Goal: Information Seeking & Learning: Learn about a topic

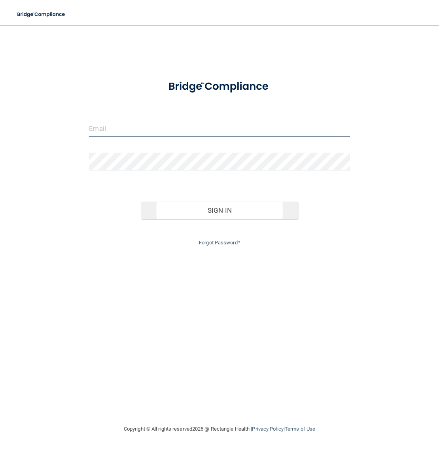
type input "[PERSON_NAME][EMAIL_ADDRESS][DOMAIN_NAME]"
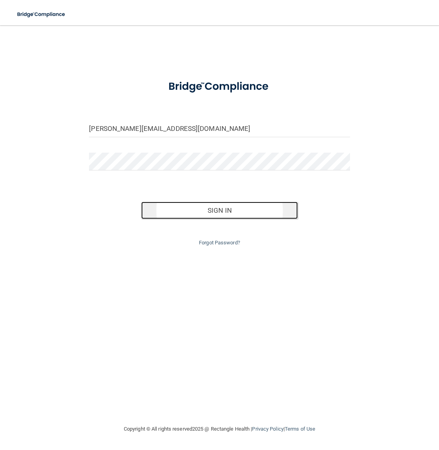
click at [182, 216] on button "Sign In" at bounding box center [219, 210] width 157 height 17
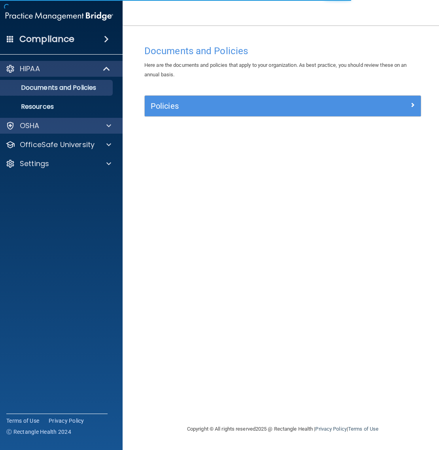
click at [48, 132] on div "OSHA" at bounding box center [59, 126] width 127 height 16
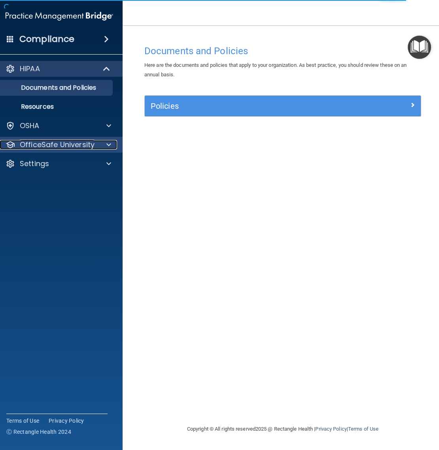
click at [46, 143] on p "OfficeSafe University" at bounding box center [57, 144] width 75 height 9
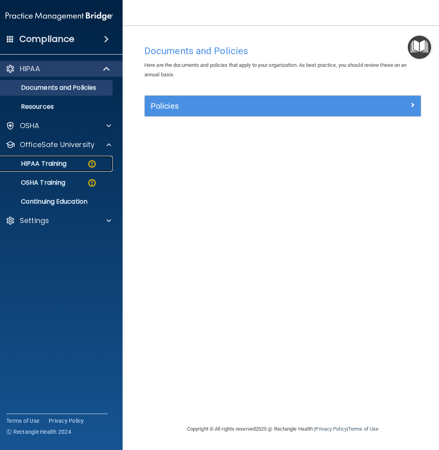
click at [78, 165] on div "HIPAA Training" at bounding box center [55, 164] width 108 height 8
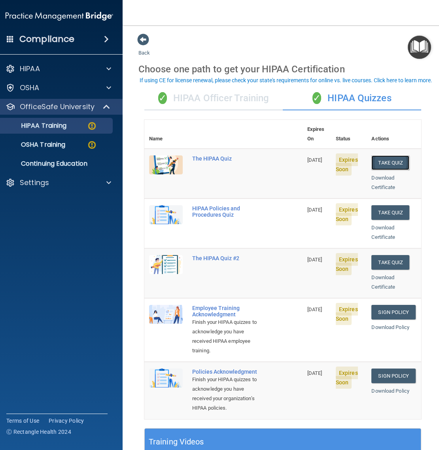
click at [408, 155] on button "Take Quiz" at bounding box center [390, 162] width 38 height 15
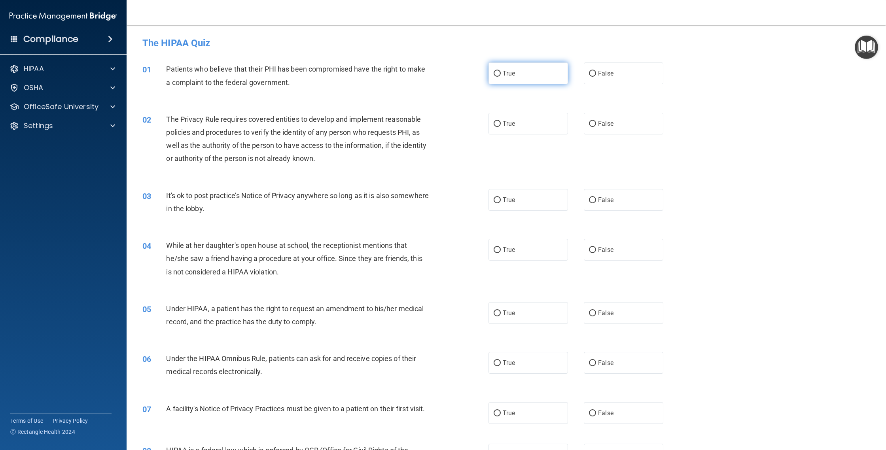
click at [439, 75] on label "True" at bounding box center [527, 73] width 79 height 22
click at [439, 75] on input "True" at bounding box center [497, 74] width 7 height 6
radio input "true"
click at [439, 130] on label "True" at bounding box center [527, 124] width 79 height 22
click at [439, 127] on input "True" at bounding box center [497, 124] width 7 height 6
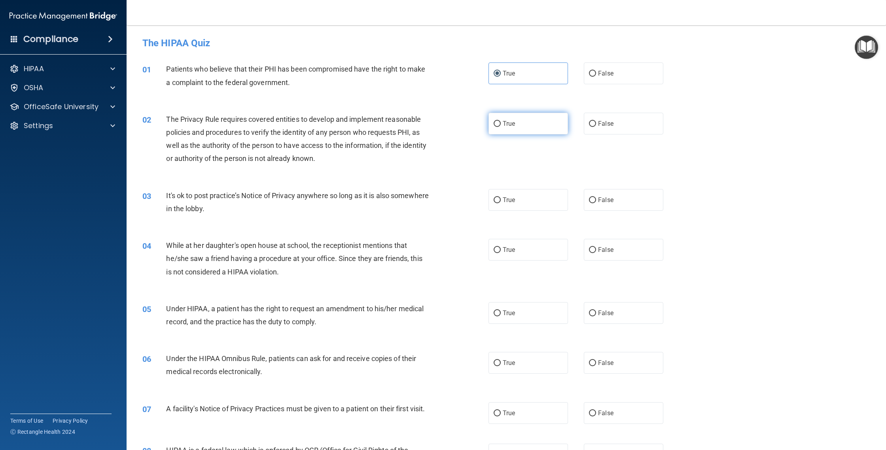
radio input "true"
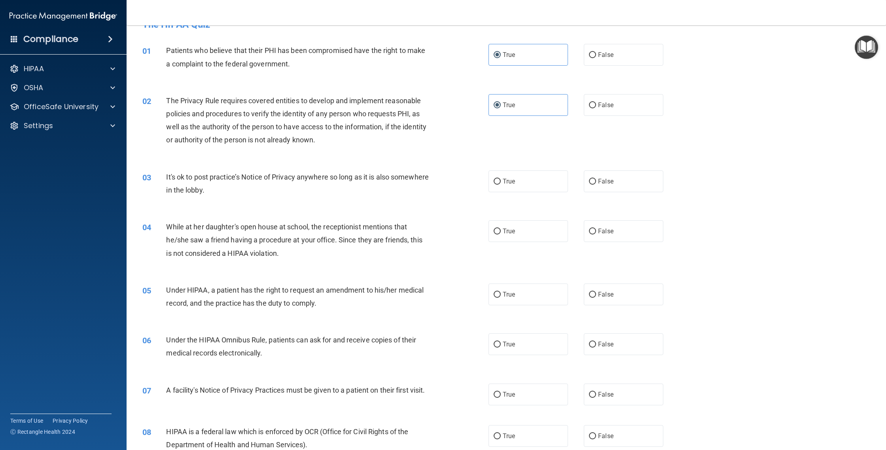
scroll to position [24, 0]
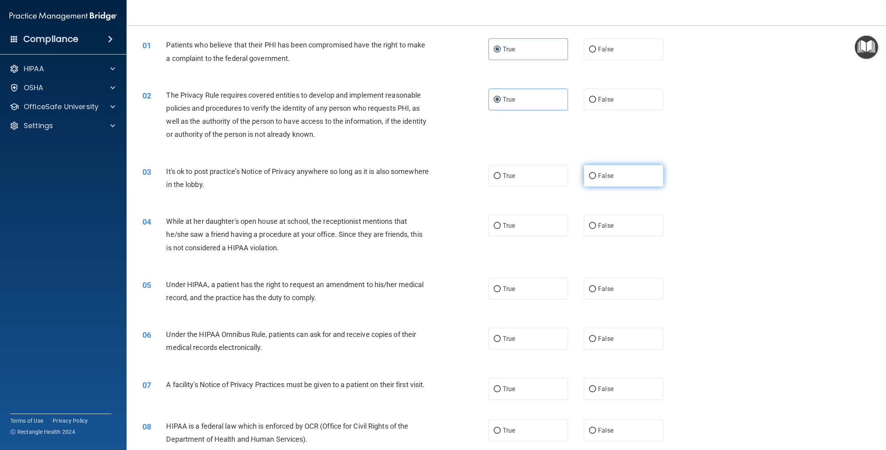
click at [439, 177] on label "False" at bounding box center [623, 176] width 79 height 22
click at [439, 177] on input "False" at bounding box center [592, 176] width 7 height 6
radio input "true"
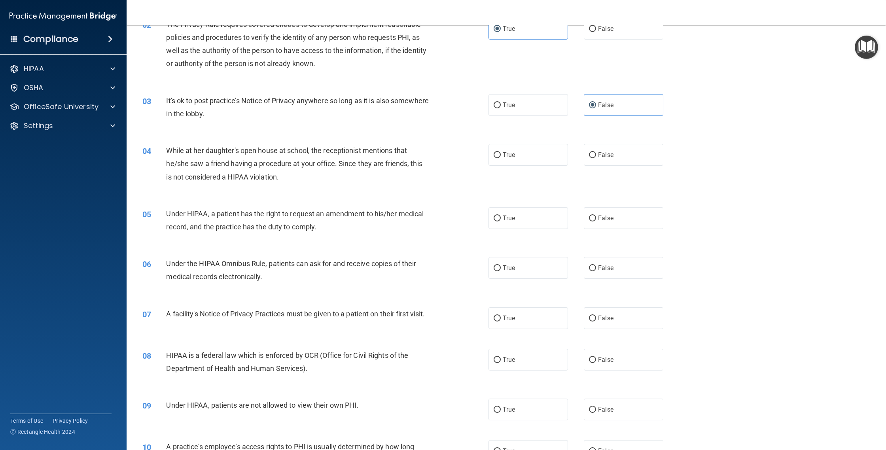
scroll to position [96, 0]
click at [439, 147] on label "False" at bounding box center [623, 154] width 79 height 22
click at [439, 151] on input "False" at bounding box center [592, 154] width 7 height 6
radio input "true"
click at [439, 220] on span "False" at bounding box center [605, 218] width 15 height 8
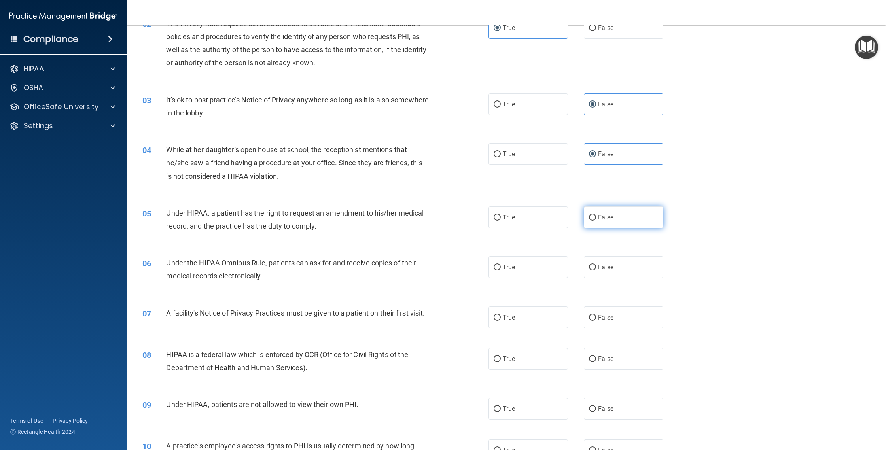
click at [439, 220] on input "False" at bounding box center [592, 218] width 7 height 6
radio input "true"
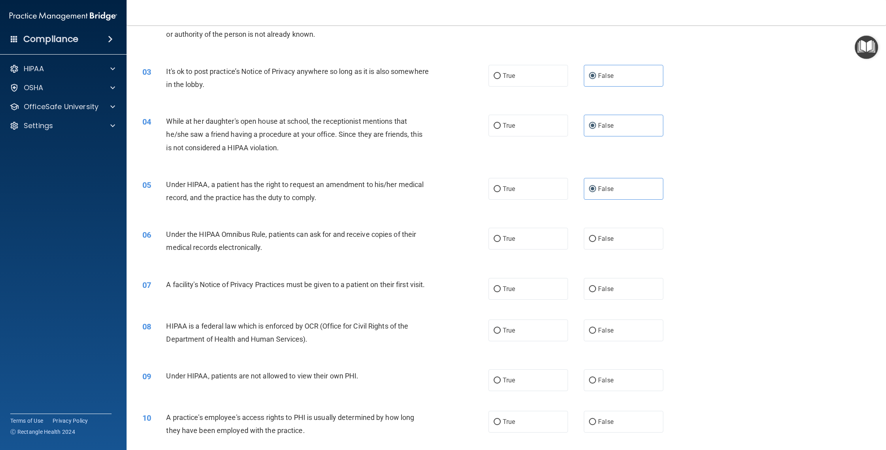
scroll to position [172, 0]
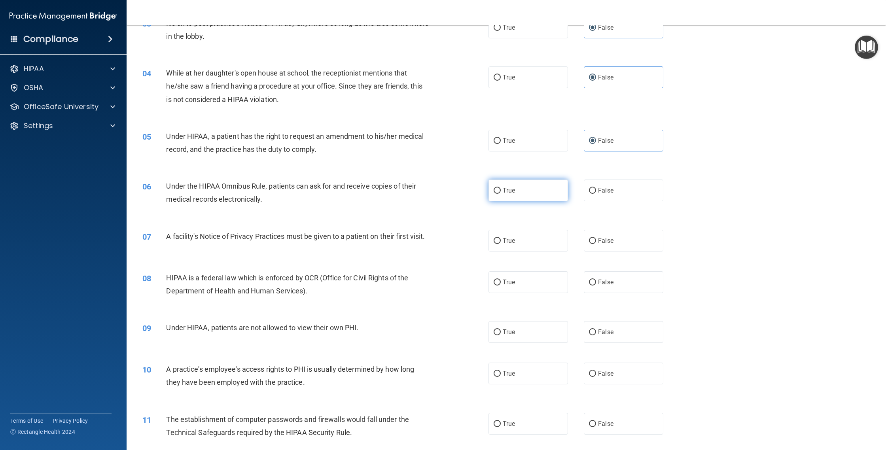
click at [439, 198] on label "True" at bounding box center [527, 191] width 79 height 22
click at [439, 194] on input "True" at bounding box center [497, 191] width 7 height 6
radio input "true"
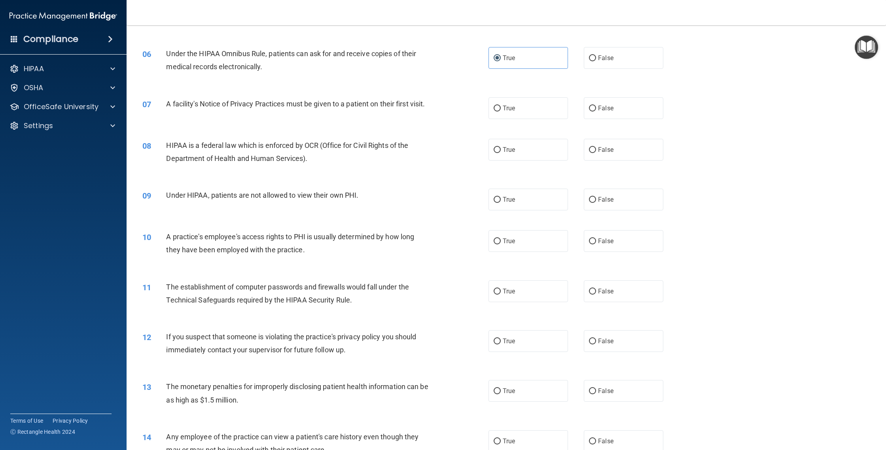
scroll to position [307, 0]
click at [439, 201] on span "False" at bounding box center [605, 198] width 15 height 8
click at [439, 201] on input "False" at bounding box center [592, 198] width 7 height 6
radio input "true"
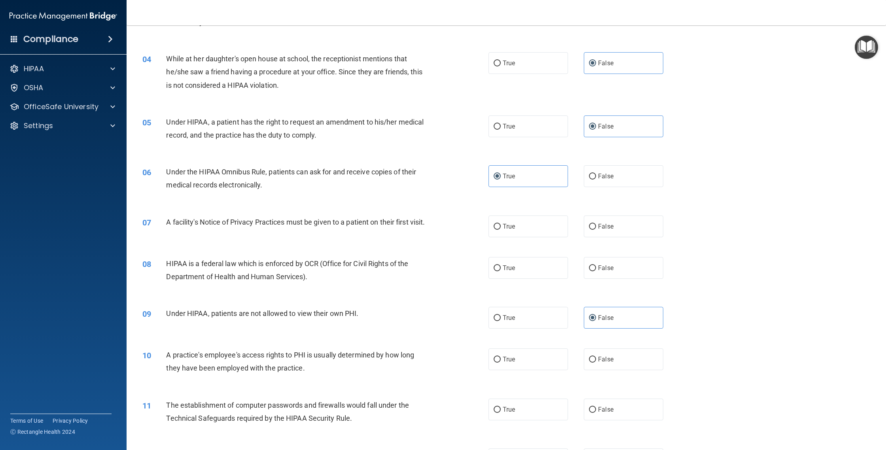
scroll to position [139, 0]
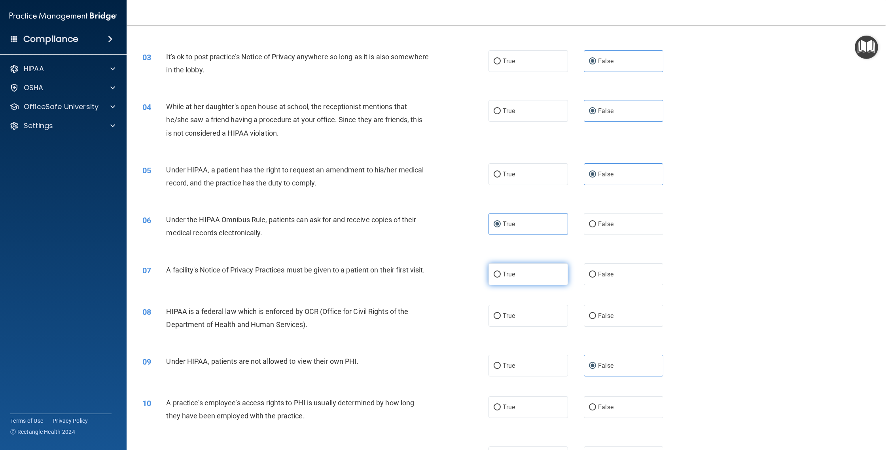
click at [439, 281] on label "True" at bounding box center [527, 274] width 79 height 22
click at [439, 278] on input "True" at bounding box center [497, 275] width 7 height 6
radio input "true"
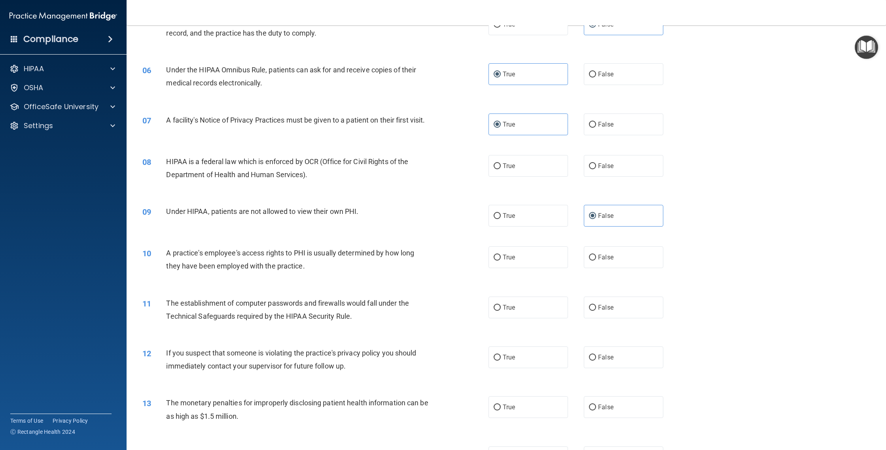
scroll to position [303, 0]
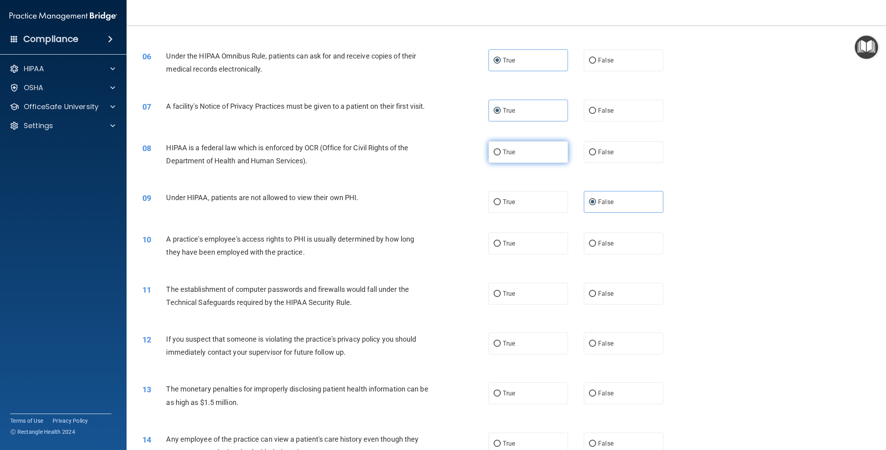
click at [439, 163] on label "True" at bounding box center [527, 152] width 79 height 22
click at [439, 155] on input "True" at bounding box center [497, 152] width 7 height 6
radio input "true"
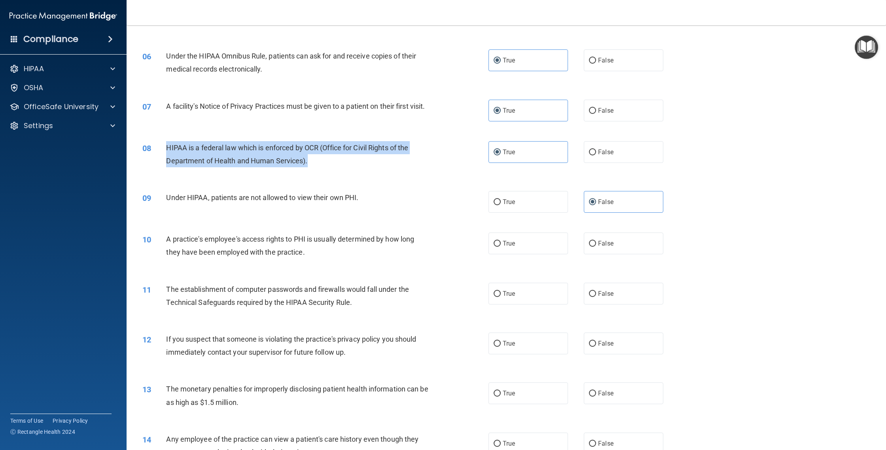
drag, startPoint x: 310, startPoint y: 170, endPoint x: 178, endPoint y: 157, distance: 133.2
click at [165, 153] on div "08 HIPAA is a federal law which is enforced by OCR (Office for Civil Rights of …" at bounding box center [316, 156] width 370 height 30
copy div "HIPAA is a federal law which is enforced by OCR (Office for Civil Rights of the…"
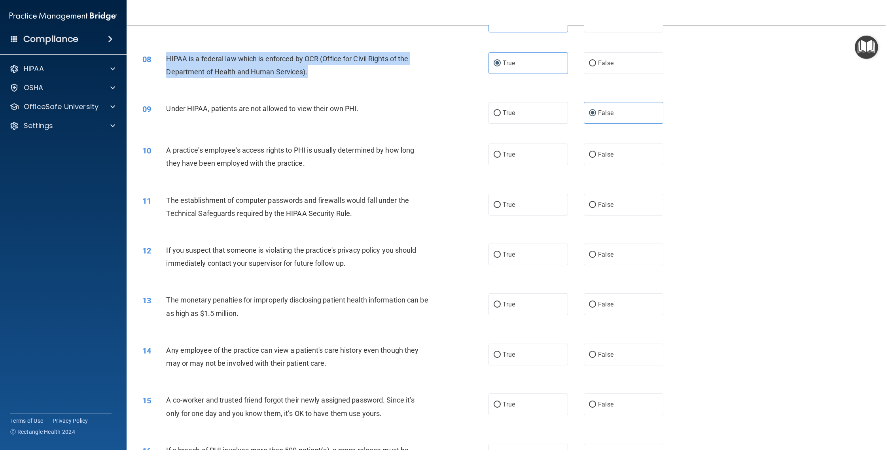
scroll to position [392, 0]
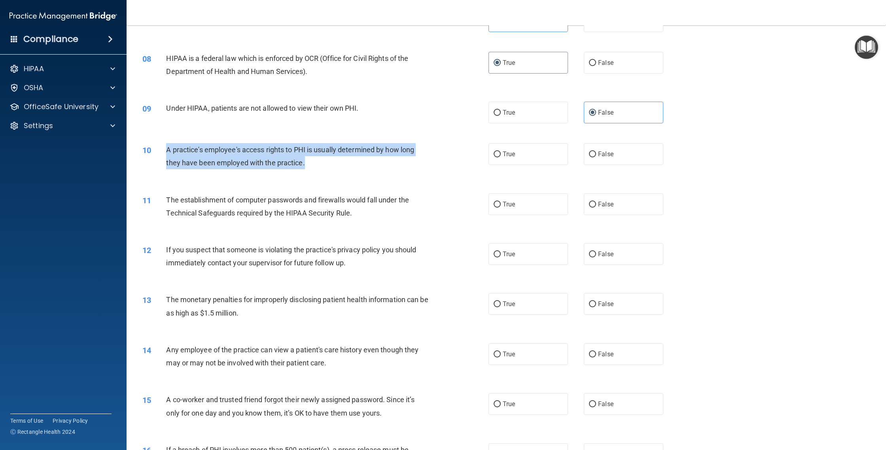
drag, startPoint x: 306, startPoint y: 173, endPoint x: 169, endPoint y: 161, distance: 137.8
click at [166, 159] on div "10 A practice's employee's access rights to PHI is usually determined by how lo…" at bounding box center [316, 158] width 370 height 30
copy div "A practice's employee's access rights to PHI is usually determined by how long …"
click at [439, 157] on input "True" at bounding box center [497, 154] width 7 height 6
radio input "true"
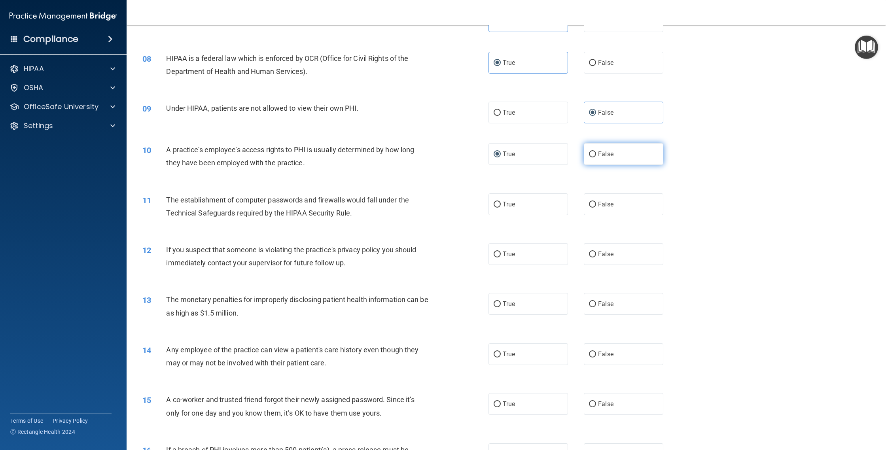
click at [439, 163] on label "False" at bounding box center [623, 154] width 79 height 22
click at [439, 157] on input "False" at bounding box center [592, 154] width 7 height 6
radio input "true"
radio input "false"
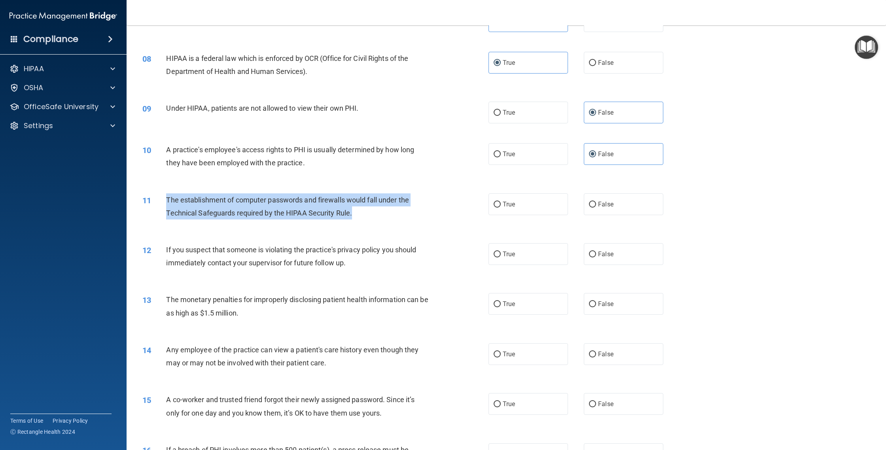
drag, startPoint x: 361, startPoint y: 222, endPoint x: 165, endPoint y: 206, distance: 196.9
click at [165, 206] on div "11 The establishment of computer passwords and firewalls would fall under the T…" at bounding box center [316, 208] width 370 height 30
copy div "The establishment of computer passwords and firewalls would fall under the Tech…"
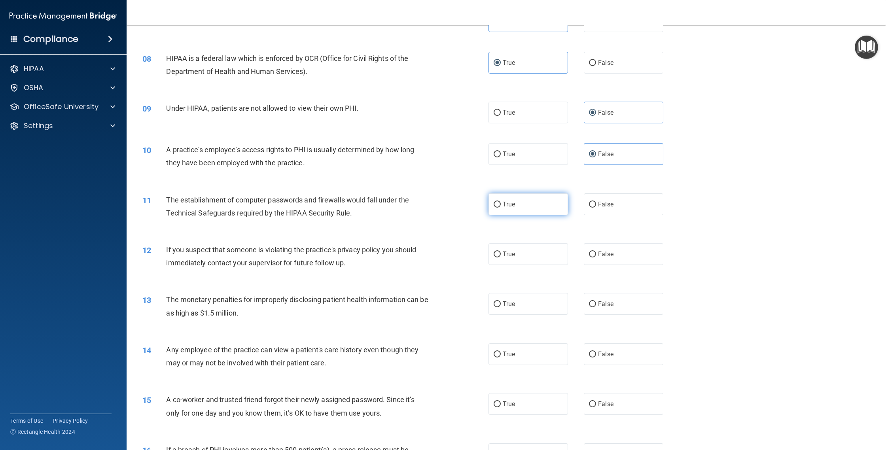
click at [439, 215] on label "True" at bounding box center [527, 204] width 79 height 22
click at [439, 208] on input "True" at bounding box center [497, 205] width 7 height 6
radio input "true"
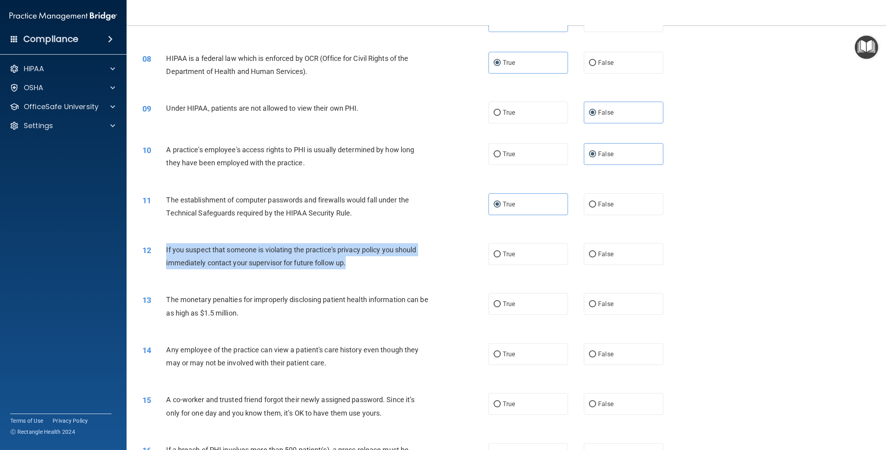
drag, startPoint x: 352, startPoint y: 275, endPoint x: 161, endPoint y: 256, distance: 192.0
click at [161, 256] on div "12 If you suspect that someone is violating the practice's privacy policy you s…" at bounding box center [316, 258] width 370 height 30
copy div "If you suspect that someone is violating the practice's privacy policy you shou…"
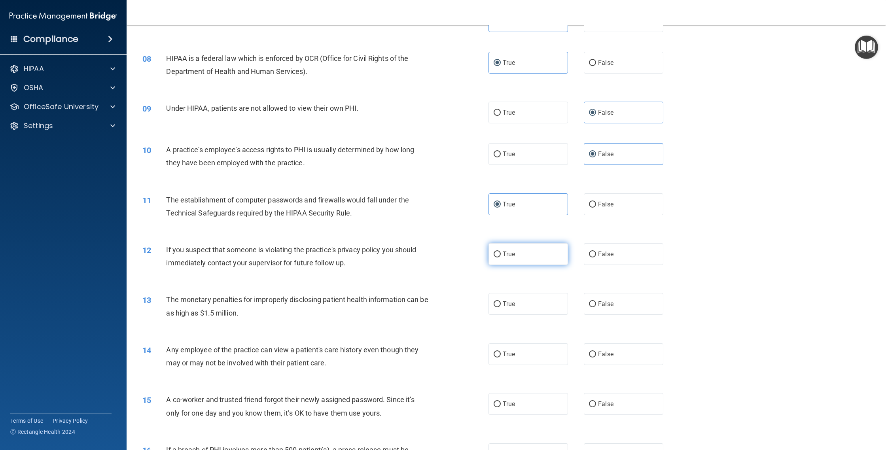
click at [439, 252] on div "12 If you suspect that someone is violating the practice's privacy policy you s…" at bounding box center [506, 258] width 740 height 50
click at [439, 265] on div "12 If you suspect that someone is violating the practice's privacy policy you s…" at bounding box center [316, 258] width 370 height 30
click at [439, 257] on input "True" at bounding box center [497, 255] width 7 height 6
radio input "true"
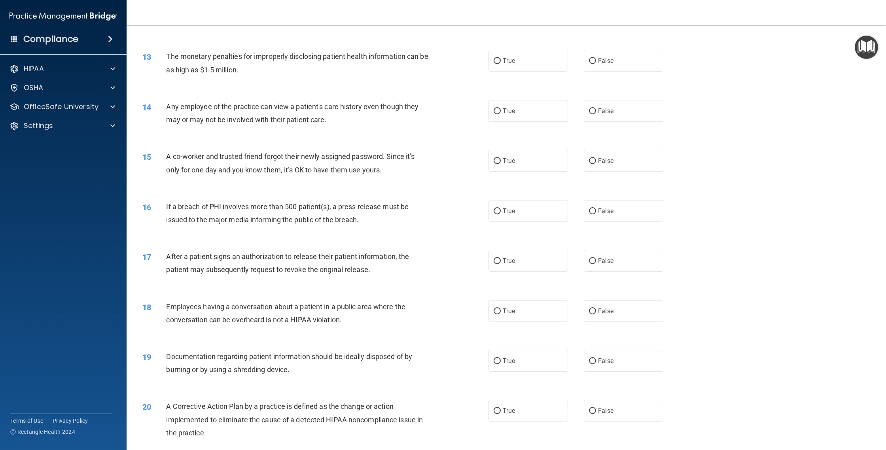
scroll to position [595, 0]
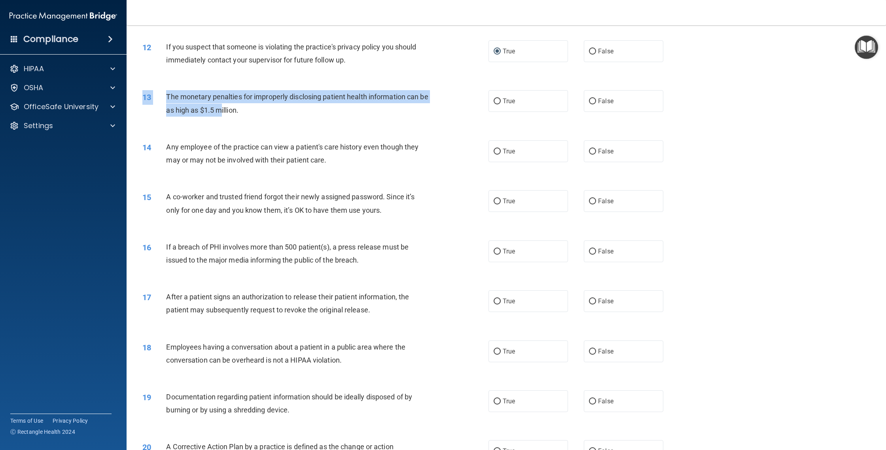
drag, startPoint x: 239, startPoint y: 125, endPoint x: 236, endPoint y: 118, distance: 7.3
click at [236, 118] on div "13 The monetary penalties for improperly disclosing patient health information …" at bounding box center [506, 105] width 740 height 50
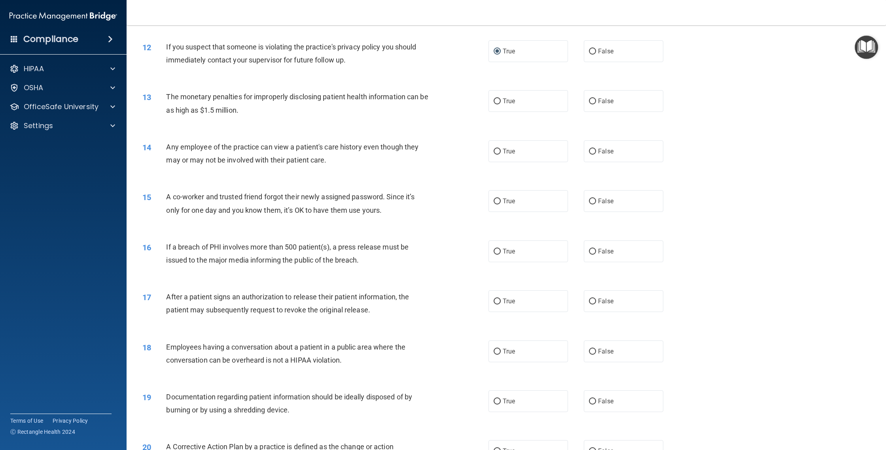
click at [262, 116] on div "The monetary penalties for improperly disclosing patient health information can…" at bounding box center [300, 103] width 269 height 26
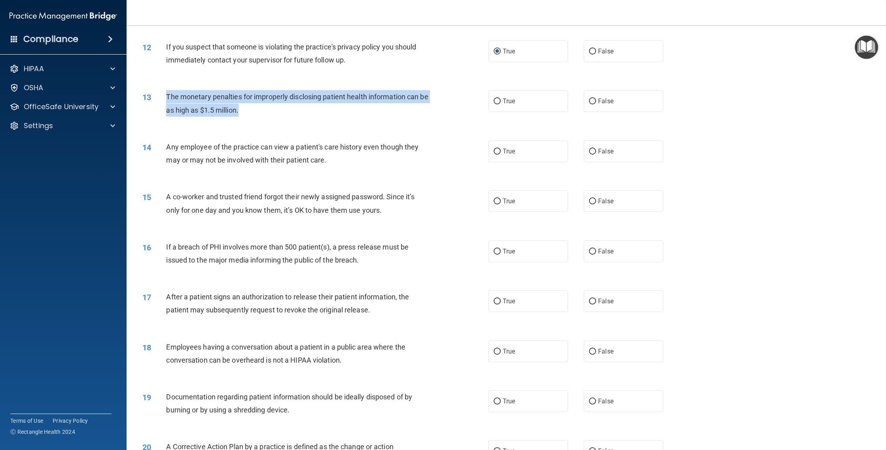
drag, startPoint x: 229, startPoint y: 121, endPoint x: 167, endPoint y: 102, distance: 64.7
click at [167, 102] on div "The monetary penalties for improperly disclosing patient health information can…" at bounding box center [300, 103] width 269 height 26
copy span "The monetary penalties for improperly disclosing patient health information can…"
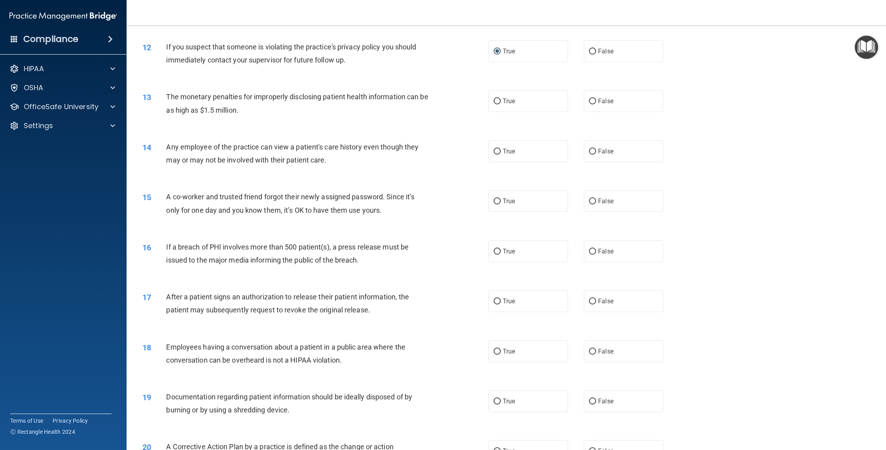
drag, startPoint x: 291, startPoint y: 125, endPoint x: 299, endPoint y: 126, distance: 8.3
click at [291, 120] on div "13 The monetary penalties for improperly disclosing patient health information …" at bounding box center [316, 105] width 370 height 30
click at [439, 108] on label "True" at bounding box center [527, 101] width 79 height 22
click at [439, 104] on input "True" at bounding box center [497, 101] width 7 height 6
radio input "true"
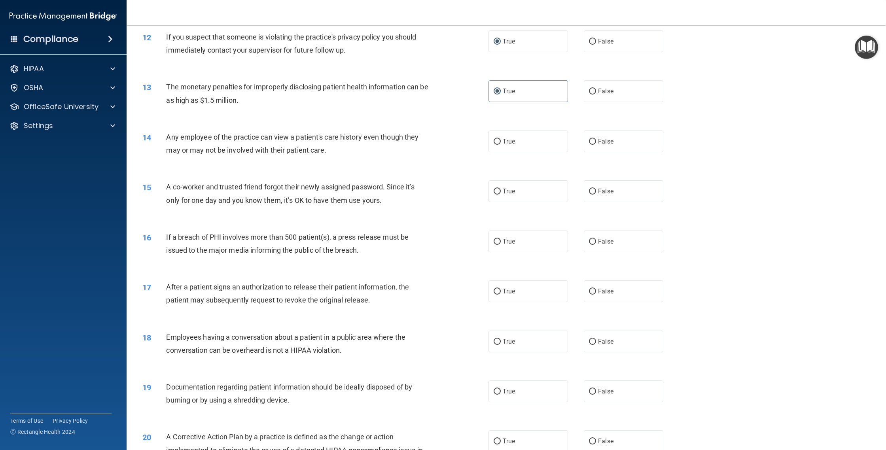
scroll to position [610, 0]
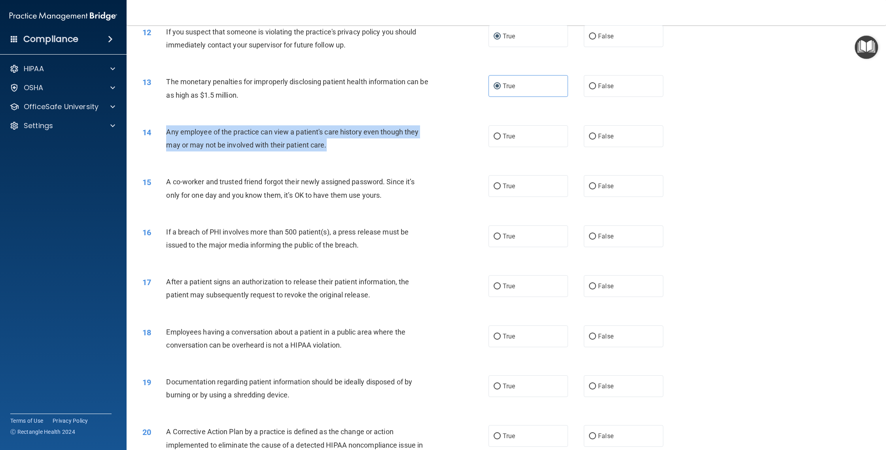
drag, startPoint x: 352, startPoint y: 158, endPoint x: 165, endPoint y: 138, distance: 188.2
click at [165, 138] on div "14 Any employee of the practice can view a patient's care history even though t…" at bounding box center [316, 140] width 370 height 30
copy div "Any employee of the practice can view a patient's care history even though they…"
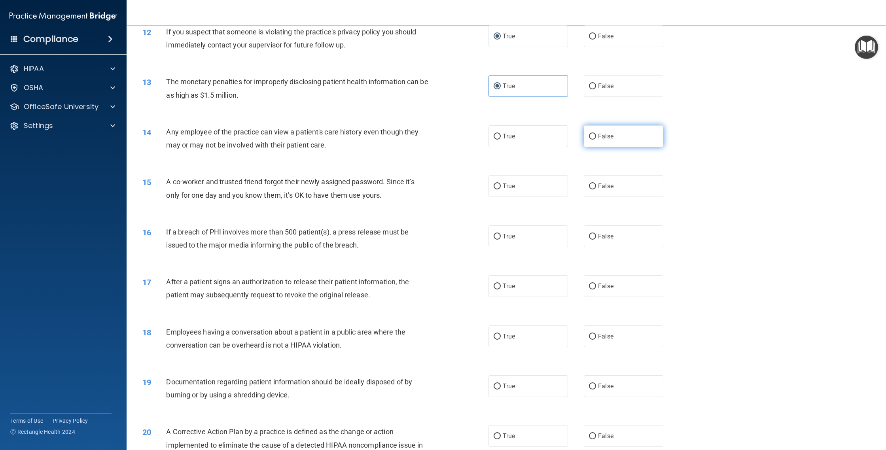
click at [439, 146] on label "False" at bounding box center [623, 136] width 79 height 22
click at [439, 140] on input "False" at bounding box center [592, 137] width 7 height 6
radio input "true"
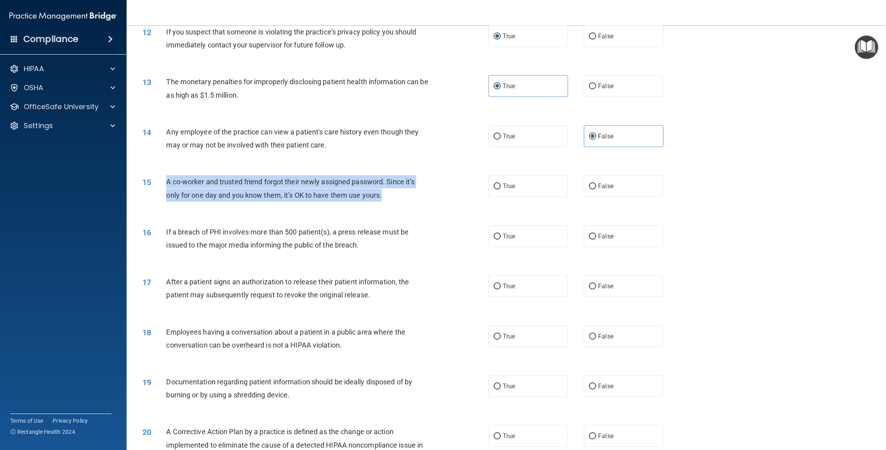
drag, startPoint x: 390, startPoint y: 203, endPoint x: 172, endPoint y: 191, distance: 218.2
click at [164, 188] on div "15 A co-worker and trusted friend forgot their newly assigned password. Since i…" at bounding box center [316, 190] width 370 height 30
copy div "A co-worker and trusted friend forgot their newly assigned password. Since it’s…"
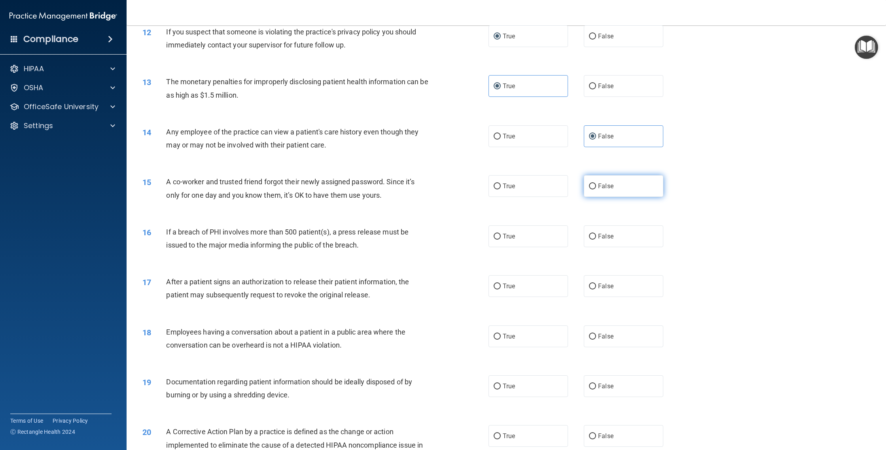
click at [439, 197] on label "False" at bounding box center [623, 186] width 79 height 22
click at [439, 189] on input "False" at bounding box center [592, 186] width 7 height 6
radio input "true"
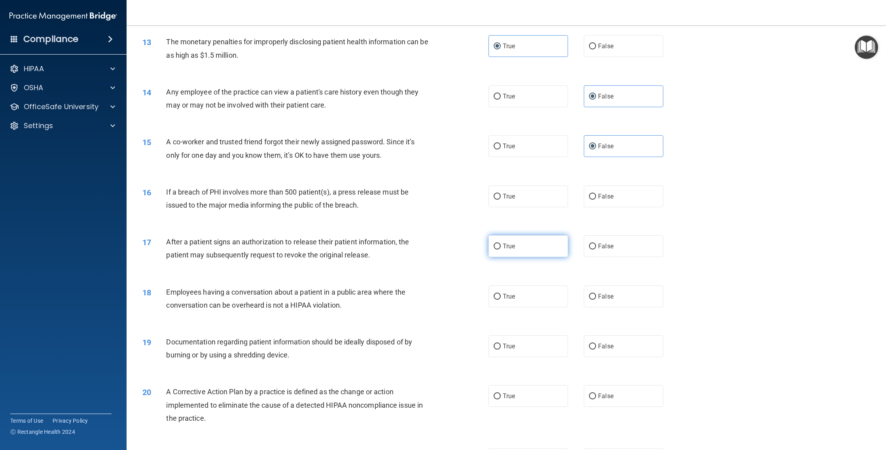
scroll to position [680, 0]
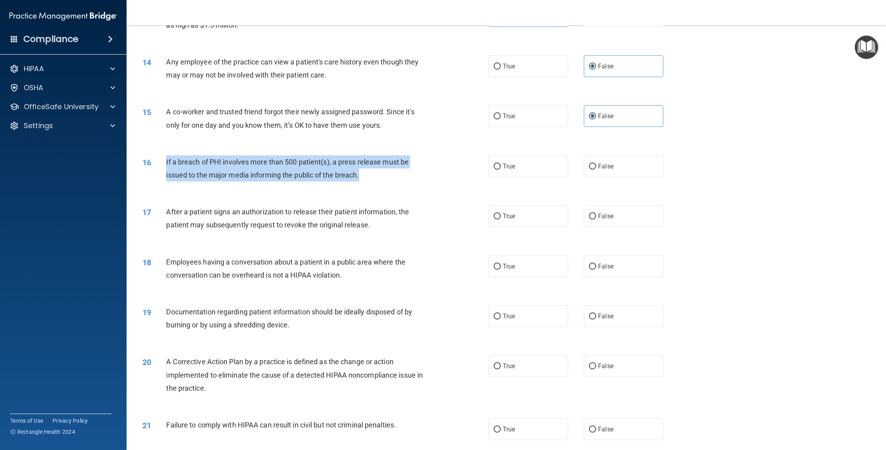
drag, startPoint x: 372, startPoint y: 188, endPoint x: 166, endPoint y: 168, distance: 206.2
click at [166, 168] on div "If a breach of PHI involves more than 500 patient(s), a press release must be i…" at bounding box center [300, 168] width 269 height 26
copy span "If a breach of PHI involves more than 500 patient(s), a press release must be i…"
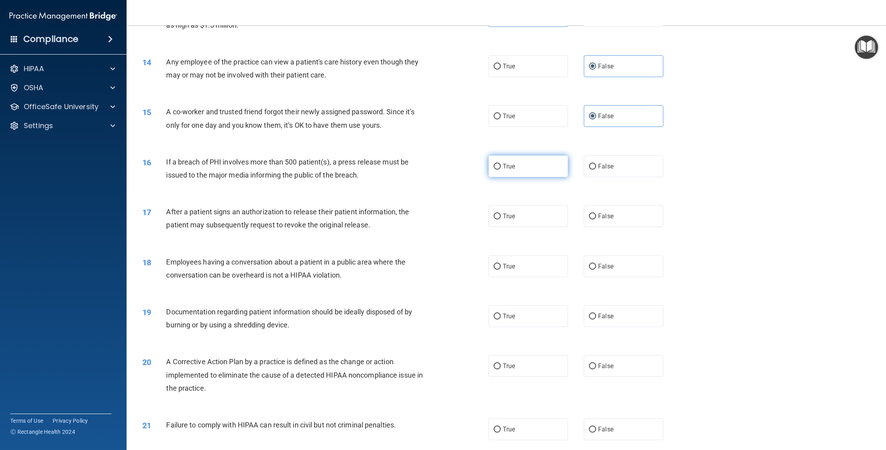
click at [439, 175] on label "True" at bounding box center [527, 166] width 79 height 22
click at [439, 170] on input "True" at bounding box center [497, 167] width 7 height 6
radio input "true"
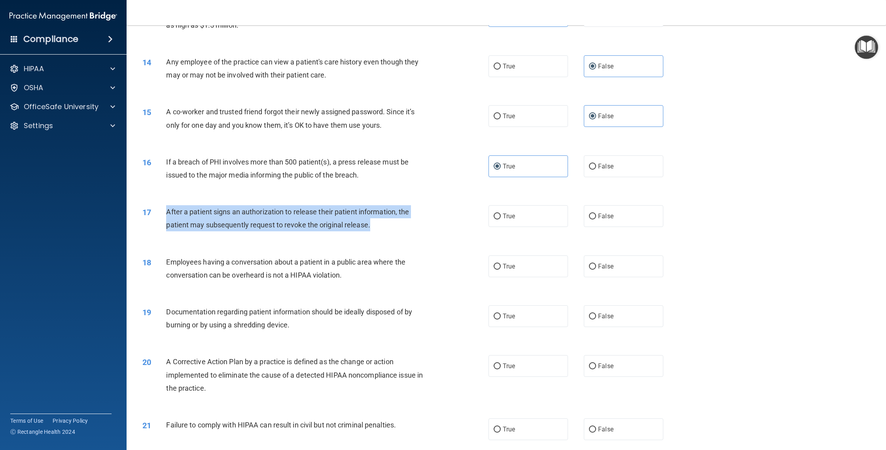
drag, startPoint x: 349, startPoint y: 234, endPoint x: 161, endPoint y: 222, distance: 188.2
click at [161, 222] on div "17 After a patient signs an authorization to release their patient information,…" at bounding box center [316, 220] width 370 height 30
copy div "After a patient signs an authorization to release their patient information, th…"
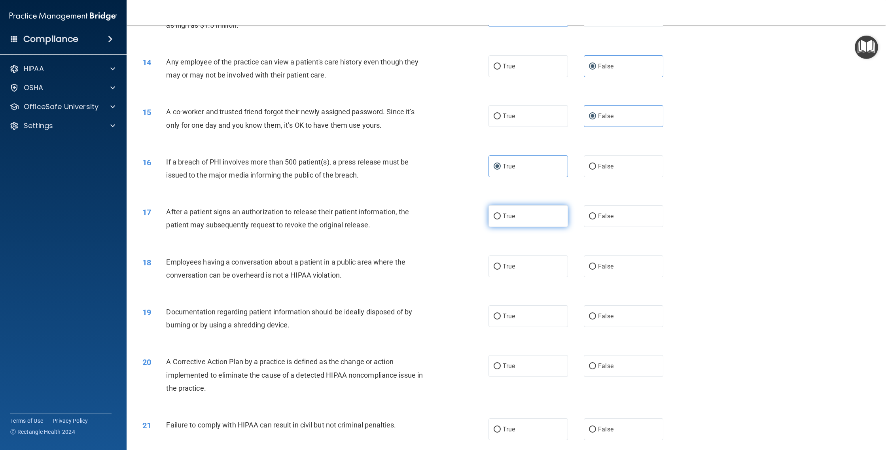
click at [439, 225] on label "True" at bounding box center [527, 216] width 79 height 22
click at [439, 219] on input "True" at bounding box center [497, 217] width 7 height 6
radio input "true"
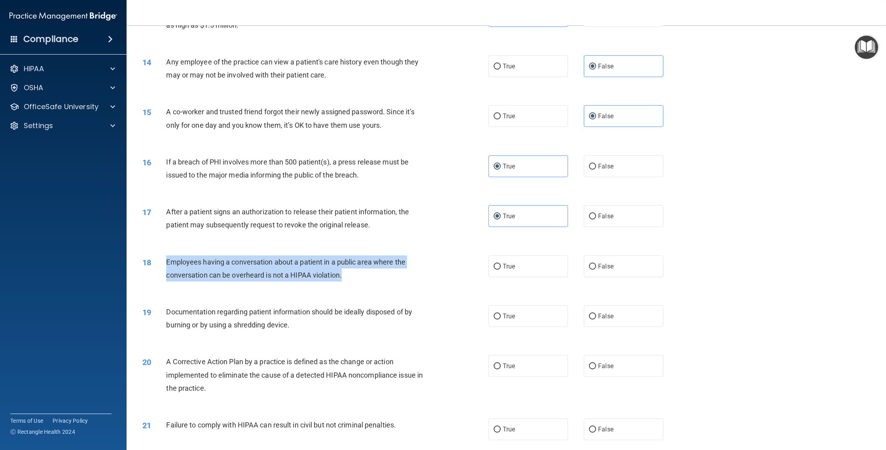
drag, startPoint x: 344, startPoint y: 284, endPoint x: 178, endPoint y: 270, distance: 165.9
click at [157, 269] on div "18 Employees having a conversation about a patient in a public area where the c…" at bounding box center [316, 270] width 370 height 30
copy div "Employees having a conversation about a patient in a public area where the conv…"
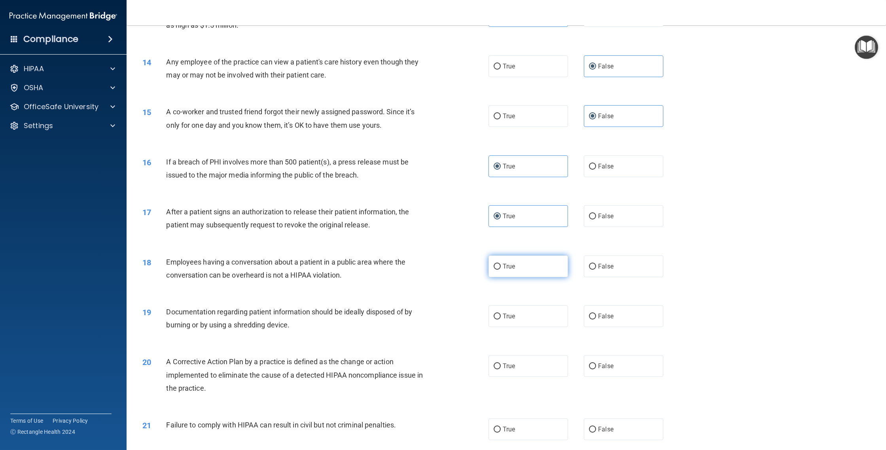
drag, startPoint x: 659, startPoint y: 274, endPoint x: 542, endPoint y: 275, distance: 117.5
click at [439, 274] on label "False" at bounding box center [623, 266] width 79 height 22
click at [439, 270] on input "False" at bounding box center [592, 267] width 7 height 6
radio input "true"
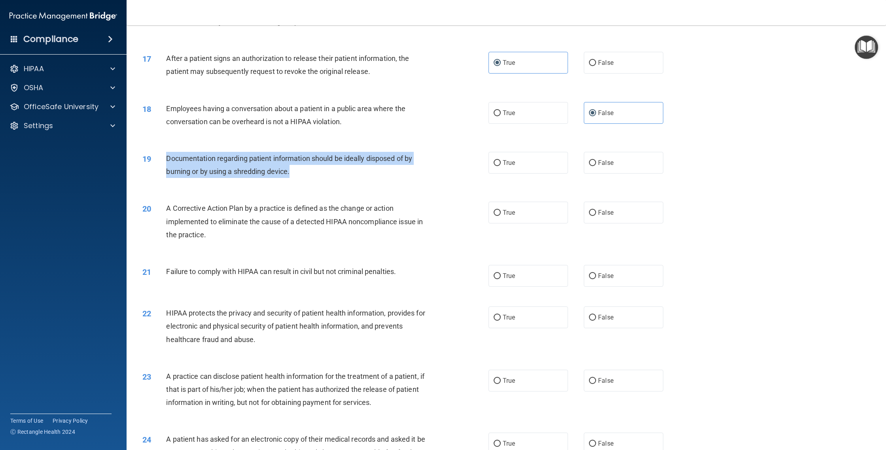
drag, startPoint x: 284, startPoint y: 181, endPoint x: 165, endPoint y: 162, distance: 120.6
click at [165, 162] on div "19 Documentation regarding patient information should be ideally disposed of by…" at bounding box center [316, 167] width 370 height 30
drag, startPoint x: 497, startPoint y: 174, endPoint x: 484, endPoint y: 182, distance: 14.9
click at [439, 166] on input "True" at bounding box center [497, 163] width 7 height 6
radio input "true"
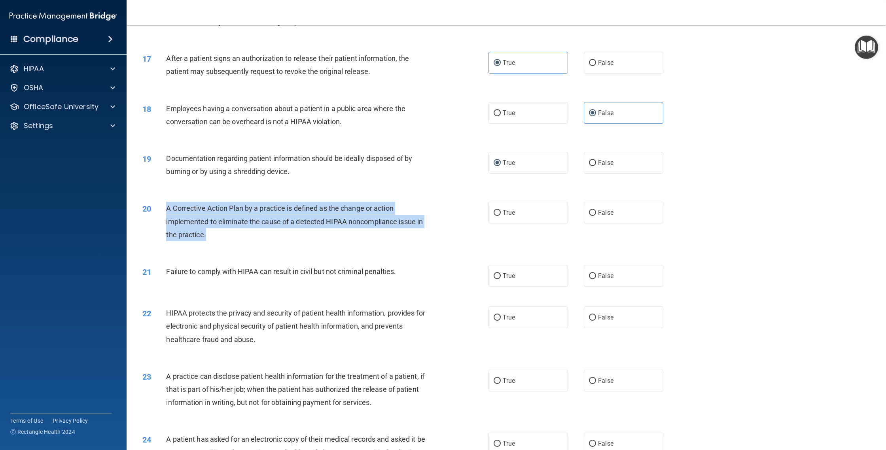
drag, startPoint x: 214, startPoint y: 248, endPoint x: 165, endPoint y: 220, distance: 56.8
click at [165, 220] on div "20 A Corrective Action Plan by a practice is defined as the change or action im…" at bounding box center [316, 224] width 370 height 44
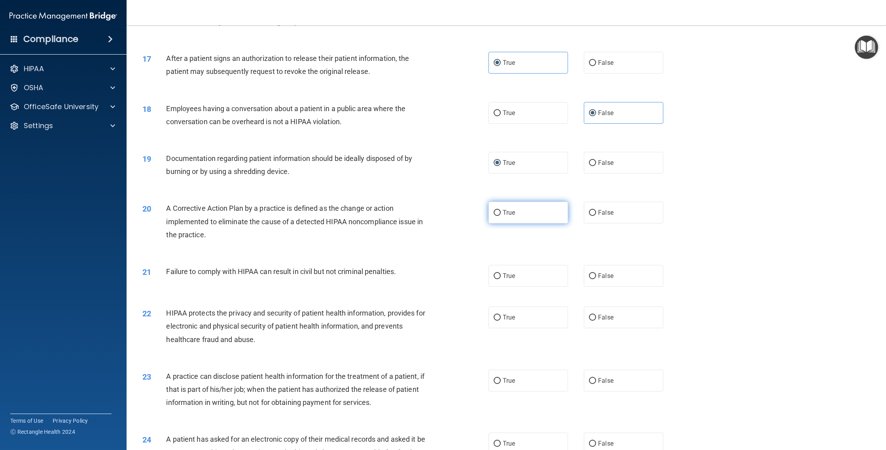
click at [439, 223] on label "True" at bounding box center [527, 213] width 79 height 22
click at [439, 216] on input "True" at bounding box center [497, 213] width 7 height 6
radio input "true"
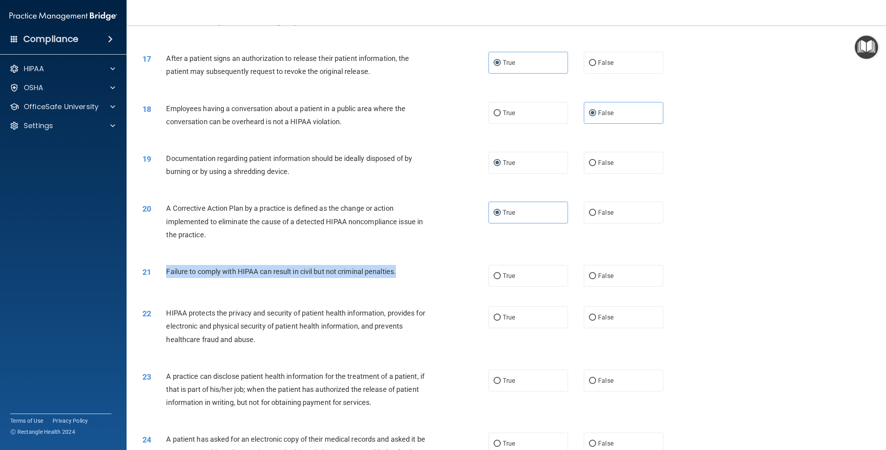
drag, startPoint x: 397, startPoint y: 283, endPoint x: 170, endPoint y: 283, distance: 227.4
click at [165, 282] on div "21 Failure to comply with HIPAA can result in civil but not criminal penalties." at bounding box center [316, 273] width 370 height 17
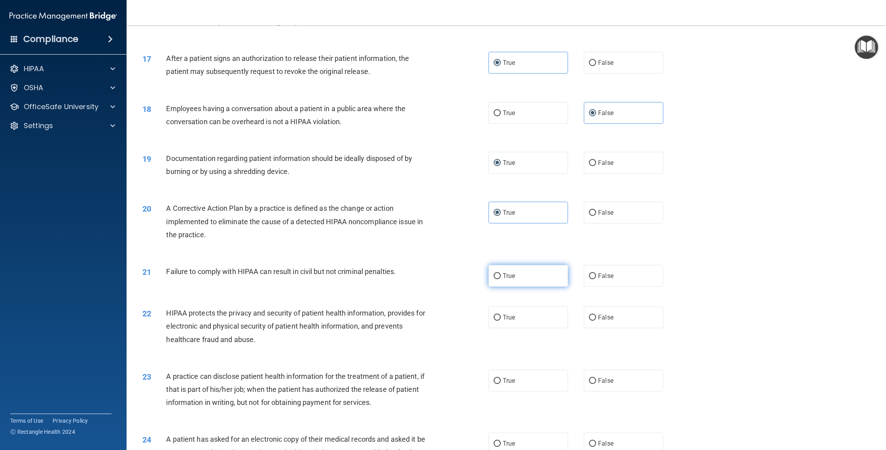
click at [439, 287] on label "True" at bounding box center [527, 276] width 79 height 22
click at [439, 279] on input "True" at bounding box center [497, 276] width 7 height 6
radio input "true"
click at [439, 279] on label "False" at bounding box center [623, 276] width 79 height 22
click at [439, 279] on input "False" at bounding box center [592, 276] width 7 height 6
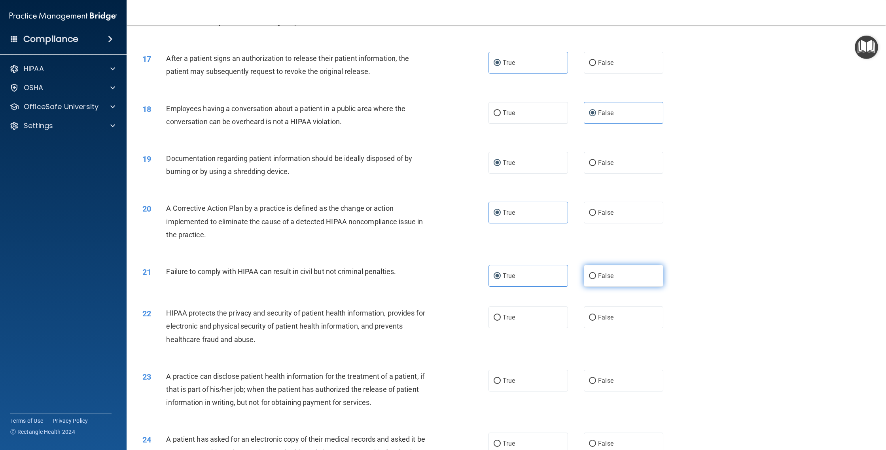
radio input "true"
radio input "false"
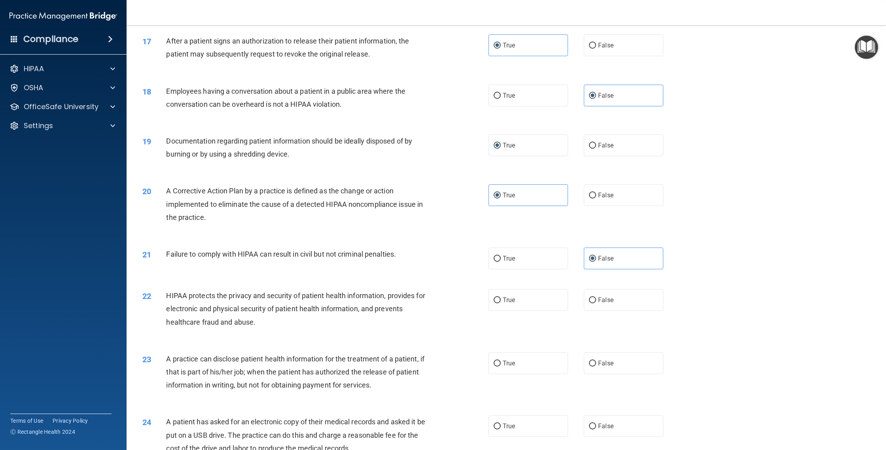
scroll to position [851, 0]
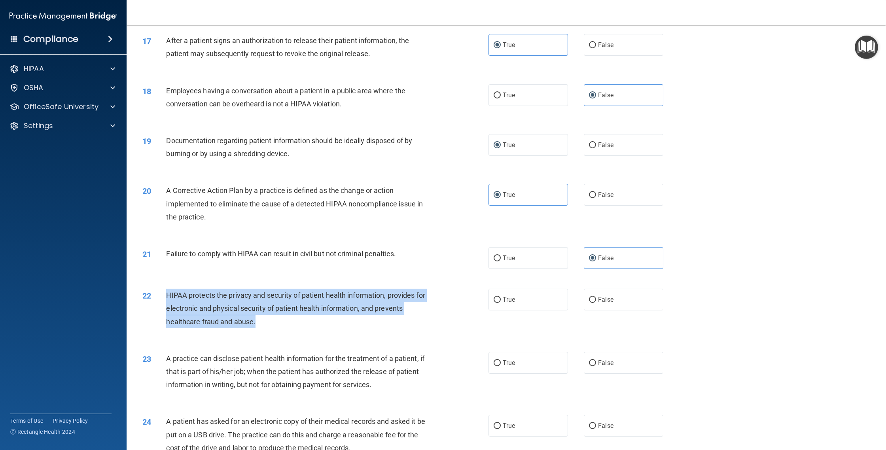
drag, startPoint x: 274, startPoint y: 332, endPoint x: 167, endPoint y: 300, distance: 111.5
click at [167, 300] on div "HIPAA protects the privacy and security of patient health information, provides…" at bounding box center [300, 309] width 269 height 40
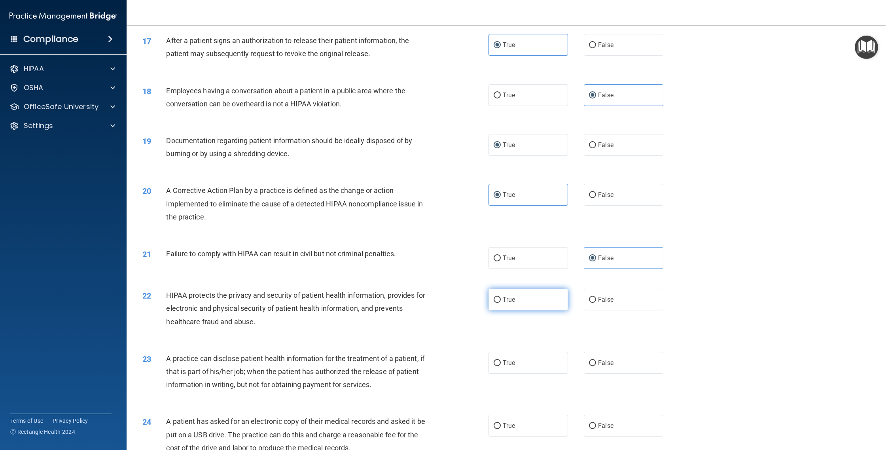
click at [439, 310] on label "True" at bounding box center [527, 300] width 79 height 22
click at [439, 303] on input "True" at bounding box center [497, 300] width 7 height 6
radio input "true"
click at [368, 323] on div "HIPAA protects the privacy and security of patient health information, provides…" at bounding box center [300, 309] width 269 height 40
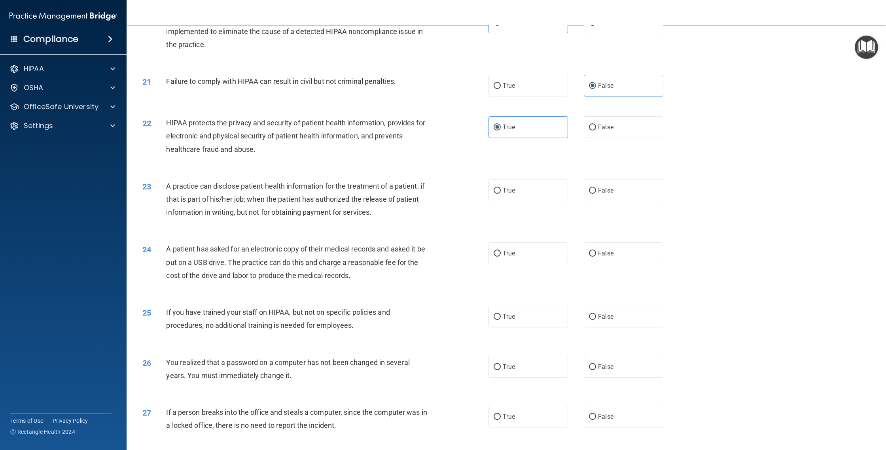
scroll to position [1038, 0]
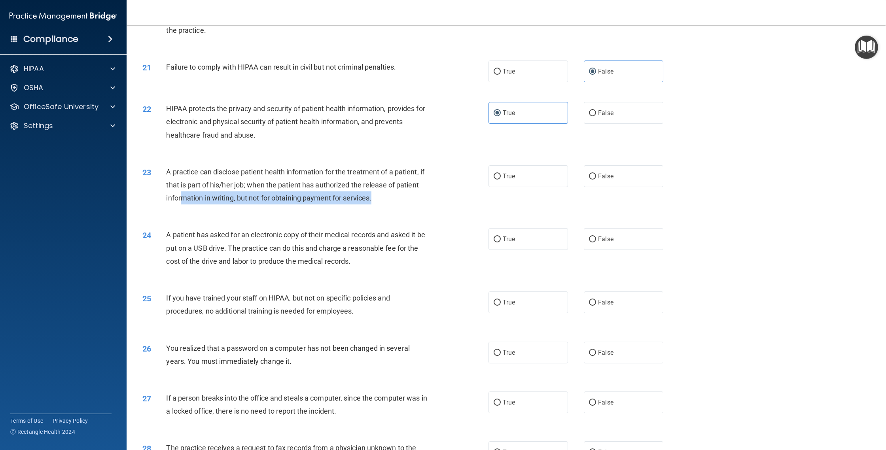
drag, startPoint x: 385, startPoint y: 207, endPoint x: 180, endPoint y: 204, distance: 204.9
click at [180, 204] on div "A practice can disclose patient health information for the treatment of a patie…" at bounding box center [300, 185] width 269 height 40
click at [180, 202] on span "A practice can disclose patient health information for the treatment of a patie…" at bounding box center [295, 185] width 258 height 34
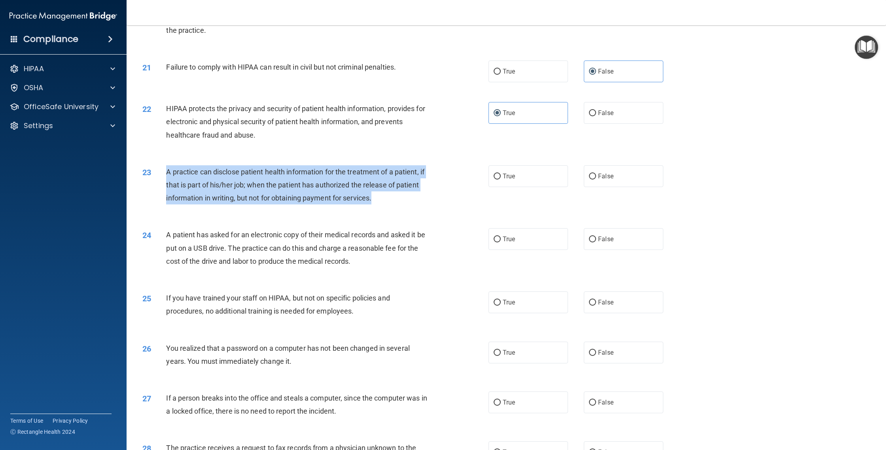
drag, startPoint x: 396, startPoint y: 202, endPoint x: 165, endPoint y: 178, distance: 232.6
click at [165, 178] on div "23 A practice can disclose patient health information for the treatment of a pa…" at bounding box center [316, 187] width 370 height 44
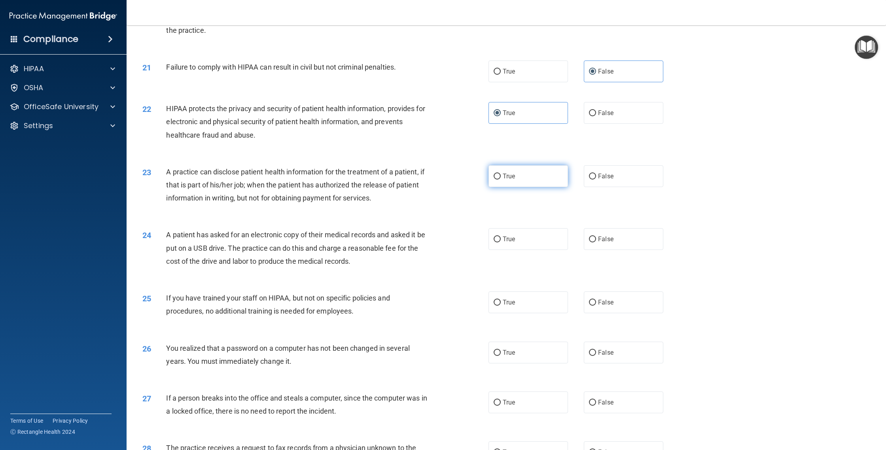
click at [439, 187] on label "True" at bounding box center [527, 176] width 79 height 22
click at [439, 180] on input "True" at bounding box center [497, 177] width 7 height 6
radio input "true"
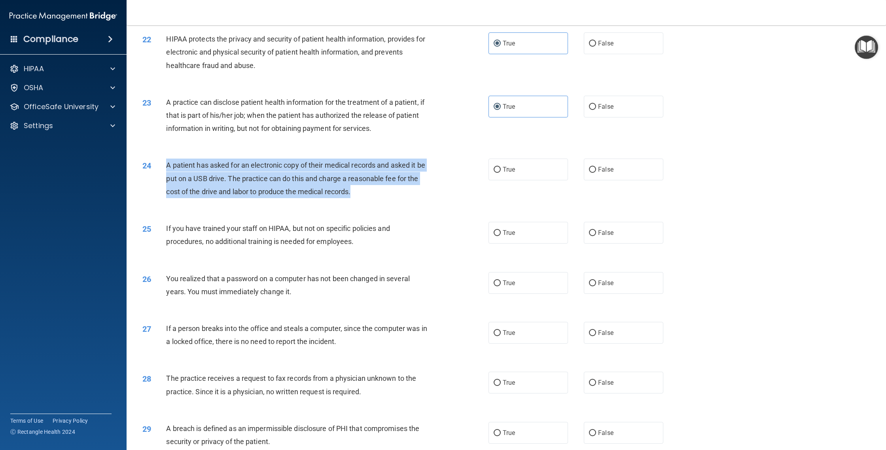
drag, startPoint x: 352, startPoint y: 200, endPoint x: 167, endPoint y: 173, distance: 186.2
click at [167, 173] on div "A patient has asked for an electronic copy of their medical records and asked i…" at bounding box center [300, 179] width 269 height 40
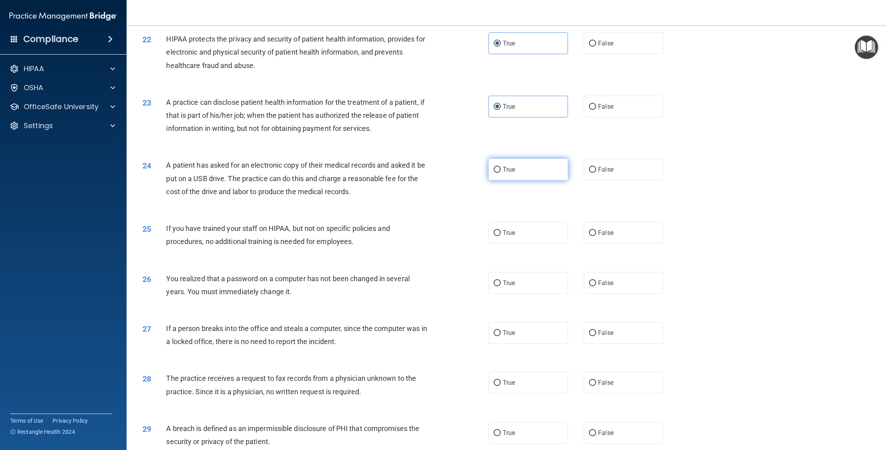
drag, startPoint x: 524, startPoint y: 183, endPoint x: 496, endPoint y: 187, distance: 28.0
click at [439, 180] on label "True" at bounding box center [527, 170] width 79 height 22
click at [439, 173] on input "True" at bounding box center [497, 170] width 7 height 6
radio input "true"
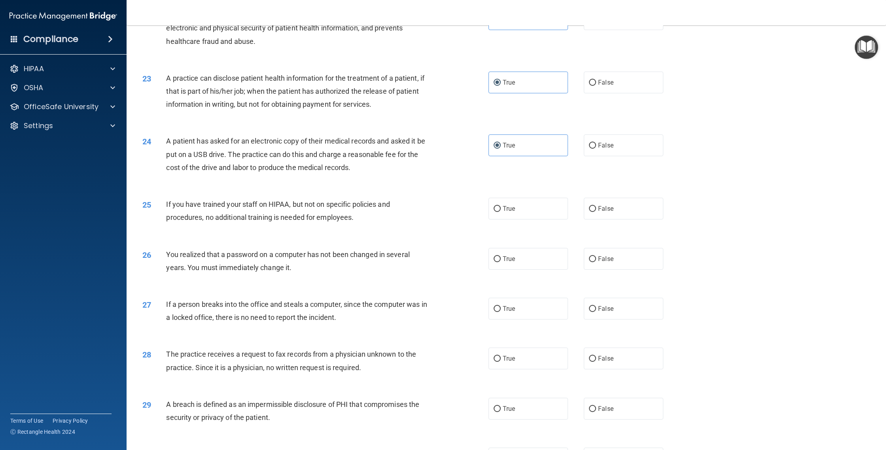
scroll to position [1176, 0]
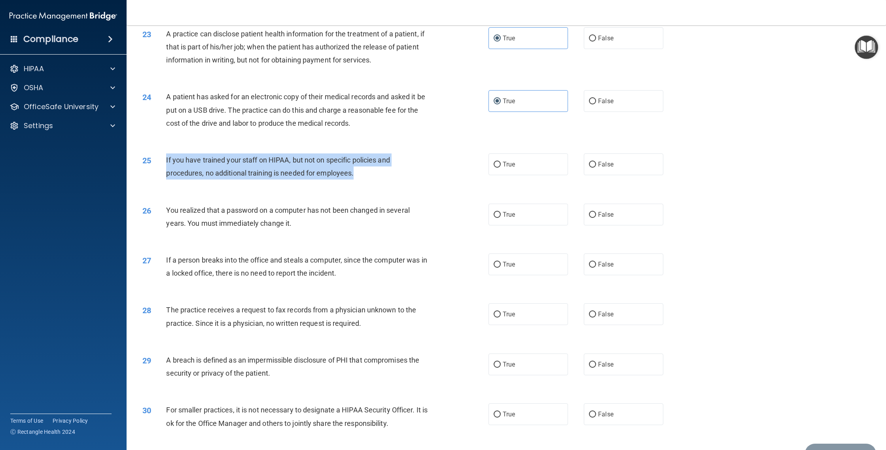
drag, startPoint x: 365, startPoint y: 177, endPoint x: 166, endPoint y: 172, distance: 199.4
click at [166, 172] on div "If you have trained your staff on HIPAA, but not on specific policies and proce…" at bounding box center [300, 166] width 269 height 26
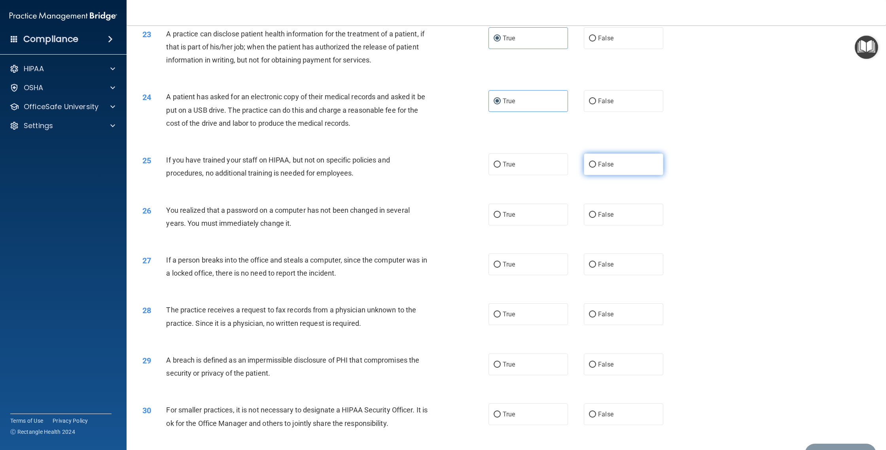
click at [439, 168] on span "False" at bounding box center [605, 165] width 15 height 8
click at [439, 168] on input "False" at bounding box center [592, 165] width 7 height 6
radio input "true"
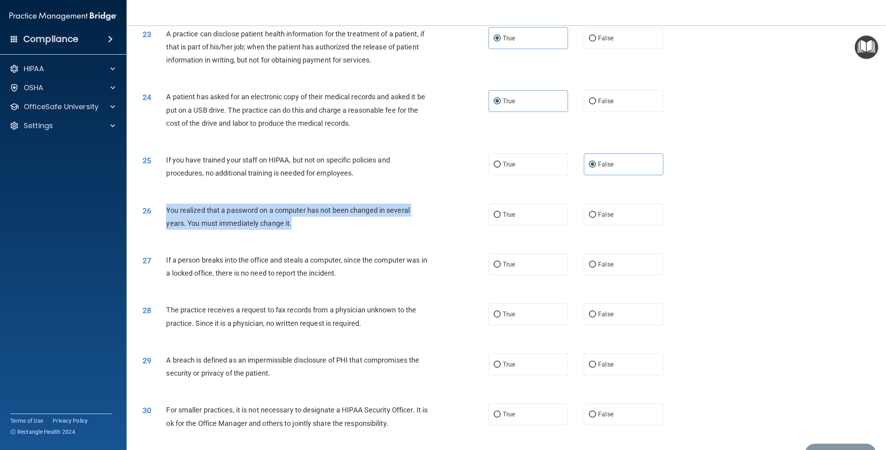
drag, startPoint x: 291, startPoint y: 236, endPoint x: 164, endPoint y: 217, distance: 128.5
click at [164, 217] on div "26 You realized that a password on a computer has not been changed in several y…" at bounding box center [316, 219] width 370 height 30
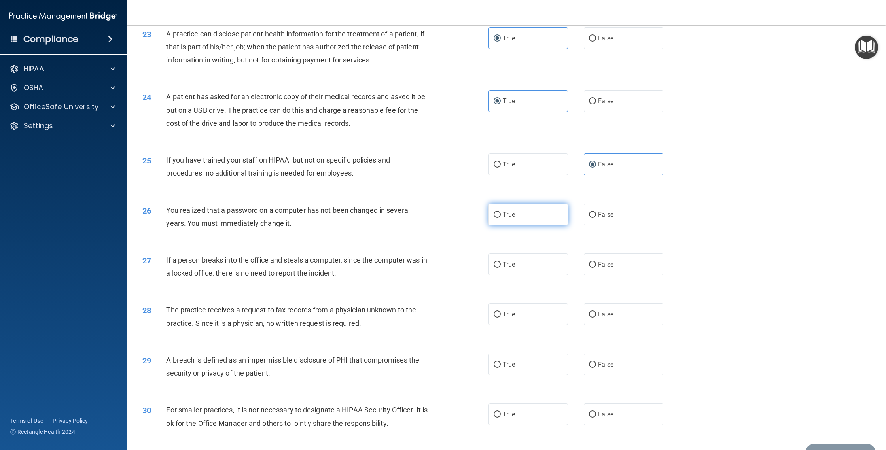
click at [439, 219] on label "True" at bounding box center [527, 215] width 79 height 22
click at [439, 218] on input "True" at bounding box center [497, 215] width 7 height 6
radio input "true"
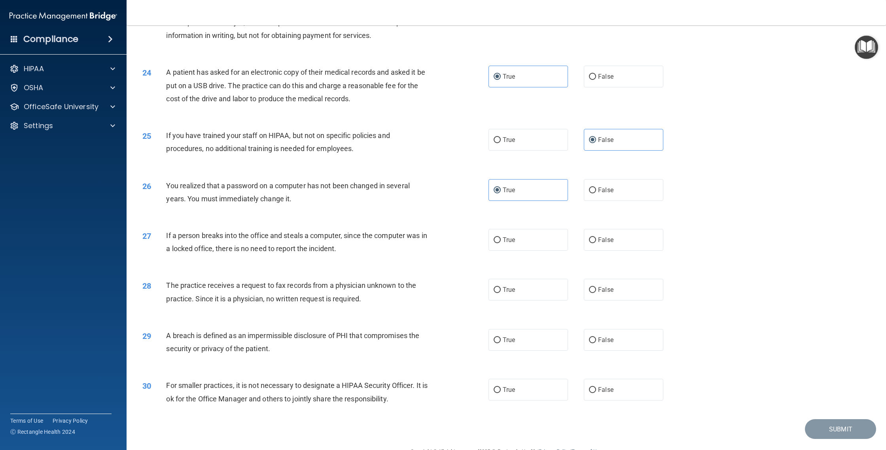
scroll to position [1230, 0]
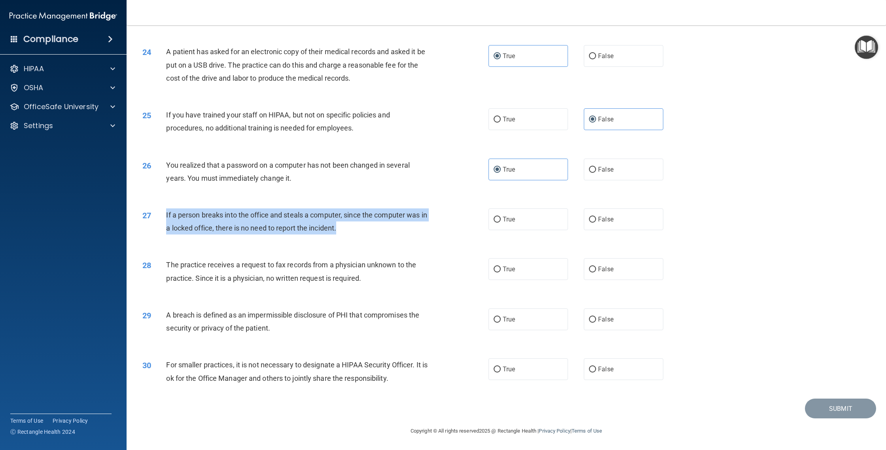
drag, startPoint x: 356, startPoint y: 230, endPoint x: 166, endPoint y: 211, distance: 191.1
click at [166, 211] on div "If a person breaks into the office and steals a computer, since the computer wa…" at bounding box center [300, 221] width 269 height 26
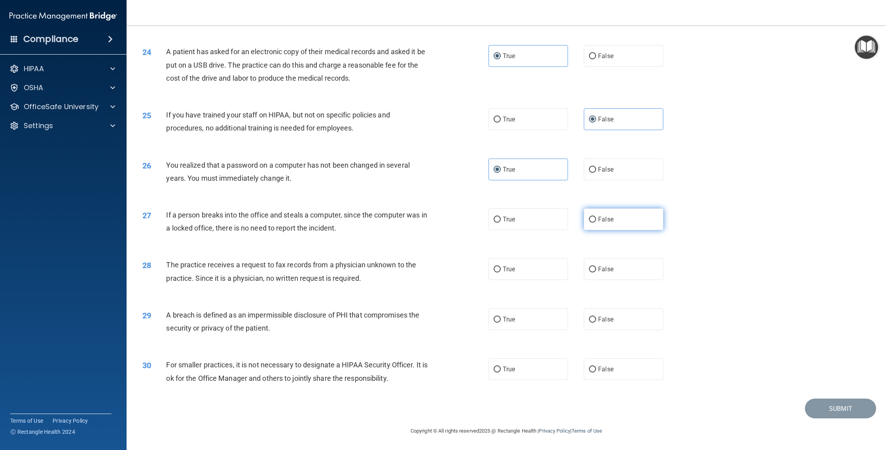
click at [439, 224] on label "False" at bounding box center [623, 219] width 79 height 22
click at [439, 223] on input "False" at bounding box center [592, 220] width 7 height 6
radio input "true"
click at [354, 286] on div "28 The practice receives a request to fax records from a physician unknown to t…" at bounding box center [316, 273] width 370 height 30
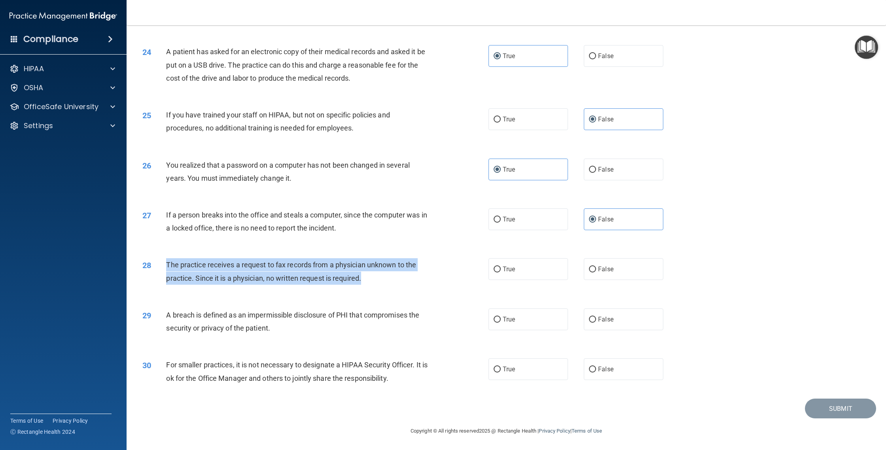
drag, startPoint x: 380, startPoint y: 277, endPoint x: 181, endPoint y: 266, distance: 198.8
click at [161, 261] on div "28 The practice receives a request to fax records from a physician unknown to t…" at bounding box center [316, 273] width 370 height 30
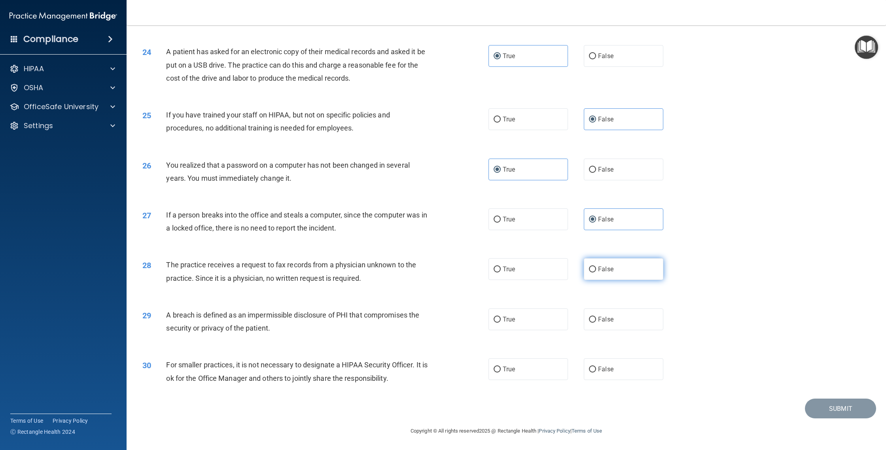
click at [439, 261] on label "False" at bounding box center [623, 269] width 79 height 22
click at [439, 267] on input "False" at bounding box center [592, 270] width 7 height 6
radio input "true"
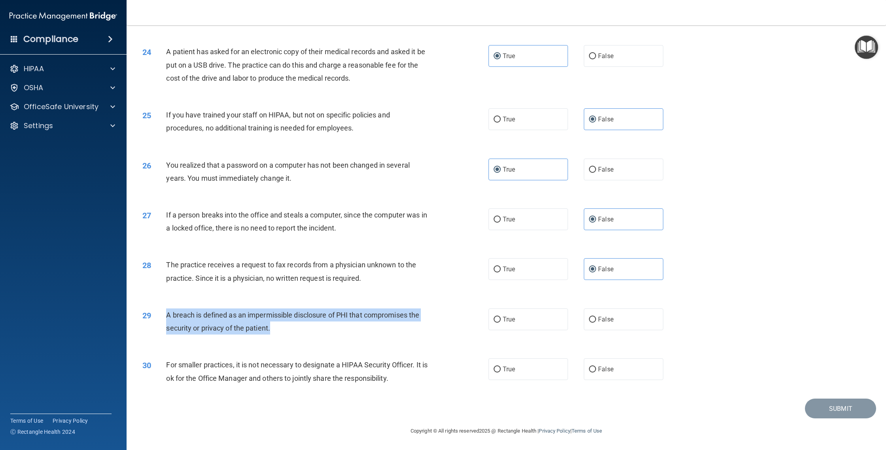
drag, startPoint x: 270, startPoint y: 333, endPoint x: 164, endPoint y: 310, distance: 108.6
click at [163, 309] on div "29 A breach is defined as an impermissible disclosure of PHI that compromises t…" at bounding box center [316, 323] width 370 height 30
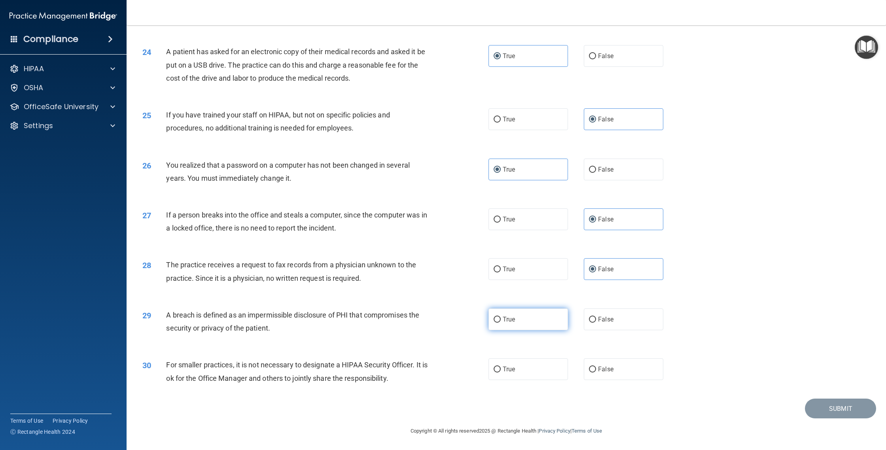
click at [439, 326] on label "True" at bounding box center [527, 319] width 79 height 22
click at [439, 323] on input "True" at bounding box center [497, 320] width 7 height 6
radio input "true"
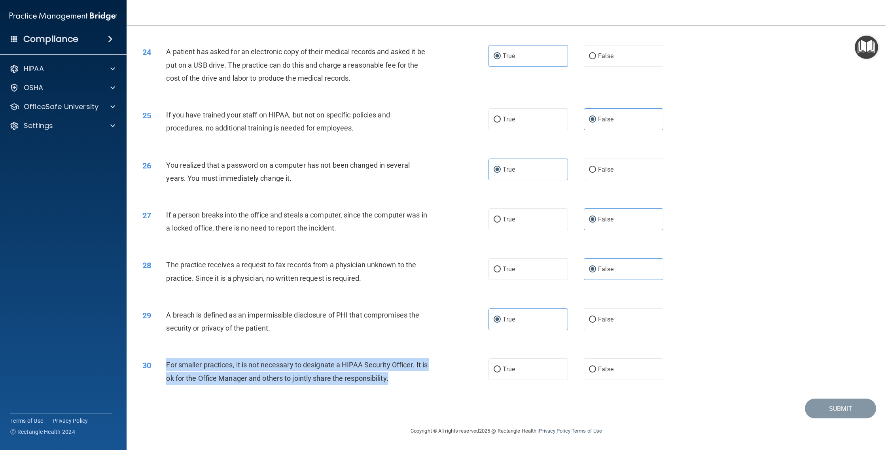
drag, startPoint x: 410, startPoint y: 381, endPoint x: 192, endPoint y: 370, distance: 219.0
click at [163, 365] on div "30 For smaller practices, it is not necessary to designate a HIPAA Security Off…" at bounding box center [316, 373] width 370 height 30
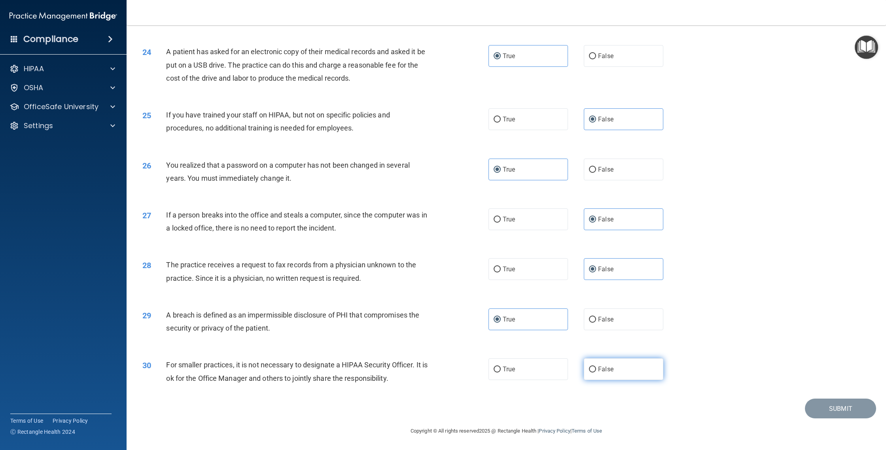
click at [439, 373] on label "False" at bounding box center [623, 369] width 79 height 22
click at [439, 373] on input "False" at bounding box center [592, 370] width 7 height 6
radio input "true"
click at [439, 408] on button "Submit" at bounding box center [840, 409] width 71 height 20
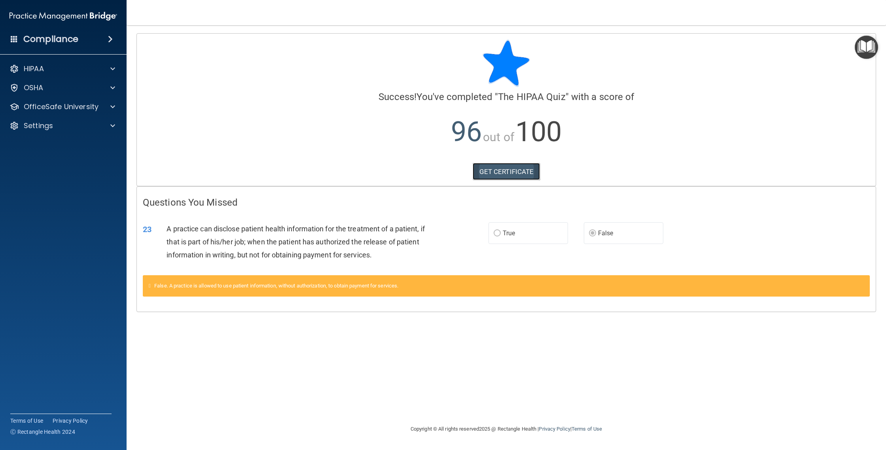
click at [439, 172] on link "GET CERTIFICATE" at bounding box center [507, 171] width 68 height 17
click at [56, 111] on p "OfficeSafe University" at bounding box center [61, 106] width 75 height 9
click at [64, 130] on link "HIPAA Training" at bounding box center [54, 126] width 125 height 16
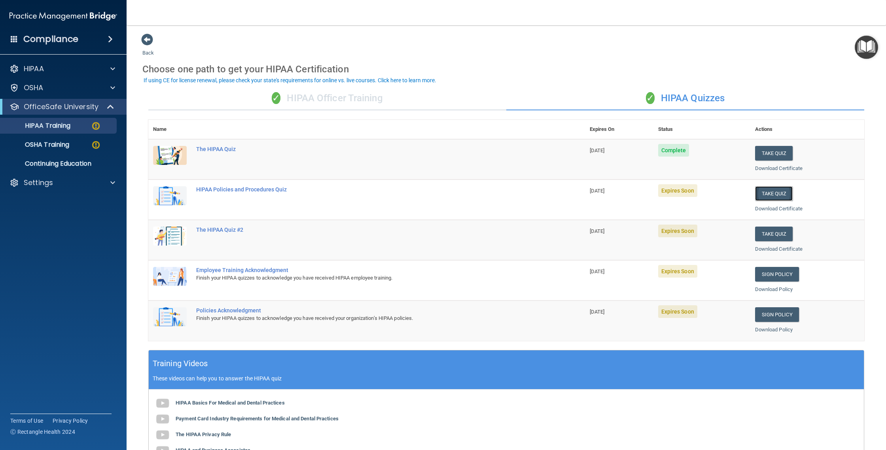
click at [439, 192] on button "Take Quiz" at bounding box center [774, 193] width 38 height 15
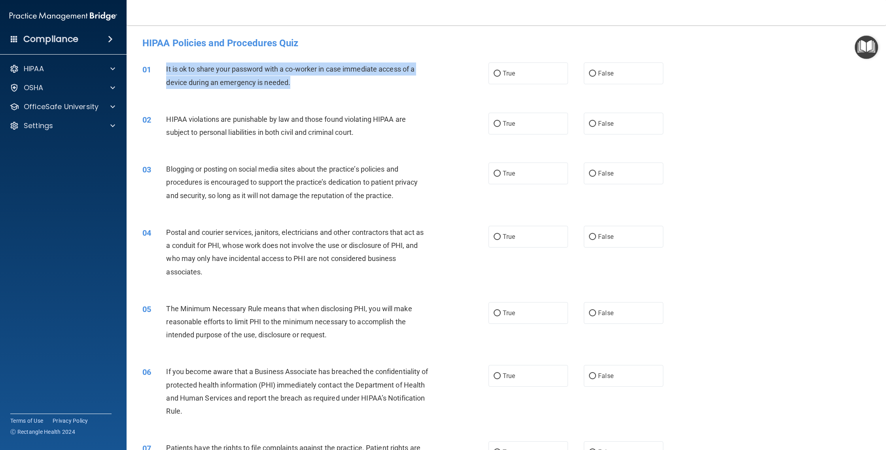
drag, startPoint x: 304, startPoint y: 80, endPoint x: 167, endPoint y: 70, distance: 137.6
click at [167, 70] on div "It is ok to share your password with a co-worker in case immediate access of a …" at bounding box center [300, 75] width 269 height 26
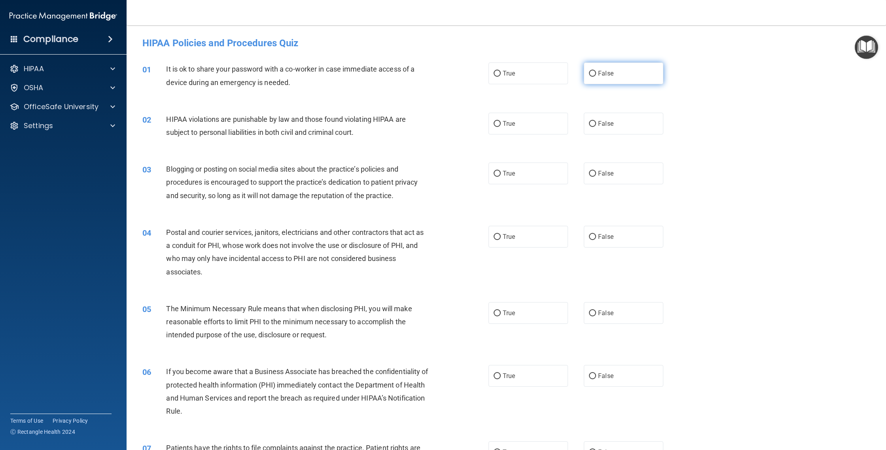
click at [439, 83] on label "False" at bounding box center [623, 73] width 79 height 22
click at [439, 77] on input "False" at bounding box center [592, 74] width 7 height 6
radio input "true"
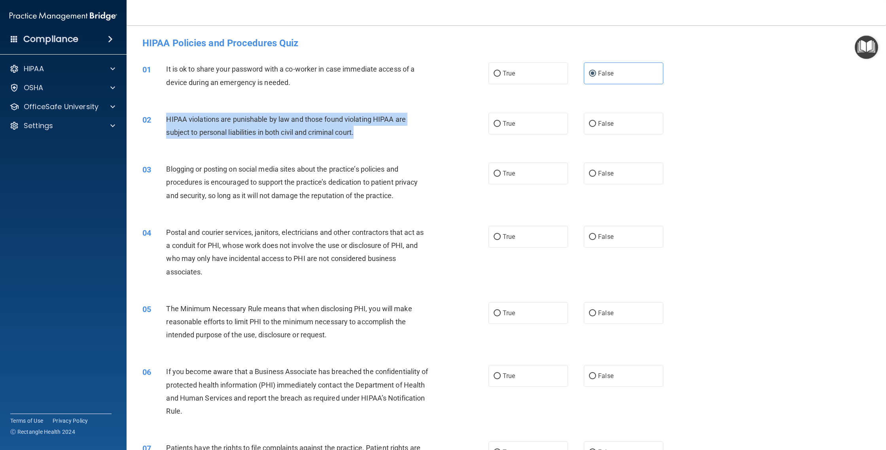
drag, startPoint x: 392, startPoint y: 139, endPoint x: 162, endPoint y: 119, distance: 230.2
click at [162, 119] on div "02 HIPAA violations are punishable by law and those found violating HIPAA are s…" at bounding box center [316, 128] width 370 height 30
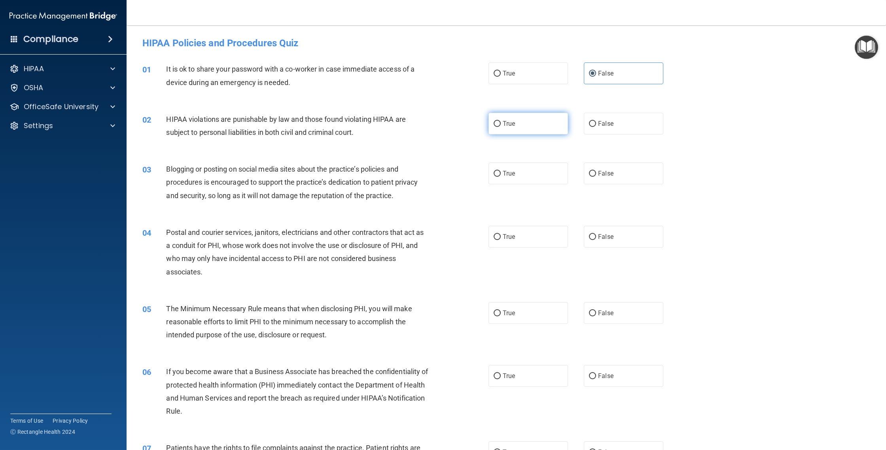
click at [439, 127] on label "True" at bounding box center [527, 124] width 79 height 22
click at [439, 127] on input "True" at bounding box center [497, 124] width 7 height 6
radio input "true"
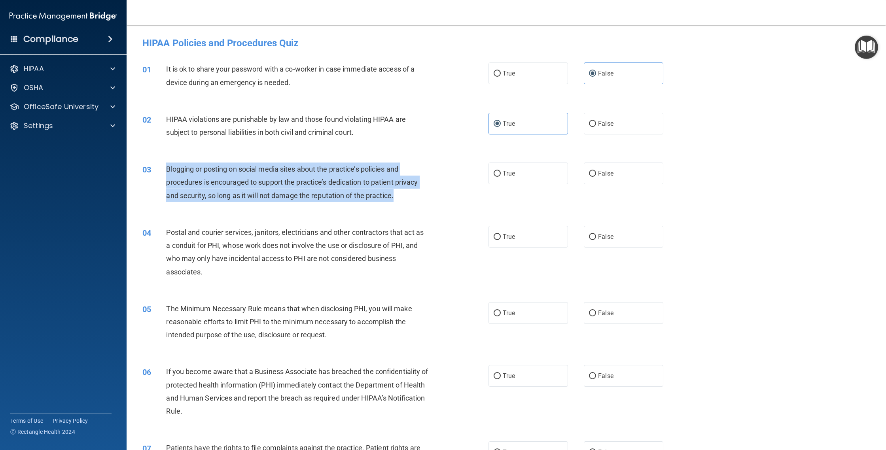
drag, startPoint x: 381, startPoint y: 199, endPoint x: 165, endPoint y: 167, distance: 218.7
click at [162, 166] on div "03 Blogging or posting on social media sites about the practice’s policies and …" at bounding box center [316, 185] width 370 height 44
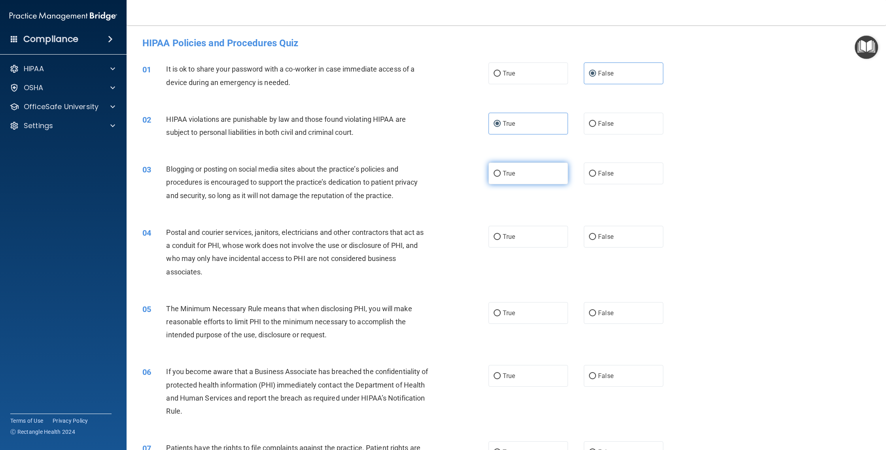
click at [439, 175] on span "True" at bounding box center [509, 174] width 12 height 8
click at [439, 175] on input "True" at bounding box center [497, 174] width 7 height 6
radio input "true"
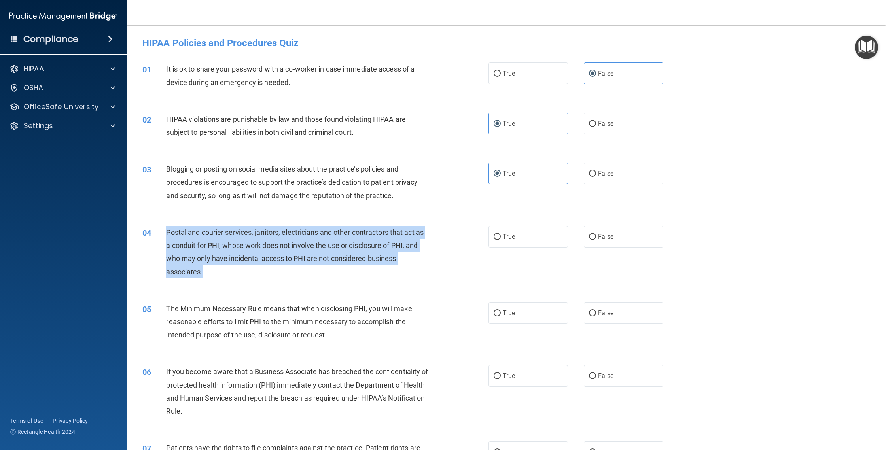
drag, startPoint x: 242, startPoint y: 273, endPoint x: 161, endPoint y: 238, distance: 88.7
click at [161, 238] on div "04 Postal and courier services, janitors, electricians and other contractors th…" at bounding box center [316, 254] width 370 height 57
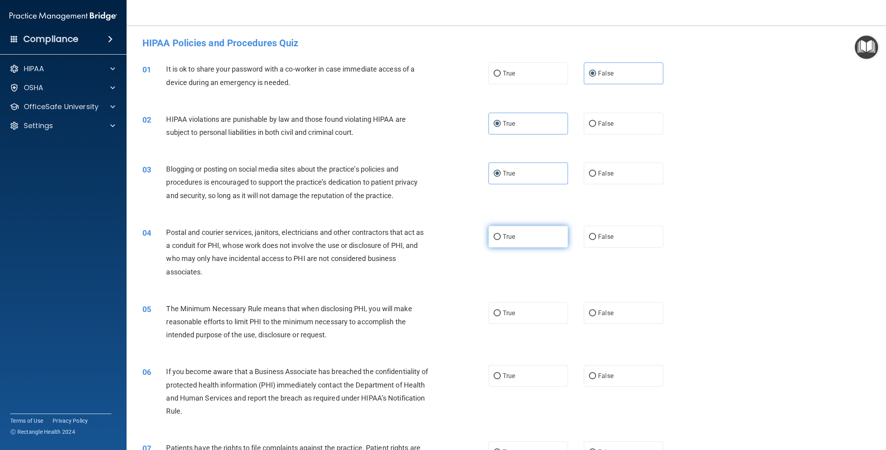
click at [439, 233] on label "True" at bounding box center [527, 237] width 79 height 22
click at [439, 234] on input "True" at bounding box center [497, 237] width 7 height 6
radio input "true"
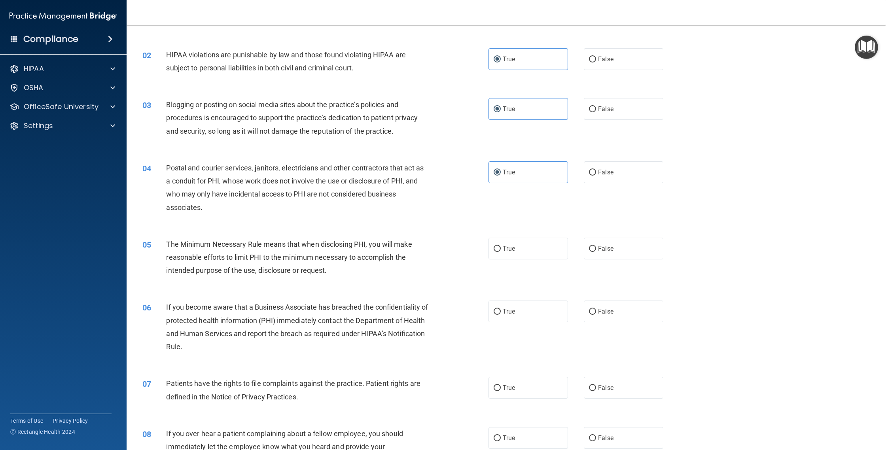
scroll to position [65, 0]
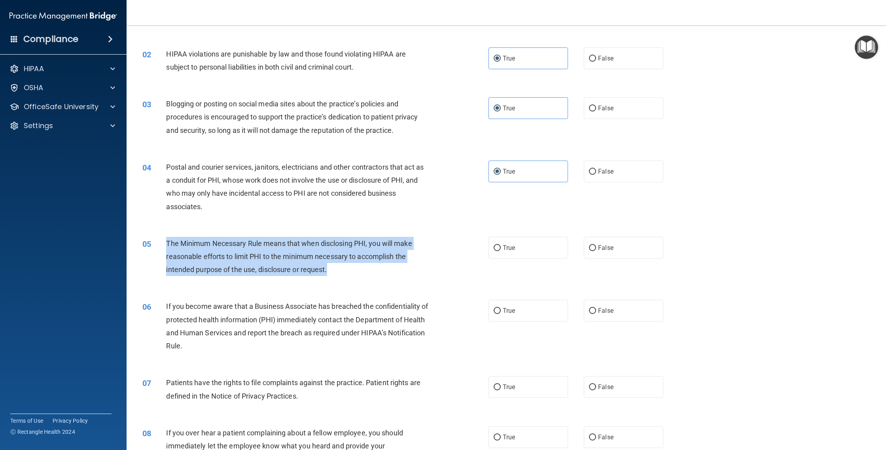
drag, startPoint x: 339, startPoint y: 269, endPoint x: 162, endPoint y: 238, distance: 180.4
click at [162, 238] on div "05 The Minimum Necessary Rule means that when disclosing PHI, you will make rea…" at bounding box center [316, 259] width 370 height 44
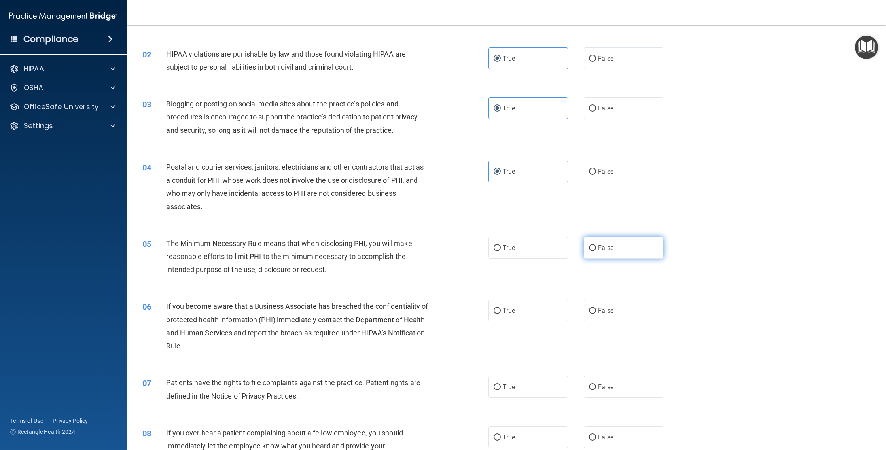
click at [439, 253] on label "False" at bounding box center [623, 248] width 79 height 22
click at [439, 251] on input "False" at bounding box center [592, 248] width 7 height 6
radio input "true"
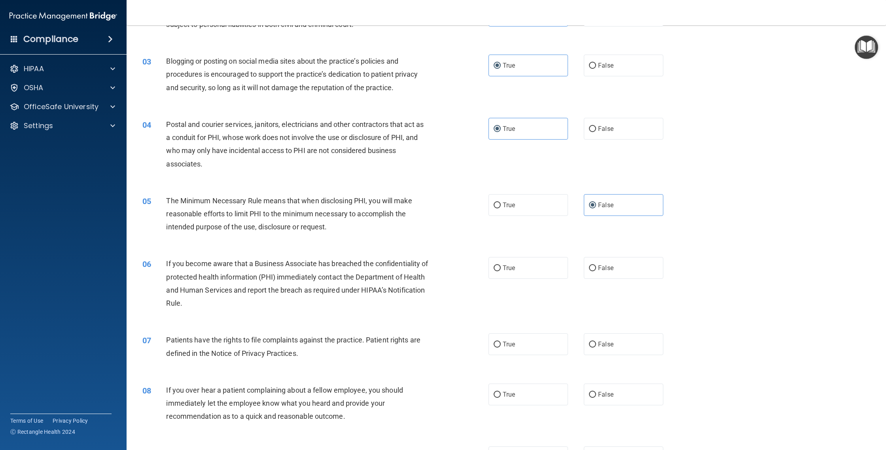
scroll to position [140, 0]
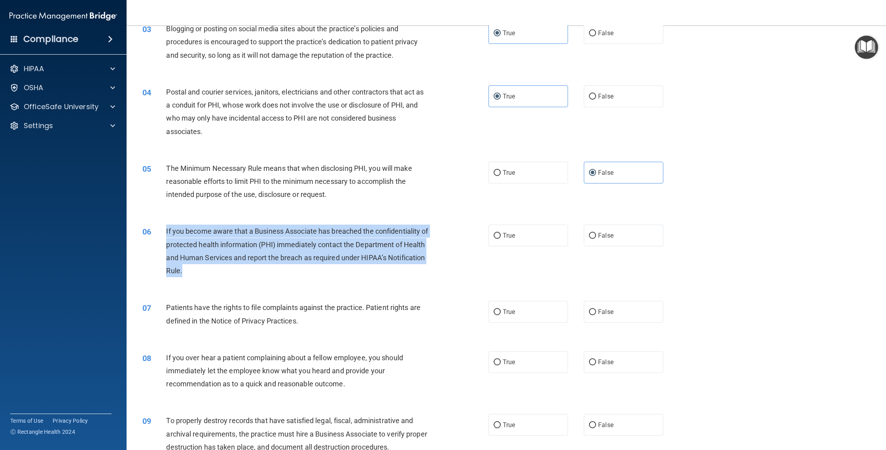
drag, startPoint x: 264, startPoint y: 268, endPoint x: 152, endPoint y: 226, distance: 119.1
click at [152, 226] on div "06 If you become aware that a Business Associate has breached the confidentiali…" at bounding box center [316, 253] width 370 height 57
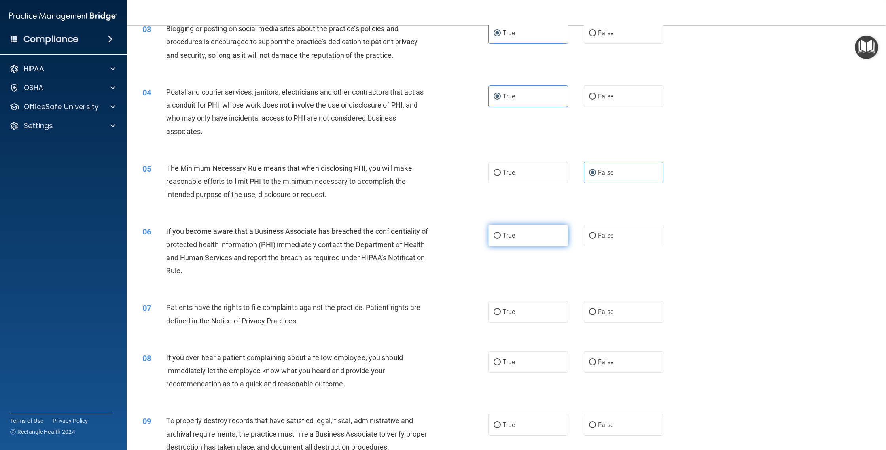
click at [439, 240] on label "True" at bounding box center [527, 236] width 79 height 22
click at [439, 239] on input "True" at bounding box center [497, 236] width 7 height 6
radio input "true"
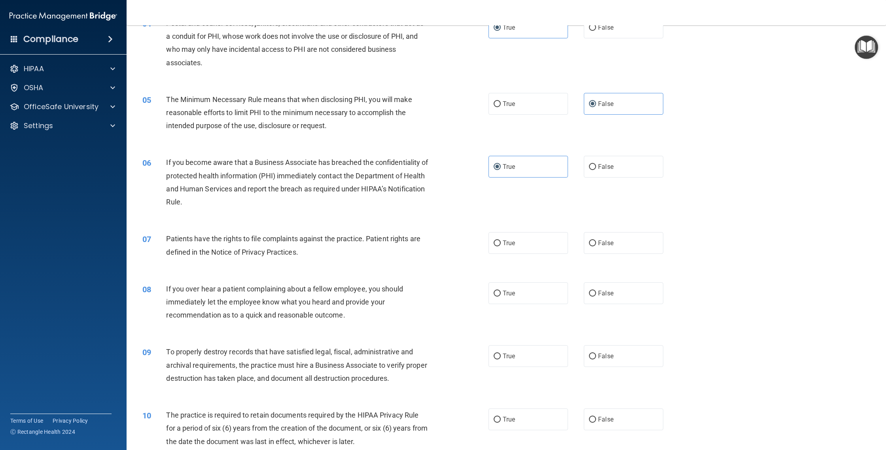
scroll to position [225, 0]
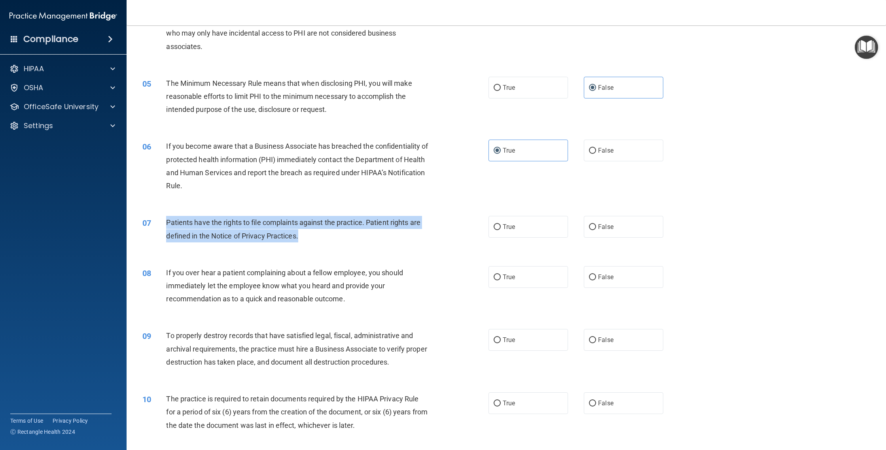
drag, startPoint x: 303, startPoint y: 238, endPoint x: 167, endPoint y: 217, distance: 137.7
click at [167, 217] on div "Patients have the rights to file complaints against the practice. Patient right…" at bounding box center [300, 229] width 269 height 26
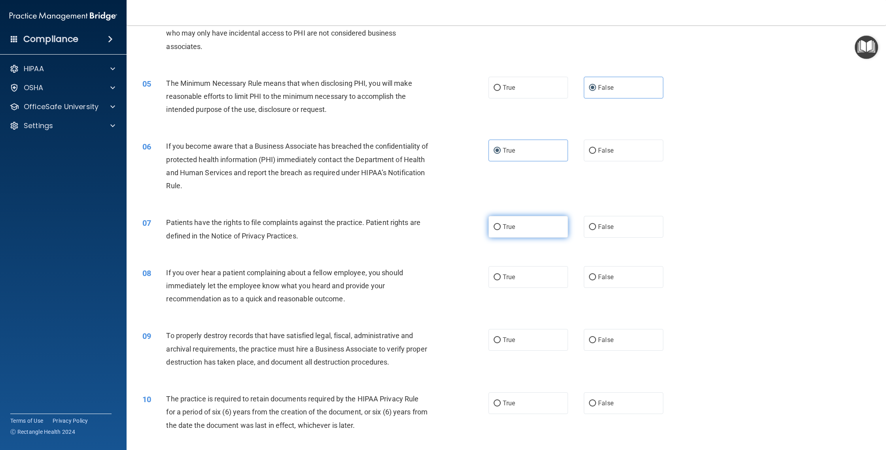
drag, startPoint x: 546, startPoint y: 234, endPoint x: 547, endPoint y: 229, distance: 5.7
click at [439, 234] on label "True" at bounding box center [527, 227] width 79 height 22
click at [439, 230] on input "True" at bounding box center [497, 227] width 7 height 6
radio input "true"
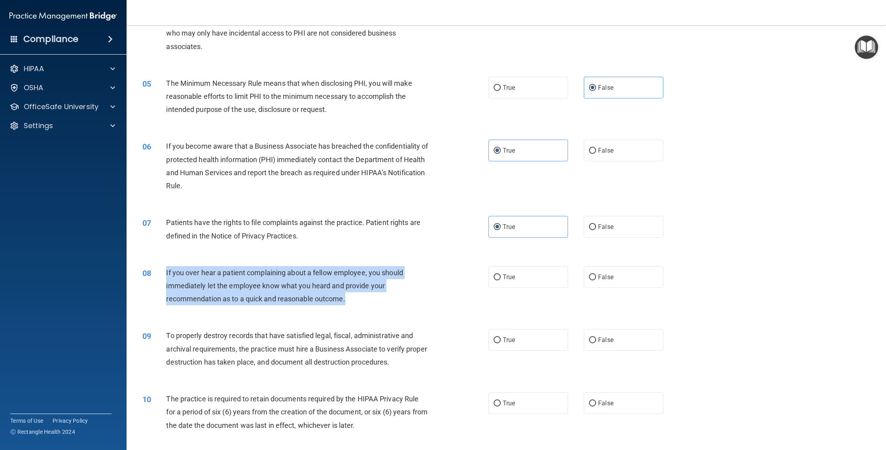
drag, startPoint x: 349, startPoint y: 300, endPoint x: 156, endPoint y: 274, distance: 194.7
click at [156, 274] on div "08 If you over hear a patient complaining about a fellow employee, you should i…" at bounding box center [316, 288] width 370 height 44
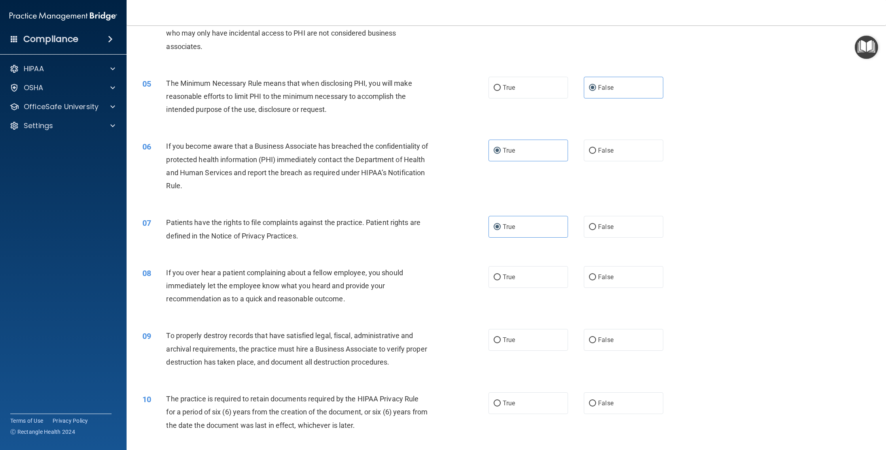
drag, startPoint x: 582, startPoint y: 283, endPoint x: 571, endPoint y: 280, distance: 11.3
click at [439, 283] on div "True False" at bounding box center [583, 277] width 191 height 22
click at [439, 278] on span "False" at bounding box center [605, 277] width 15 height 8
click at [439, 278] on input "False" at bounding box center [592, 277] width 7 height 6
radio input "true"
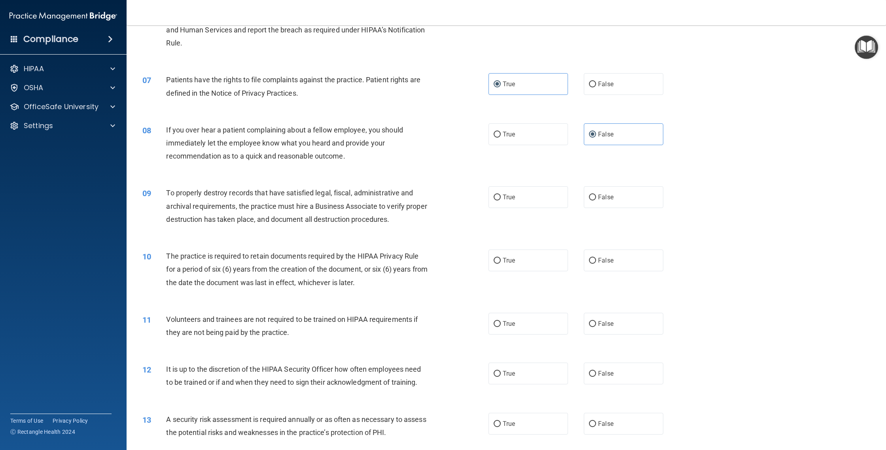
scroll to position [399, 0]
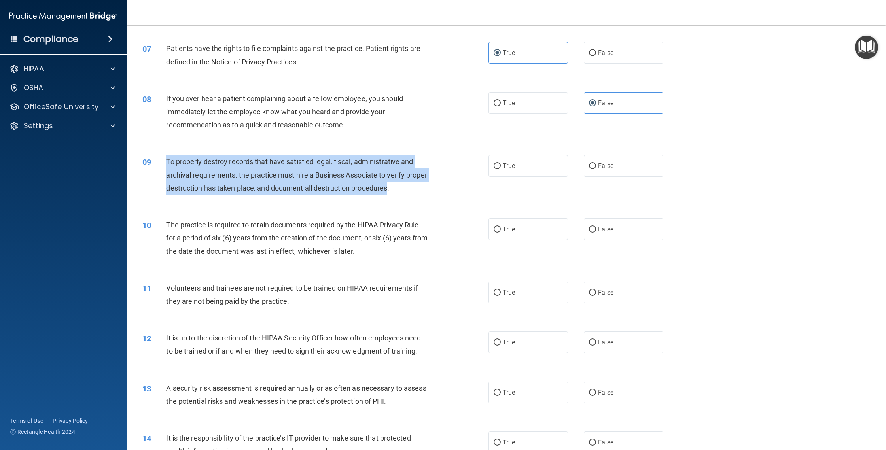
drag, startPoint x: 359, startPoint y: 183, endPoint x: 158, endPoint y: 160, distance: 203.0
click at [158, 160] on div "09 To properly destroy records that have satisfied legal, fiscal, administrativ…" at bounding box center [316, 177] width 370 height 44
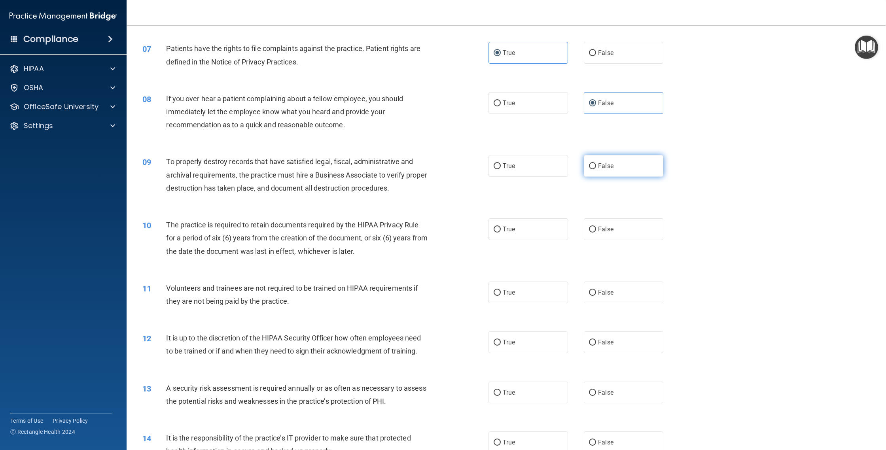
click at [439, 163] on span "False" at bounding box center [605, 166] width 15 height 8
click at [439, 163] on input "False" at bounding box center [592, 166] width 7 height 6
radio input "true"
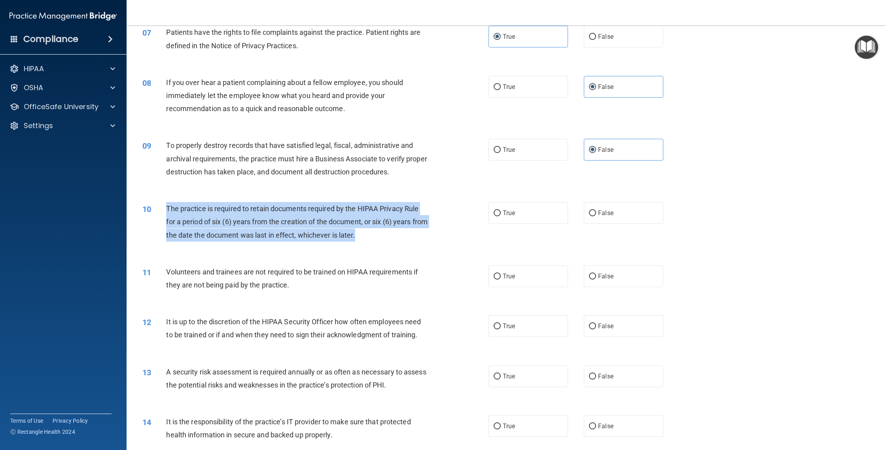
drag, startPoint x: 391, startPoint y: 236, endPoint x: 166, endPoint y: 210, distance: 226.1
click at [166, 210] on div "The practice is required to retain documents required by the HIPAA Privacy Rule…" at bounding box center [300, 222] width 269 height 40
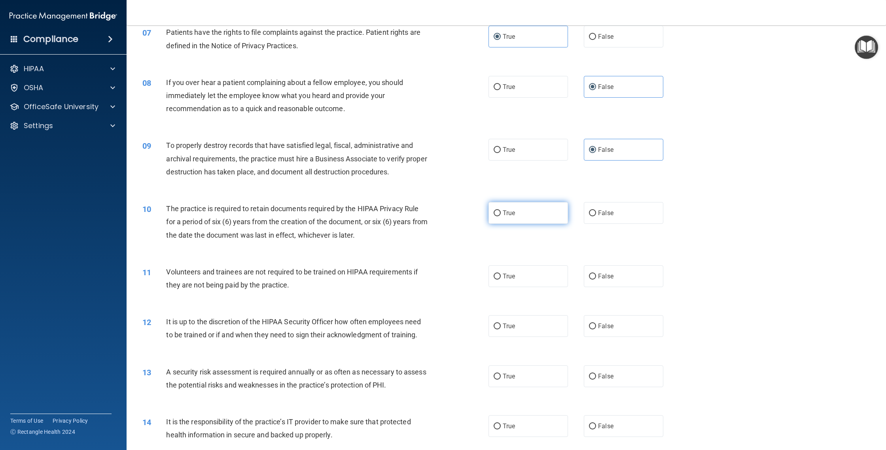
click at [439, 218] on label "True" at bounding box center [527, 213] width 79 height 22
click at [439, 216] on input "True" at bounding box center [497, 213] width 7 height 6
radio input "true"
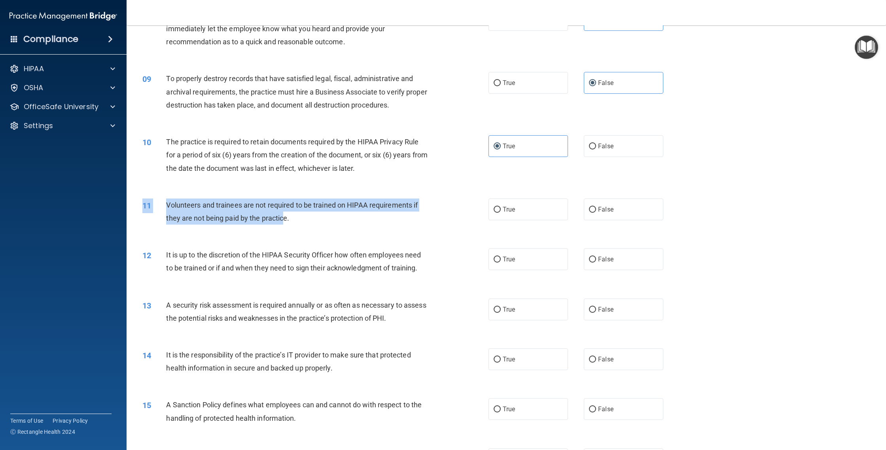
drag, startPoint x: 299, startPoint y: 229, endPoint x: 284, endPoint y: 219, distance: 18.1
click at [285, 218] on div "11 Volunteers and trainees are not required to be trained on HIPAA requirements…" at bounding box center [506, 214] width 740 height 50
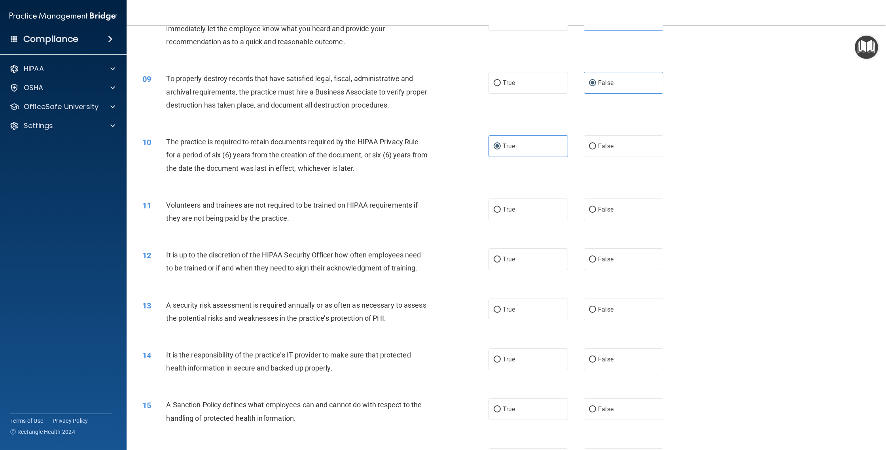
click at [311, 227] on div "11 Volunteers and trainees are not required to be trained on HIPAA requirements…" at bounding box center [316, 214] width 370 height 30
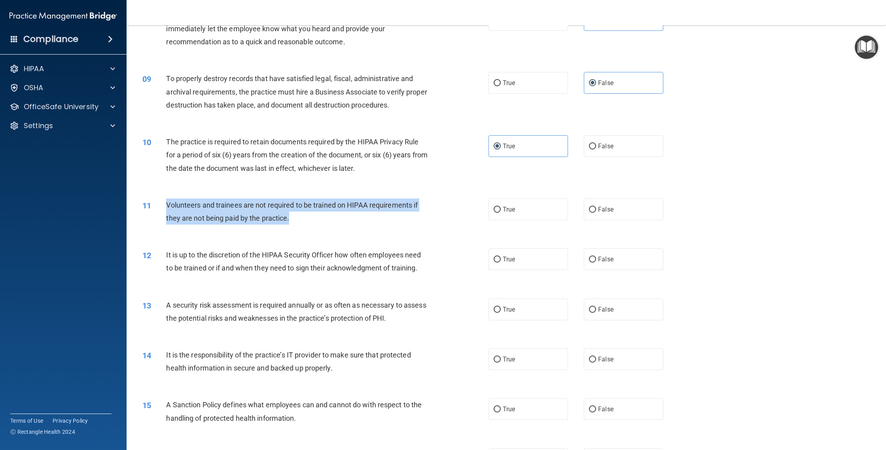
drag, startPoint x: 294, startPoint y: 219, endPoint x: 165, endPoint y: 202, distance: 129.9
click at [165, 202] on div "11 Volunteers and trainees are not required to be trained on HIPAA requirements…" at bounding box center [316, 214] width 370 height 30
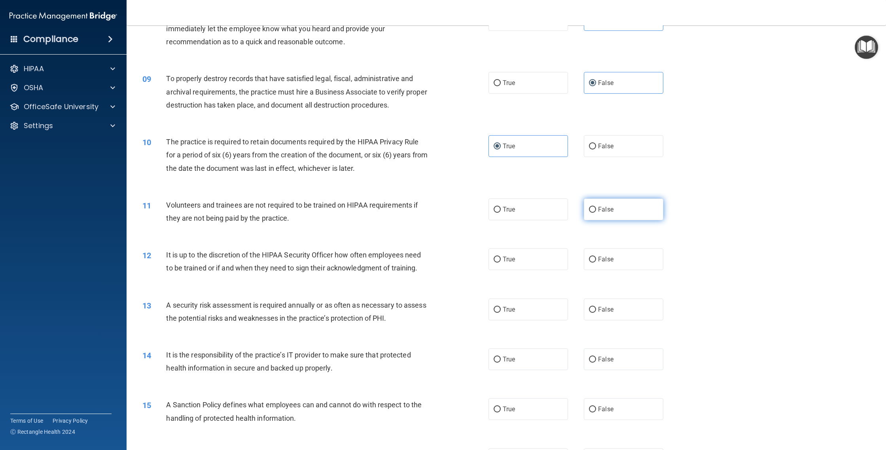
click at [439, 212] on label "False" at bounding box center [623, 210] width 79 height 22
click at [439, 212] on input "False" at bounding box center [592, 210] width 7 height 6
radio input "true"
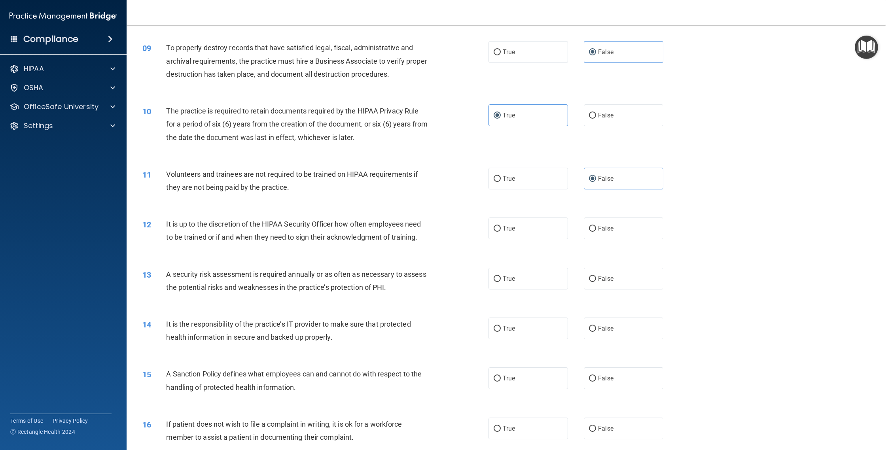
scroll to position [552, 0]
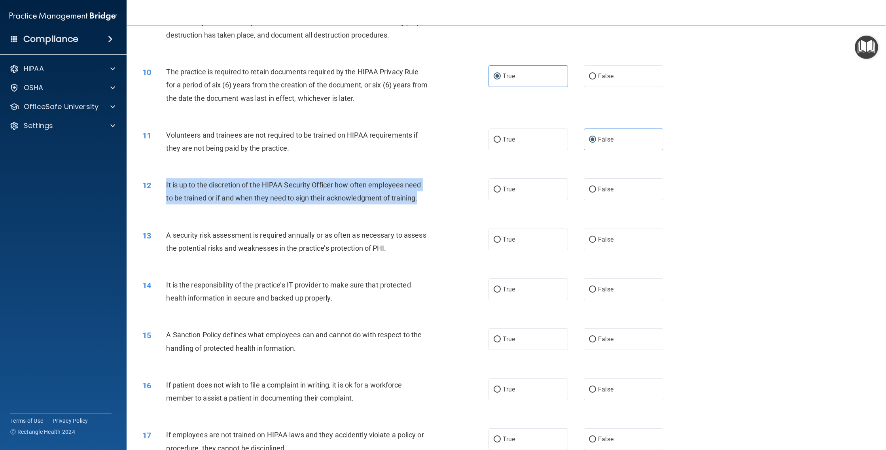
drag, startPoint x: 427, startPoint y: 201, endPoint x: 167, endPoint y: 182, distance: 261.3
click at [167, 182] on div "It is up to the discretion of the HIPAA Security Officer how often employees ne…" at bounding box center [300, 191] width 269 height 26
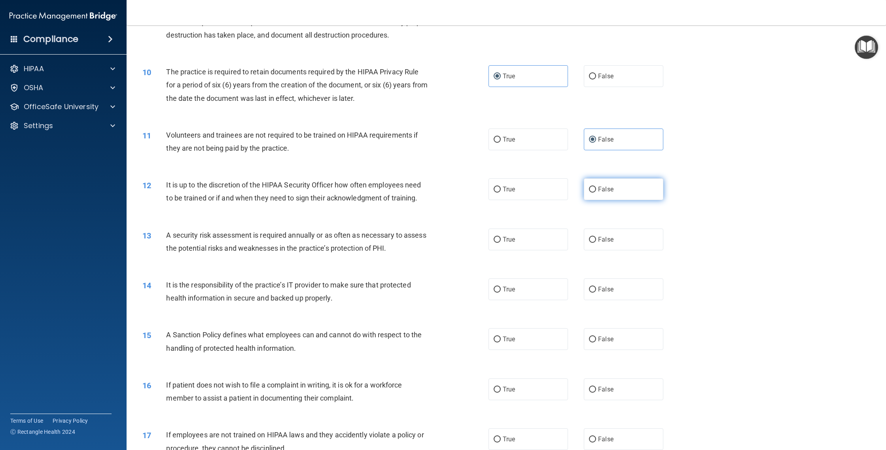
click at [439, 190] on span "False" at bounding box center [605, 189] width 15 height 8
click at [439, 190] on input "False" at bounding box center [592, 190] width 7 height 6
radio input "true"
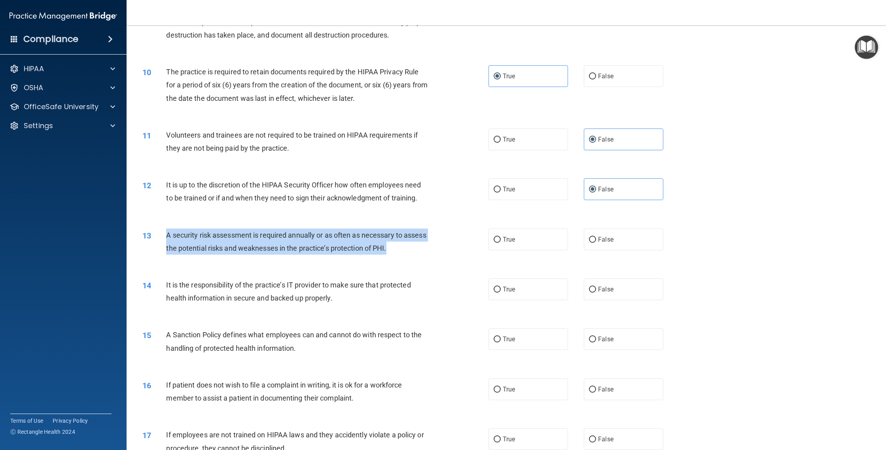
drag, startPoint x: 427, startPoint y: 253, endPoint x: 159, endPoint y: 236, distance: 269.1
click at [159, 236] on div "13 A security risk assessment is required annually or as often as necessary to …" at bounding box center [316, 244] width 370 height 30
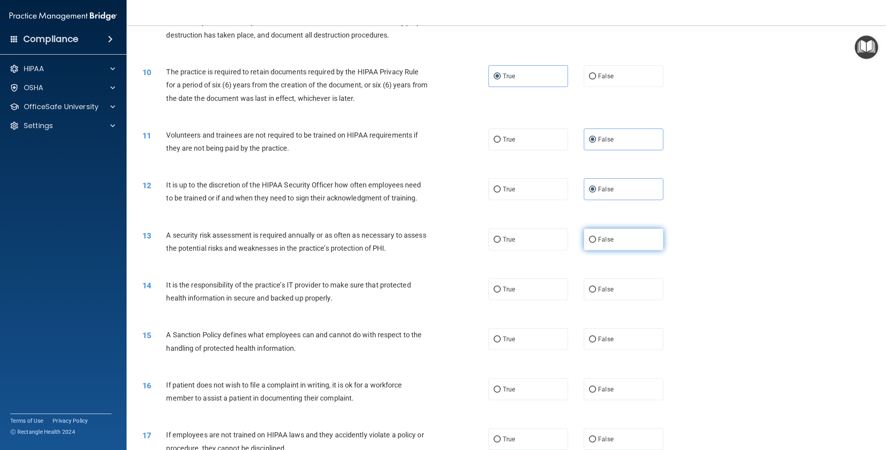
click at [439, 236] on label "False" at bounding box center [623, 240] width 79 height 22
click at [439, 237] on input "False" at bounding box center [592, 240] width 7 height 6
radio input "true"
click at [439, 235] on label "True" at bounding box center [527, 240] width 79 height 22
click at [439, 237] on input "True" at bounding box center [497, 240] width 7 height 6
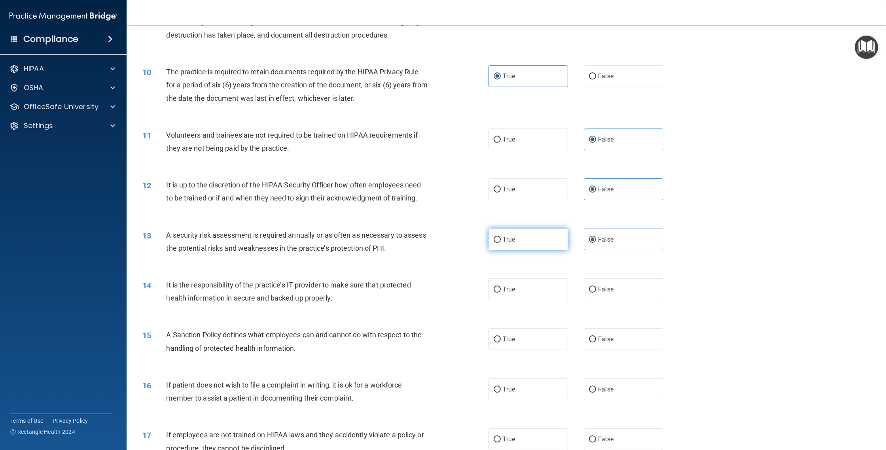
radio input "true"
radio input "false"
click at [439, 185] on label "True" at bounding box center [527, 188] width 79 height 22
click at [439, 185] on input "True" at bounding box center [497, 188] width 7 height 6
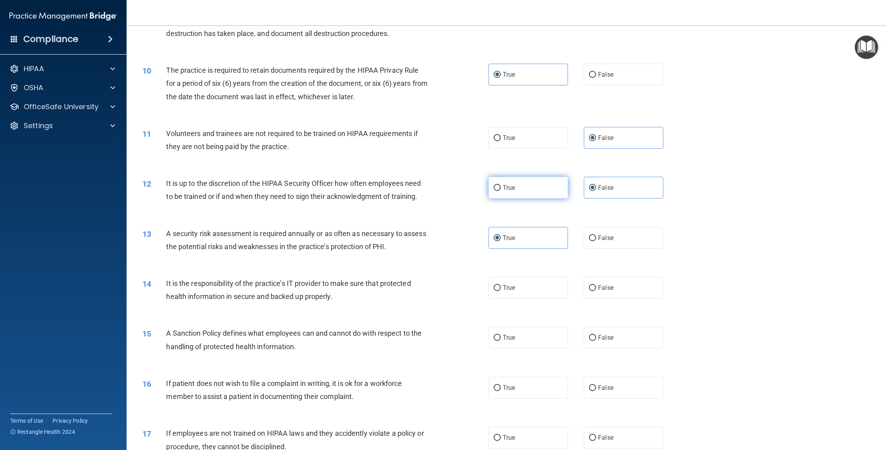
radio input "true"
radio input "false"
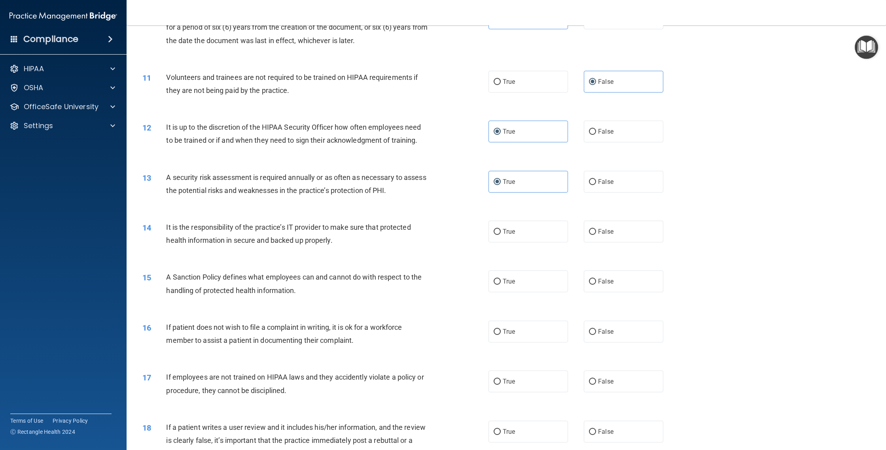
scroll to position [618, 0]
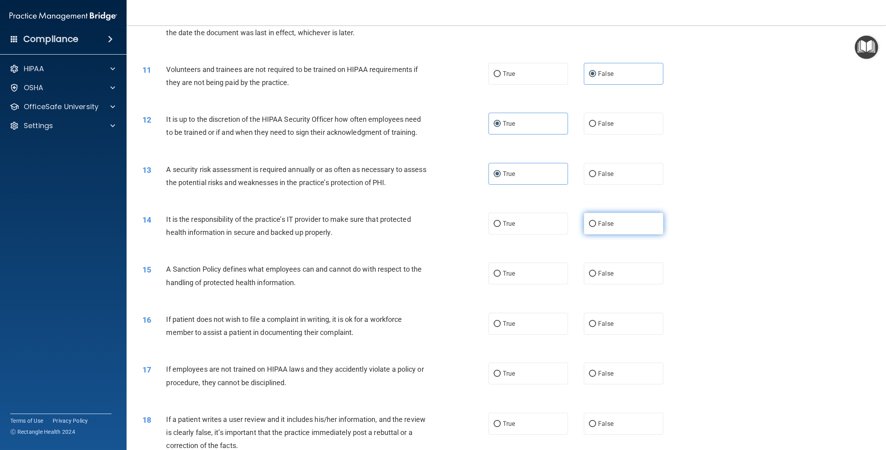
click at [439, 229] on label "False" at bounding box center [623, 224] width 79 height 22
click at [439, 227] on input "False" at bounding box center [592, 224] width 7 height 6
radio input "true"
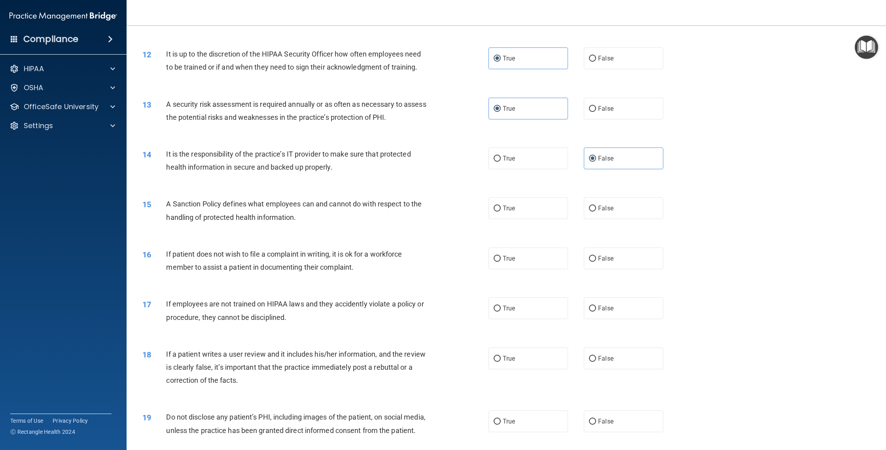
scroll to position [691, 0]
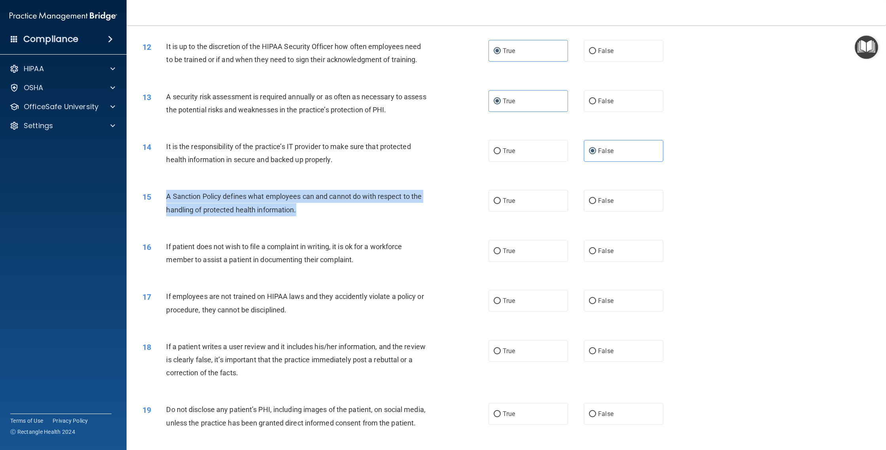
drag, startPoint x: 300, startPoint y: 210, endPoint x: 165, endPoint y: 191, distance: 136.2
click at [165, 191] on div "15 A Sanction Policy defines what employees can and cannot do with respect to t…" at bounding box center [316, 205] width 370 height 30
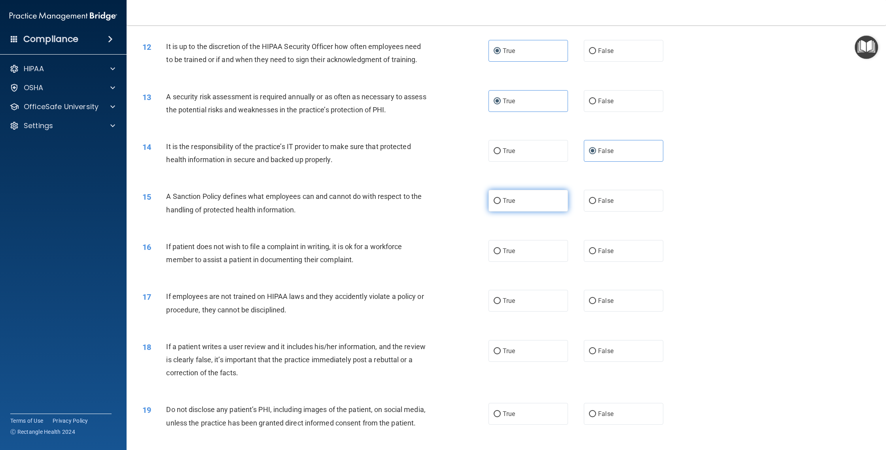
click at [439, 199] on label "True" at bounding box center [527, 201] width 79 height 22
click at [439, 199] on input "True" at bounding box center [497, 201] width 7 height 6
radio input "true"
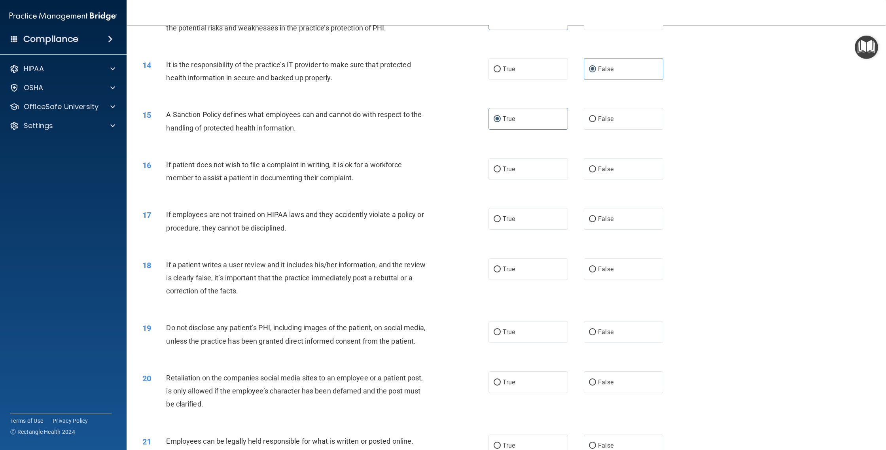
scroll to position [832, 0]
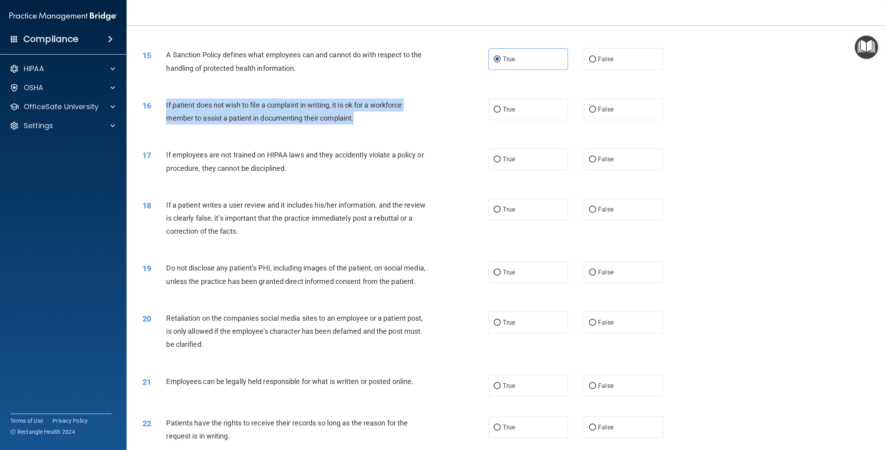
drag, startPoint x: 369, startPoint y: 122, endPoint x: 165, endPoint y: 105, distance: 204.8
click at [165, 105] on div "16 If patient does not wish to file a complaint in writing, it is ok for a work…" at bounding box center [316, 113] width 370 height 30
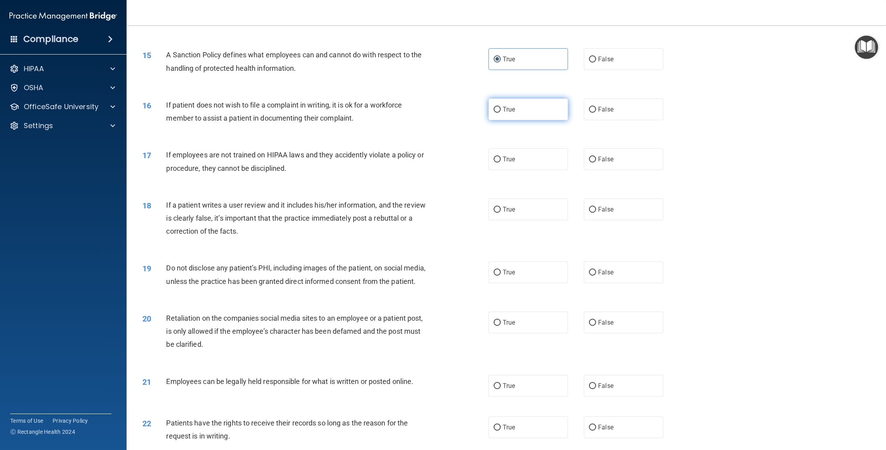
click at [439, 118] on label "True" at bounding box center [527, 109] width 79 height 22
click at [439, 113] on input "True" at bounding box center [497, 110] width 7 height 6
radio input "true"
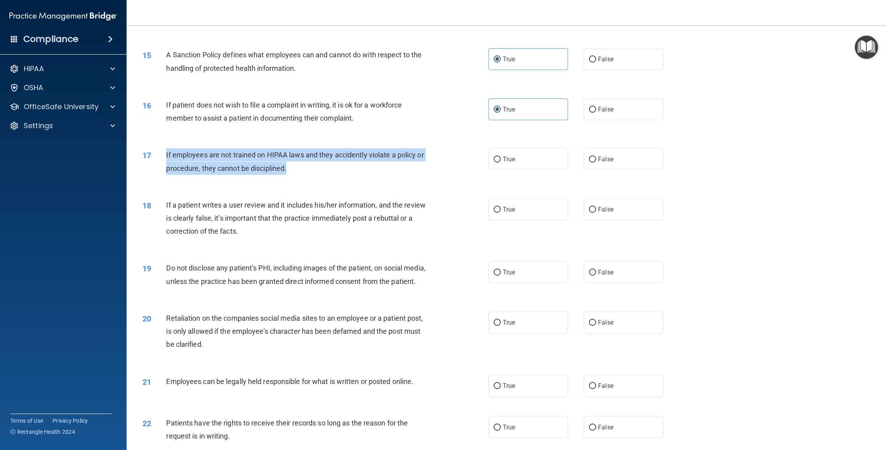
drag, startPoint x: 320, startPoint y: 175, endPoint x: 165, endPoint y: 154, distance: 156.0
click at [165, 154] on div "17 If employees are not trained on HIPAA laws and they accidently violate a pol…" at bounding box center [316, 163] width 370 height 30
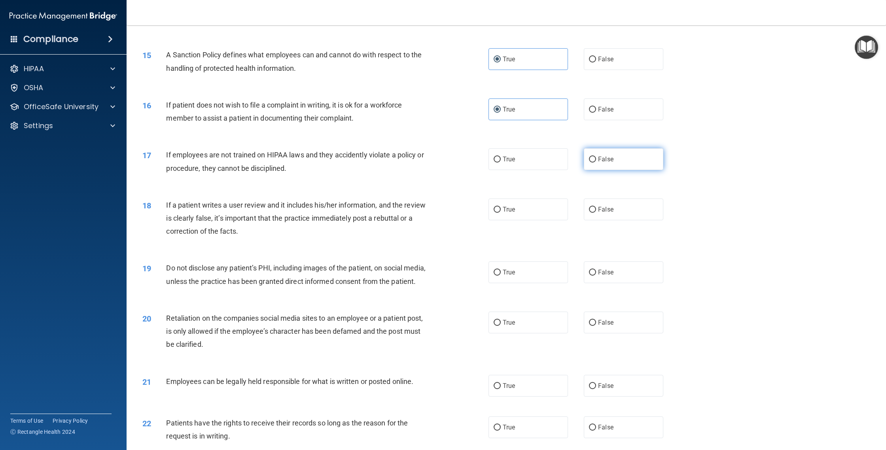
click at [439, 161] on label "False" at bounding box center [623, 159] width 79 height 22
click at [439, 161] on input "False" at bounding box center [592, 160] width 7 height 6
radio input "true"
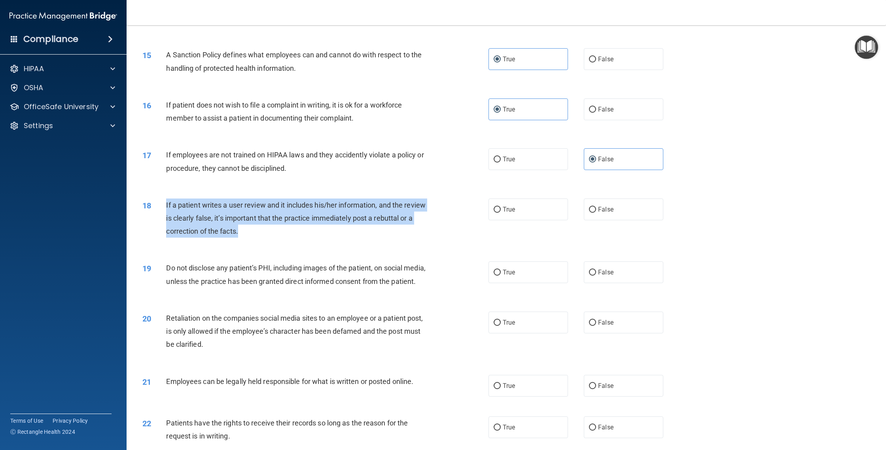
drag, startPoint x: 268, startPoint y: 229, endPoint x: 161, endPoint y: 203, distance: 109.7
click at [161, 203] on div "18 If a patient writes a user review and it includes his/her information, and t…" at bounding box center [316, 221] width 370 height 44
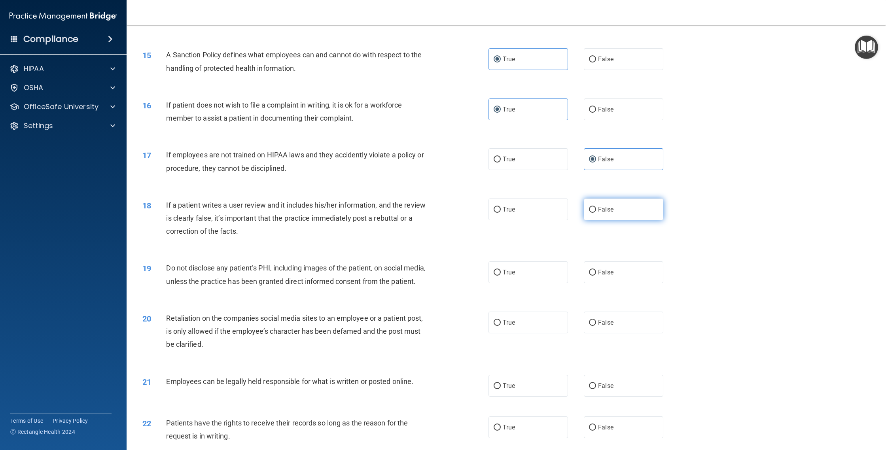
click at [439, 211] on label "False" at bounding box center [623, 210] width 79 height 22
click at [439, 211] on input "False" at bounding box center [592, 210] width 7 height 6
radio input "true"
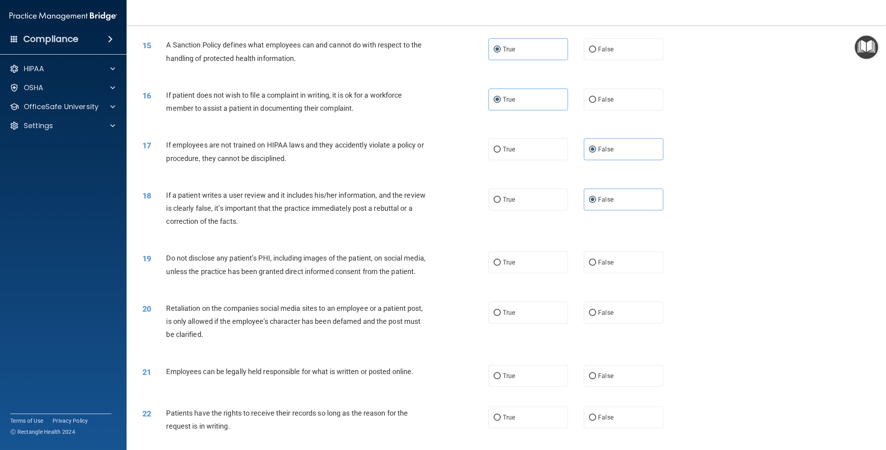
scroll to position [851, 0]
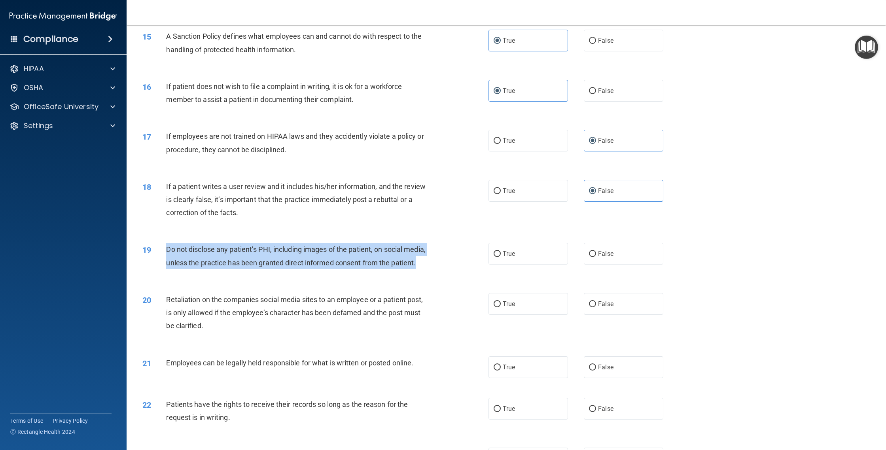
drag, startPoint x: 422, startPoint y: 263, endPoint x: 162, endPoint y: 253, distance: 260.4
click at [162, 253] on div "19 Do not disclose any patient’s PHI, including images of the patient, on socia…" at bounding box center [316, 258] width 370 height 30
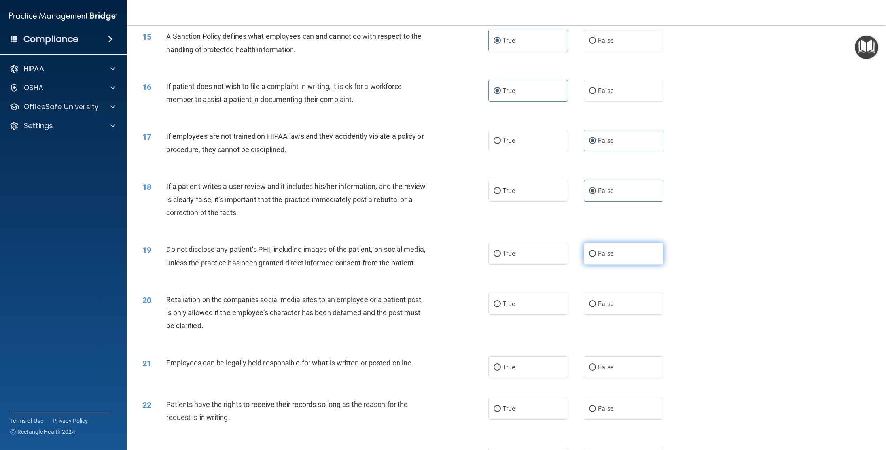
click at [439, 260] on label "False" at bounding box center [623, 254] width 79 height 22
click at [439, 257] on input "False" at bounding box center [592, 254] width 7 height 6
radio input "true"
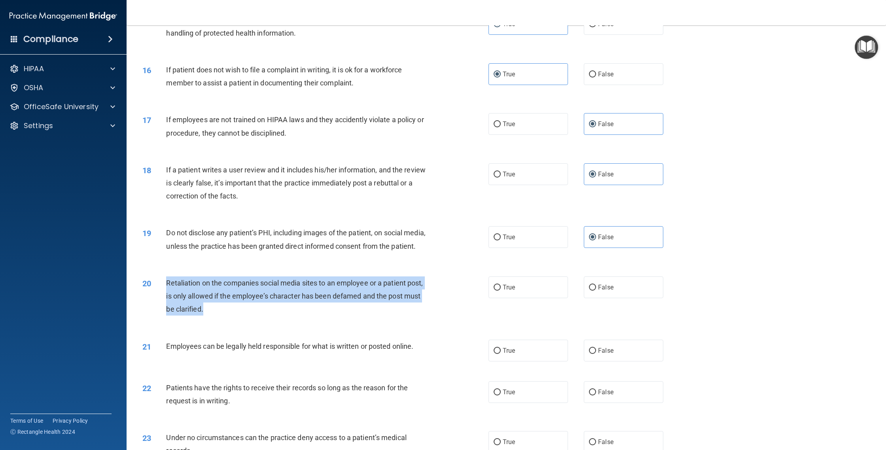
drag, startPoint x: 230, startPoint y: 314, endPoint x: 170, endPoint y: 285, distance: 66.7
click at [166, 283] on div "Retaliation on the companies social media sites to an employee or a patient pos…" at bounding box center [300, 296] width 269 height 40
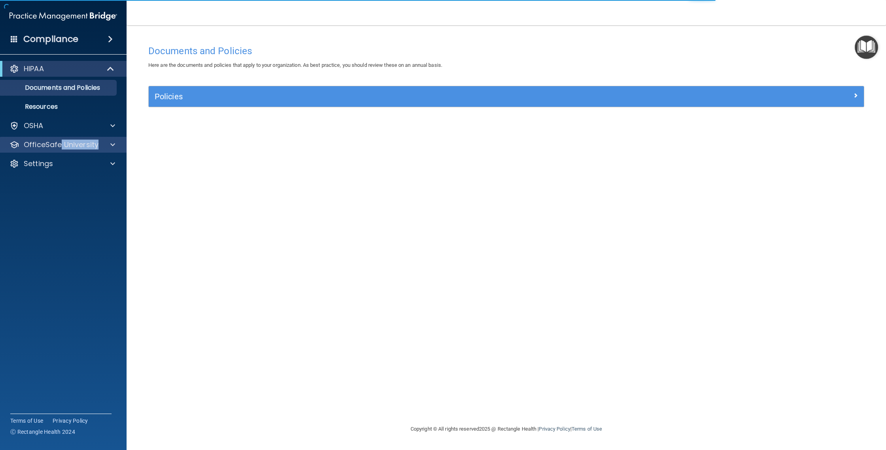
click at [61, 149] on div "OfficeSafe University" at bounding box center [63, 145] width 127 height 16
click at [42, 149] on div "OfficeSafe University" at bounding box center [63, 145] width 127 height 16
click at [113, 147] on span at bounding box center [112, 144] width 5 height 9
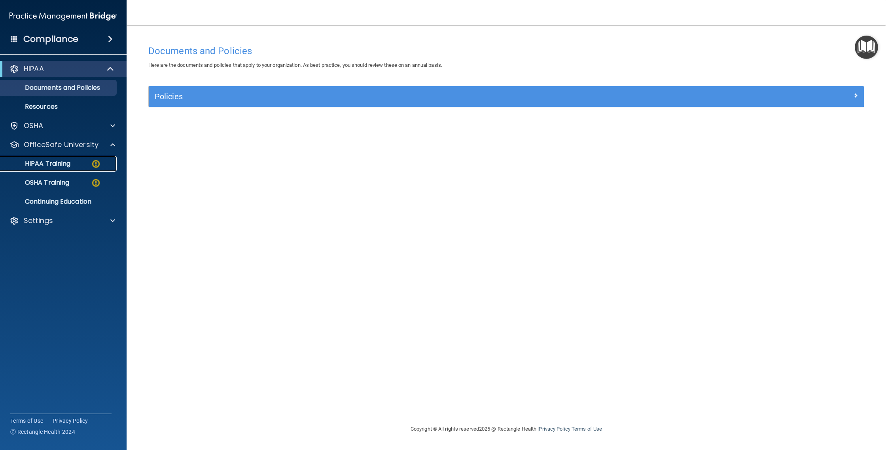
click at [57, 168] on link "HIPAA Training" at bounding box center [54, 164] width 125 height 16
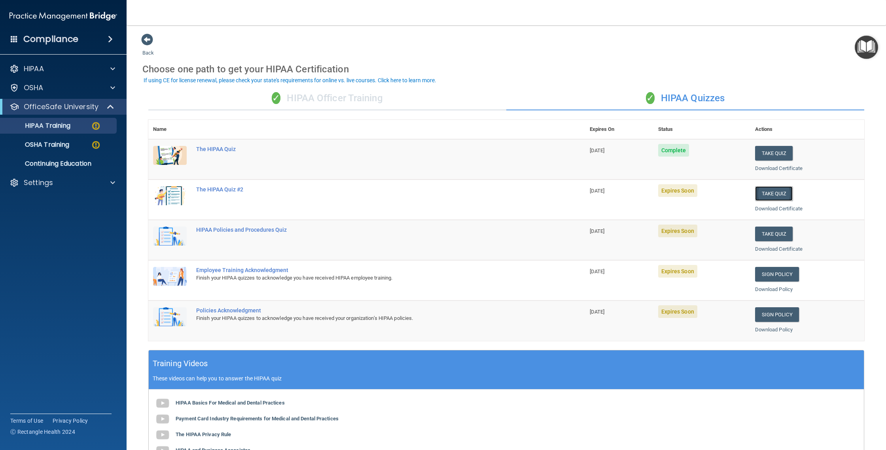
click at [782, 197] on button "Take Quiz" at bounding box center [774, 193] width 38 height 15
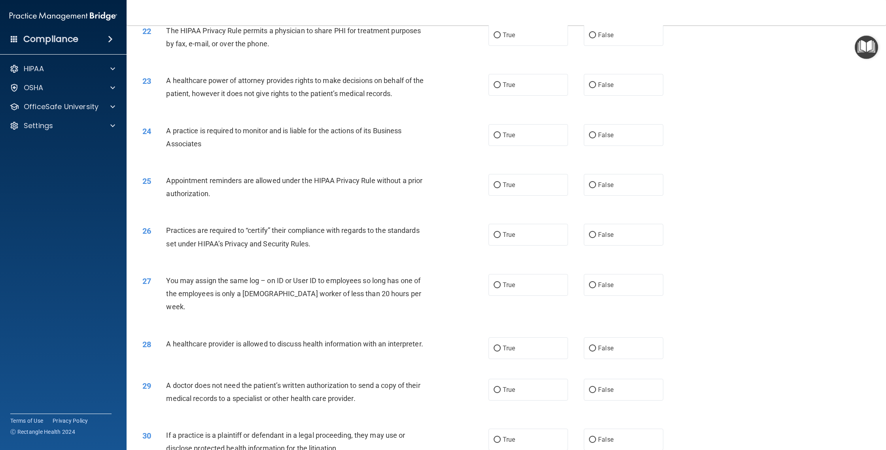
scroll to position [1247, 0]
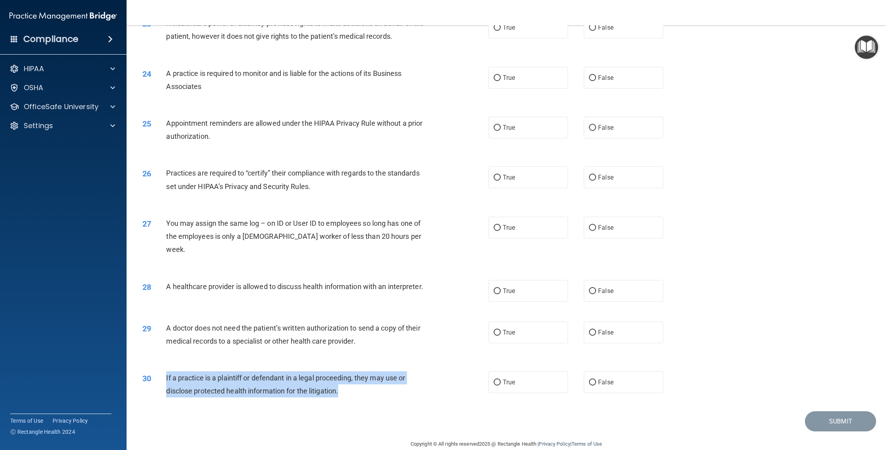
drag, startPoint x: 363, startPoint y: 380, endPoint x: 160, endPoint y: 361, distance: 204.1
click at [160, 371] on div "30 If a practice is a plaintiff or defendant in a legal proceeding, they may us…" at bounding box center [316, 386] width 370 height 30
copy div "If a practice is a plaintiff or defendant in a legal proceeding, they may use o…"
click at [496, 380] on input "True" at bounding box center [497, 383] width 7 height 6
radio input "true"
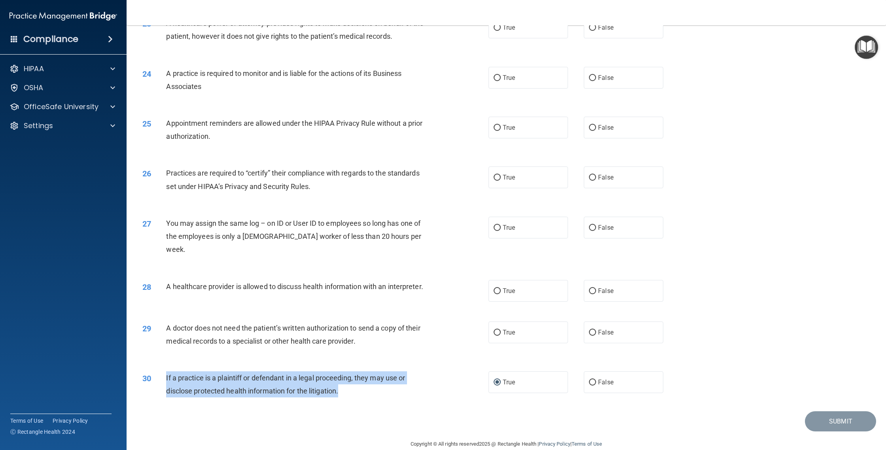
drag, startPoint x: 376, startPoint y: 334, endPoint x: 159, endPoint y: 312, distance: 218.6
click at [159, 322] on div "29 A doctor does not need the patient’s written authorization to send a copy of…" at bounding box center [316, 337] width 370 height 30
copy div "A doctor does not need the patient’s written authorization to send a copy of th…"
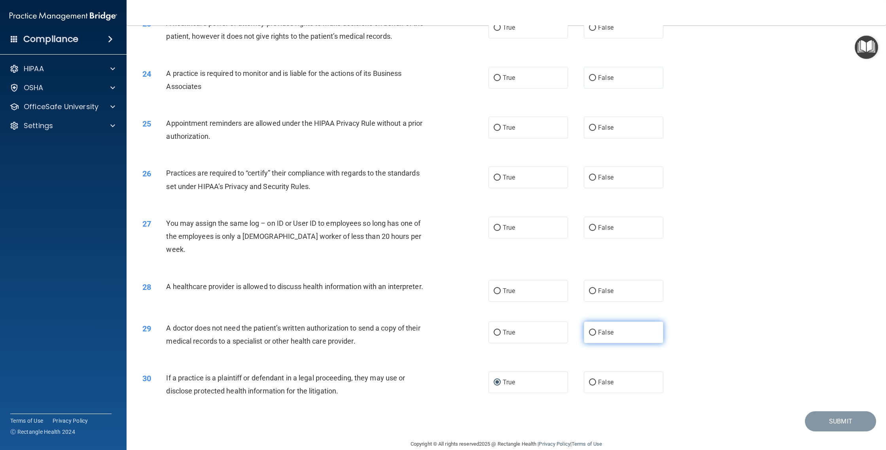
drag, startPoint x: 614, startPoint y: 318, endPoint x: 608, endPoint y: 315, distance: 6.4
click at [613, 322] on label "False" at bounding box center [623, 333] width 79 height 22
click at [596, 330] on input "False" at bounding box center [592, 333] width 7 height 6
radio input "true"
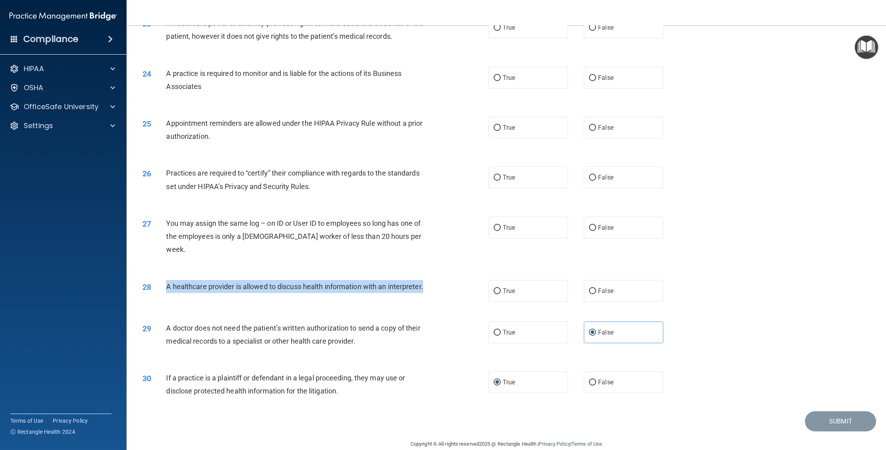
drag, startPoint x: 449, startPoint y: 273, endPoint x: 160, endPoint y: 272, distance: 289.1
click at [160, 280] on div "28 A healthcare provider is allowed to discuss health information with an inter…" at bounding box center [316, 288] width 370 height 17
copy div "A healthcare provider is allowed to discuss health information with an interpre…"
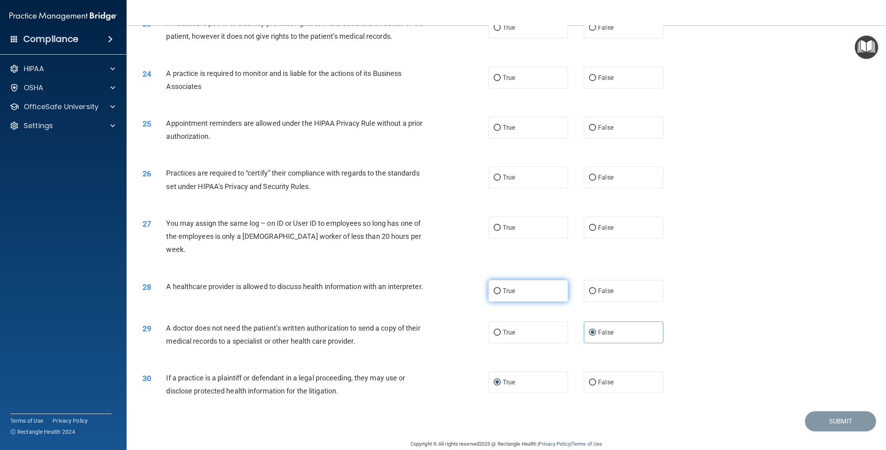
click at [528, 280] on label "True" at bounding box center [527, 291] width 79 height 22
click at [501, 288] on input "True" at bounding box center [497, 291] width 7 height 6
radio input "true"
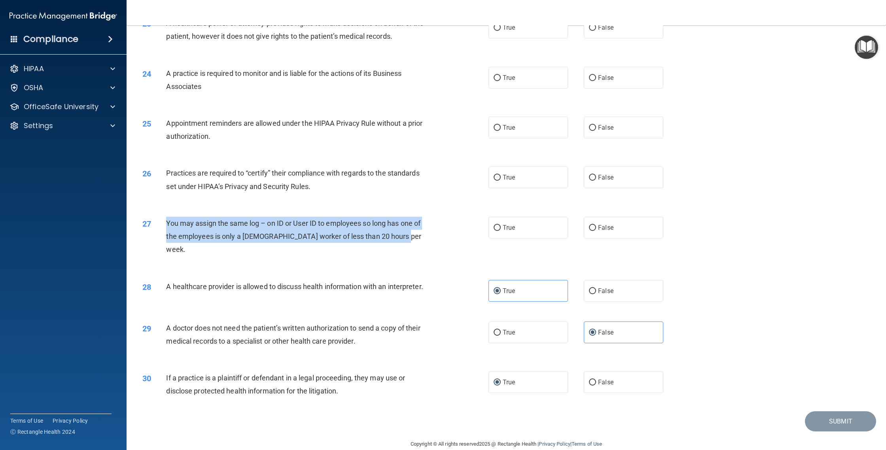
drag, startPoint x: 405, startPoint y: 242, endPoint x: 161, endPoint y: 221, distance: 244.9
click at [161, 221] on div "27 You may assign the same log – on ID or User ID to employees so long has one …" at bounding box center [316, 239] width 370 height 44
copy div "You may assign the same log – on ID or User ID to employees so long has one of …"
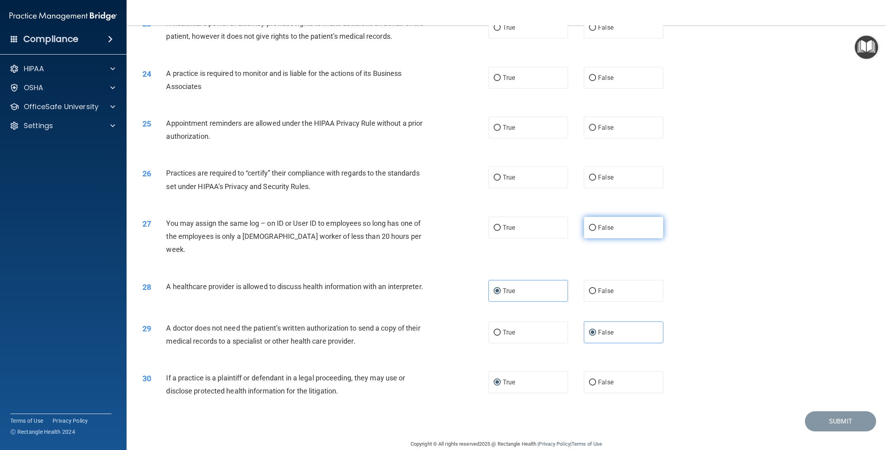
click at [632, 225] on label "False" at bounding box center [623, 228] width 79 height 22
click at [596, 225] on input "False" at bounding box center [592, 228] width 7 height 6
radio input "true"
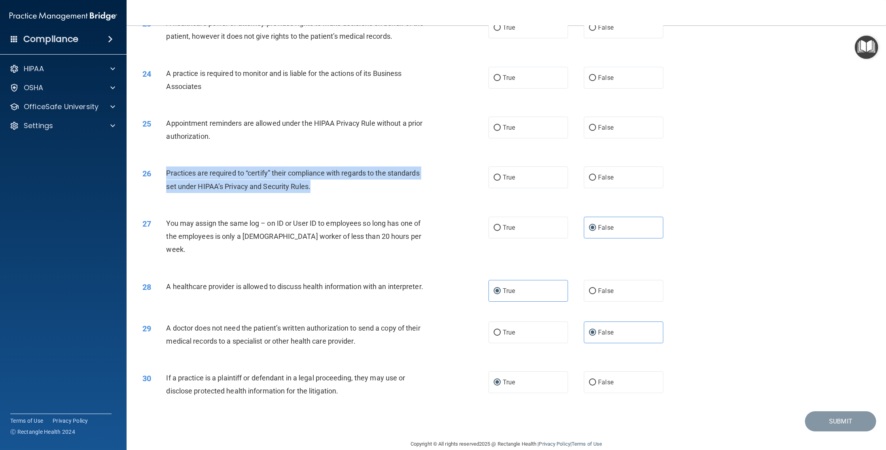
drag, startPoint x: 363, startPoint y: 189, endPoint x: 165, endPoint y: 173, distance: 198.8
click at [165, 173] on div "26 Practices are required to “certify” their compliance with regards to the sta…" at bounding box center [316, 181] width 370 height 30
copy div "Practices are required to “certify” their compliance with regards to the standa…"
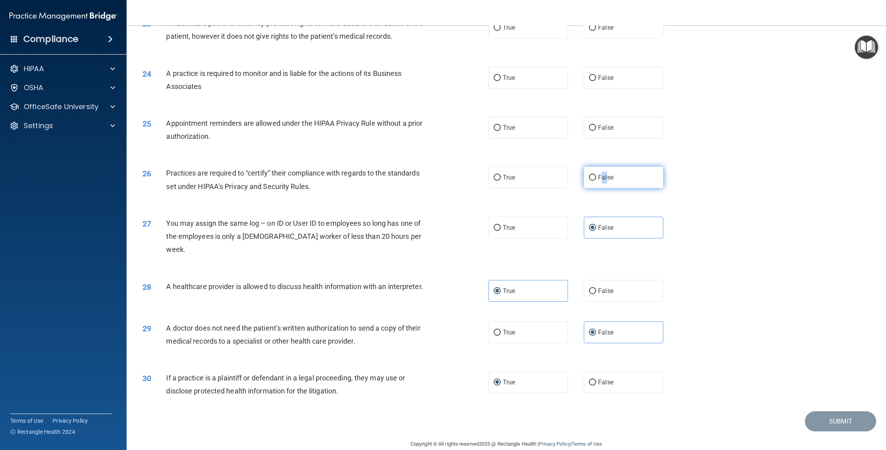
click at [608, 175] on span "False" at bounding box center [605, 178] width 15 height 8
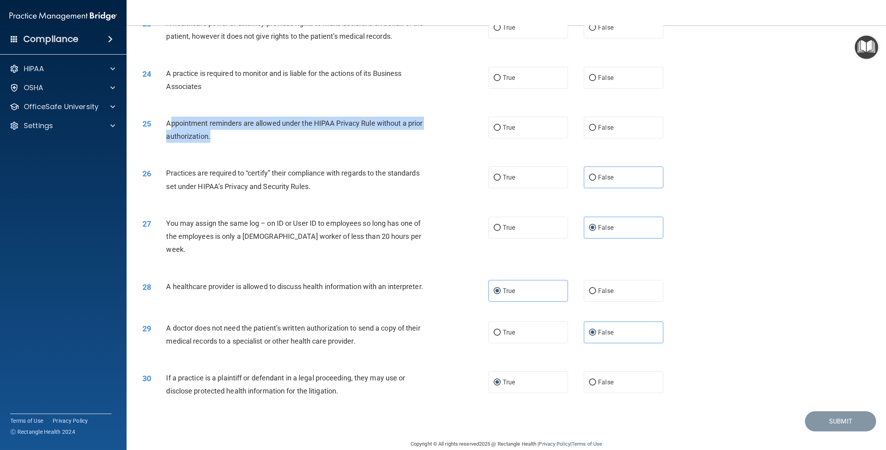
drag, startPoint x: 225, startPoint y: 136, endPoint x: 169, endPoint y: 118, distance: 59.0
click at [169, 118] on div "Appointment reminders are allowed under the HIPAA Privacy Rule without a prior …" at bounding box center [300, 130] width 269 height 26
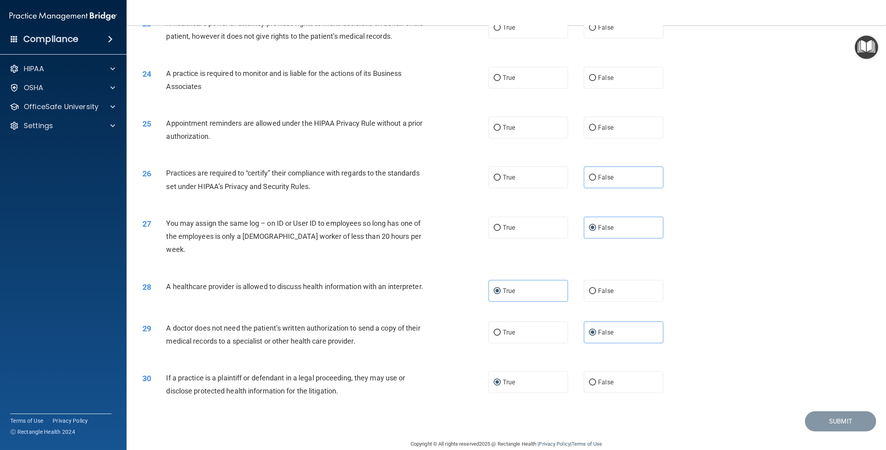
click at [168, 118] on div "Appointment reminders are allowed under the HIPAA Privacy Rule without a prior …" at bounding box center [300, 130] width 269 height 26
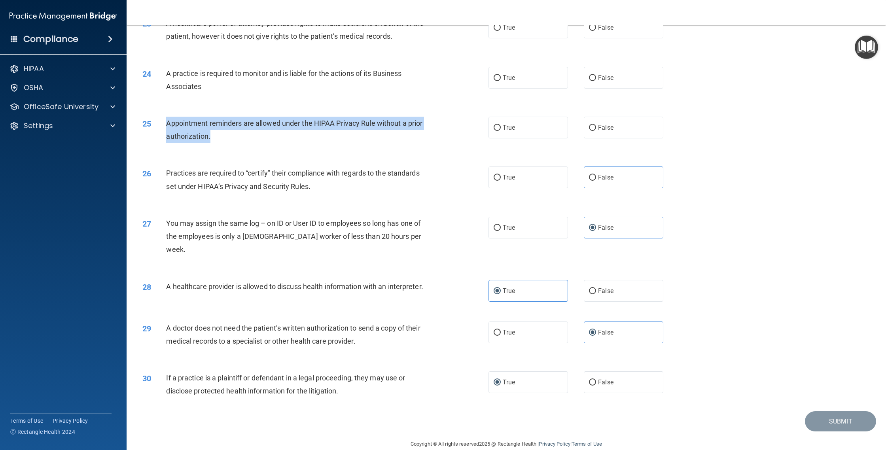
drag, startPoint x: 166, startPoint y: 119, endPoint x: 210, endPoint y: 140, distance: 48.3
click at [210, 140] on span "Appointment reminders are allowed under the HIPAA Privacy Rule without a prior …" at bounding box center [294, 129] width 256 height 21
copy span "Appointment reminders are allowed under the HIPAA Privacy Rule without a prior …"
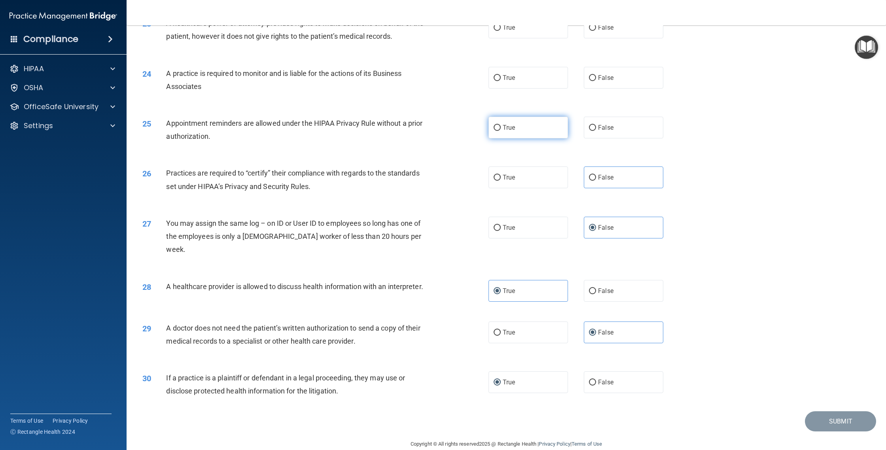
click at [556, 134] on label "True" at bounding box center [527, 128] width 79 height 22
click at [501, 131] on input "True" at bounding box center [497, 128] width 7 height 6
radio input "true"
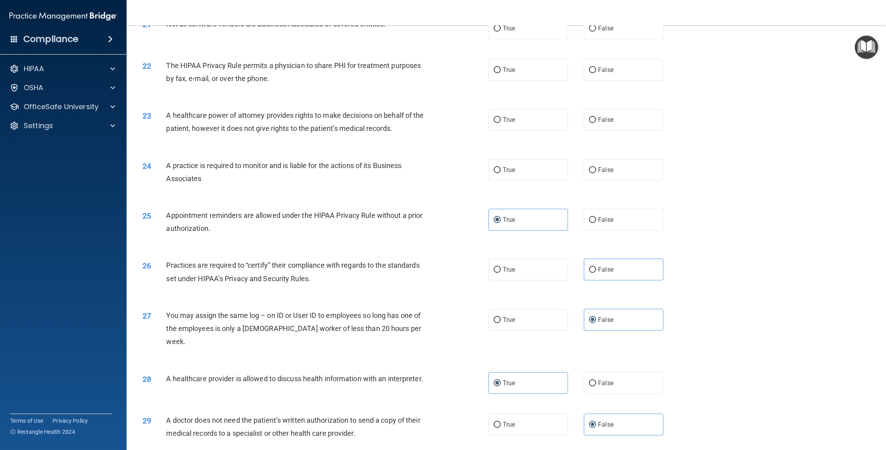
scroll to position [1124, 0]
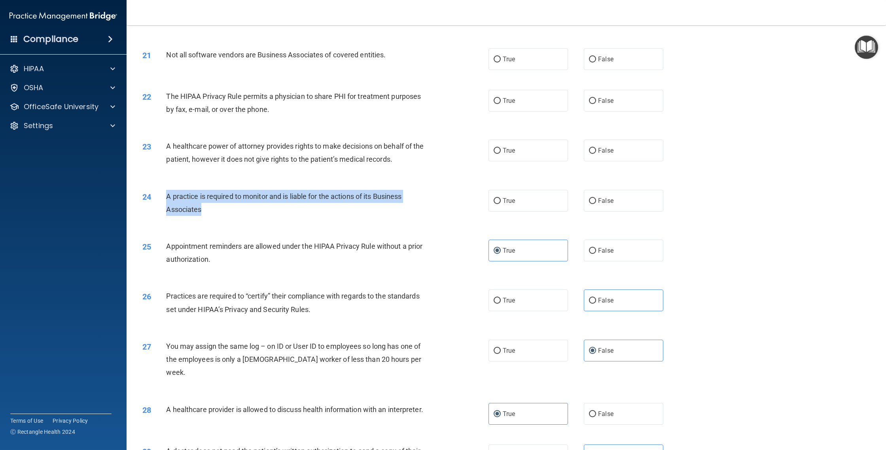
drag, startPoint x: 208, startPoint y: 209, endPoint x: 165, endPoint y: 197, distance: 44.4
click at [165, 197] on div "24 A practice is required to monitor and is liable for the actions of its Busin…" at bounding box center [316, 205] width 370 height 30
copy div "A practice is required to monitor and is liable for the actions of its Business…"
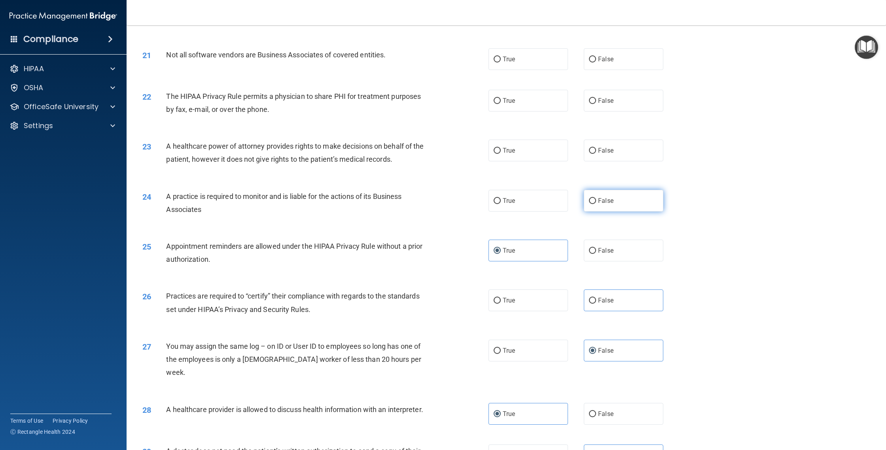
click at [610, 208] on label "False" at bounding box center [623, 201] width 79 height 22
click at [596, 204] on input "False" at bounding box center [592, 201] width 7 height 6
radio input "true"
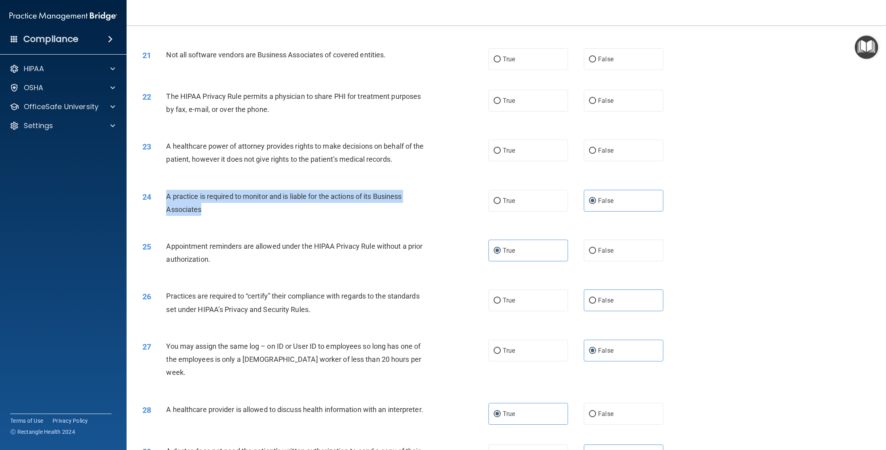
drag, startPoint x: 283, startPoint y: 211, endPoint x: 161, endPoint y: 193, distance: 123.5
click at [161, 193] on div "24 A practice is required to monitor and is liable for the actions of its Busin…" at bounding box center [316, 205] width 370 height 30
copy div "A practice is required to monitor and is liable for the actions of its Business…"
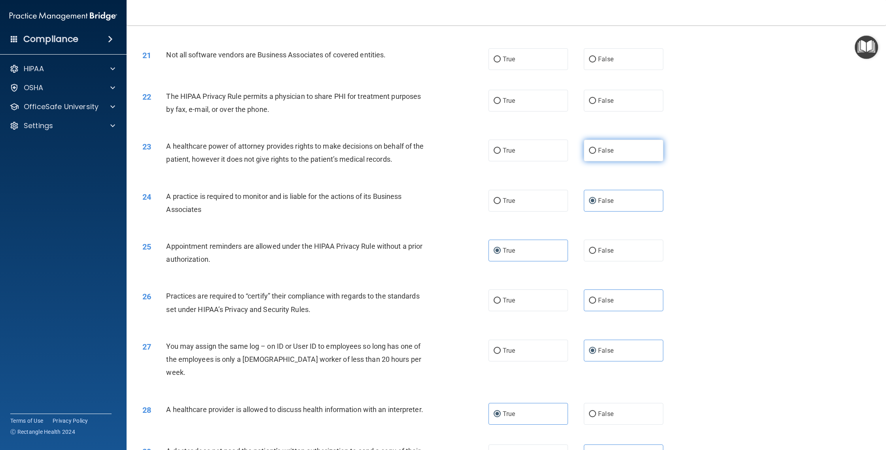
click at [639, 150] on label "False" at bounding box center [623, 151] width 79 height 22
click at [596, 150] on input "False" at bounding box center [592, 151] width 7 height 6
radio input "true"
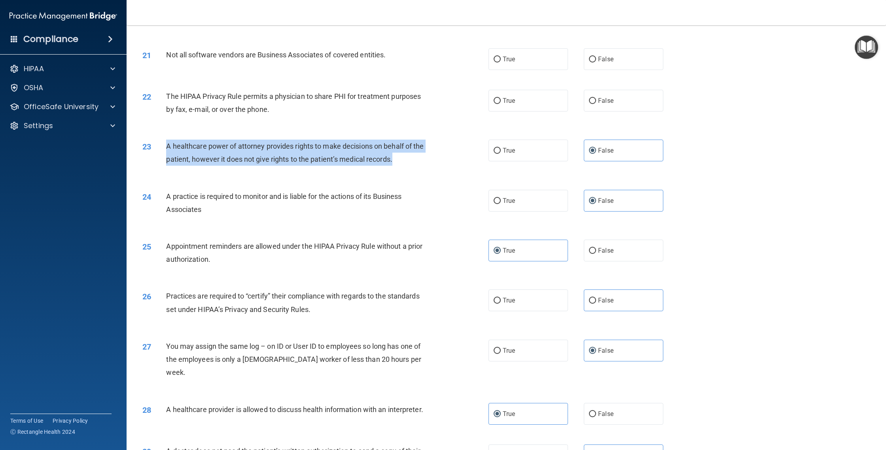
drag, startPoint x: 399, startPoint y: 165, endPoint x: 161, endPoint y: 147, distance: 238.4
click at [161, 147] on div "23 A healthcare power of attorney provides rights to make decisions on behalf o…" at bounding box center [316, 155] width 370 height 30
copy div "A healthcare power of attorney provides rights to make decisions on behalf of t…"
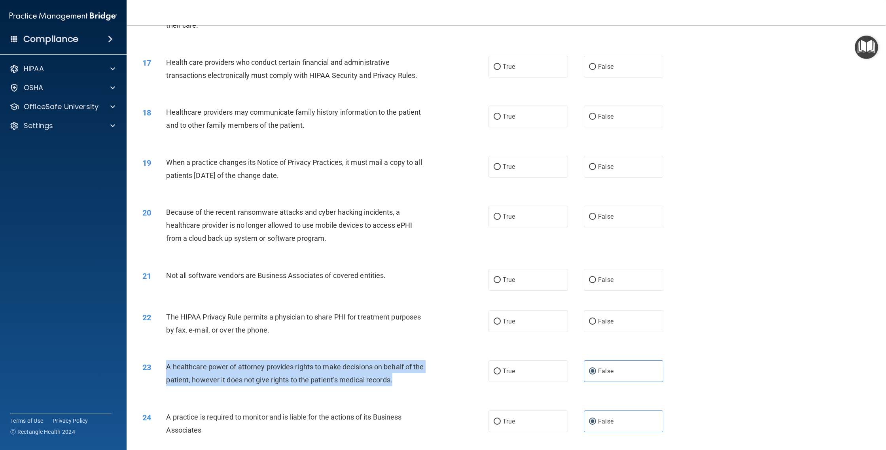
scroll to position [923, 0]
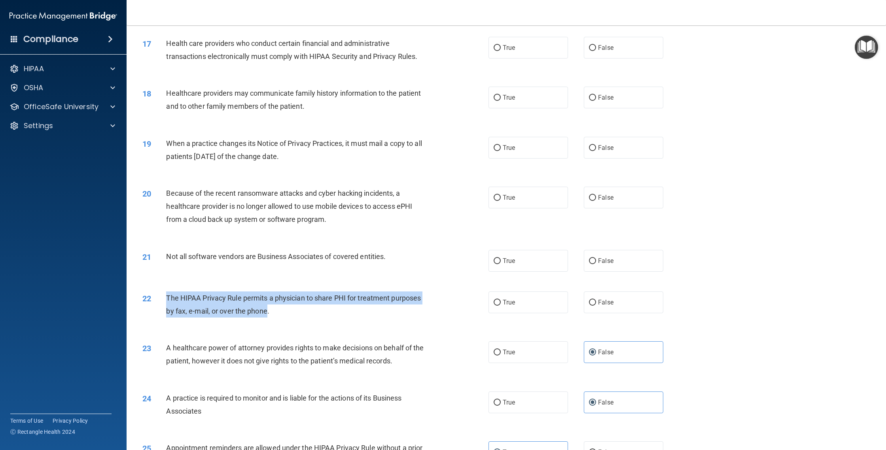
drag, startPoint x: 252, startPoint y: 314, endPoint x: 163, endPoint y: 301, distance: 89.9
click at [163, 301] on div "22 The HIPAA Privacy Rule permits a physician to share PHI for treatment purpos…" at bounding box center [316, 306] width 370 height 30
copy div "The HIPAA Privacy Rule permits a physician to share PHI for treatment purposes …"
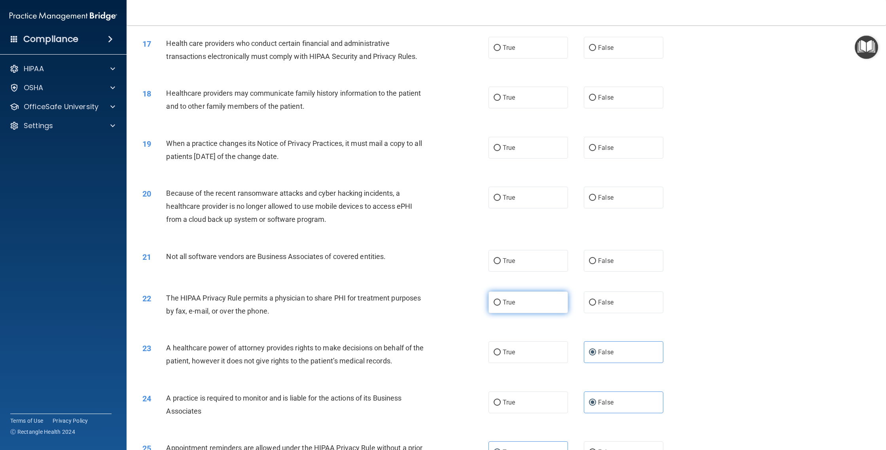
click at [540, 298] on label "True" at bounding box center [527, 302] width 79 height 22
click at [501, 300] on input "True" at bounding box center [497, 303] width 7 height 6
radio input "true"
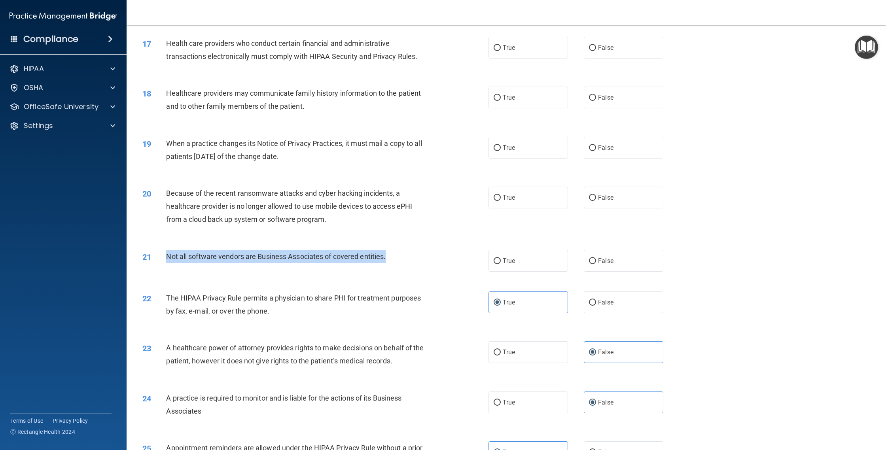
drag, startPoint x: 395, startPoint y: 258, endPoint x: 166, endPoint y: 252, distance: 229.4
click at [166, 252] on div "21 Not all software vendors are Business Associates of covered entities." at bounding box center [316, 258] width 370 height 17
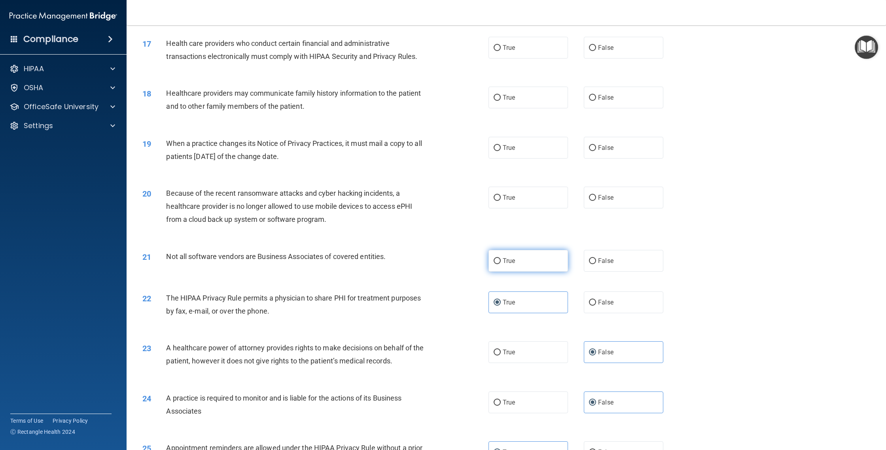
click at [532, 259] on label "True" at bounding box center [527, 261] width 79 height 22
click at [501, 259] on input "True" at bounding box center [497, 261] width 7 height 6
radio input "true"
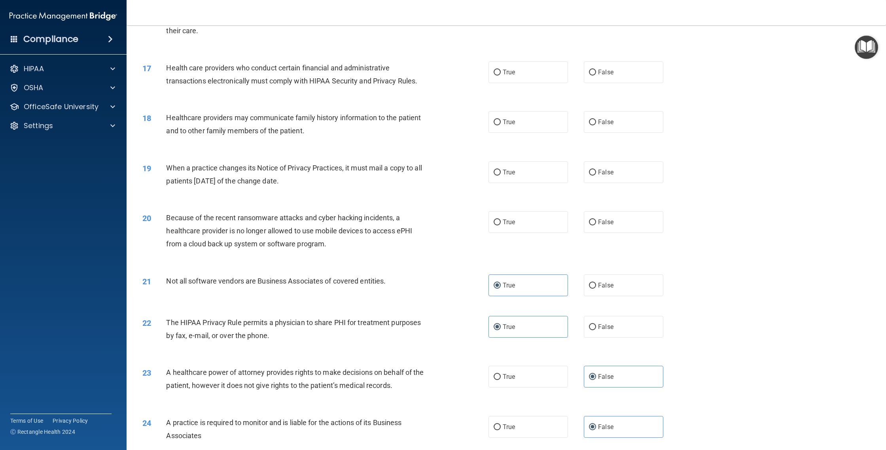
scroll to position [898, 0]
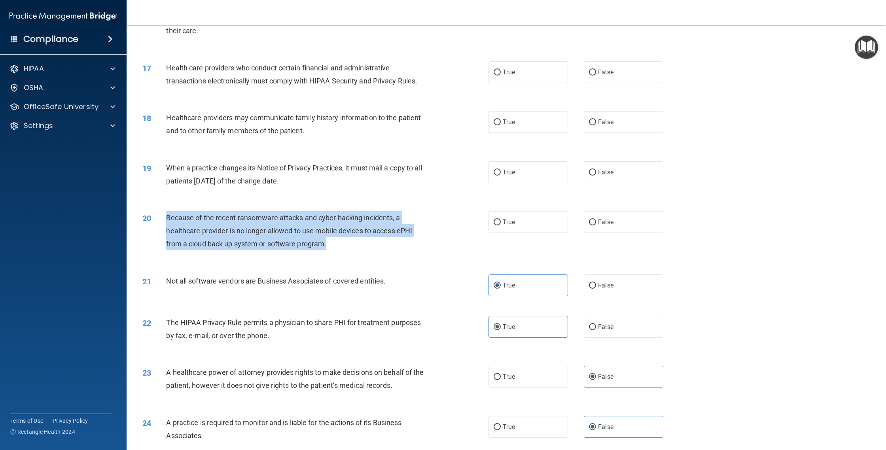
drag, startPoint x: 309, startPoint y: 245, endPoint x: 166, endPoint y: 215, distance: 146.3
click at [166, 215] on div "Because of the recent ransomware attacks and cyber hacking incidents, a healthc…" at bounding box center [300, 231] width 269 height 40
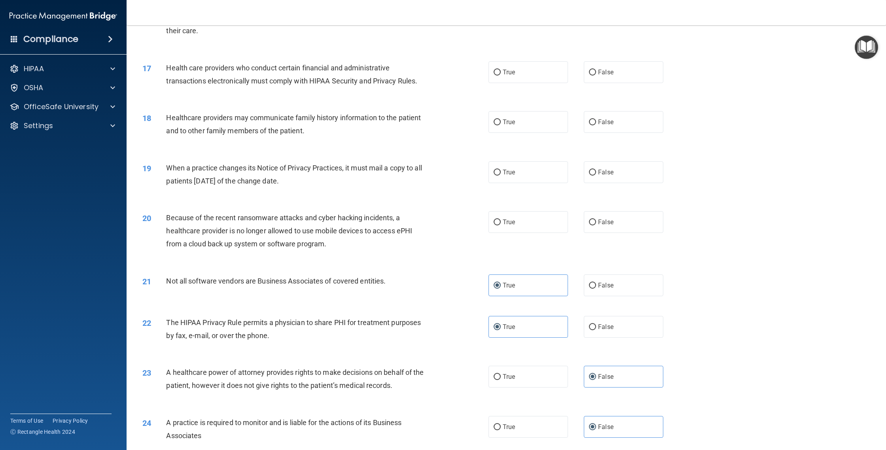
drag, startPoint x: 606, startPoint y: 218, endPoint x: 575, endPoint y: 215, distance: 31.4
click at [605, 218] on label "False" at bounding box center [623, 222] width 79 height 22
drag, startPoint x: 295, startPoint y: 179, endPoint x: 166, endPoint y: 163, distance: 129.9
click at [166, 163] on div "When a practice changes its Notice of Privacy Practices, it must mail a copy to…" at bounding box center [300, 174] width 269 height 26
click at [561, 179] on label "True" at bounding box center [527, 172] width 79 height 22
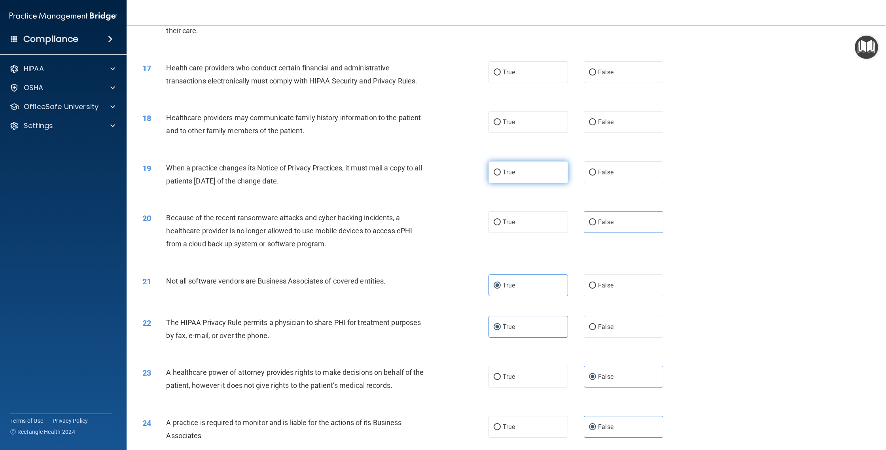
click at [501, 176] on input "True" at bounding box center [497, 173] width 7 height 6
radio input "true"
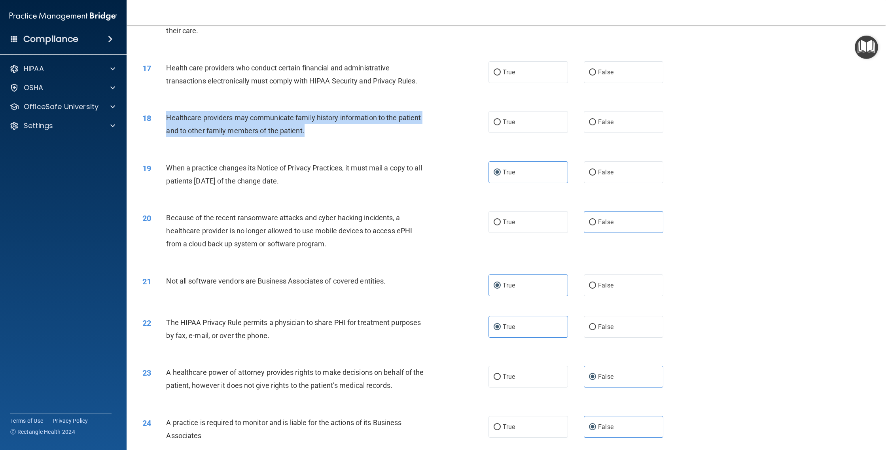
drag, startPoint x: 316, startPoint y: 132, endPoint x: 159, endPoint y: 113, distance: 158.5
click at [159, 113] on div "18 Healthcare providers may communicate family history information to the patie…" at bounding box center [316, 126] width 370 height 30
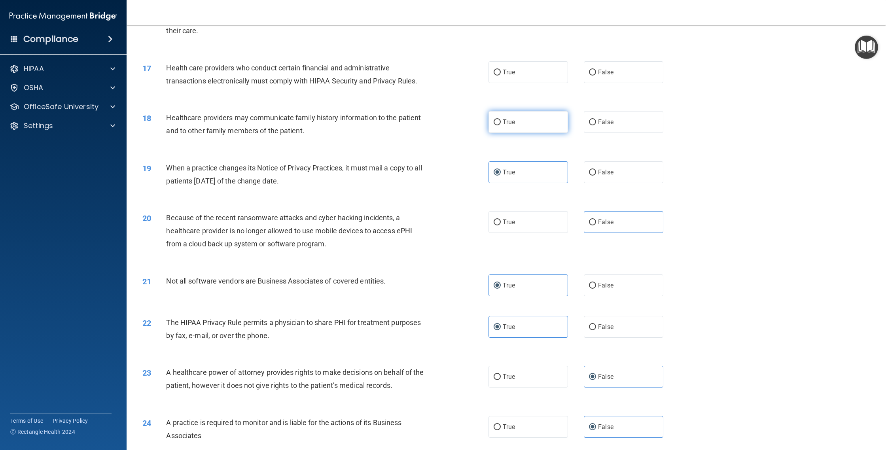
click at [540, 121] on label "True" at bounding box center [527, 122] width 79 height 22
click at [501, 121] on input "True" at bounding box center [497, 122] width 7 height 6
radio input "true"
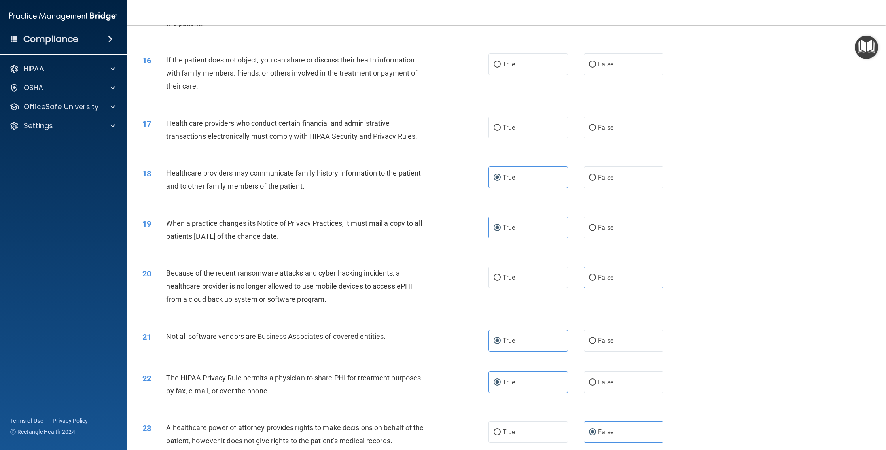
scroll to position [843, 0]
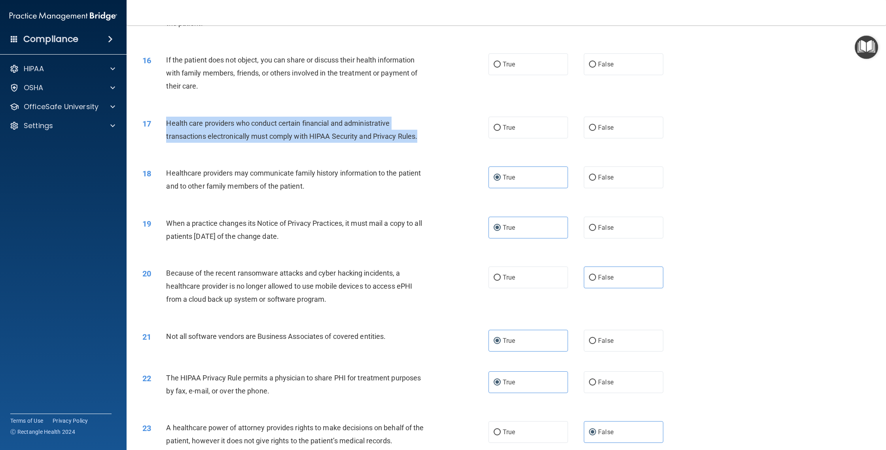
drag, startPoint x: 412, startPoint y: 141, endPoint x: 161, endPoint y: 123, distance: 251.4
click at [161, 123] on div "17 Health care providers who conduct certain financial and administrative trans…" at bounding box center [316, 132] width 370 height 30
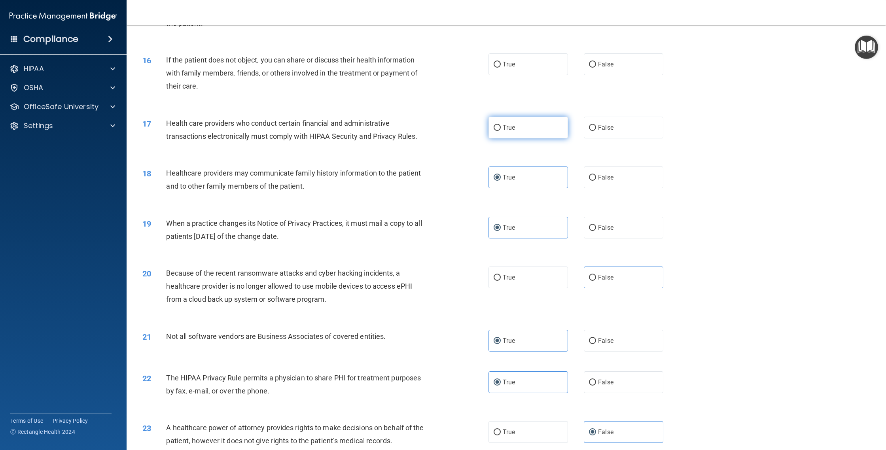
click at [509, 129] on span "True" at bounding box center [509, 128] width 12 height 8
click at [501, 129] on input "True" at bounding box center [497, 128] width 7 height 6
radio input "true"
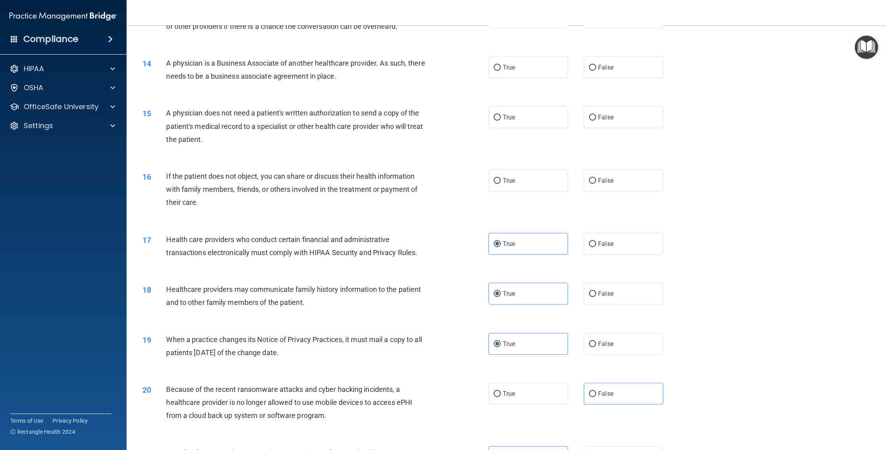
scroll to position [696, 0]
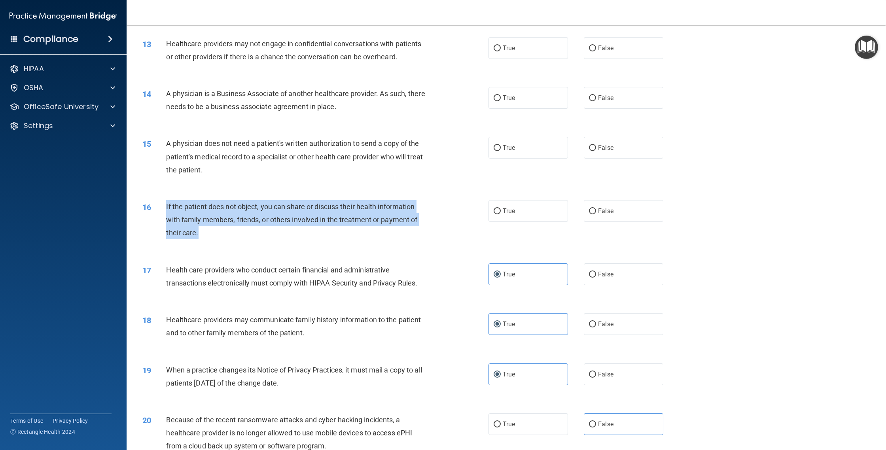
drag, startPoint x: 187, startPoint y: 230, endPoint x: 164, endPoint y: 203, distance: 35.9
click at [164, 203] on div "16 If the patient does not object, you can share or discuss their health inform…" at bounding box center [316, 222] width 370 height 44
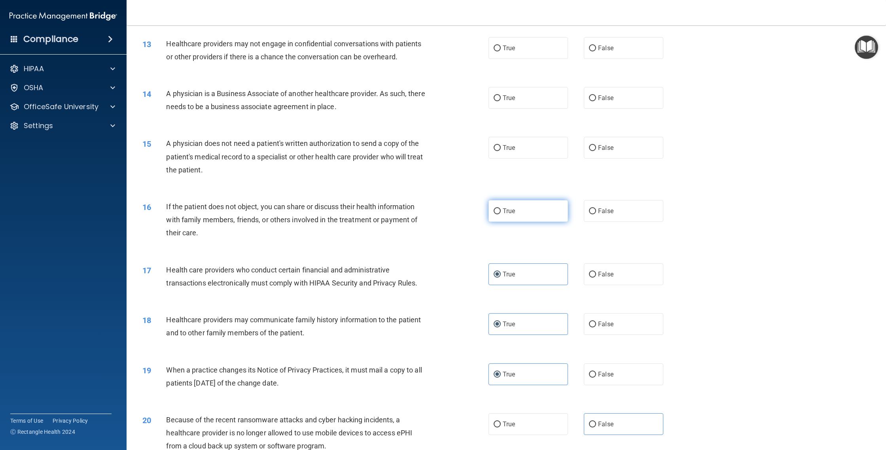
drag, startPoint x: 607, startPoint y: 215, endPoint x: 567, endPoint y: 209, distance: 40.0
click at [607, 215] on label "False" at bounding box center [623, 211] width 79 height 22
click at [596, 214] on input "False" at bounding box center [592, 211] width 7 height 6
radio input "true"
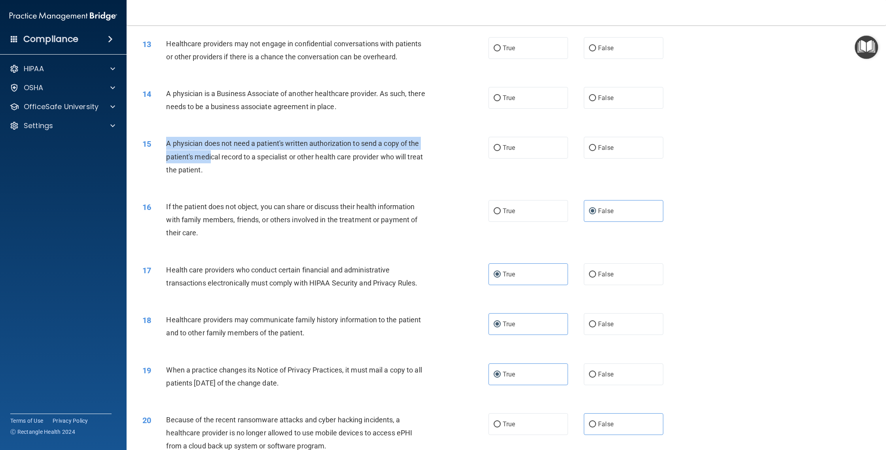
drag, startPoint x: 209, startPoint y: 168, endPoint x: 199, endPoint y: 176, distance: 12.4
click at [168, 159] on div "A physician does not need a patient's written authorization to send a copy of t…" at bounding box center [300, 157] width 269 height 40
drag, startPoint x: 203, startPoint y: 176, endPoint x: 166, endPoint y: 143, distance: 49.5
click at [166, 143] on div "15 A physician does not need a patient's written authorization to send a copy o…" at bounding box center [316, 159] width 370 height 44
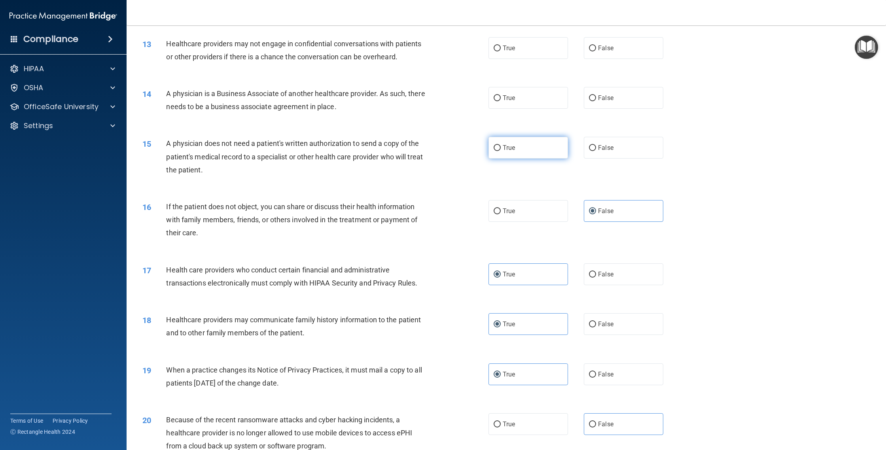
click at [539, 151] on label "True" at bounding box center [527, 148] width 79 height 22
click at [501, 151] on input "True" at bounding box center [497, 148] width 7 height 6
radio input "true"
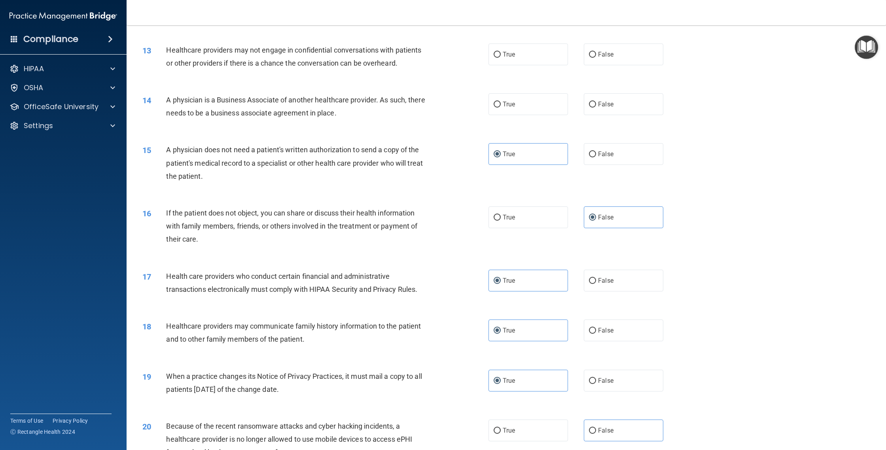
scroll to position [682, 0]
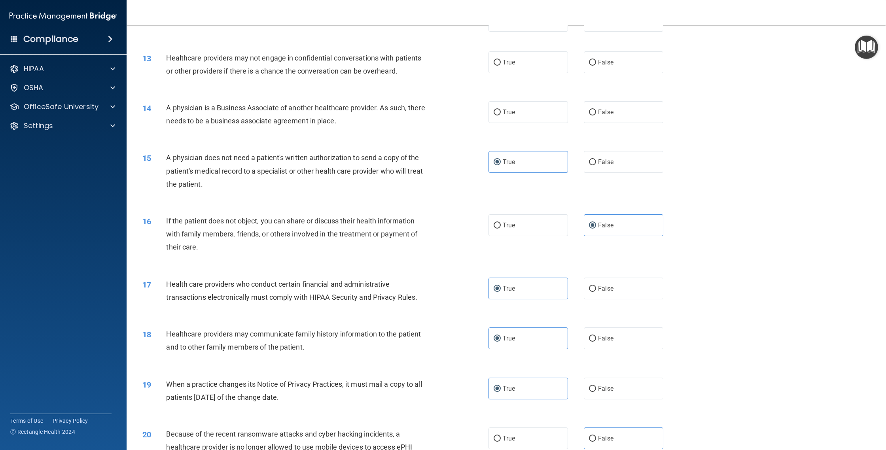
drag, startPoint x: 353, startPoint y: 125, endPoint x: 167, endPoint y: 99, distance: 187.6
click at [167, 99] on div "14 A physician is a Business Associate of another healthcare provider. As such,…" at bounding box center [506, 116] width 740 height 50
click at [168, 104] on span "A physician is a Business Associate of another healthcare provider. As such, th…" at bounding box center [295, 114] width 259 height 21
drag, startPoint x: 172, startPoint y: 105, endPoint x: 348, endPoint y: 126, distance: 177.2
click at [348, 126] on div "A physician is a Business Associate of another healthcare provider. As such, th…" at bounding box center [300, 114] width 269 height 26
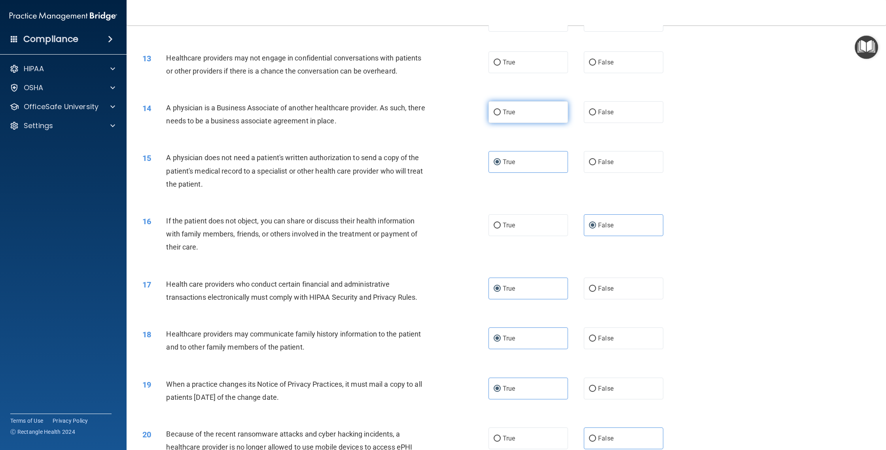
click at [508, 117] on label "True" at bounding box center [527, 112] width 79 height 22
click at [501, 115] on input "True" at bounding box center [497, 113] width 7 height 6
radio input "true"
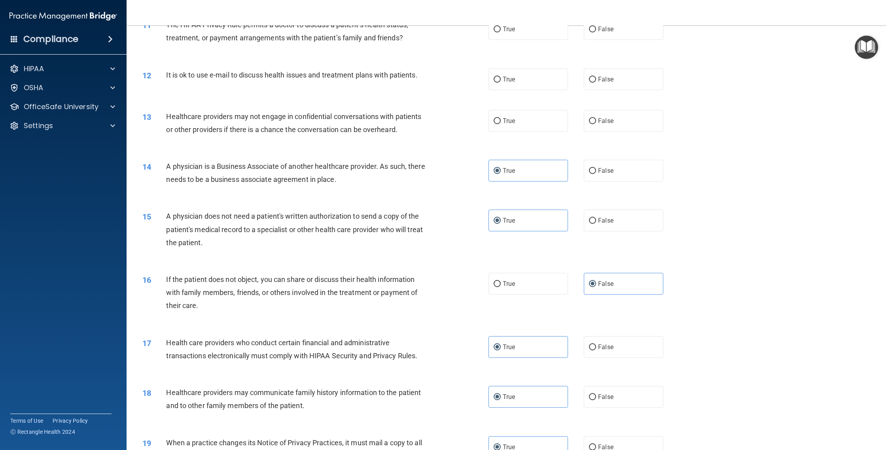
scroll to position [583, 0]
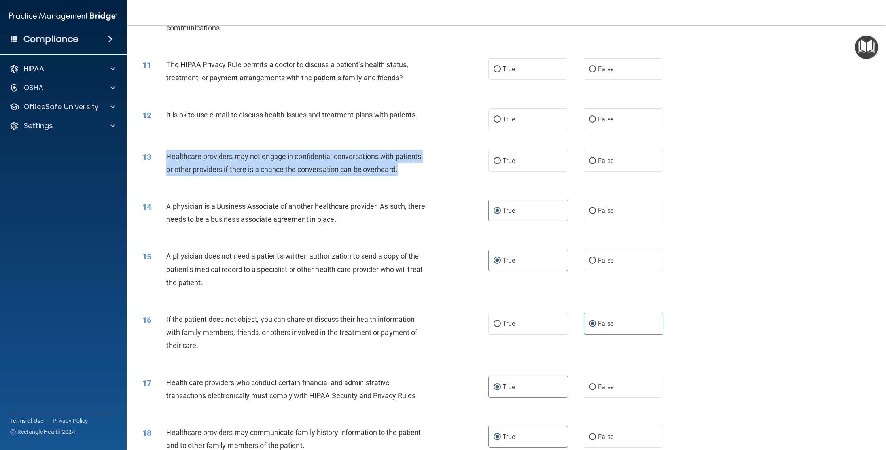
drag, startPoint x: 397, startPoint y: 171, endPoint x: 166, endPoint y: 154, distance: 232.4
click at [166, 154] on div "13 Healthcare providers may not engage in confidential conversations with patie…" at bounding box center [316, 165] width 370 height 30
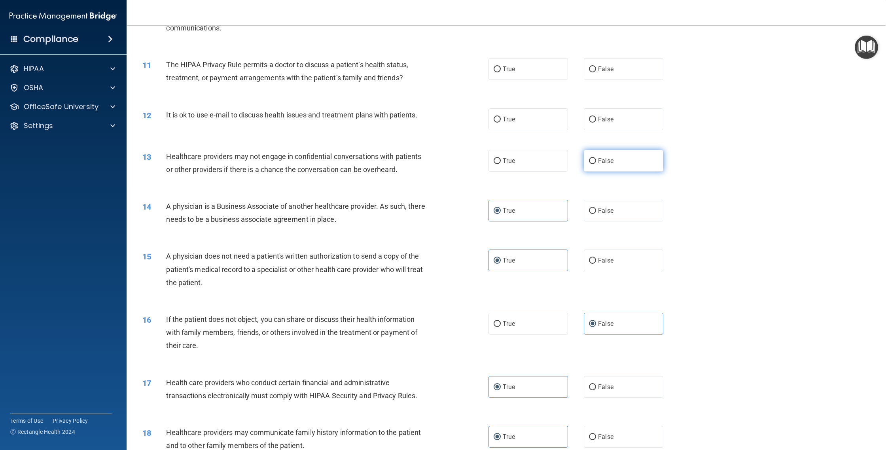
drag, startPoint x: 582, startPoint y: 157, endPoint x: 586, endPoint y: 163, distance: 7.9
click at [582, 157] on div "True False" at bounding box center [583, 161] width 191 height 22
drag, startPoint x: 592, startPoint y: 165, endPoint x: 578, endPoint y: 165, distance: 13.4
click at [591, 165] on label "False" at bounding box center [623, 161] width 79 height 22
click at [591, 164] on input "False" at bounding box center [592, 161] width 7 height 6
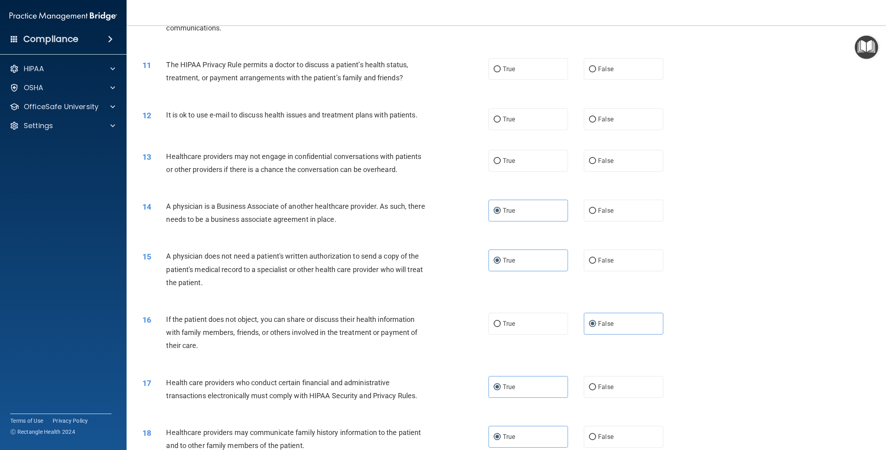
radio input "true"
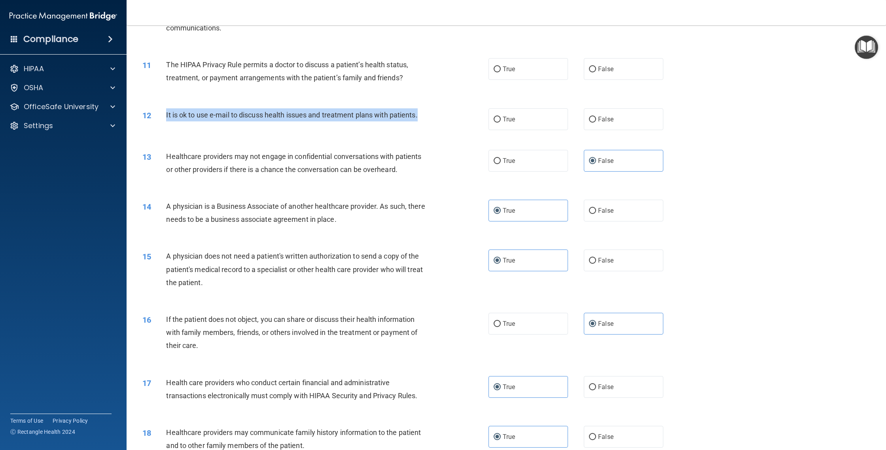
drag, startPoint x: 416, startPoint y: 116, endPoint x: 165, endPoint y: 117, distance: 250.7
click at [165, 117] on div "12 It is ok to use e-mail to discuss health issues and treatment plans with pat…" at bounding box center [316, 116] width 370 height 17
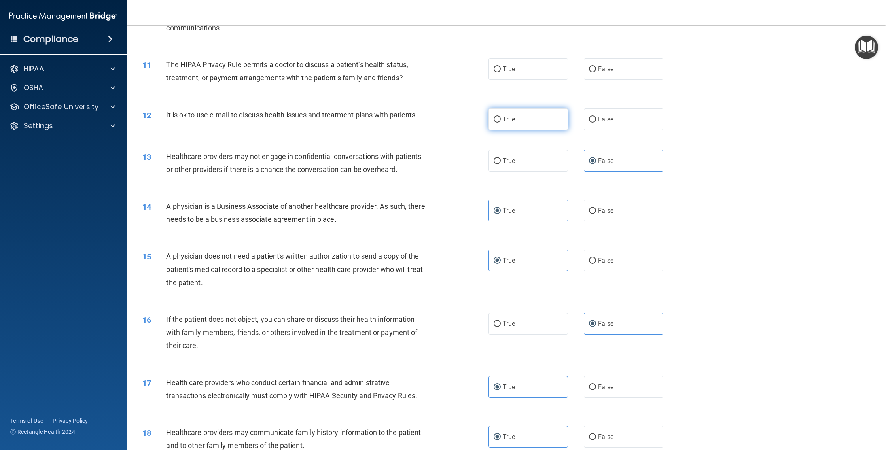
click at [535, 125] on label "True" at bounding box center [527, 119] width 79 height 22
click at [501, 123] on input "True" at bounding box center [497, 120] width 7 height 6
radio input "true"
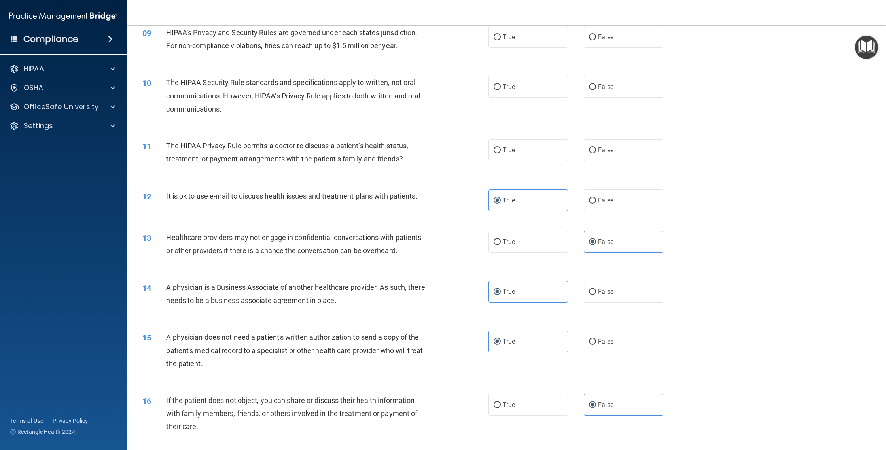
scroll to position [490, 0]
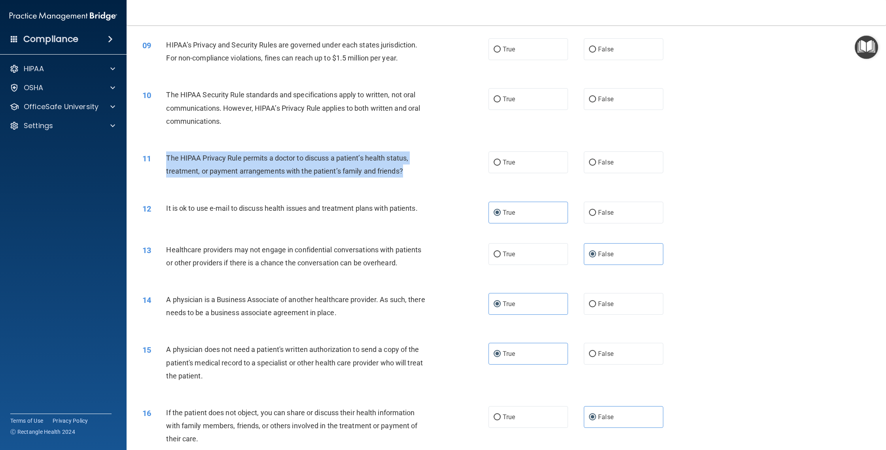
drag, startPoint x: 405, startPoint y: 174, endPoint x: 165, endPoint y: 155, distance: 240.0
click at [165, 155] on div "11 The HIPAA Privacy Rule permits a doctor to discuss a patient’s health status…" at bounding box center [316, 166] width 370 height 30
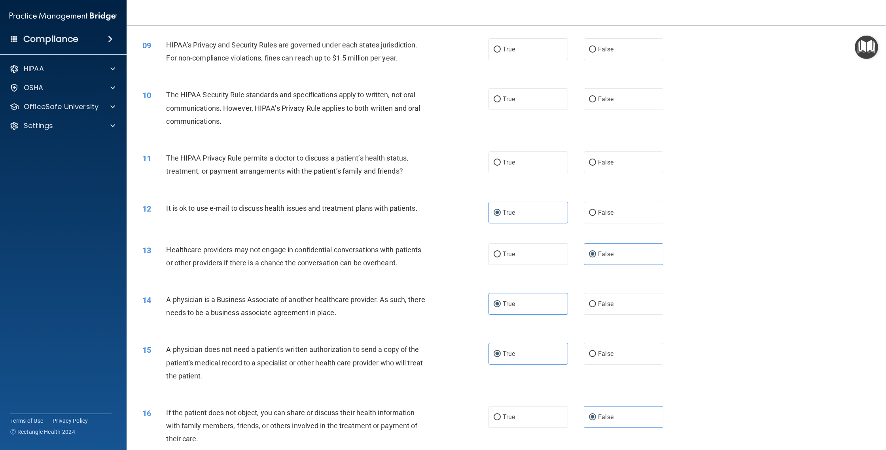
drag, startPoint x: 520, startPoint y: 165, endPoint x: 486, endPoint y: 151, distance: 36.3
click at [520, 166] on label "True" at bounding box center [527, 162] width 79 height 22
click at [501, 166] on input "True" at bounding box center [497, 163] width 7 height 6
radio input "true"
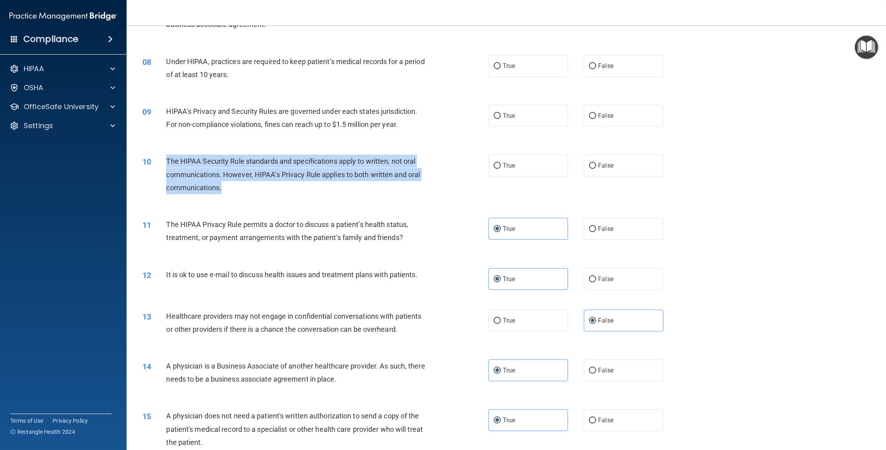
drag, startPoint x: 254, startPoint y: 189, endPoint x: 165, endPoint y: 155, distance: 94.7
click at [166, 155] on div "10 The HIPAA Security Rule standards and specifications apply to written, not o…" at bounding box center [316, 177] width 370 height 44
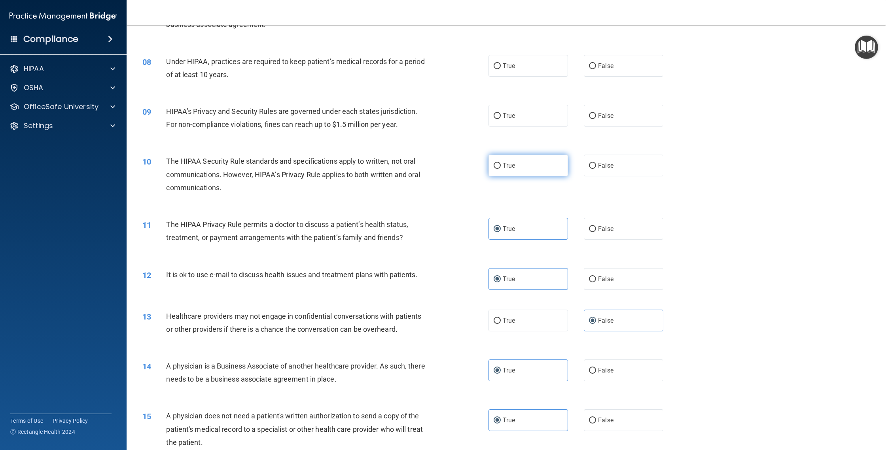
click at [497, 170] on label "True" at bounding box center [527, 166] width 79 height 22
click at [497, 169] on input "True" at bounding box center [497, 166] width 7 height 6
radio input "true"
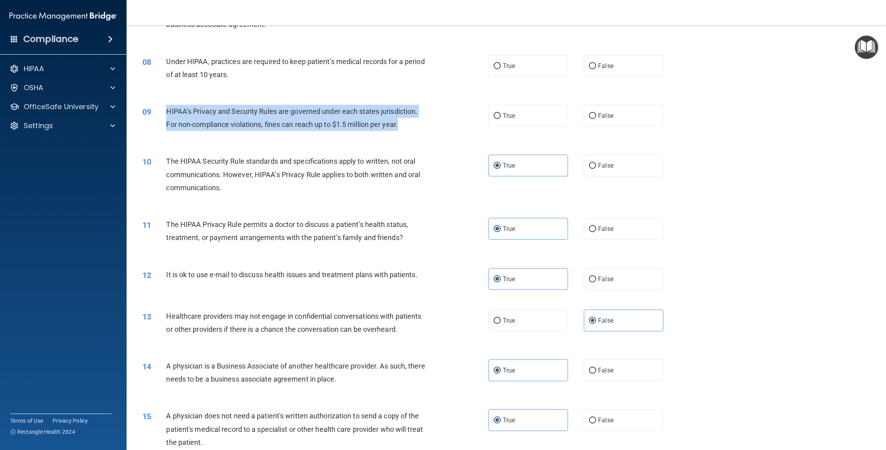
drag, startPoint x: 423, startPoint y: 125, endPoint x: 159, endPoint y: 106, distance: 264.9
click at [159, 106] on div "09 HIPAA’s Privacy and Security Rules are governed under each states jurisdicti…" at bounding box center [316, 120] width 370 height 30
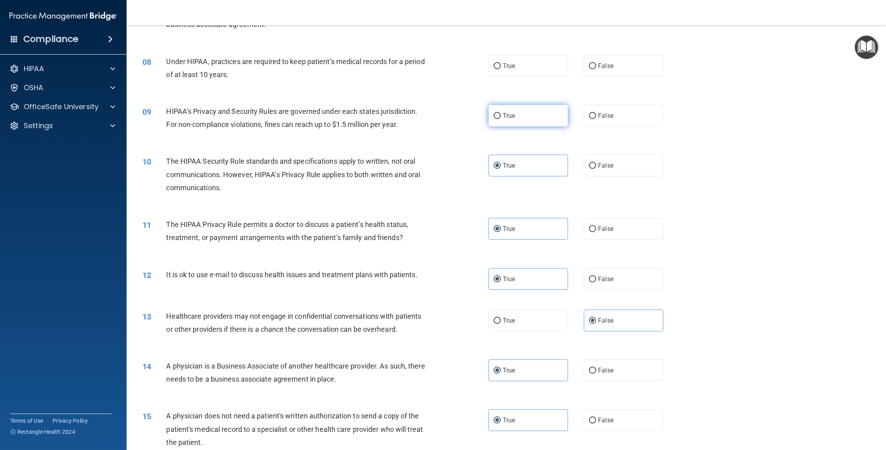
click at [527, 124] on label "True" at bounding box center [527, 116] width 79 height 22
click at [501, 119] on input "True" at bounding box center [497, 116] width 7 height 6
radio input "true"
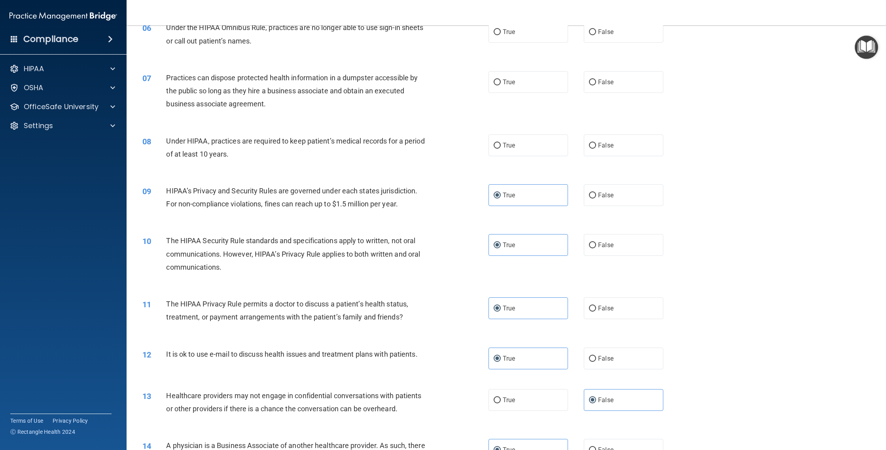
scroll to position [343, 0]
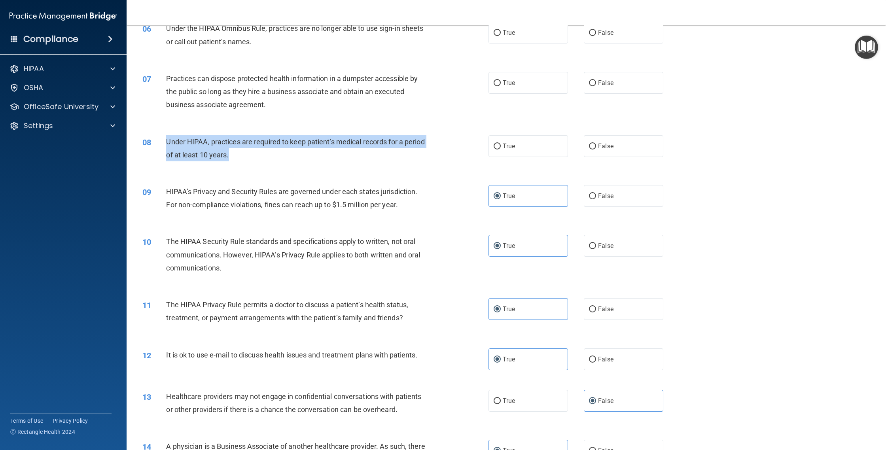
drag, startPoint x: 239, startPoint y: 155, endPoint x: 165, endPoint y: 141, distance: 76.2
click at [165, 141] on div "08 Under HIPAA, practices are required to keep patient’s medical records for a …" at bounding box center [316, 150] width 370 height 30
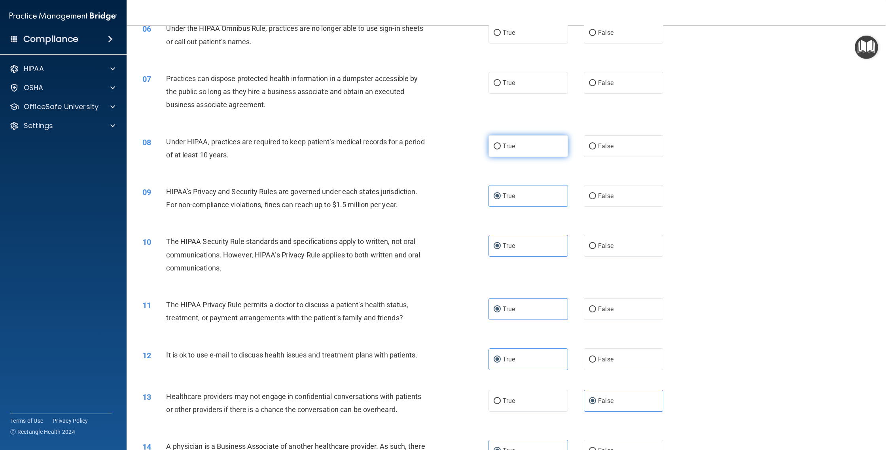
click at [546, 143] on label "True" at bounding box center [527, 146] width 79 height 22
click at [501, 144] on input "True" at bounding box center [497, 147] width 7 height 6
radio input "true"
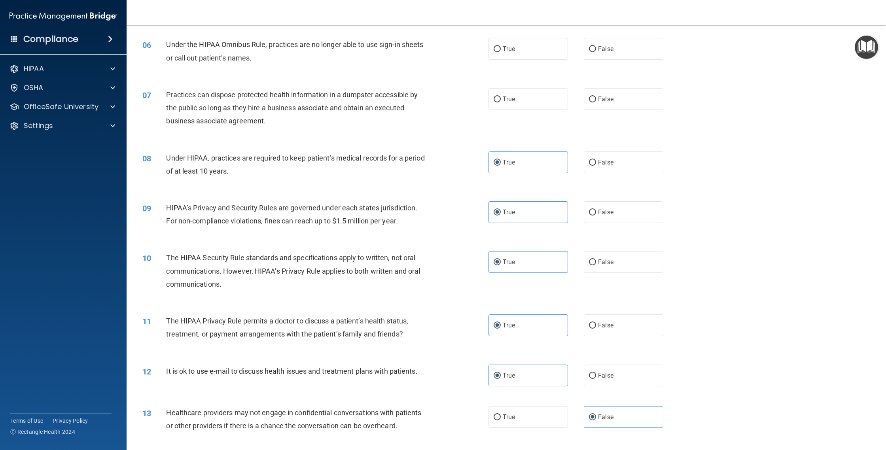
scroll to position [259, 0]
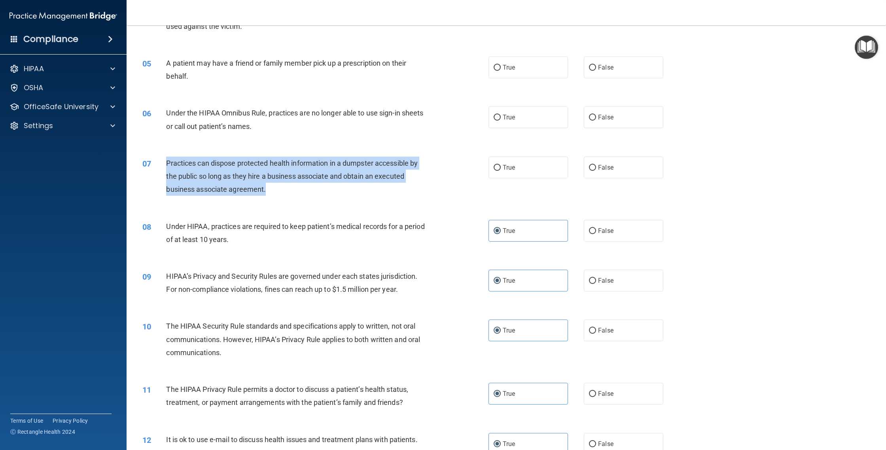
drag, startPoint x: 277, startPoint y: 192, endPoint x: 165, endPoint y: 163, distance: 115.9
click at [165, 163] on div "07 Practices can dispose protected health information in a dumpster accessible …" at bounding box center [316, 179] width 370 height 44
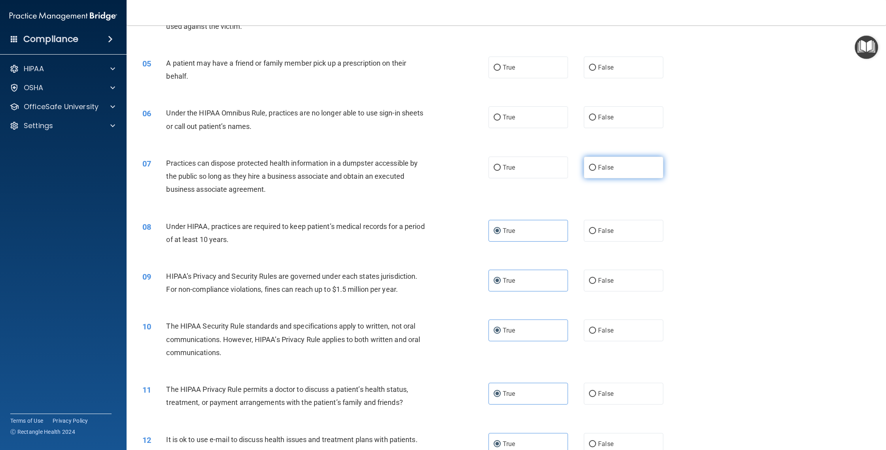
click at [611, 172] on label "False" at bounding box center [623, 168] width 79 height 22
click at [596, 171] on input "False" at bounding box center [592, 168] width 7 height 6
radio input "true"
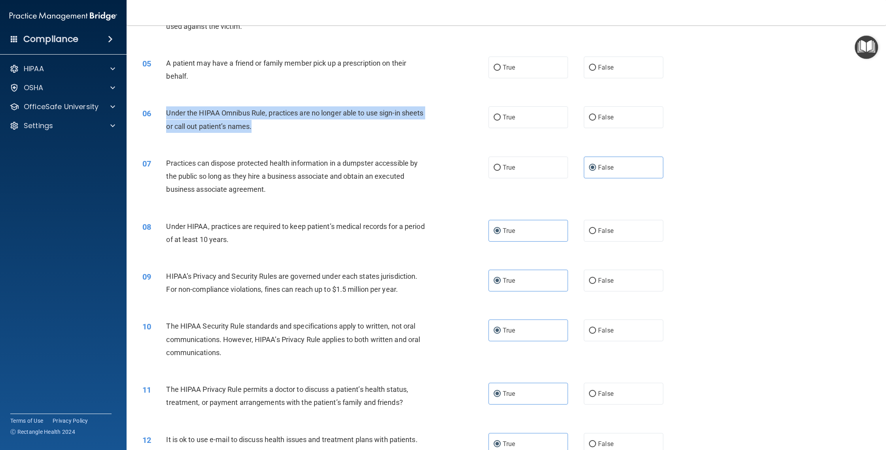
drag, startPoint x: 241, startPoint y: 131, endPoint x: 165, endPoint y: 107, distance: 80.0
click at [165, 107] on div "06 Under the HIPAA Omnibus Rule, practices are no longer able to use sign-in sh…" at bounding box center [316, 121] width 370 height 30
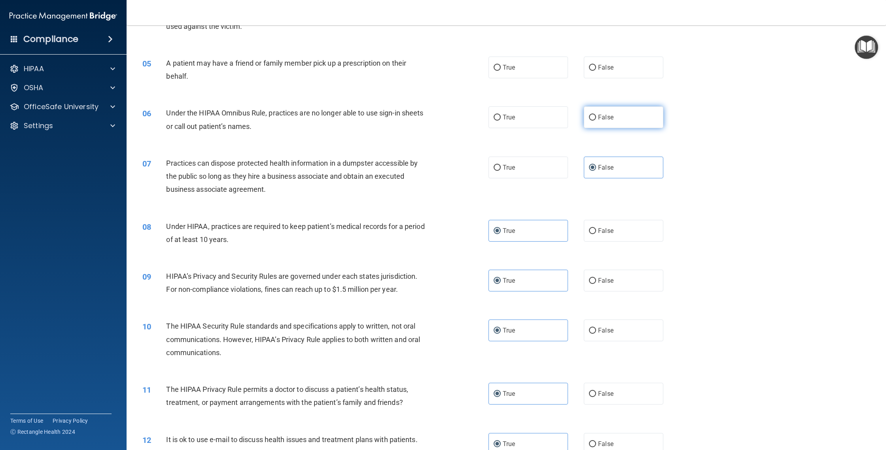
click at [604, 119] on span "False" at bounding box center [605, 117] width 15 height 8
click at [596, 119] on input "False" at bounding box center [592, 118] width 7 height 6
radio input "true"
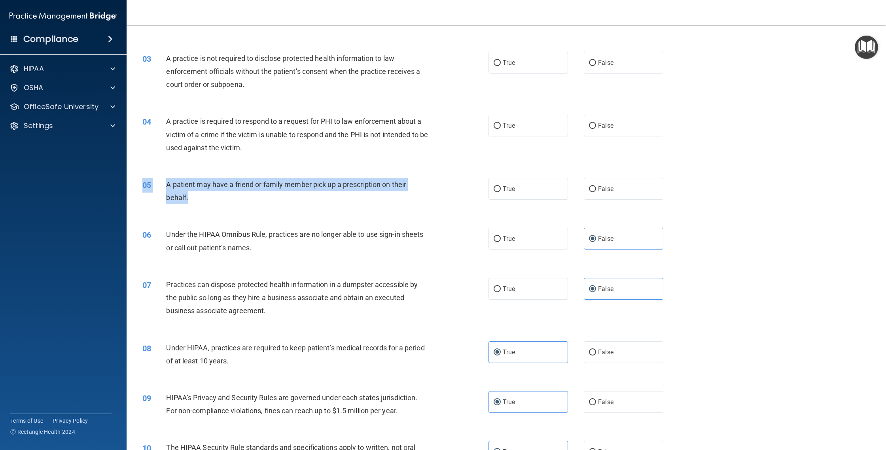
drag, startPoint x: 210, startPoint y: 207, endPoint x: 190, endPoint y: 201, distance: 20.6
click at [190, 201] on div "05 A patient may have a friend or family member pick up a prescription on their…" at bounding box center [506, 193] width 740 height 50
click at [198, 201] on div "A patient may have a friend or family member pick up a prescription on their be…" at bounding box center [300, 191] width 269 height 26
drag, startPoint x: 197, startPoint y: 199, endPoint x: 164, endPoint y: 188, distance: 35.1
click at [164, 188] on div "05 A patient may have a friend or family member pick up a prescription on their…" at bounding box center [316, 193] width 370 height 30
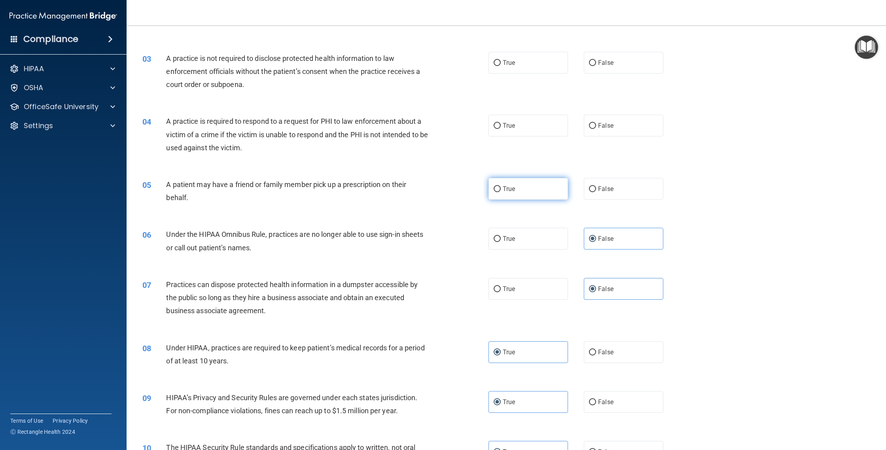
click at [535, 180] on label "True" at bounding box center [527, 189] width 79 height 22
click at [501, 186] on input "True" at bounding box center [497, 189] width 7 height 6
radio input "true"
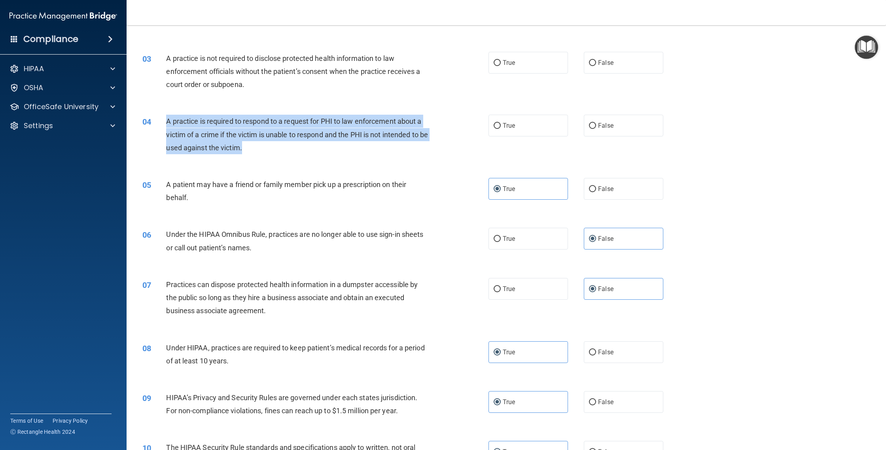
drag, startPoint x: 261, startPoint y: 151, endPoint x: 166, endPoint y: 116, distance: 101.4
click at [166, 116] on div "04 A practice is required to respond to a request for PHI to law enforcement ab…" at bounding box center [316, 137] width 370 height 44
click at [490, 154] on div "04 A practice is required to respond to a request for PHI to law enforcement ab…" at bounding box center [316, 137] width 370 height 44
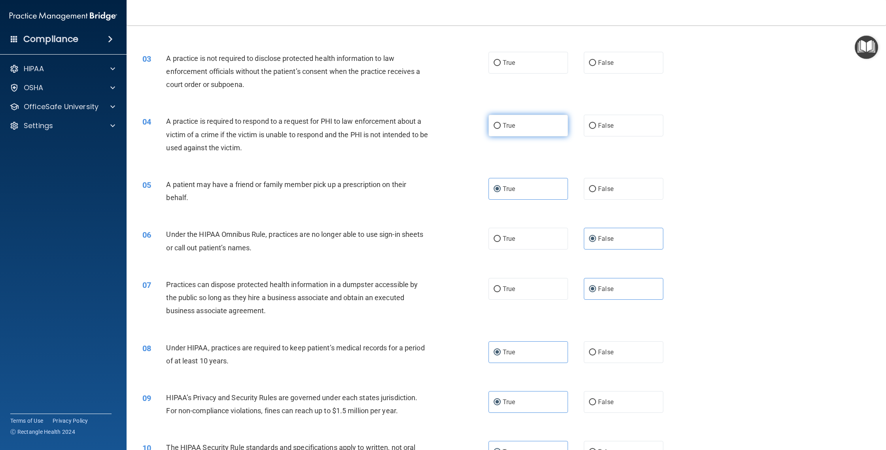
click at [545, 124] on label "True" at bounding box center [527, 126] width 79 height 22
click at [501, 124] on input "True" at bounding box center [497, 126] width 7 height 6
radio input "true"
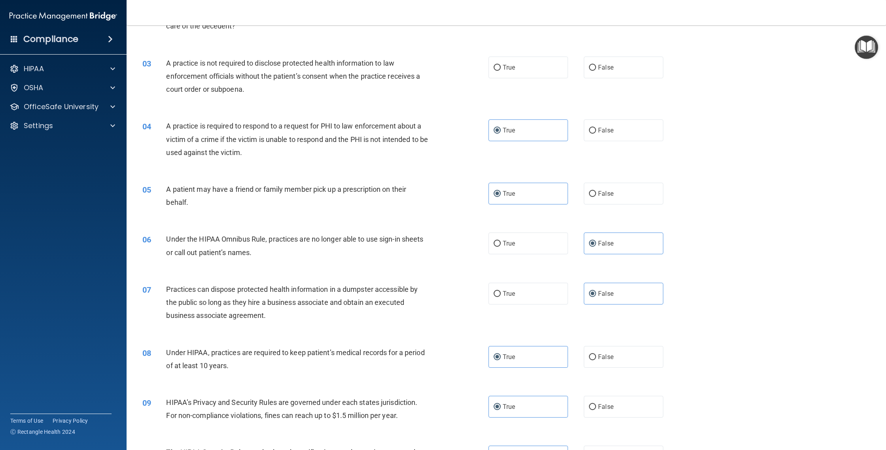
scroll to position [58, 0]
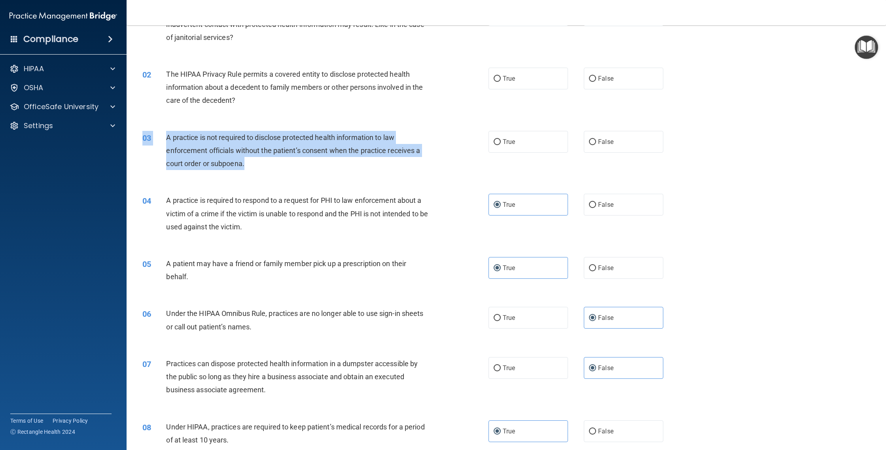
drag, startPoint x: 269, startPoint y: 158, endPoint x: 161, endPoint y: 130, distance: 111.5
click at [161, 130] on div "03 A practice is not required to disclose protected health information to law e…" at bounding box center [506, 152] width 740 height 63
click at [170, 135] on span "A practice is not required to disclose protected health information to law enfo…" at bounding box center [293, 150] width 254 height 34
drag, startPoint x: 160, startPoint y: 133, endPoint x: 240, endPoint y: 166, distance: 86.2
click at [240, 166] on div "03 A practice is not required to disclose protected health information to law e…" at bounding box center [316, 153] width 370 height 44
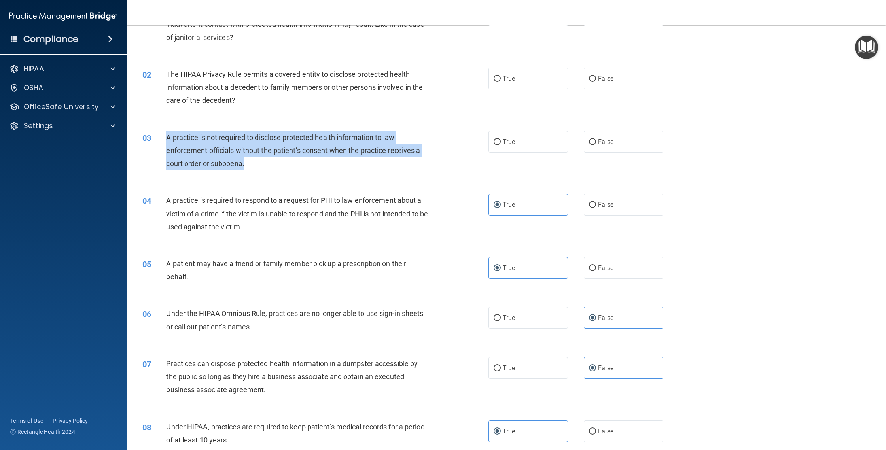
drag, startPoint x: 243, startPoint y: 165, endPoint x: 165, endPoint y: 133, distance: 84.2
click at [165, 133] on div "03 A practice is not required to disclose protected health information to law e…" at bounding box center [316, 153] width 370 height 44
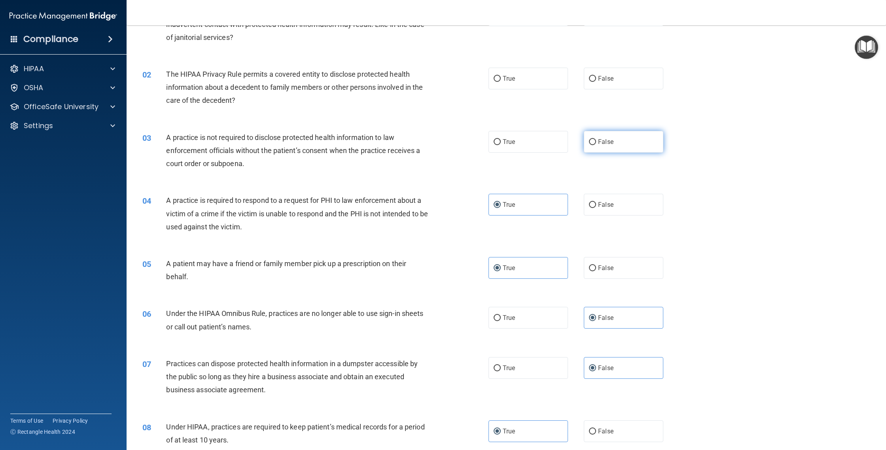
drag, startPoint x: 599, startPoint y: 138, endPoint x: 584, endPoint y: 133, distance: 16.4
click at [600, 138] on span "False" at bounding box center [605, 142] width 15 height 8
click at [596, 139] on input "False" at bounding box center [592, 142] width 7 height 6
radio input "true"
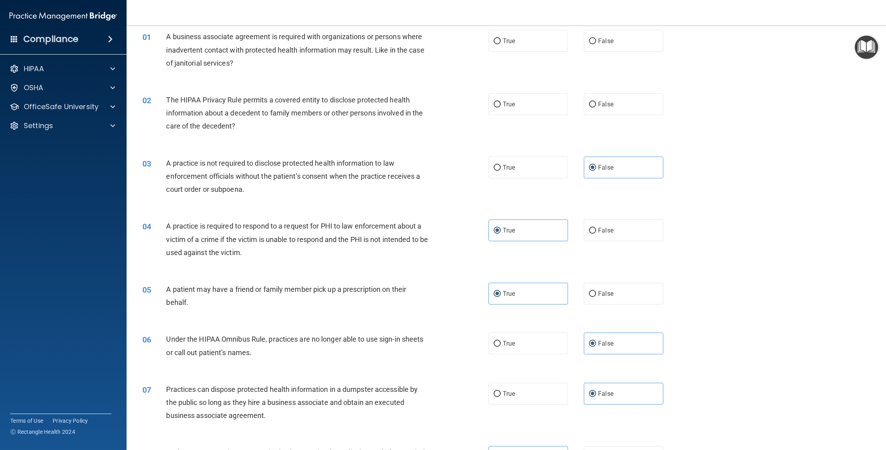
scroll to position [0, 0]
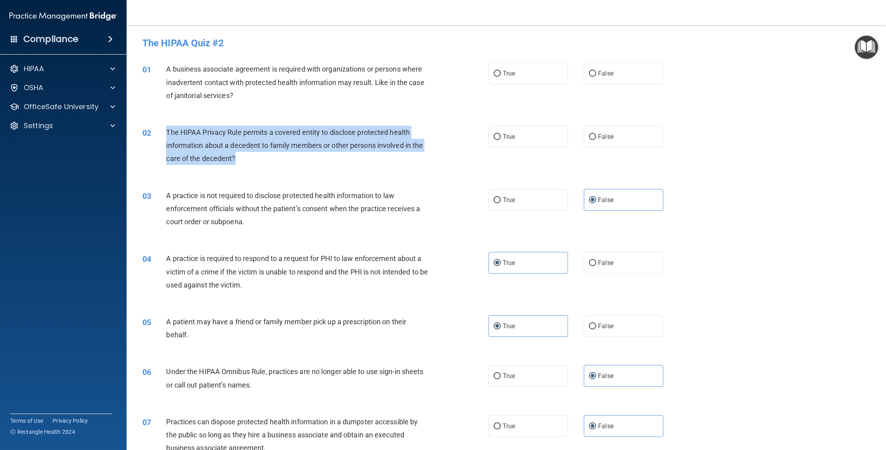
drag, startPoint x: 248, startPoint y: 158, endPoint x: 166, endPoint y: 134, distance: 85.0
click at [166, 134] on div "The HIPAA Privacy Rule permits a covered entity to disclose protected health in…" at bounding box center [300, 146] width 269 height 40
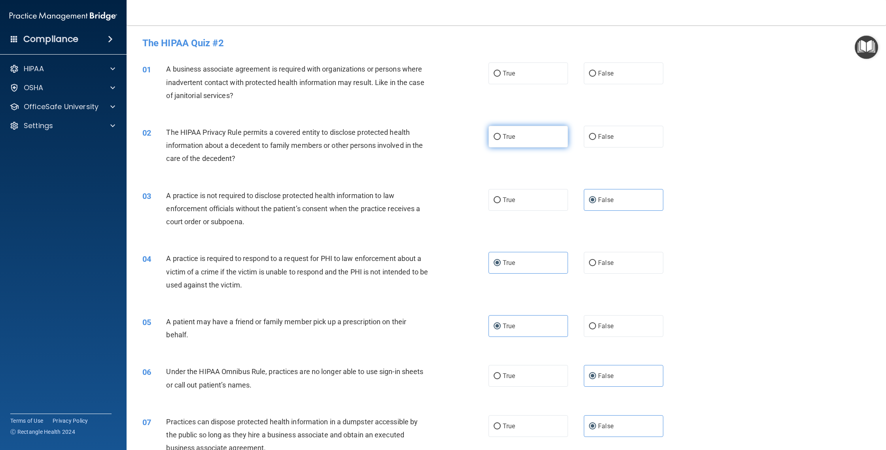
click at [549, 147] on label "True" at bounding box center [527, 137] width 79 height 22
click at [501, 140] on input "True" at bounding box center [497, 137] width 7 height 6
radio input "true"
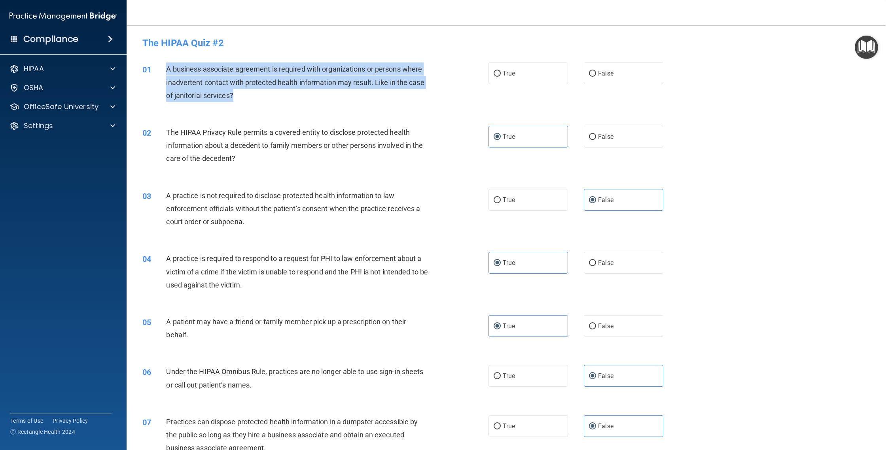
drag, startPoint x: 235, startPoint y: 98, endPoint x: 166, endPoint y: 68, distance: 74.7
click at [166, 68] on div "A business associate agreement is required with organizations or persons where …" at bounding box center [300, 82] width 269 height 40
click at [590, 72] on input "False" at bounding box center [592, 74] width 7 height 6
radio input "true"
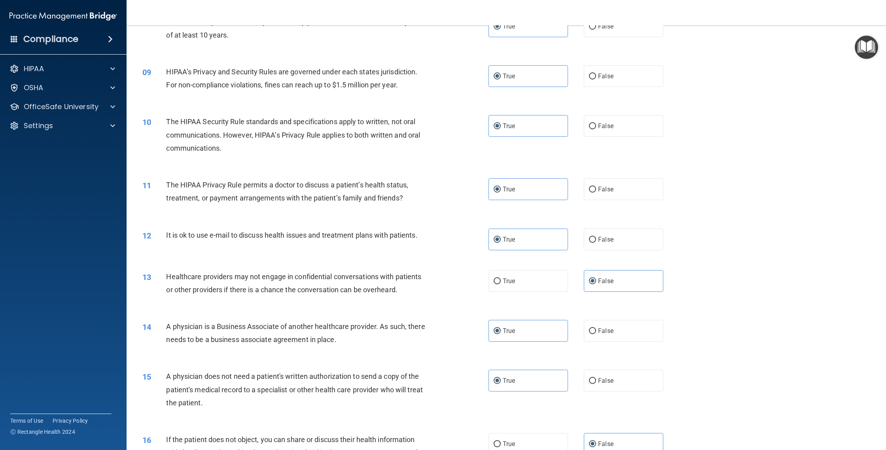
scroll to position [1247, 0]
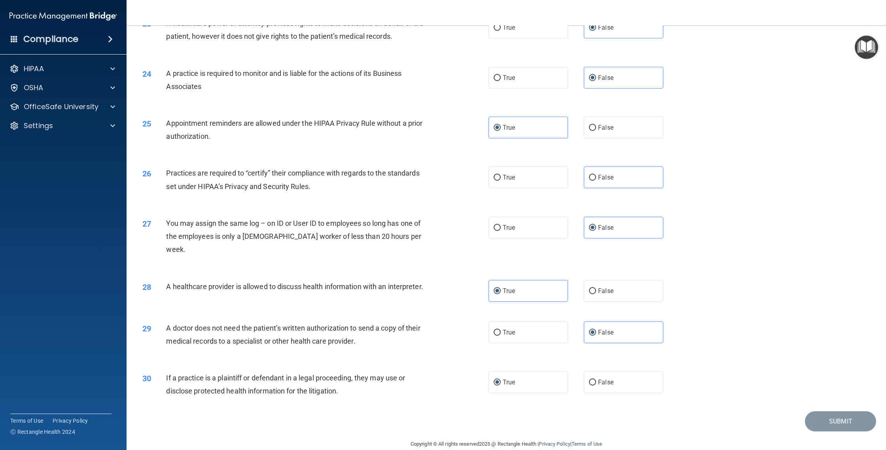
click at [721, 411] on div "Submit" at bounding box center [506, 421] width 740 height 20
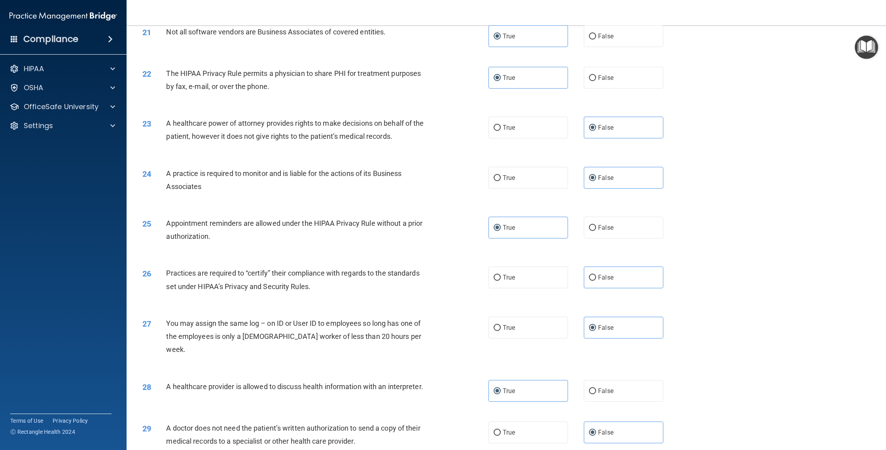
scroll to position [1091, 0]
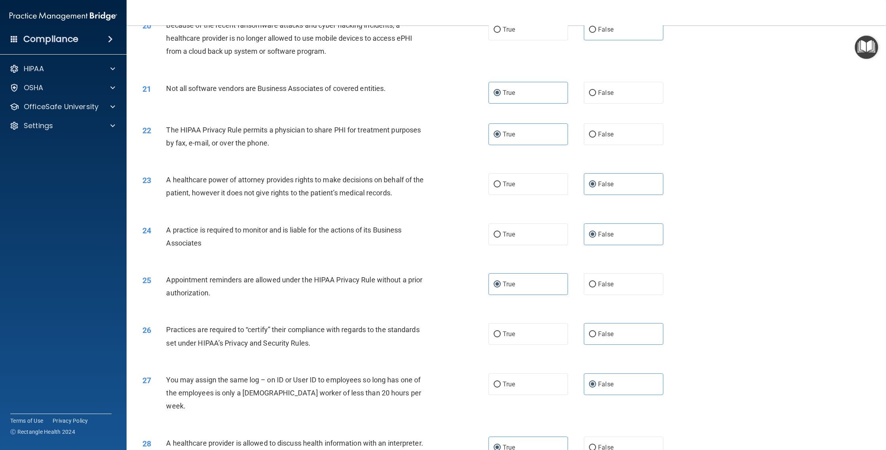
drag, startPoint x: 350, startPoint y: 352, endPoint x: 328, endPoint y: 350, distance: 22.2
click at [327, 350] on div "26 Practices are required to “certify” their compliance with regards to the sta…" at bounding box center [316, 338] width 370 height 30
click at [553, 335] on label "True" at bounding box center [527, 334] width 79 height 22
click at [501, 335] on input "True" at bounding box center [497, 334] width 7 height 6
radio input "true"
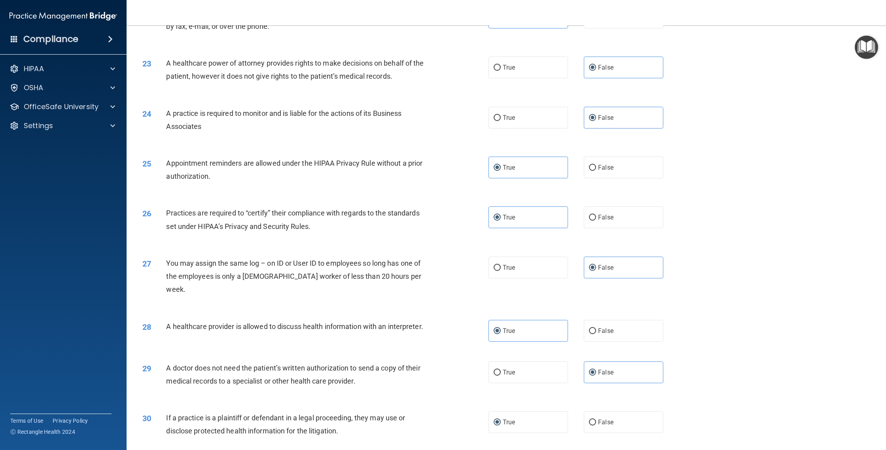
scroll to position [1247, 0]
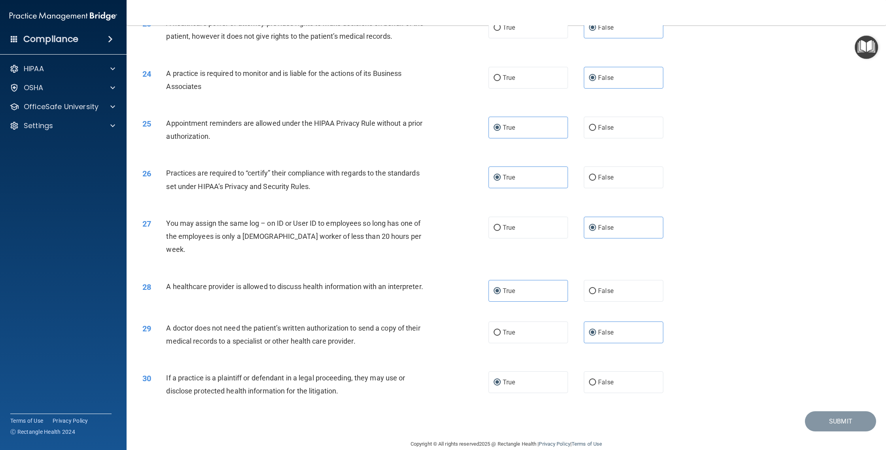
drag, startPoint x: 820, startPoint y: 382, endPoint x: 802, endPoint y: 376, distance: 19.1
click at [820, 382] on div "30 If a practice is a plaintiff or defendant in a legal proceeding, they may us…" at bounding box center [506, 386] width 740 height 50
click at [659, 326] on label "False" at bounding box center [623, 333] width 79 height 22
click at [596, 330] on input "False" at bounding box center [592, 333] width 7 height 6
click at [539, 371] on label "True" at bounding box center [527, 382] width 79 height 22
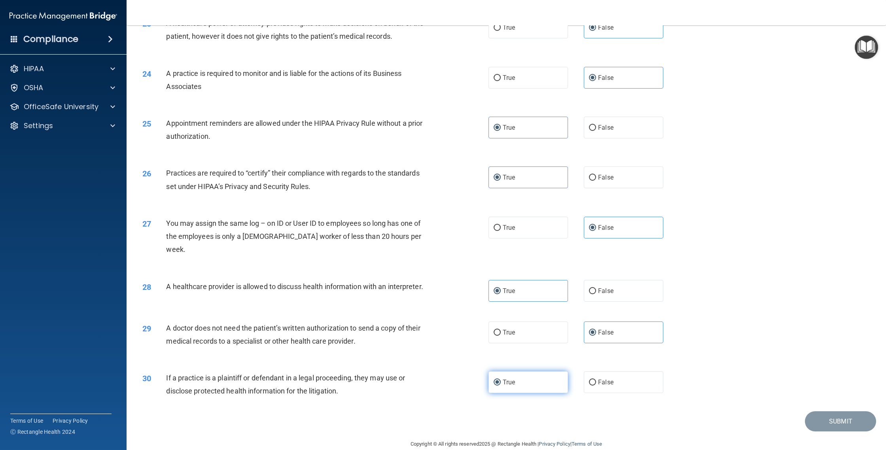
click at [501, 380] on input "True" at bounding box center [497, 383] width 7 height 6
click at [538, 371] on label "True" at bounding box center [527, 382] width 79 height 22
click at [501, 380] on input "True" at bounding box center [497, 383] width 7 height 6
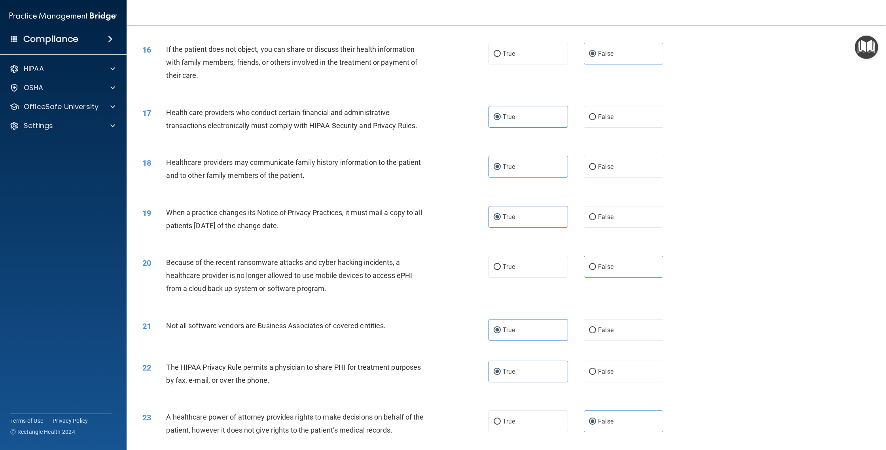
scroll to position [751, 0]
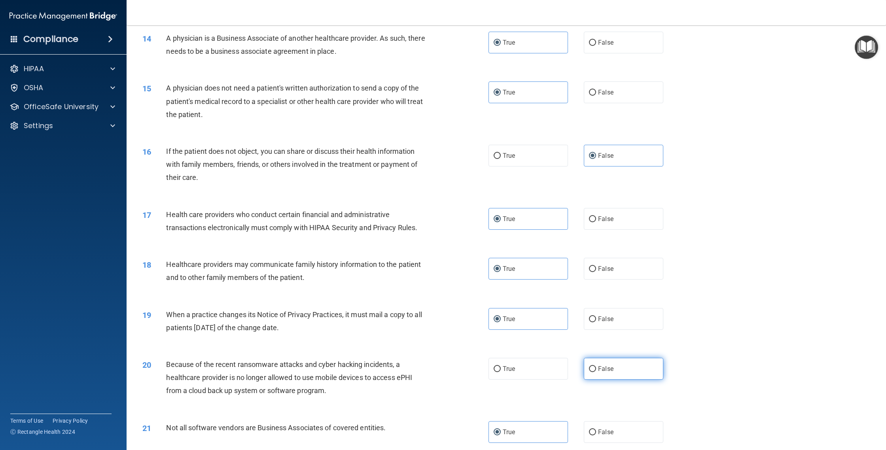
click at [621, 373] on label "False" at bounding box center [623, 369] width 79 height 22
click at [596, 372] on input "False" at bounding box center [592, 369] width 7 height 6
radio input "true"
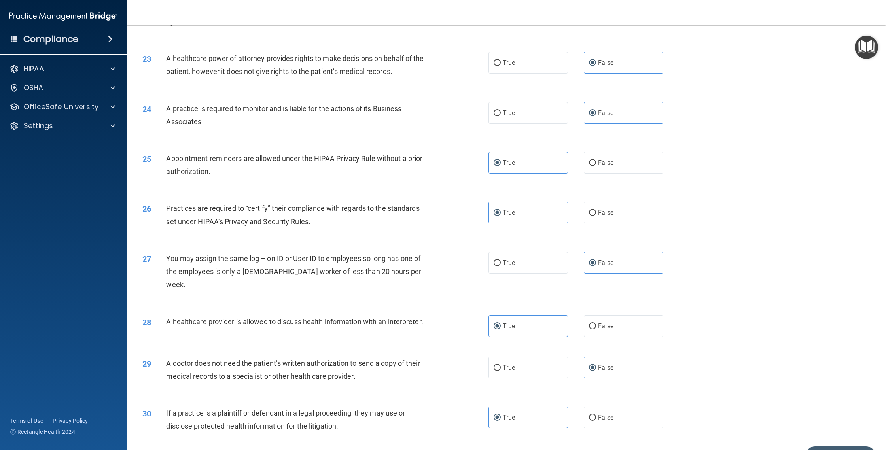
scroll to position [1247, 0]
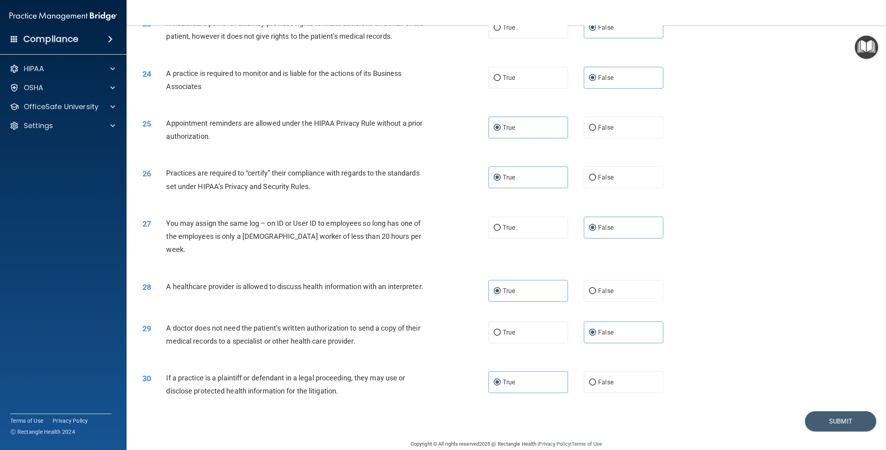
click at [857, 394] on div "30 If a practice is a plaintiff or defendant in a legal proceeding, they may us…" at bounding box center [506, 386] width 740 height 50
click at [851, 411] on button "Submit" at bounding box center [840, 421] width 71 height 20
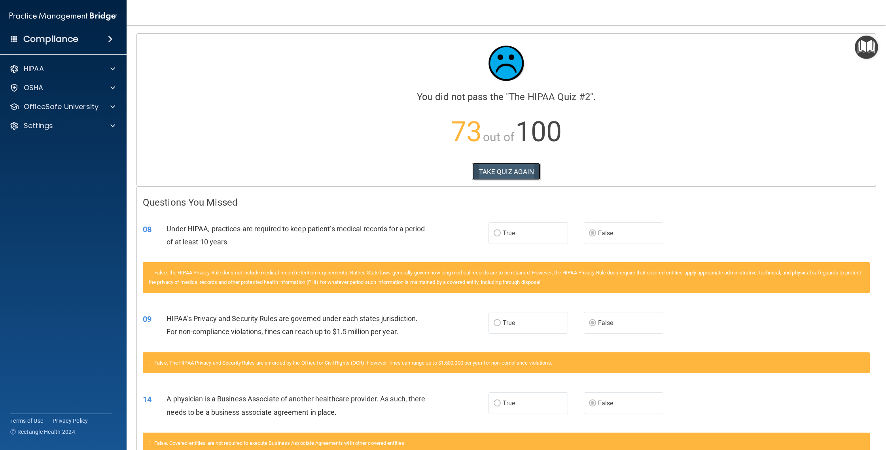
click at [518, 166] on button "TAKE QUIZ AGAIN" at bounding box center [506, 171] width 68 height 17
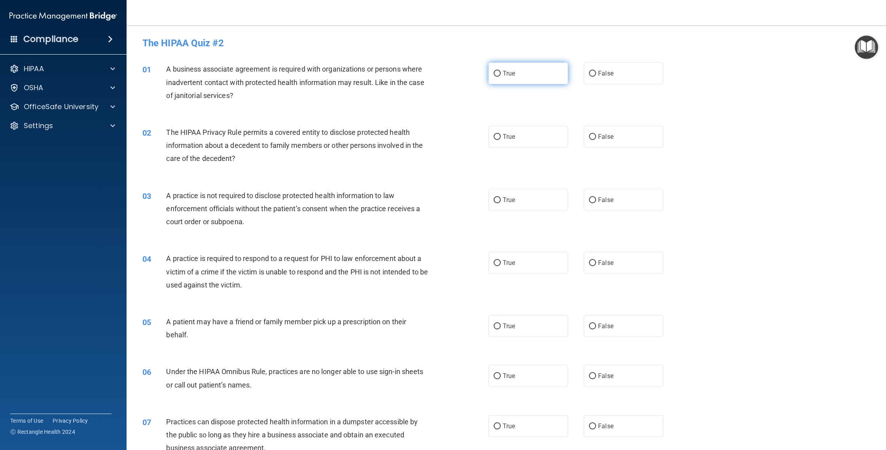
click at [495, 83] on label "True" at bounding box center [527, 73] width 79 height 22
click at [495, 77] on input "True" at bounding box center [497, 74] width 7 height 6
radio input "true"
drag, startPoint x: 516, startPoint y: 133, endPoint x: 517, endPoint y: 159, distance: 26.5
click at [516, 133] on label "True" at bounding box center [527, 137] width 79 height 22
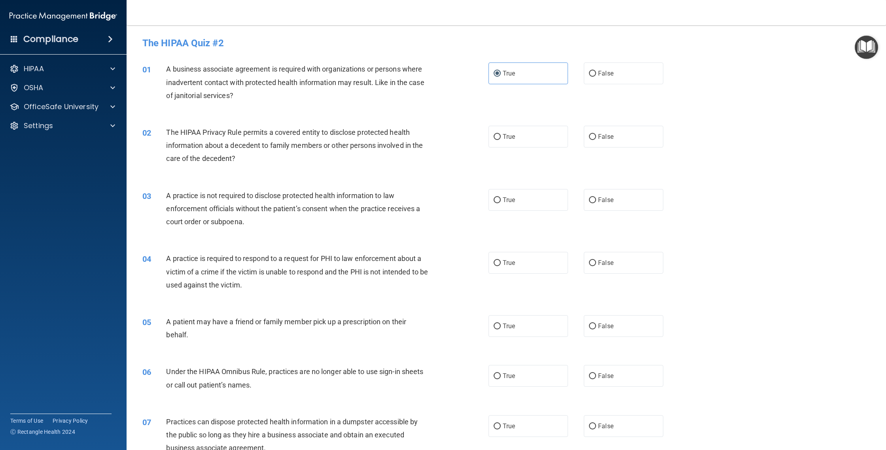
click at [501, 134] on input "True" at bounding box center [497, 137] width 7 height 6
radio input "true"
click at [518, 202] on label "True" at bounding box center [527, 200] width 79 height 22
click at [501, 202] on input "True" at bounding box center [497, 200] width 7 height 6
radio input "true"
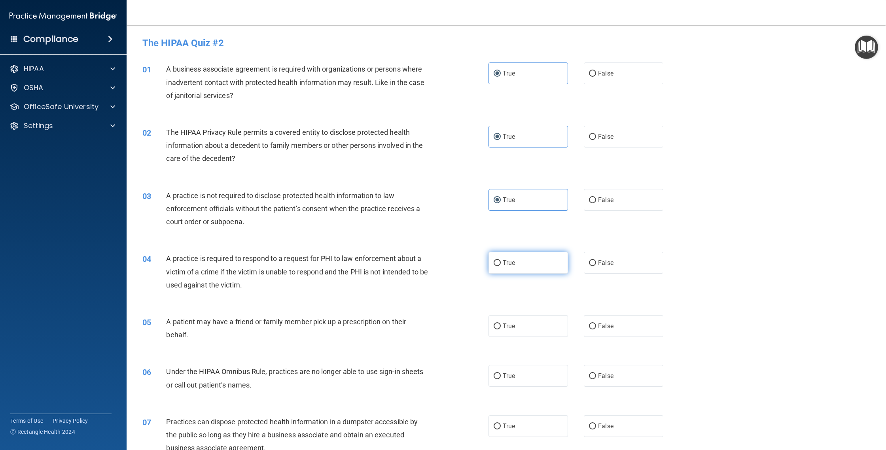
click at [503, 261] on span "True" at bounding box center [509, 263] width 12 height 8
click at [501, 261] on input "True" at bounding box center [497, 263] width 7 height 6
radio input "true"
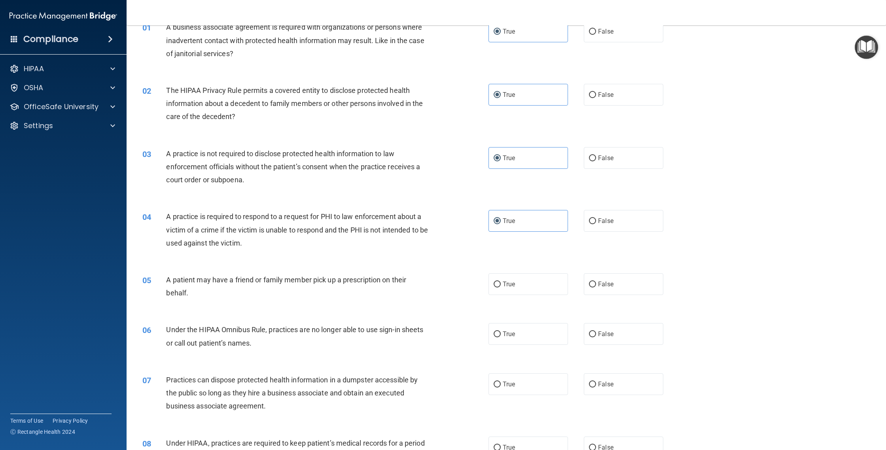
scroll to position [85, 0]
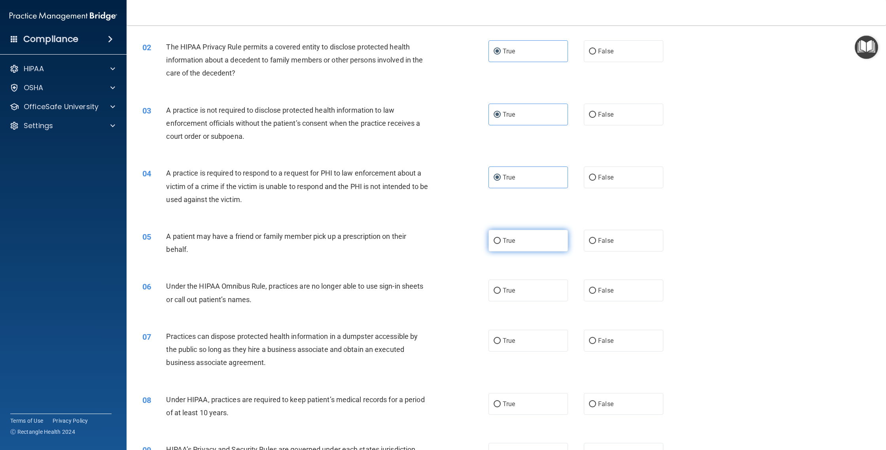
click at [521, 231] on label "True" at bounding box center [527, 241] width 79 height 22
click at [501, 238] on input "True" at bounding box center [497, 241] width 7 height 6
radio input "true"
drag, startPoint x: 532, startPoint y: 296, endPoint x: 532, endPoint y: 303, distance: 7.1
click at [532, 296] on label "True" at bounding box center [527, 291] width 79 height 22
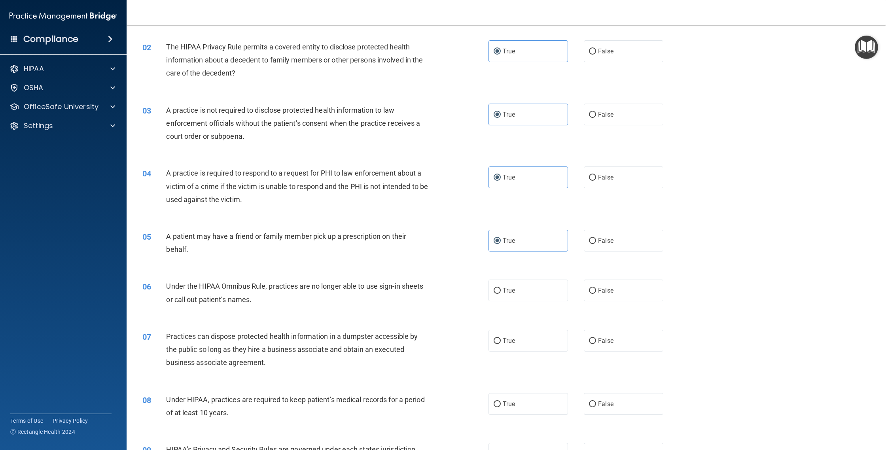
click at [501, 294] on input "True" at bounding box center [497, 291] width 7 height 6
radio input "true"
drag, startPoint x: 526, startPoint y: 337, endPoint x: 519, endPoint y: 318, distance: 19.9
click at [526, 337] on label "True" at bounding box center [527, 341] width 79 height 22
click at [501, 338] on input "True" at bounding box center [497, 341] width 7 height 6
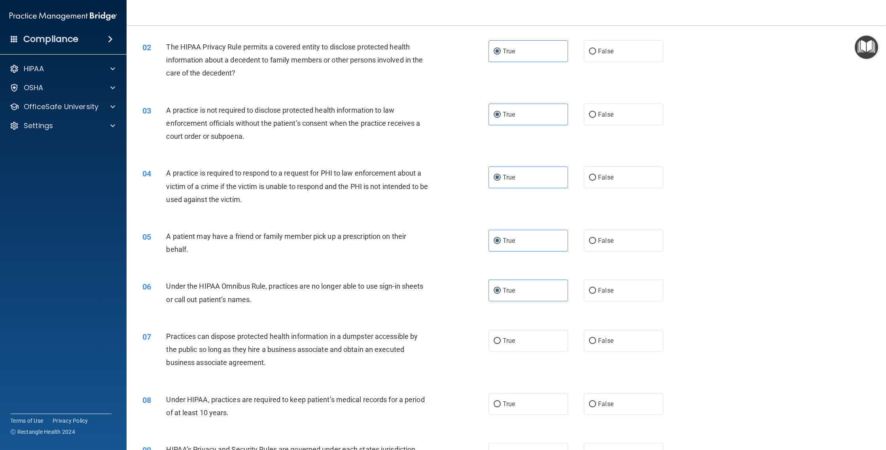
radio input "true"
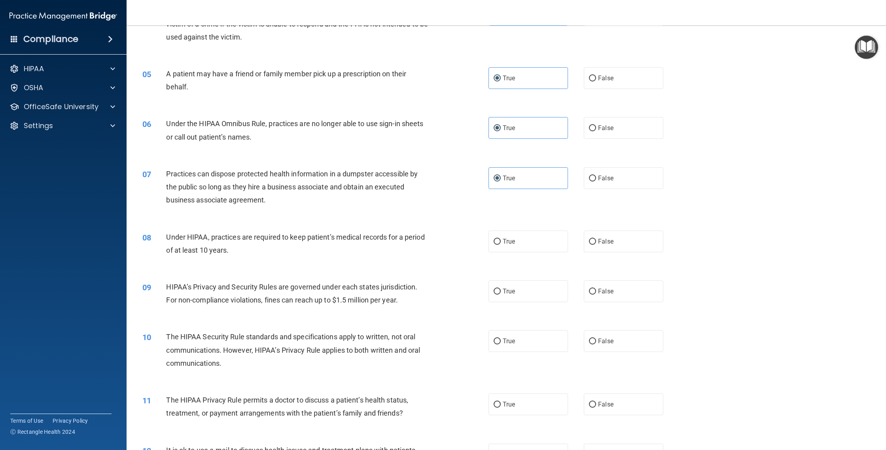
click at [510, 215] on div "07 Practices can dispose protected health information in a dumpster accessible …" at bounding box center [506, 188] width 740 height 63
click at [519, 236] on label "True" at bounding box center [527, 242] width 79 height 22
click at [501, 239] on input "True" at bounding box center [497, 242] width 7 height 6
radio input "true"
click at [545, 292] on label "True" at bounding box center [527, 291] width 79 height 22
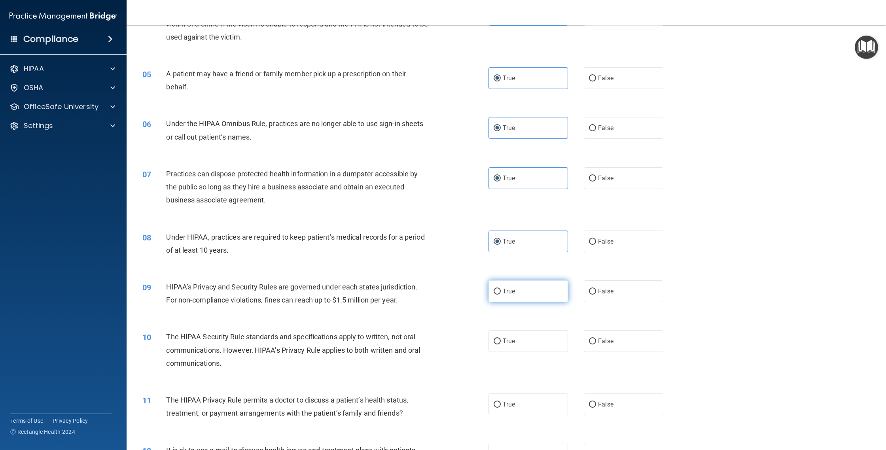
click at [501, 292] on input "True" at bounding box center [497, 292] width 7 height 6
radio input "true"
drag, startPoint x: 531, startPoint y: 338, endPoint x: 518, endPoint y: 323, distance: 19.9
click at [531, 338] on label "True" at bounding box center [527, 341] width 79 height 22
click at [501, 339] on input "True" at bounding box center [497, 342] width 7 height 6
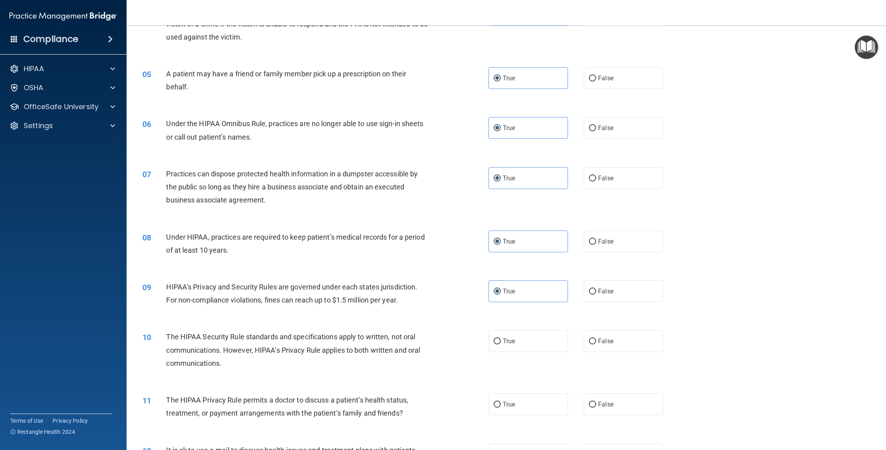
radio input "true"
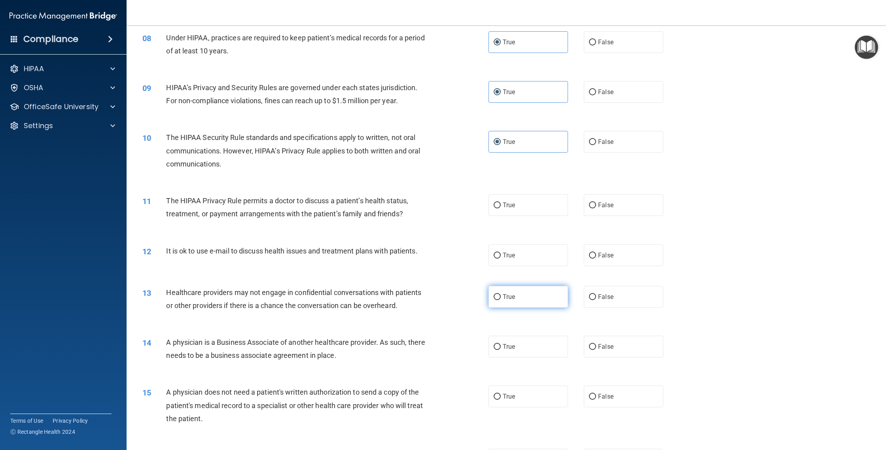
scroll to position [477, 0]
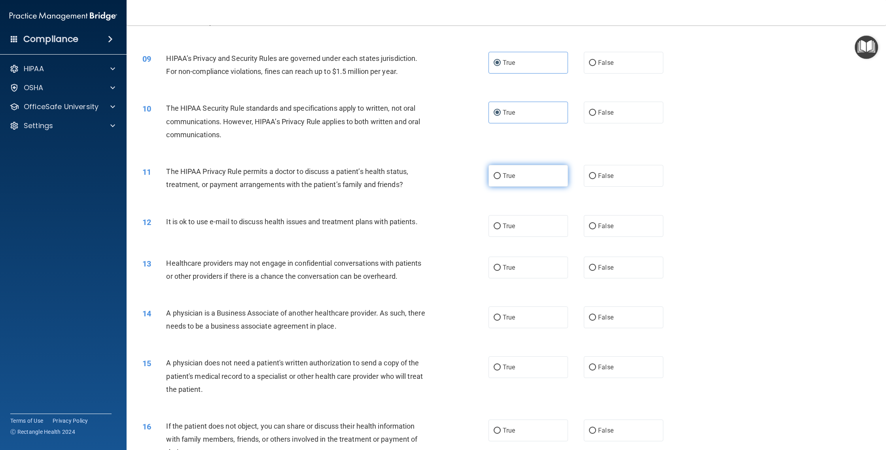
click at [517, 177] on label "True" at bounding box center [527, 176] width 79 height 22
click at [501, 177] on input "True" at bounding box center [497, 176] width 7 height 6
radio input "true"
drag, startPoint x: 523, startPoint y: 234, endPoint x: 525, endPoint y: 257, distance: 23.4
click at [523, 234] on label "True" at bounding box center [527, 226] width 79 height 22
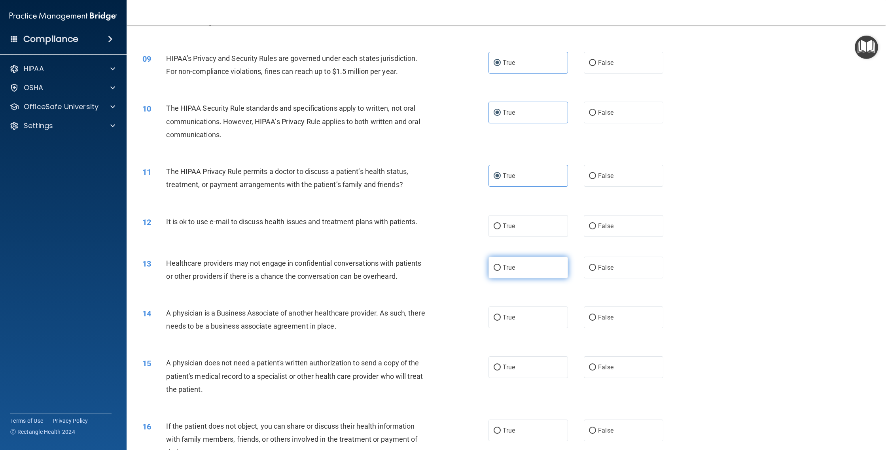
click at [501, 229] on input "True" at bounding box center [497, 226] width 7 height 6
radio input "true"
drag, startPoint x: 524, startPoint y: 264, endPoint x: 520, endPoint y: 262, distance: 4.3
click at [524, 264] on label "True" at bounding box center [527, 268] width 79 height 22
click at [501, 265] on input "True" at bounding box center [497, 268] width 7 height 6
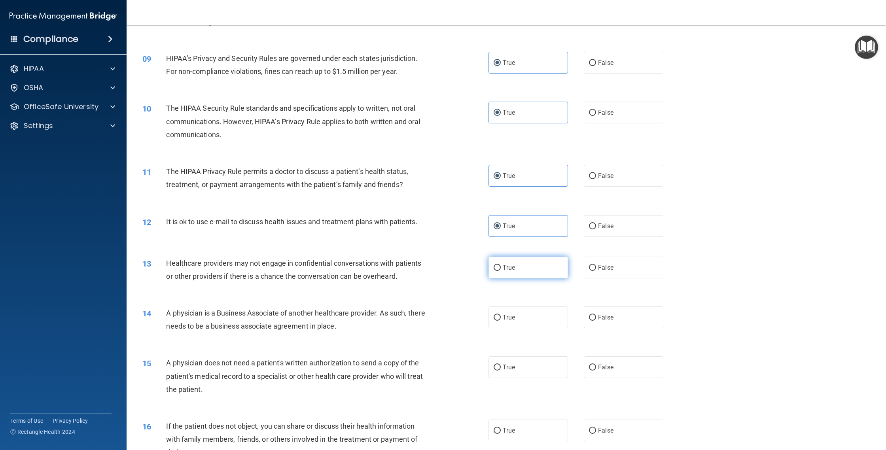
radio input "true"
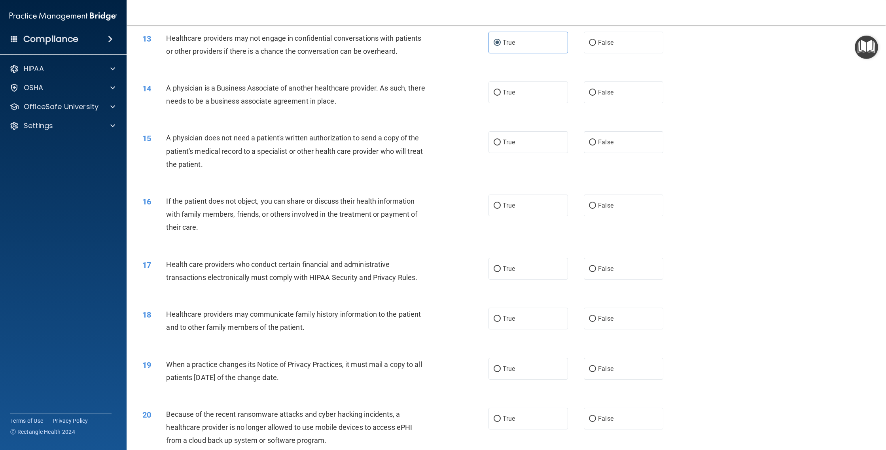
scroll to position [604, 0]
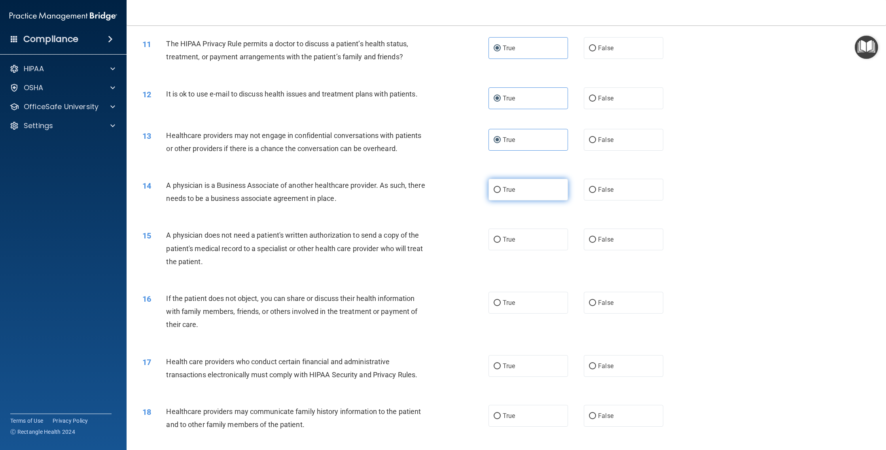
click at [513, 191] on span "True" at bounding box center [509, 190] width 12 height 8
click at [501, 191] on input "True" at bounding box center [497, 190] width 7 height 6
radio input "true"
click at [518, 240] on label "True" at bounding box center [527, 240] width 79 height 22
click at [501, 240] on input "True" at bounding box center [497, 240] width 7 height 6
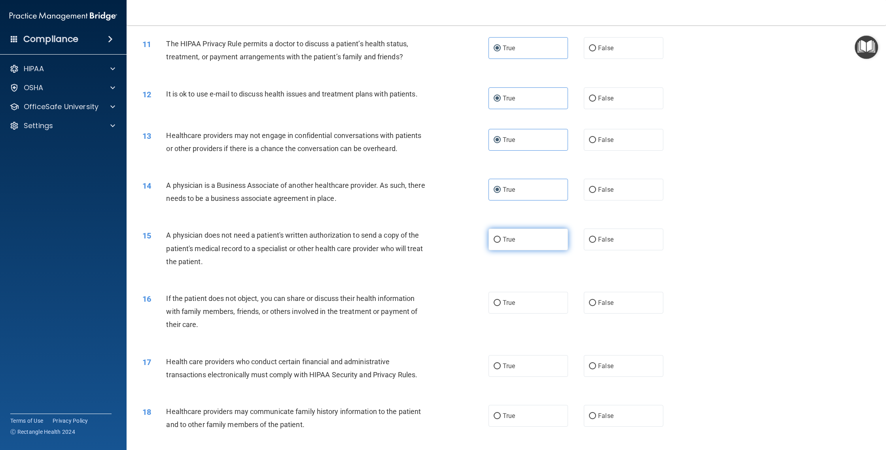
radio input "true"
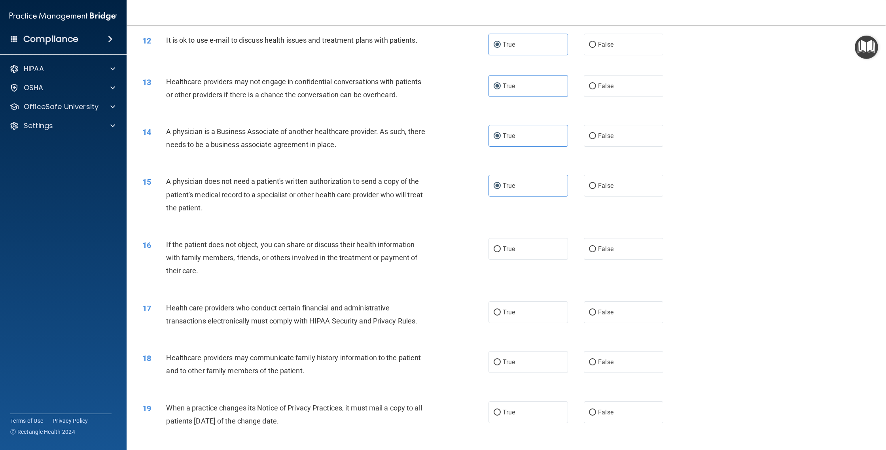
scroll to position [770, 0]
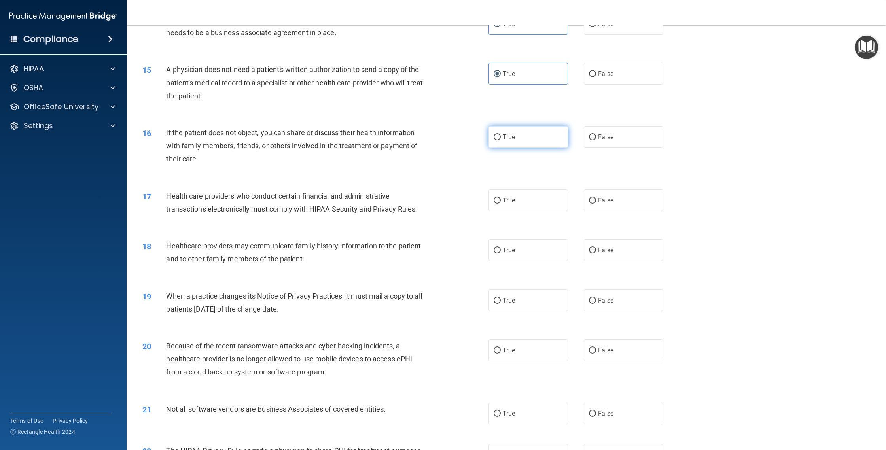
click at [515, 140] on span "True" at bounding box center [509, 137] width 12 height 8
click at [501, 140] on input "True" at bounding box center [497, 137] width 7 height 6
radio input "true"
click at [527, 202] on label "True" at bounding box center [527, 200] width 79 height 22
click at [501, 202] on input "True" at bounding box center [497, 201] width 7 height 6
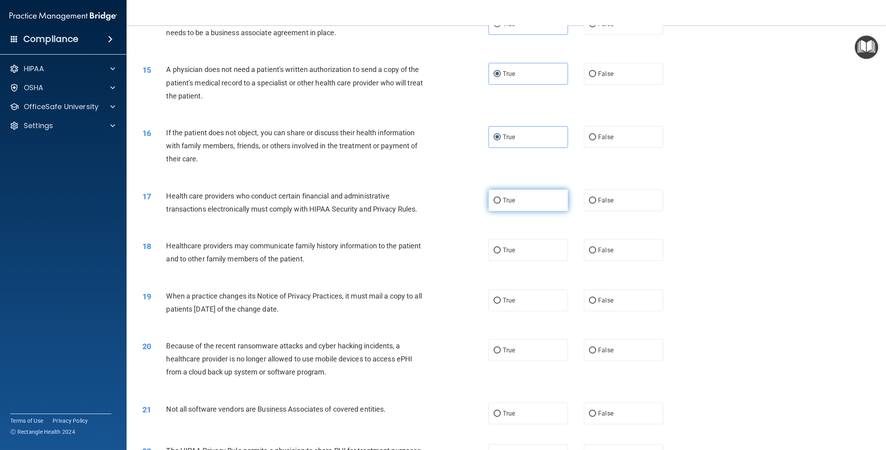
radio input "true"
click at [523, 259] on label "True" at bounding box center [527, 250] width 79 height 22
click at [501, 253] on input "True" at bounding box center [497, 251] width 7 height 6
radio input "true"
click at [513, 289] on label "True" at bounding box center [527, 300] width 79 height 22
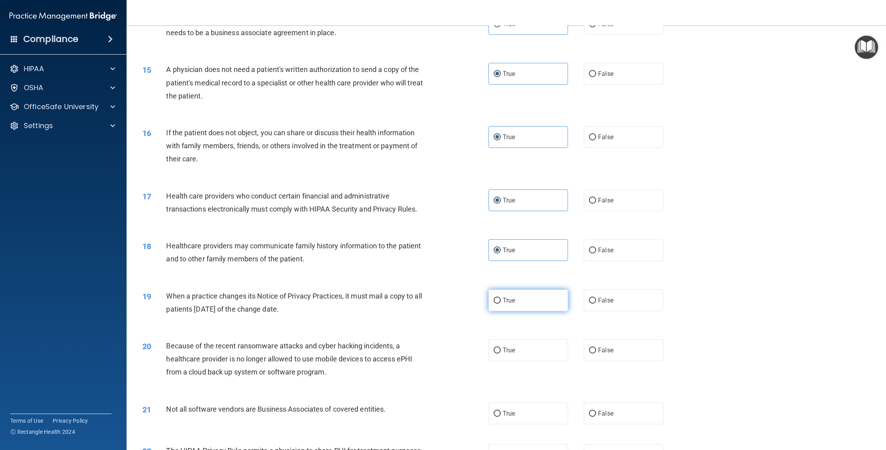
click at [501, 298] on input "True" at bounding box center [497, 301] width 7 height 6
radio input "true"
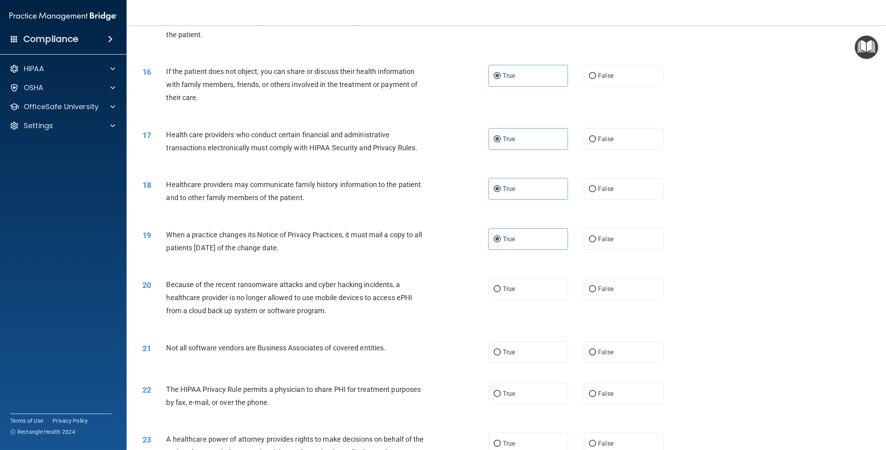
drag, startPoint x: 517, startPoint y: 292, endPoint x: 522, endPoint y: 308, distance: 16.8
click at [517, 293] on label "True" at bounding box center [527, 289] width 79 height 22
click at [501, 292] on input "True" at bounding box center [497, 289] width 7 height 6
radio input "true"
click at [520, 352] on label "True" at bounding box center [527, 352] width 79 height 22
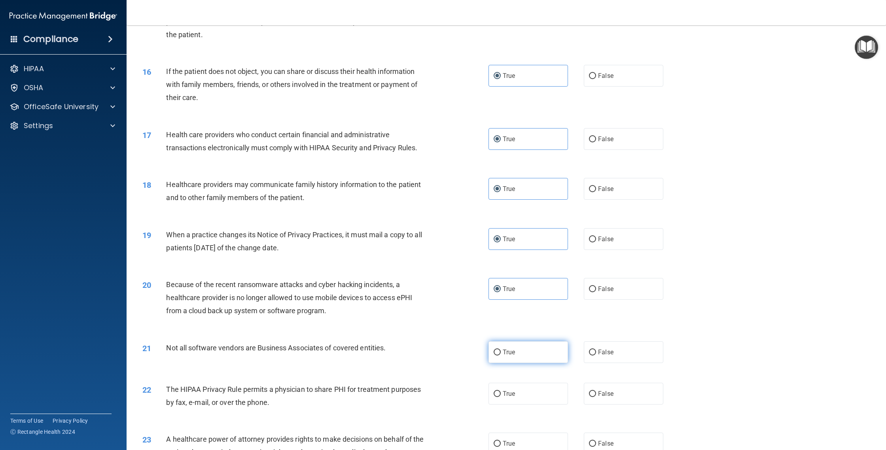
click at [501, 352] on input "True" at bounding box center [497, 353] width 7 height 6
radio input "true"
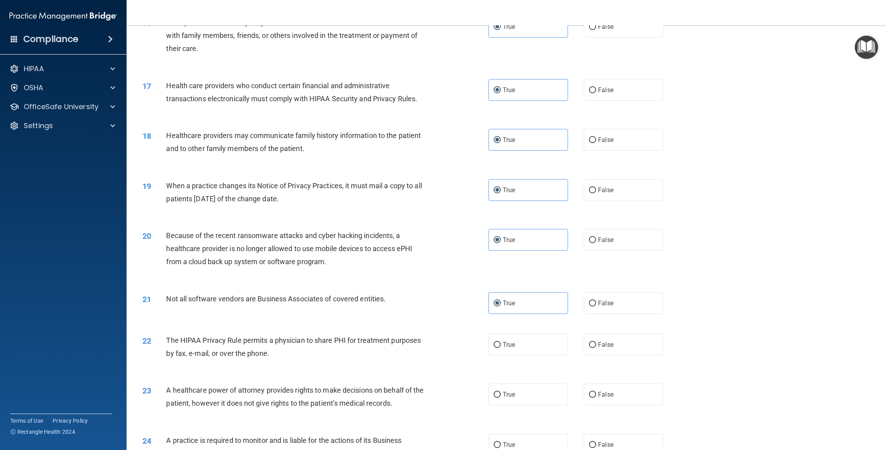
scroll to position [978, 0]
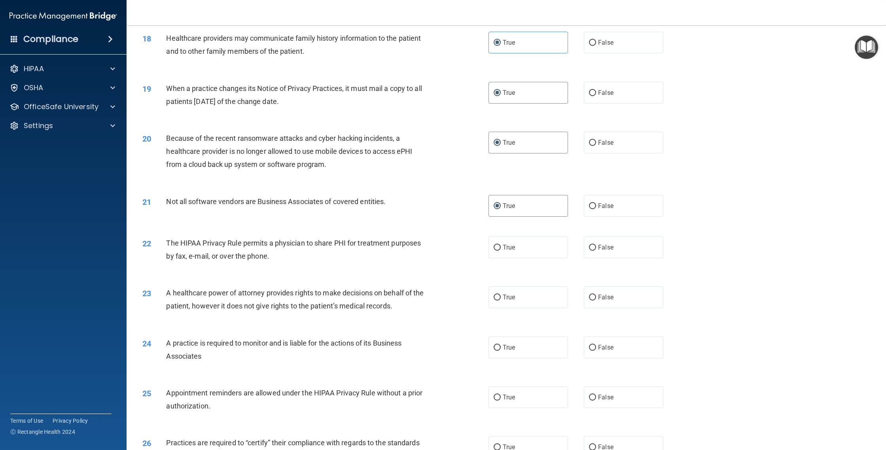
click at [503, 230] on div "22 The HIPAA Privacy Rule permits a physician to share PHI for treatment purpos…" at bounding box center [506, 252] width 740 height 50
click at [508, 243] on label "True" at bounding box center [527, 247] width 79 height 22
click at [501, 245] on input "True" at bounding box center [497, 248] width 7 height 6
radio input "true"
click at [526, 305] on label "True" at bounding box center [527, 297] width 79 height 22
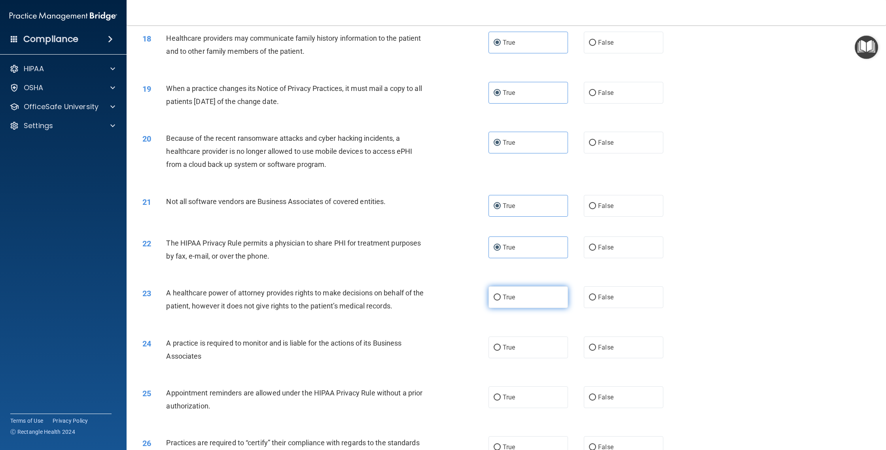
click at [501, 301] on input "True" at bounding box center [497, 298] width 7 height 6
radio input "true"
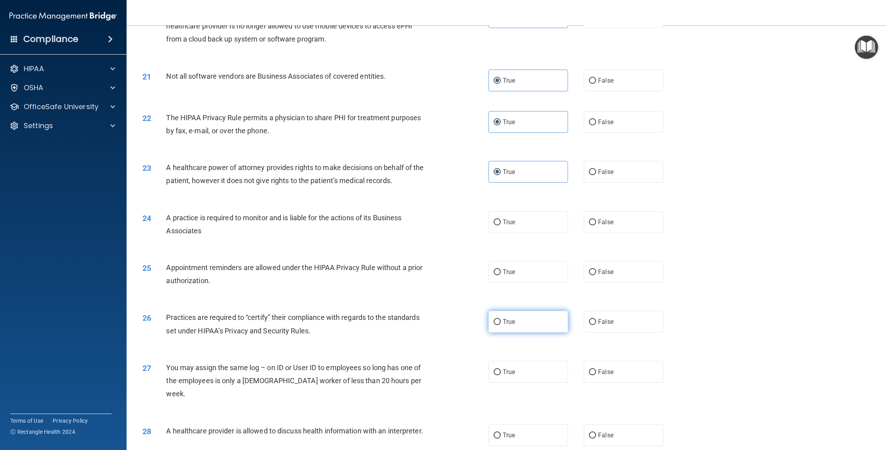
scroll to position [1107, 0]
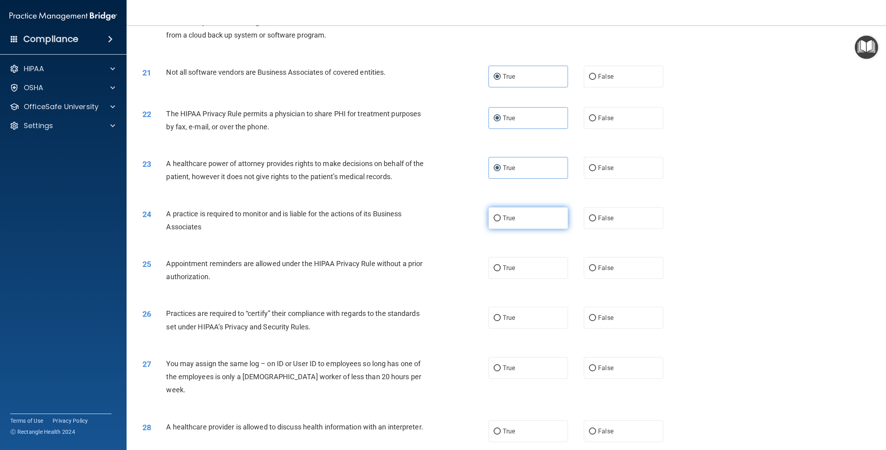
click at [510, 219] on span "True" at bounding box center [509, 218] width 12 height 8
click at [501, 219] on input "True" at bounding box center [497, 219] width 7 height 6
radio input "true"
click at [524, 266] on label "True" at bounding box center [527, 268] width 79 height 22
click at [501, 266] on input "True" at bounding box center [497, 268] width 7 height 6
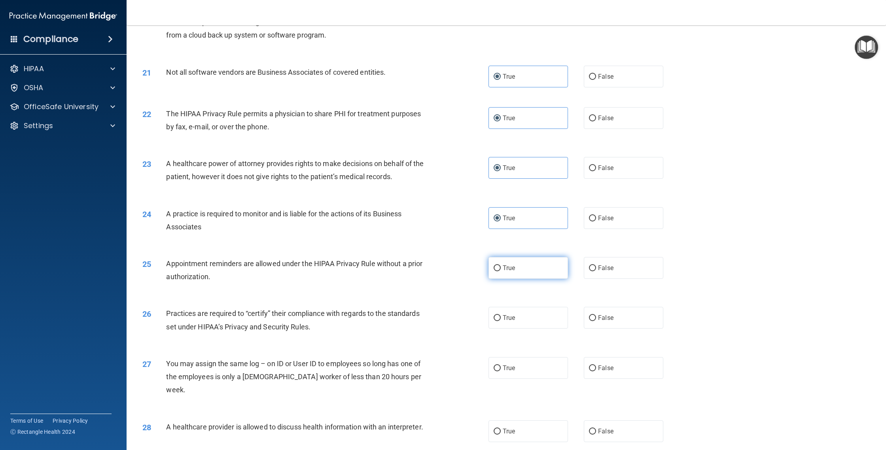
radio input "true"
click at [522, 325] on label "True" at bounding box center [527, 318] width 79 height 22
click at [501, 321] on input "True" at bounding box center [497, 318] width 7 height 6
radio input "true"
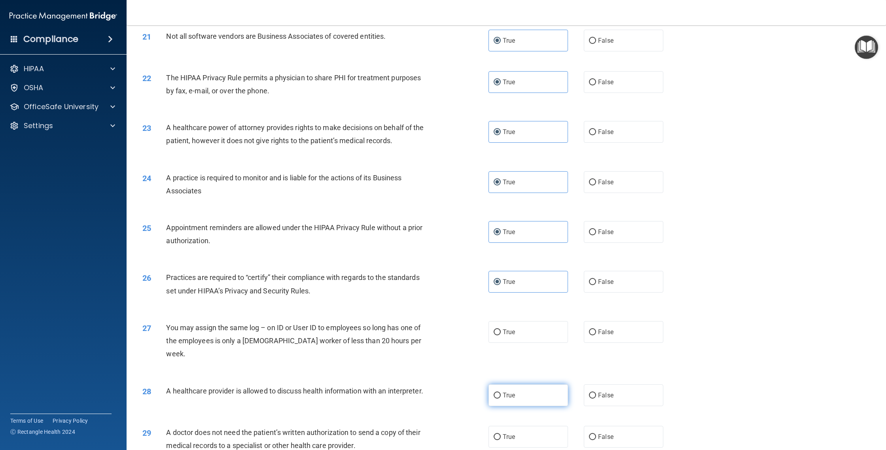
scroll to position [1247, 0]
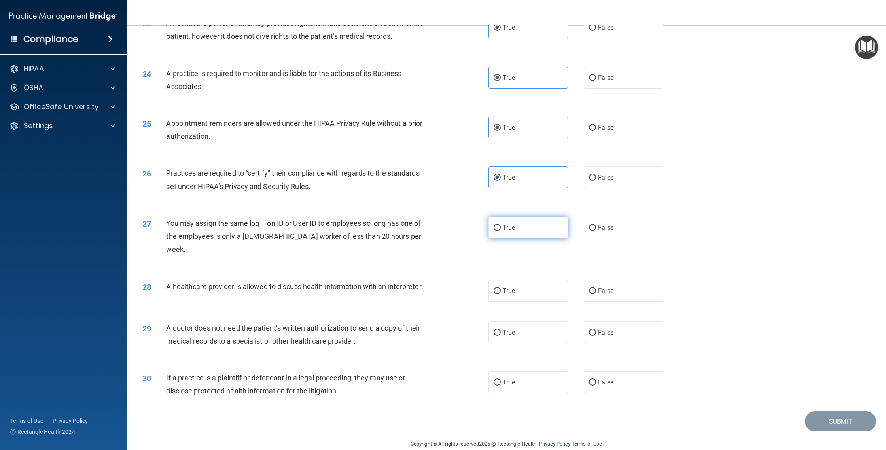
click at [515, 231] on label "True" at bounding box center [527, 228] width 79 height 22
click at [501, 231] on input "True" at bounding box center [497, 228] width 7 height 6
radio input "true"
click at [524, 286] on label "True" at bounding box center [527, 291] width 79 height 22
click at [501, 288] on input "True" at bounding box center [497, 291] width 7 height 6
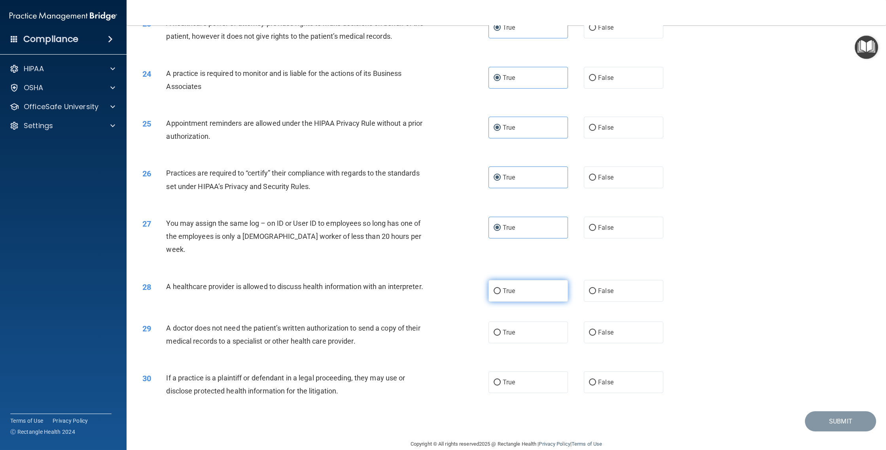
radio input "true"
drag, startPoint x: 525, startPoint y: 323, endPoint x: 525, endPoint y: 359, distance: 36.0
click at [525, 325] on label "True" at bounding box center [527, 333] width 79 height 22
click at [501, 330] on input "True" at bounding box center [497, 333] width 7 height 6
radio input "true"
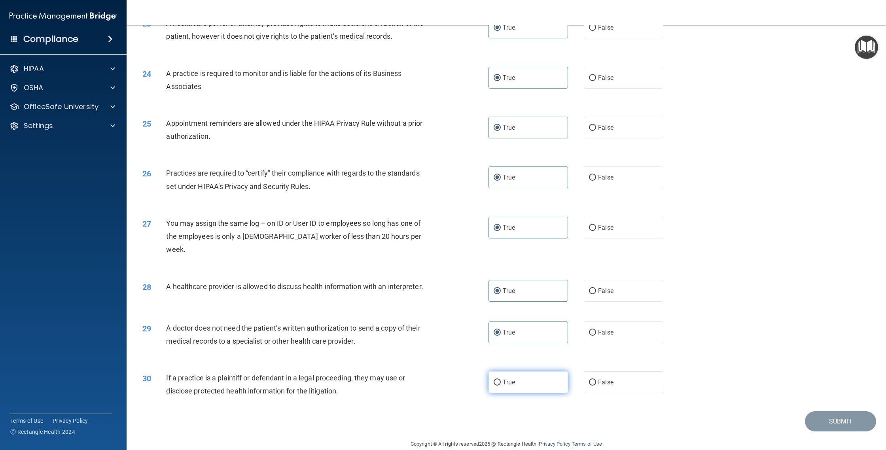
click at [522, 375] on label "True" at bounding box center [527, 382] width 79 height 22
click at [501, 380] on input "True" at bounding box center [497, 383] width 7 height 6
radio input "true"
click at [824, 412] on button "Submit" at bounding box center [840, 421] width 71 height 20
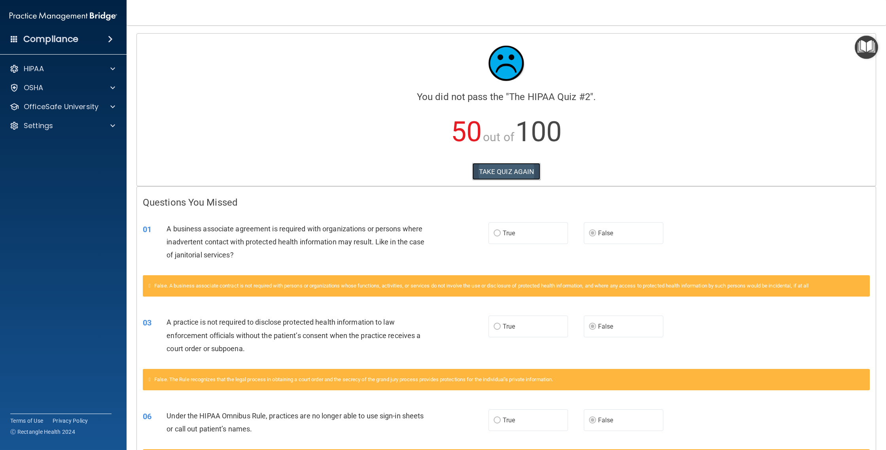
click at [509, 169] on button "TAKE QUIZ AGAIN" at bounding box center [506, 171] width 68 height 17
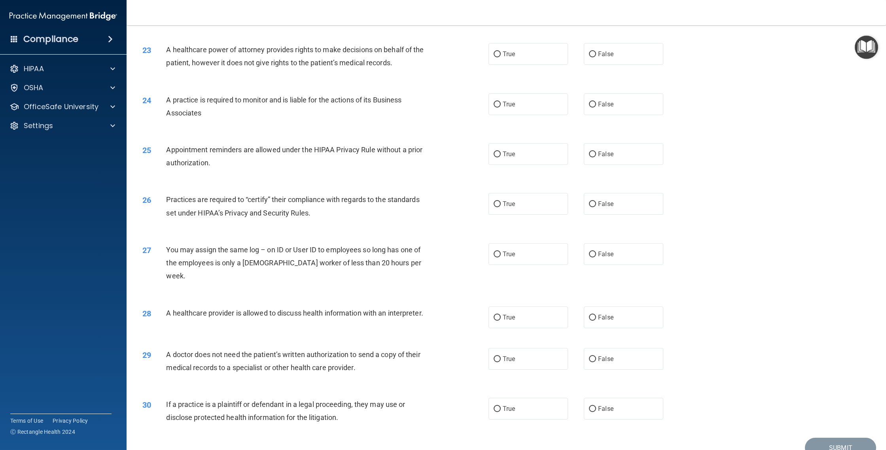
scroll to position [1175, 0]
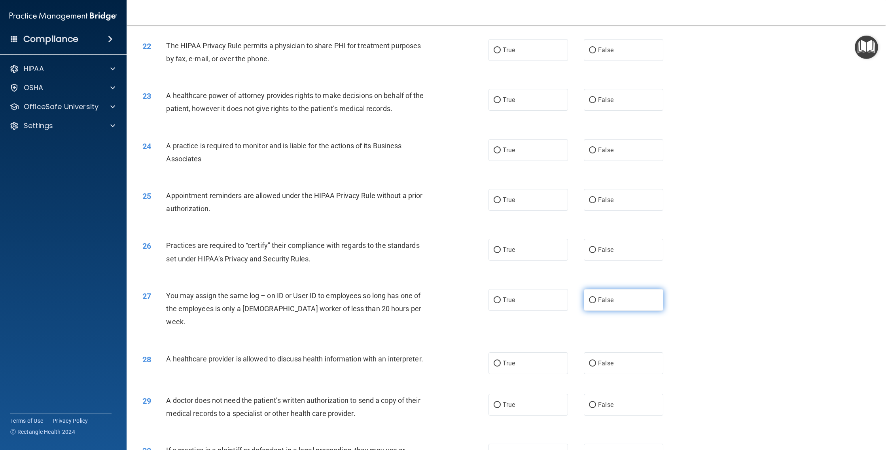
click at [589, 304] on label "False" at bounding box center [623, 300] width 79 height 22
click at [589, 303] on input "False" at bounding box center [592, 300] width 7 height 6
radio input "true"
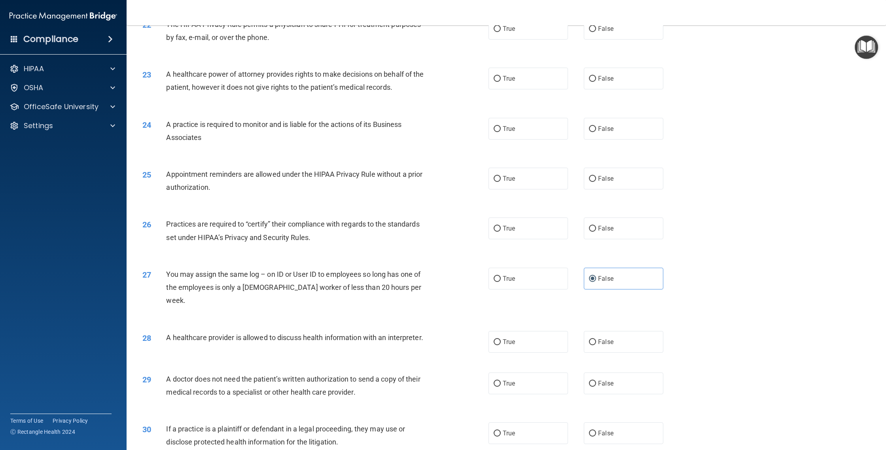
scroll to position [1196, 0]
click at [600, 230] on span "False" at bounding box center [605, 229] width 15 height 8
click at [596, 230] on input "False" at bounding box center [592, 229] width 7 height 6
radio input "true"
click at [596, 136] on label "False" at bounding box center [623, 129] width 79 height 22
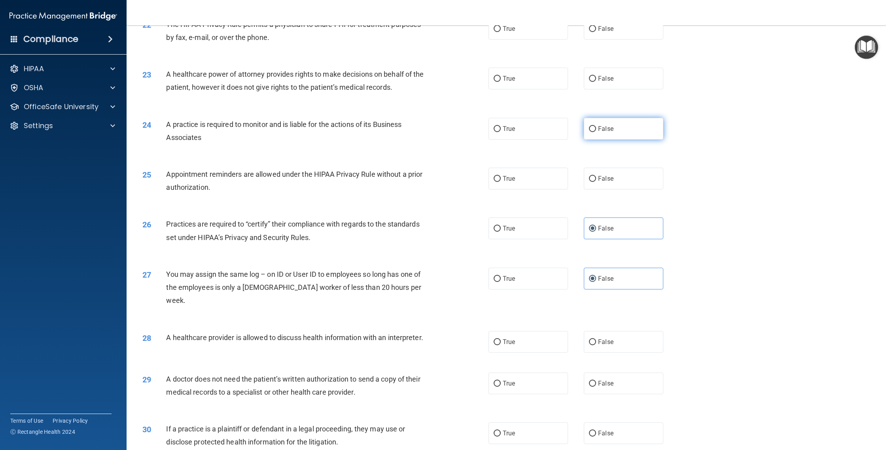
click at [596, 132] on input "False" at bounding box center [592, 129] width 7 height 6
radio input "true"
click at [637, 88] on label "False" at bounding box center [623, 79] width 79 height 22
click at [596, 82] on input "False" at bounding box center [592, 79] width 7 height 6
radio input "true"
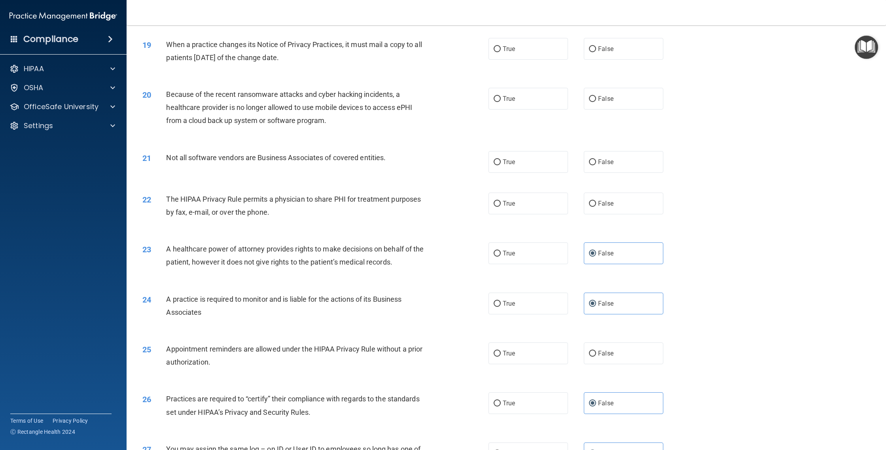
scroll to position [1021, 0]
click at [584, 104] on label "False" at bounding box center [623, 99] width 79 height 22
click at [589, 102] on input "False" at bounding box center [592, 99] width 7 height 6
radio input "true"
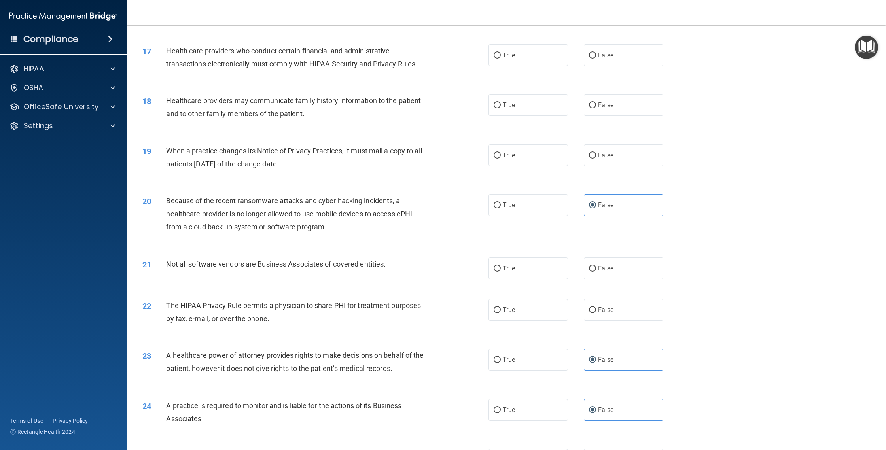
scroll to position [878, 0]
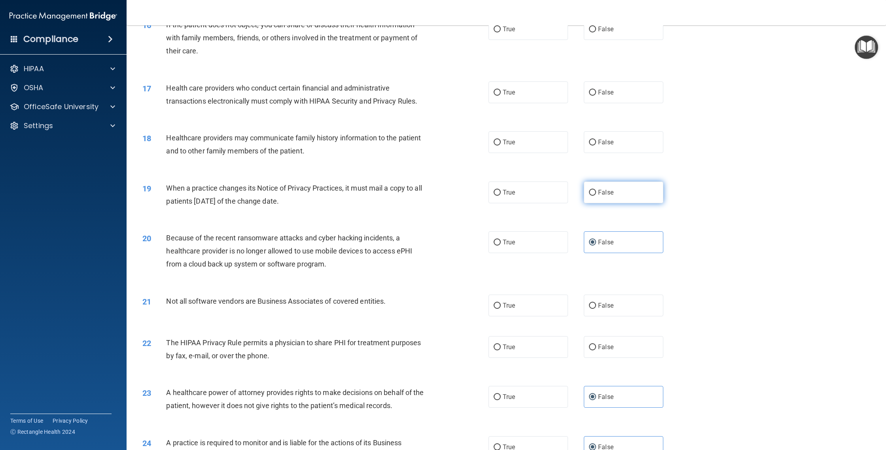
click at [592, 199] on label "False" at bounding box center [623, 193] width 79 height 22
click at [592, 196] on input "False" at bounding box center [592, 193] width 7 height 6
radio input "true"
click at [588, 149] on label "False" at bounding box center [623, 144] width 79 height 22
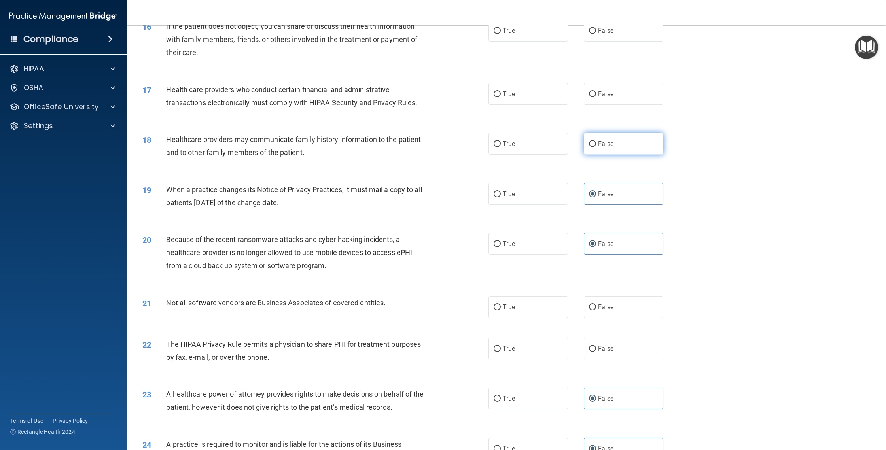
click at [589, 147] on input "False" at bounding box center [592, 144] width 7 height 6
radio input "true"
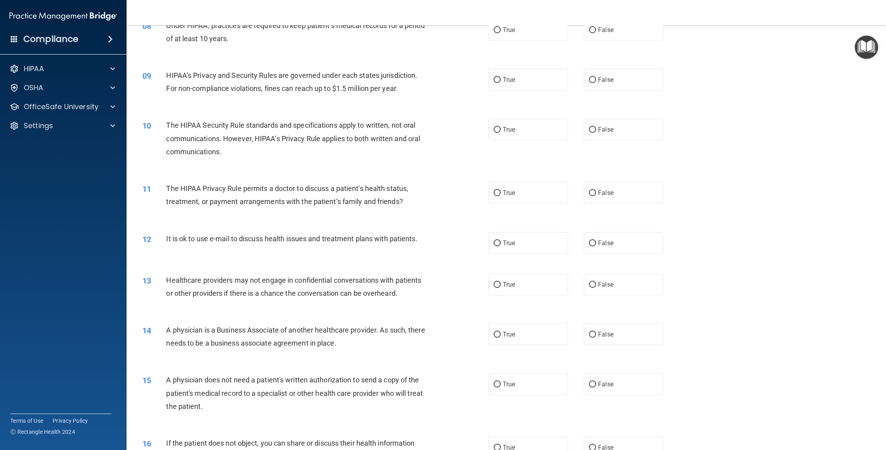
scroll to position [475, 0]
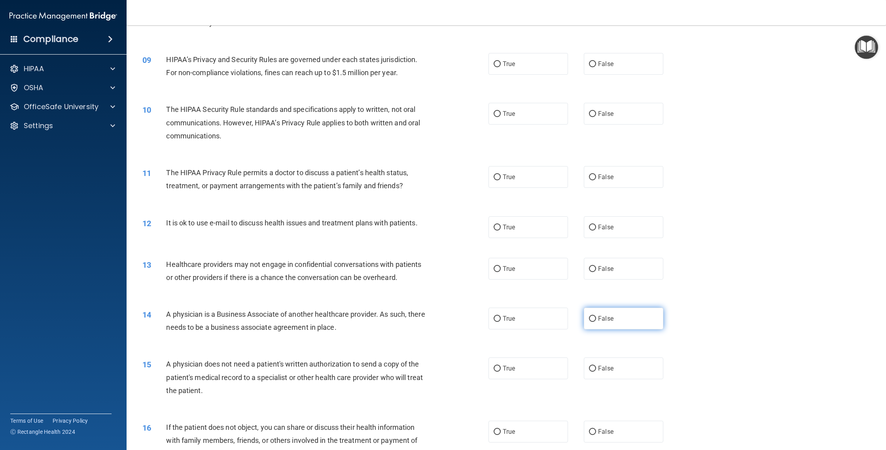
click at [594, 323] on label "False" at bounding box center [623, 319] width 79 height 22
click at [594, 322] on input "False" at bounding box center [592, 319] width 7 height 6
radio input "true"
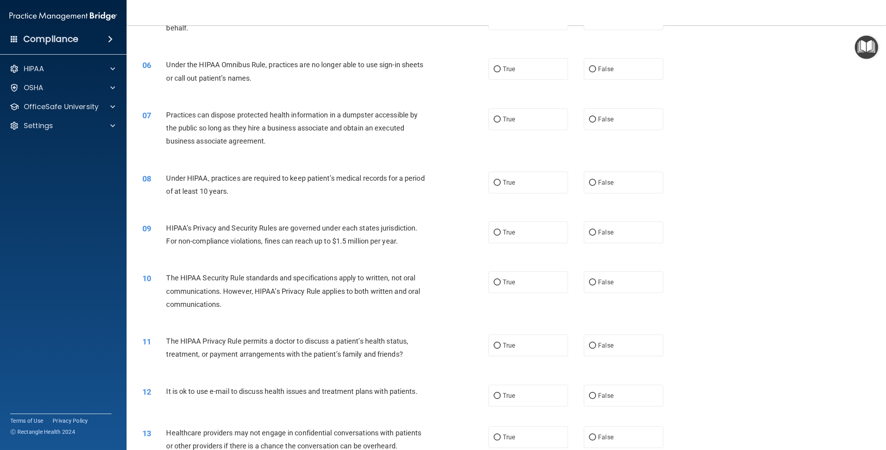
scroll to position [387, 0]
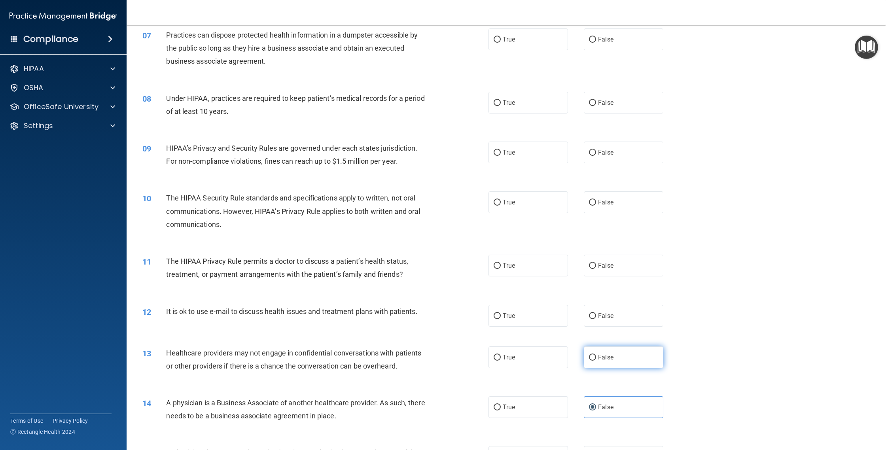
click at [617, 353] on label "False" at bounding box center [623, 357] width 79 height 22
click at [596, 355] on input "False" at bounding box center [592, 358] width 7 height 6
radio input "true"
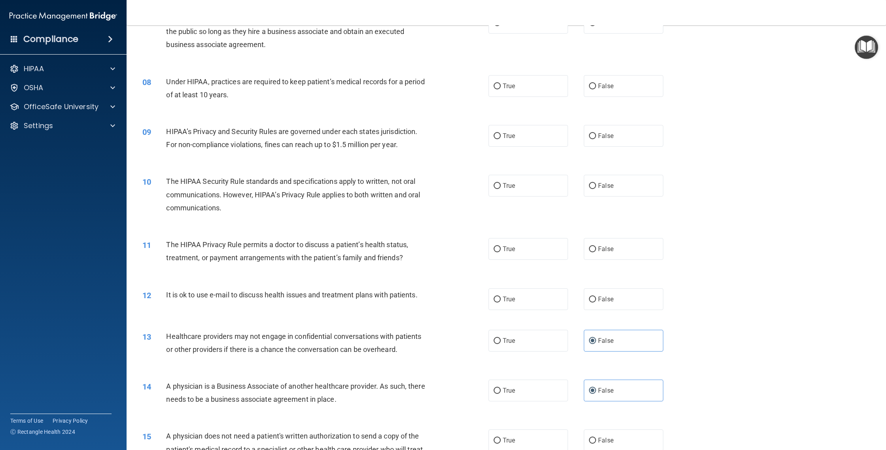
scroll to position [390, 0]
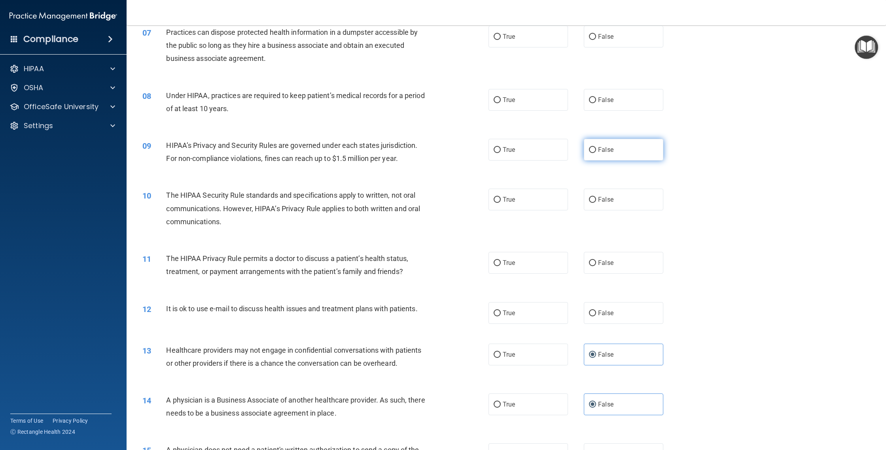
click at [604, 154] on label "False" at bounding box center [623, 150] width 79 height 22
click at [596, 153] on input "False" at bounding box center [592, 150] width 7 height 6
radio input "true"
click at [623, 108] on label "False" at bounding box center [623, 100] width 79 height 22
click at [596, 103] on input "False" at bounding box center [592, 100] width 7 height 6
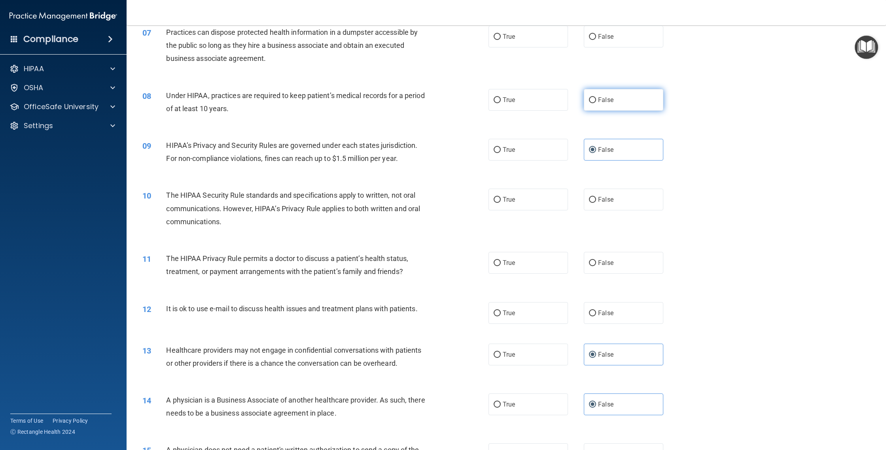
radio input "true"
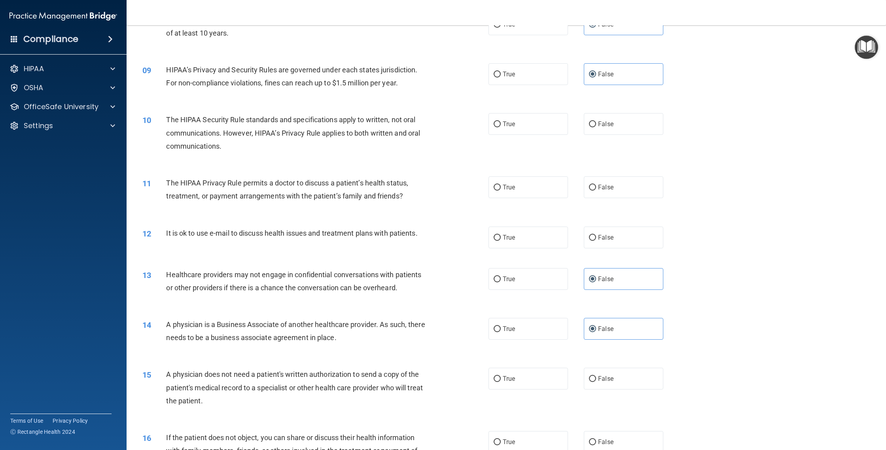
scroll to position [0, 0]
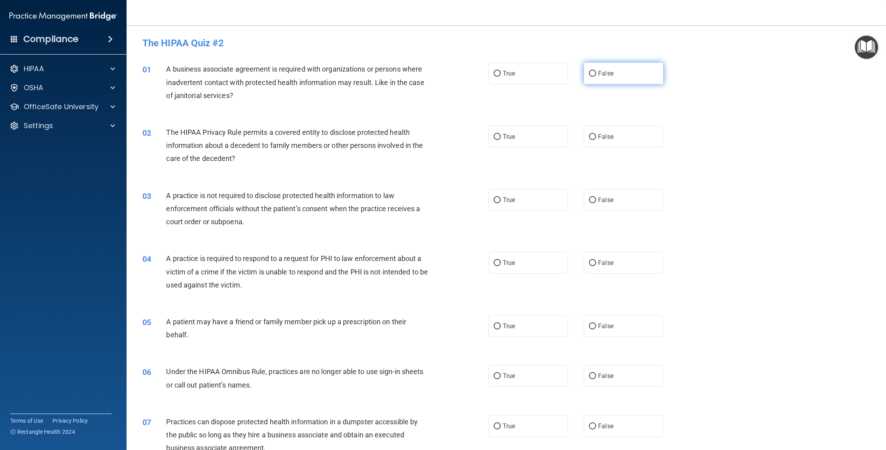
click at [596, 76] on label "False" at bounding box center [623, 73] width 79 height 22
click at [596, 76] on input "False" at bounding box center [592, 74] width 7 height 6
radio input "true"
click at [590, 201] on input "False" at bounding box center [592, 200] width 7 height 6
radio input "true"
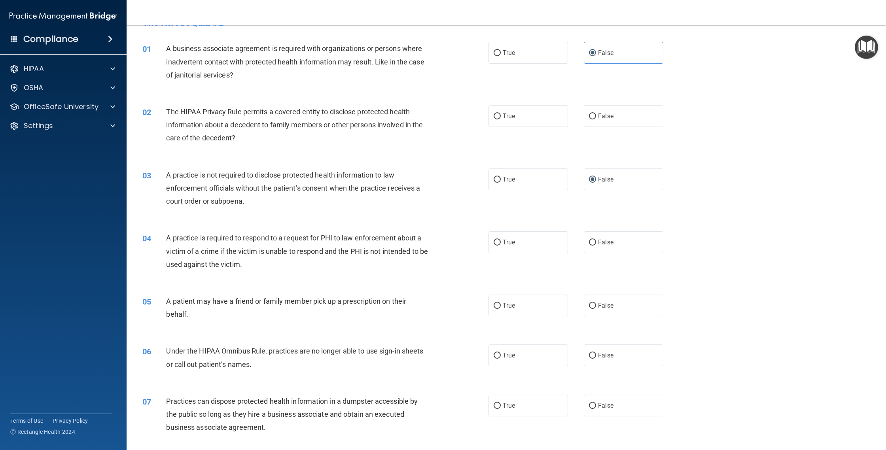
scroll to position [29, 0]
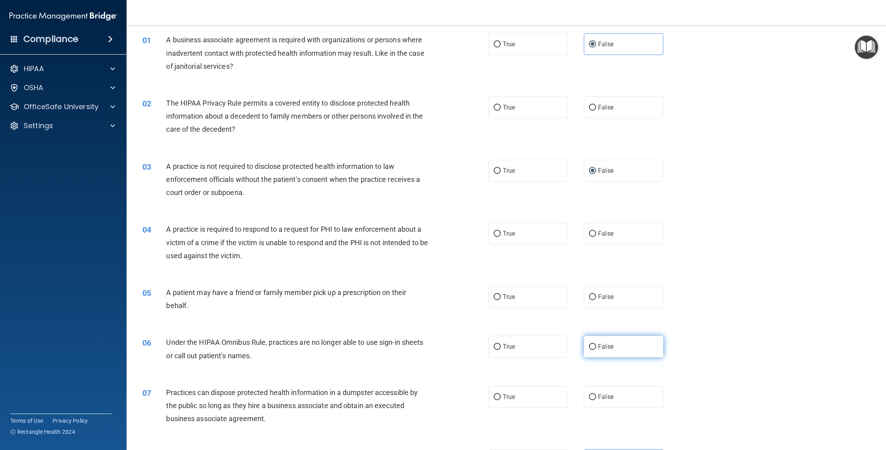
drag, startPoint x: 602, startPoint y: 344, endPoint x: 588, endPoint y: 339, distance: 15.1
click at [602, 343] on span "False" at bounding box center [605, 347] width 15 height 8
click at [596, 344] on input "False" at bounding box center [592, 347] width 7 height 6
radio input "true"
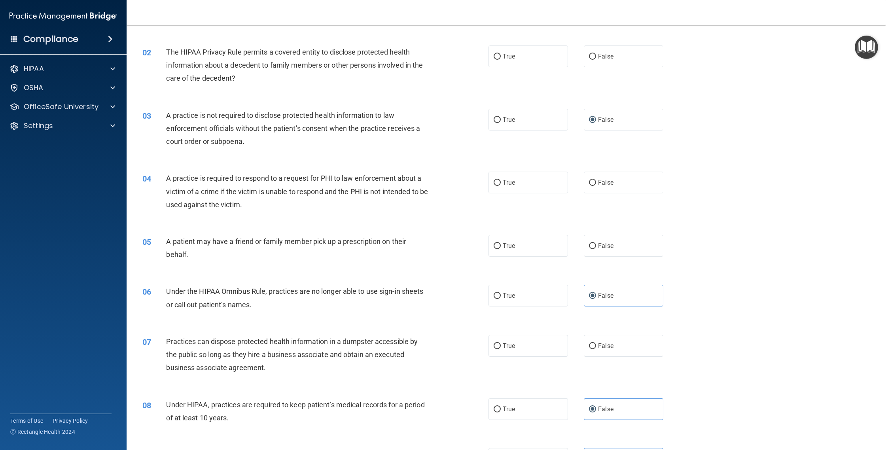
scroll to position [82, 0]
click at [604, 343] on span "False" at bounding box center [605, 344] width 15 height 8
click at [596, 343] on input "False" at bounding box center [592, 344] width 7 height 6
radio input "true"
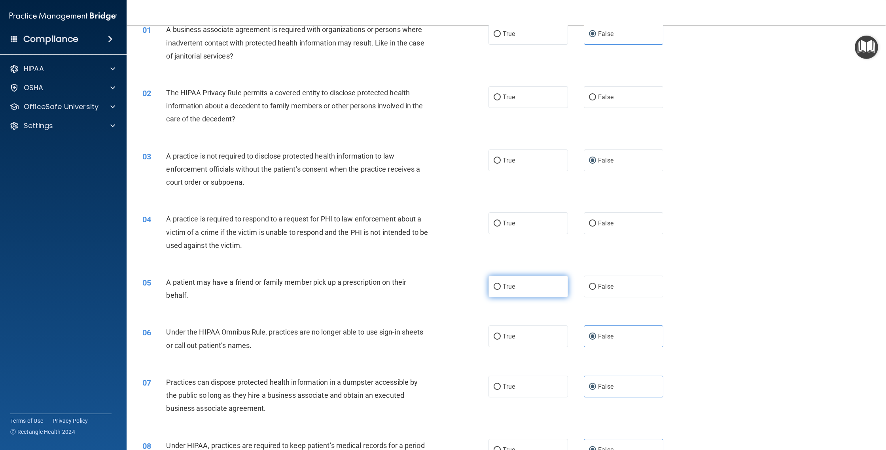
scroll to position [0, 0]
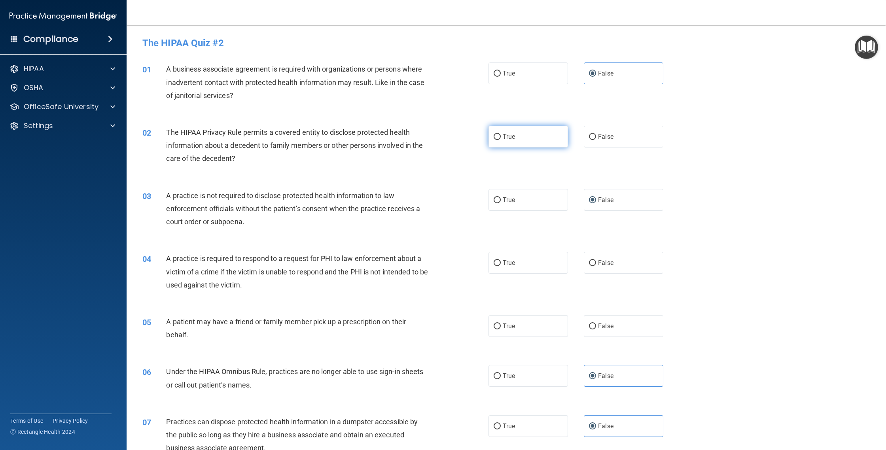
click at [529, 129] on label "True" at bounding box center [527, 137] width 79 height 22
click at [501, 134] on input "True" at bounding box center [497, 137] width 7 height 6
radio input "true"
click at [560, 265] on label "True" at bounding box center [527, 263] width 79 height 22
click at [501, 265] on input "True" at bounding box center [497, 263] width 7 height 6
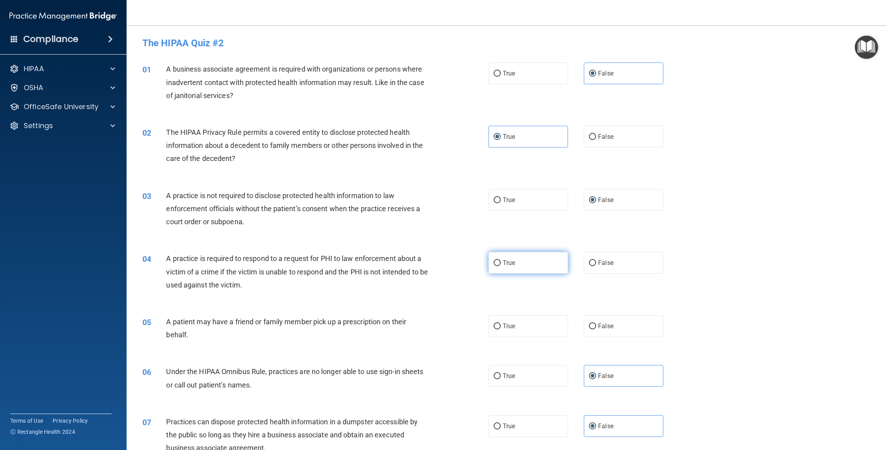
radio input "true"
drag, startPoint x: 532, startPoint y: 327, endPoint x: 535, endPoint y: 318, distance: 10.5
click at [532, 327] on label "True" at bounding box center [527, 326] width 79 height 22
click at [501, 327] on input "True" at bounding box center [497, 326] width 7 height 6
radio input "true"
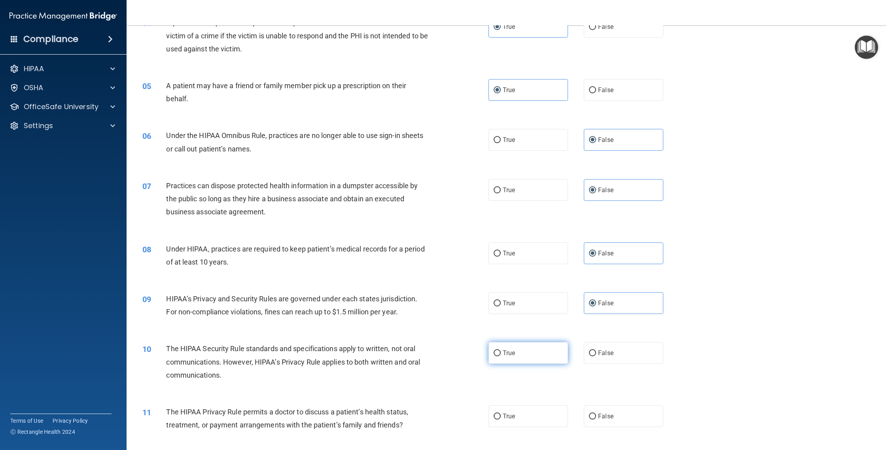
click at [521, 350] on label "True" at bounding box center [527, 353] width 79 height 22
click at [501, 350] on input "True" at bounding box center [497, 353] width 7 height 6
radio input "true"
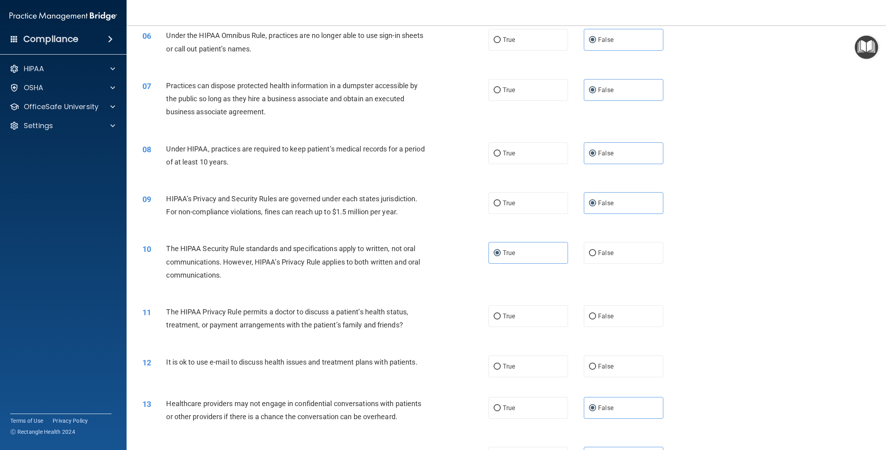
scroll to position [406, 0]
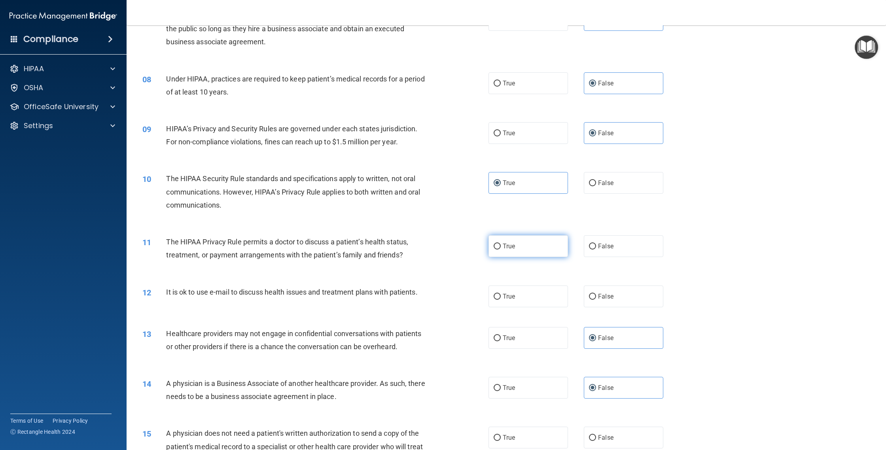
click at [523, 238] on label "True" at bounding box center [527, 246] width 79 height 22
click at [501, 244] on input "True" at bounding box center [497, 247] width 7 height 6
radio input "true"
click at [526, 294] on label "True" at bounding box center [527, 297] width 79 height 22
click at [501, 294] on input "True" at bounding box center [497, 297] width 7 height 6
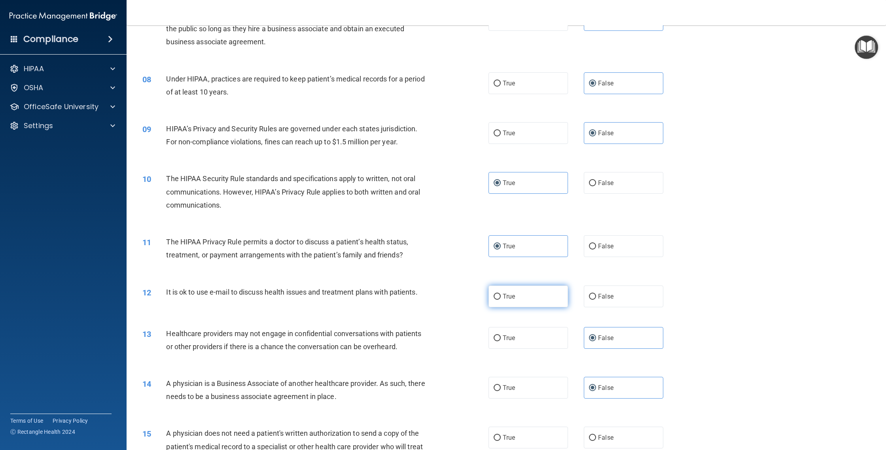
radio input "true"
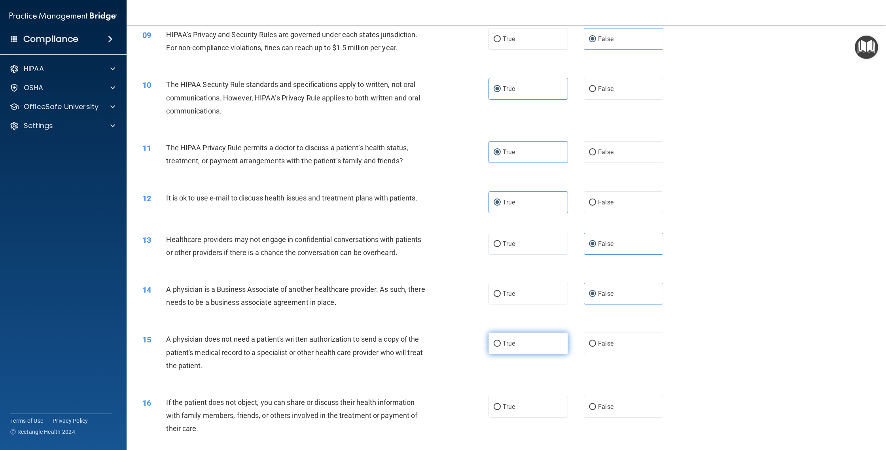
click at [522, 342] on label "True" at bounding box center [527, 344] width 79 height 22
click at [501, 342] on input "True" at bounding box center [497, 344] width 7 height 6
radio input "true"
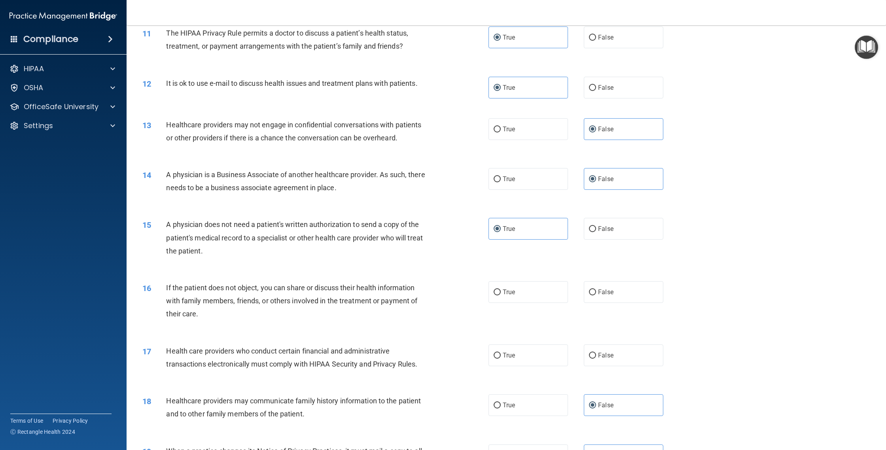
scroll to position [669, 0]
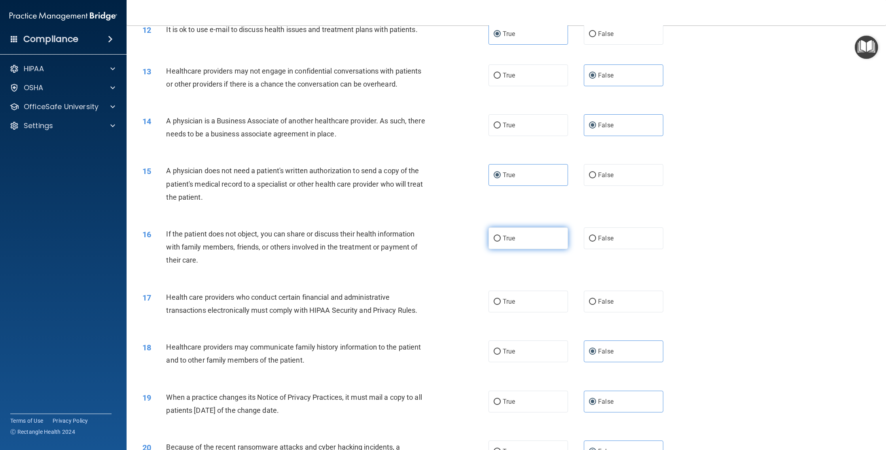
click at [520, 235] on label "True" at bounding box center [527, 238] width 79 height 22
click at [501, 236] on input "True" at bounding box center [497, 239] width 7 height 6
radio input "true"
click at [532, 305] on label "True" at bounding box center [527, 302] width 79 height 22
click at [501, 305] on input "True" at bounding box center [497, 302] width 7 height 6
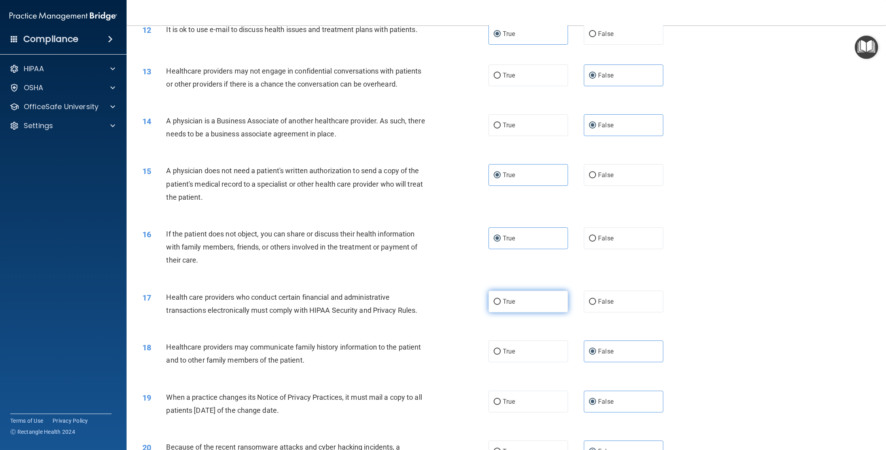
radio input "true"
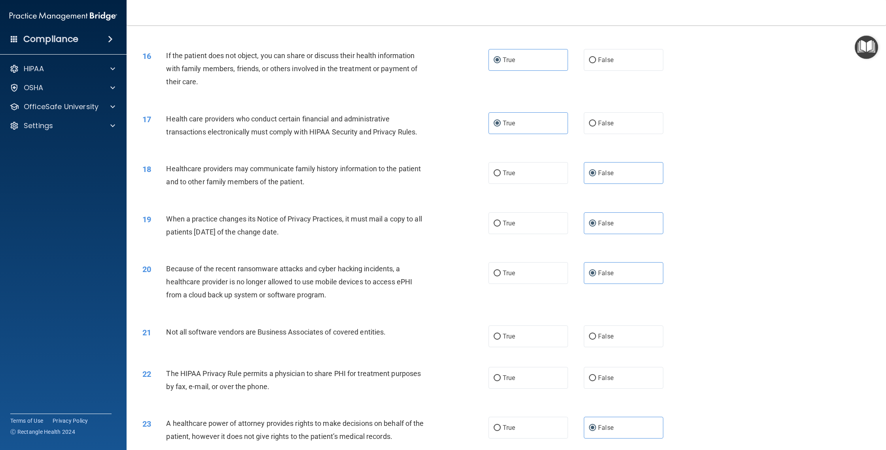
scroll to position [852, 0]
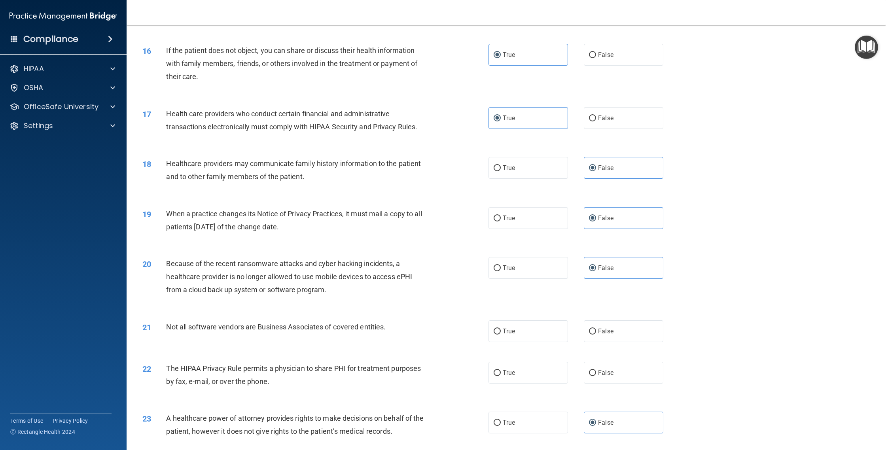
drag, startPoint x: 507, startPoint y: 325, endPoint x: 507, endPoint y: 353, distance: 27.7
click at [507, 325] on label "True" at bounding box center [527, 331] width 79 height 22
click at [501, 329] on input "True" at bounding box center [497, 332] width 7 height 6
radio input "true"
drag, startPoint x: 508, startPoint y: 373, endPoint x: 486, endPoint y: 332, distance: 46.5
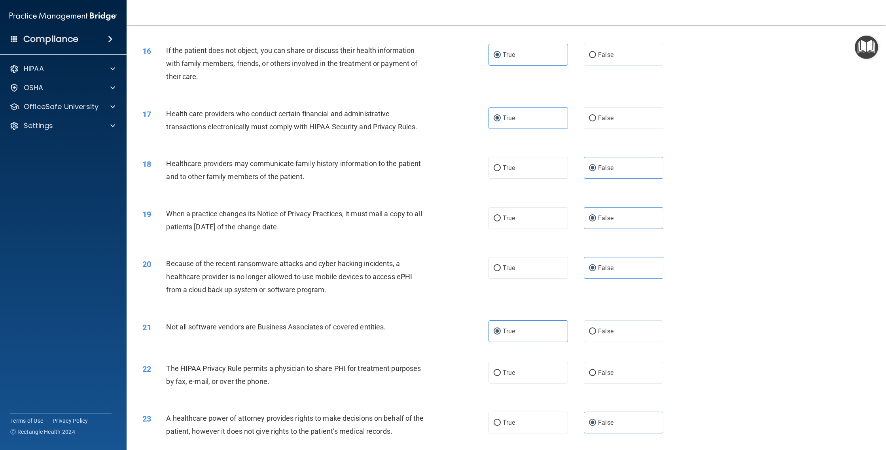
click at [508, 373] on span "True" at bounding box center [509, 373] width 12 height 8
click at [501, 373] on input "True" at bounding box center [497, 373] width 7 height 6
radio input "true"
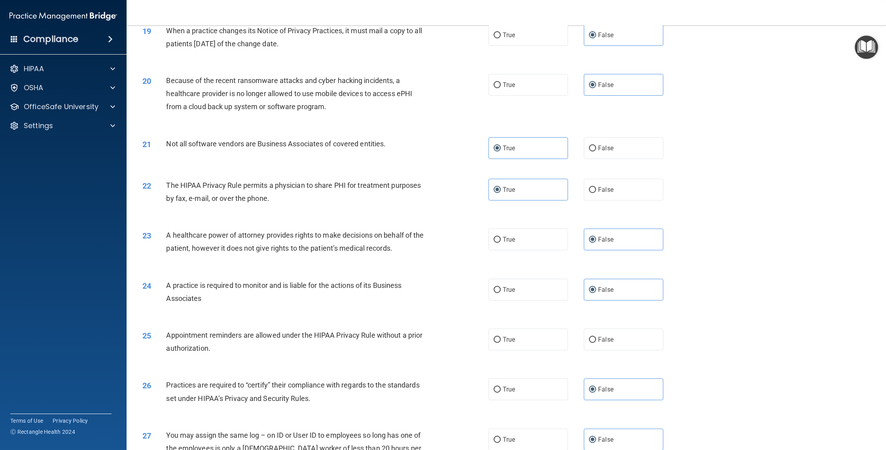
scroll to position [1069, 0]
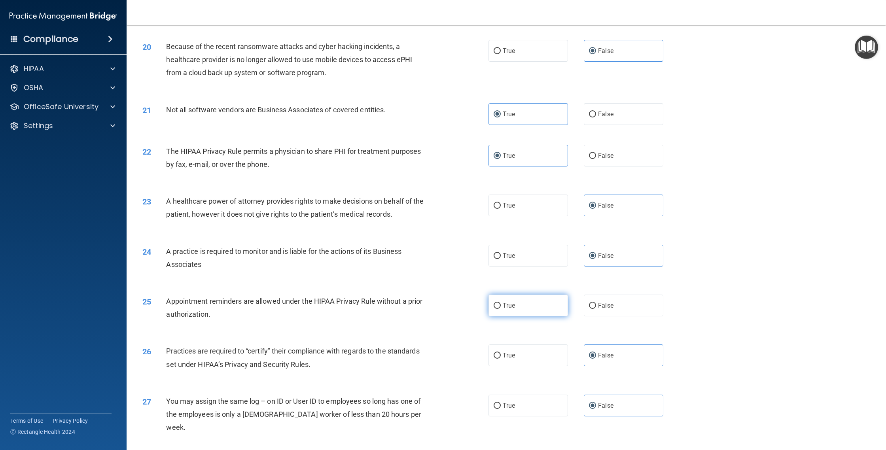
click at [499, 310] on label "True" at bounding box center [527, 306] width 79 height 22
click at [499, 309] on input "True" at bounding box center [497, 306] width 7 height 6
radio input "true"
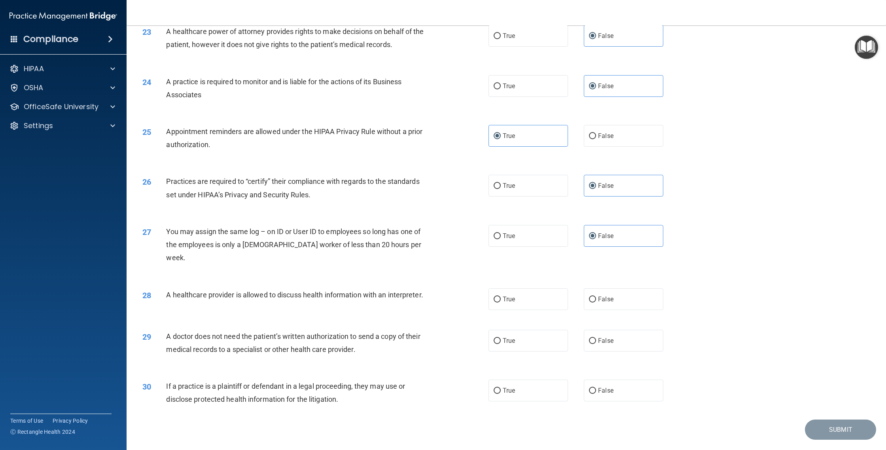
scroll to position [1247, 0]
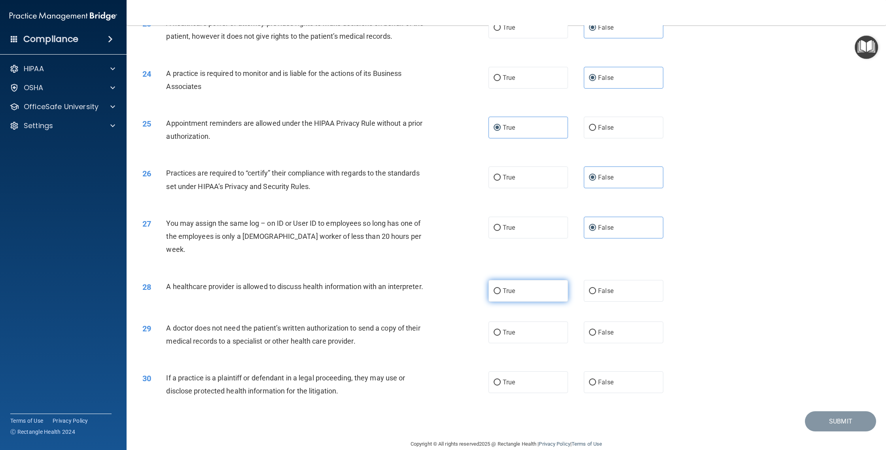
click at [507, 285] on label "True" at bounding box center [527, 291] width 79 height 22
click at [501, 288] on input "True" at bounding box center [497, 291] width 7 height 6
radio input "true"
click at [511, 322] on label "True" at bounding box center [527, 333] width 79 height 22
click at [501, 330] on input "True" at bounding box center [497, 333] width 7 height 6
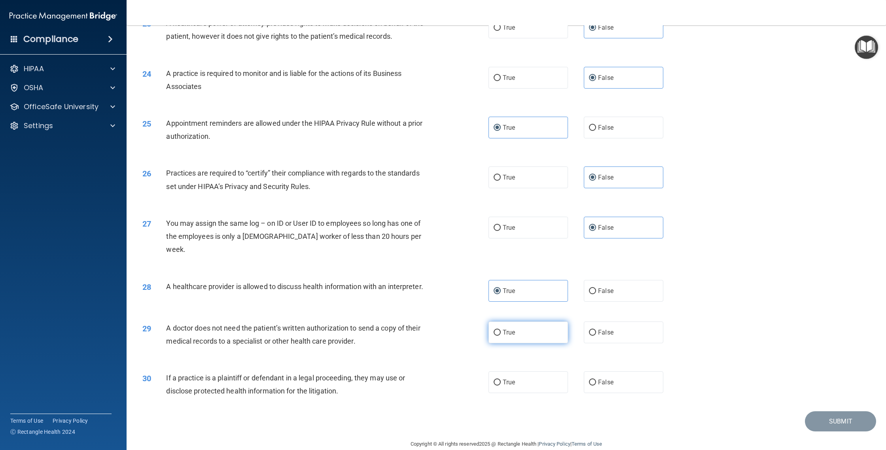
radio input "true"
drag, startPoint x: 516, startPoint y: 373, endPoint x: 586, endPoint y: 377, distance: 70.1
click at [516, 373] on label "True" at bounding box center [527, 382] width 79 height 22
click at [501, 380] on input "True" at bounding box center [497, 383] width 7 height 6
radio input "true"
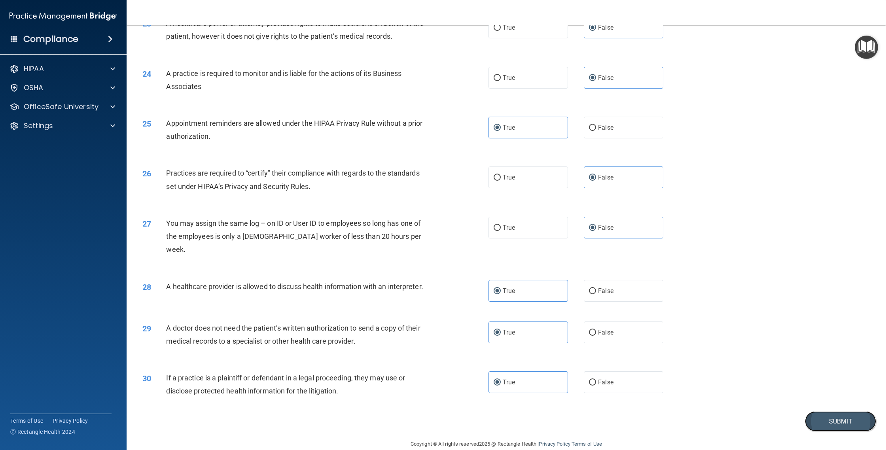
click at [819, 411] on button "Submit" at bounding box center [840, 421] width 71 height 20
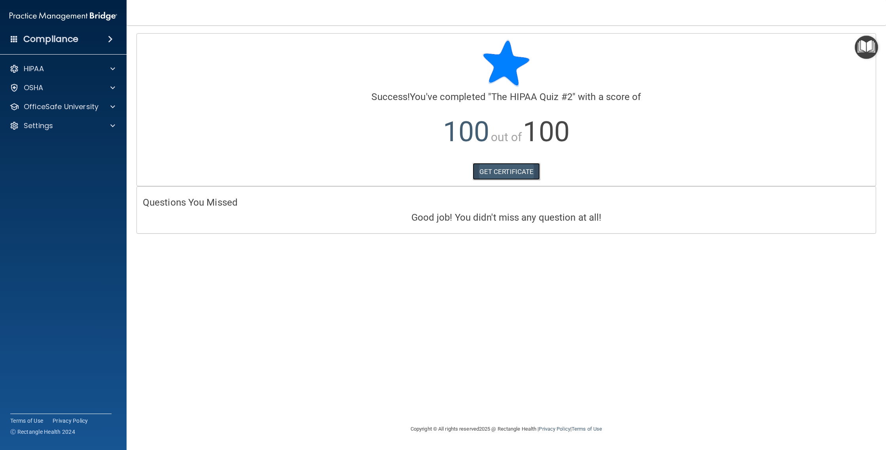
click at [523, 174] on link "GET CERTIFICATE" at bounding box center [507, 171] width 68 height 17
click at [76, 113] on div "OfficeSafe University" at bounding box center [63, 107] width 127 height 16
click at [66, 110] on p "OfficeSafe University" at bounding box center [61, 106] width 75 height 9
click at [79, 150] on link "OSHA Training" at bounding box center [54, 145] width 125 height 16
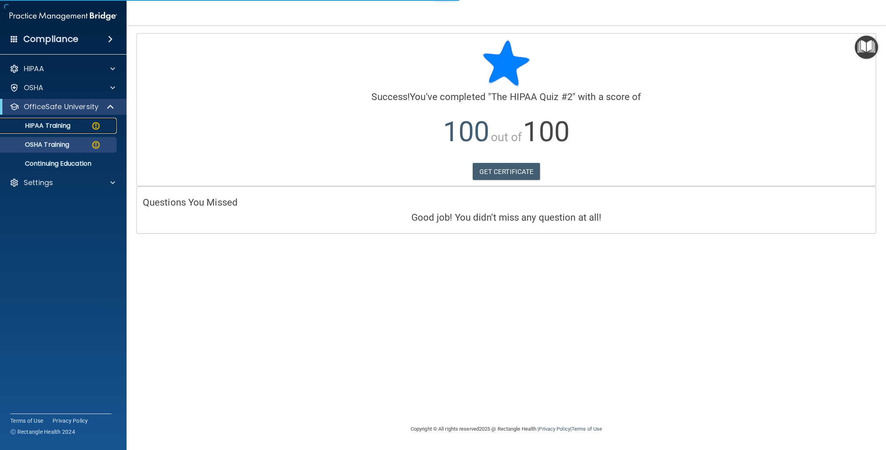
click at [80, 129] on div "HIPAA Training" at bounding box center [59, 126] width 108 height 8
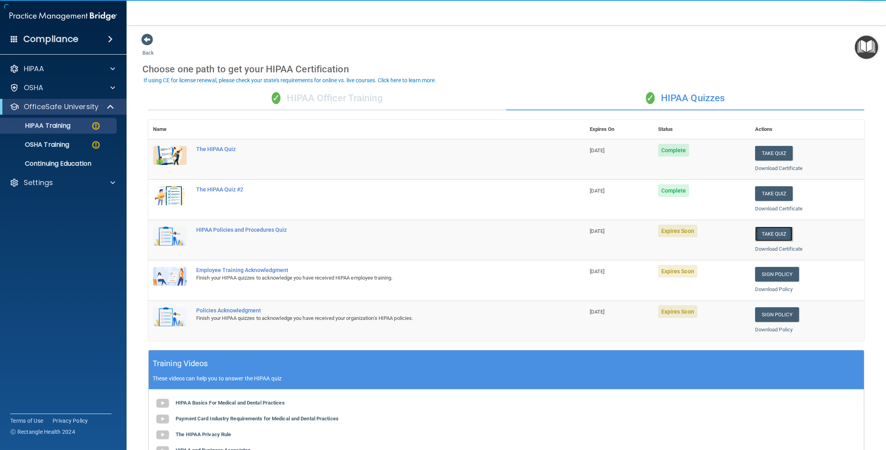
click at [787, 234] on button "Take Quiz" at bounding box center [774, 234] width 38 height 15
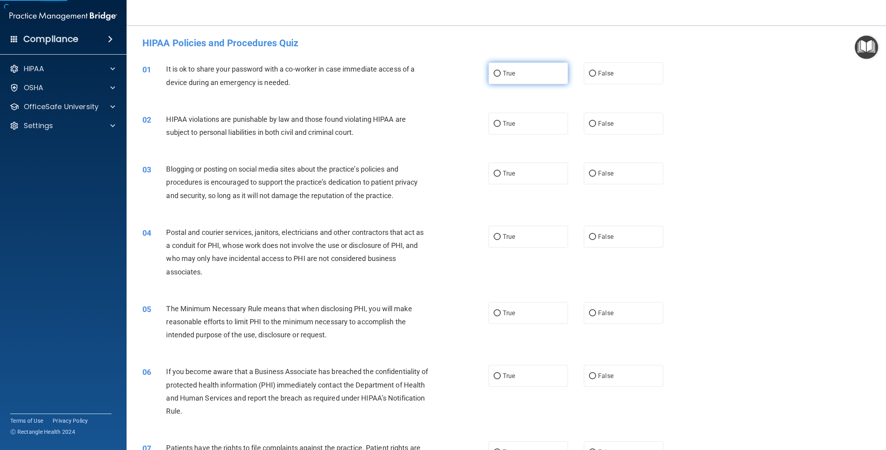
click at [532, 78] on label "True" at bounding box center [527, 73] width 79 height 22
click at [501, 77] on input "True" at bounding box center [497, 74] width 7 height 6
radio input "true"
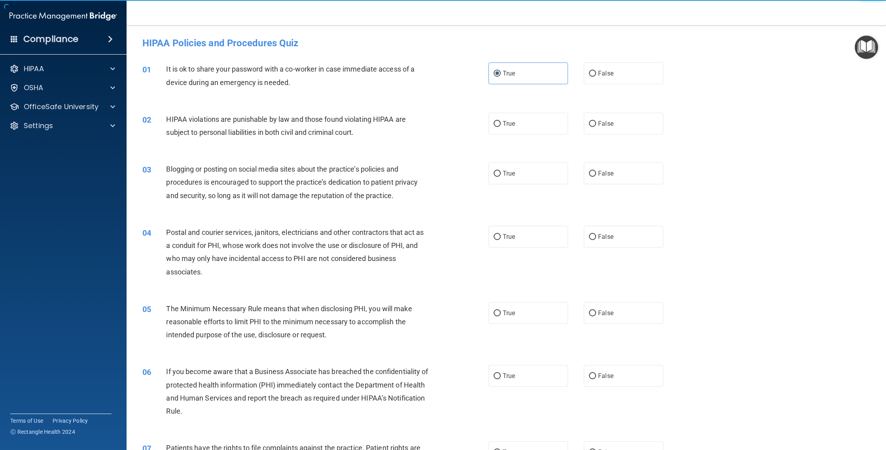
drag, startPoint x: 528, startPoint y: 140, endPoint x: 524, endPoint y: 135, distance: 6.4
click at [528, 140] on div "02 HIPAA violations are punishable by law and those found violating HIPAA are s…" at bounding box center [506, 128] width 740 height 50
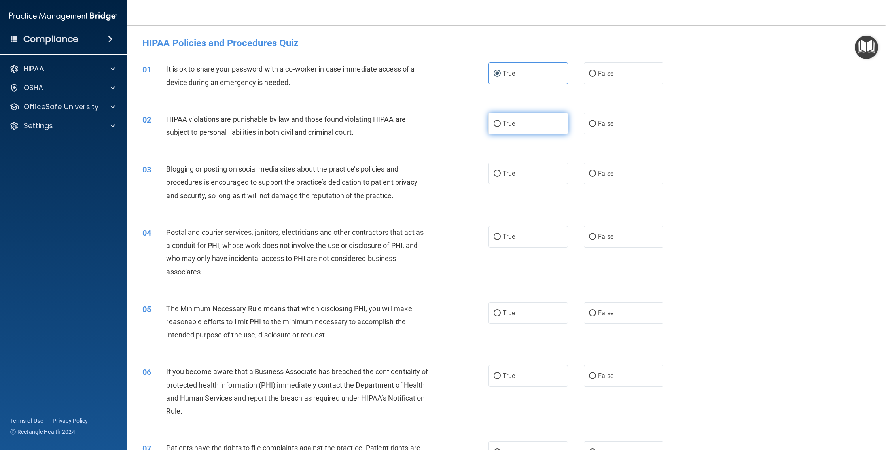
click at [522, 129] on label "True" at bounding box center [527, 124] width 79 height 22
click at [501, 127] on input "True" at bounding box center [497, 124] width 7 height 6
radio input "true"
drag, startPoint x: 525, startPoint y: 175, endPoint x: 530, endPoint y: 201, distance: 26.9
click at [526, 176] on label "True" at bounding box center [527, 174] width 79 height 22
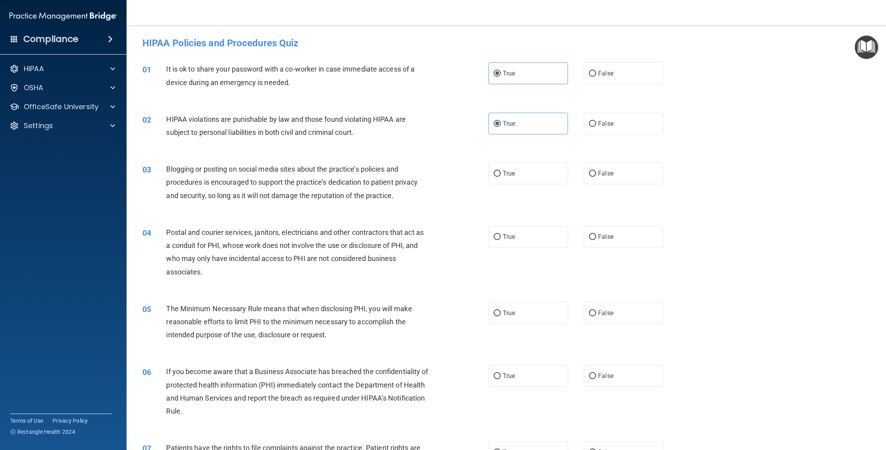
click at [501, 176] on input "True" at bounding box center [497, 174] width 7 height 6
radio input "true"
click at [520, 242] on label "True" at bounding box center [527, 237] width 79 height 22
click at [501, 240] on input "True" at bounding box center [497, 237] width 7 height 6
radio input "true"
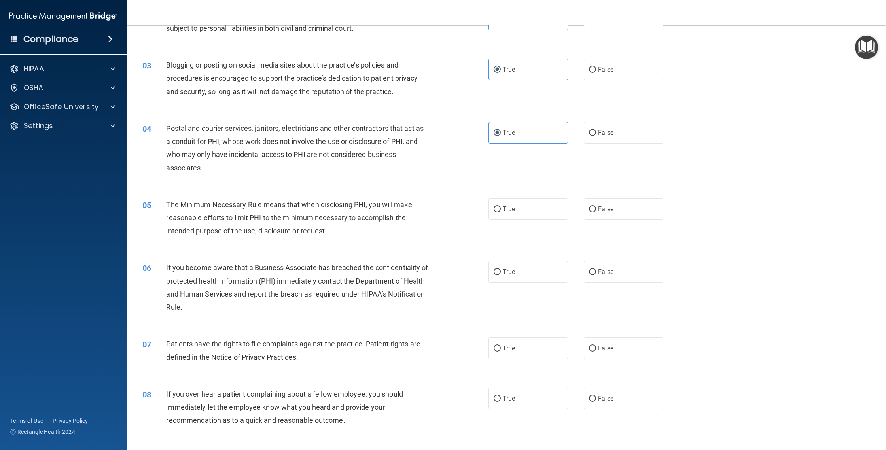
scroll to position [163, 0]
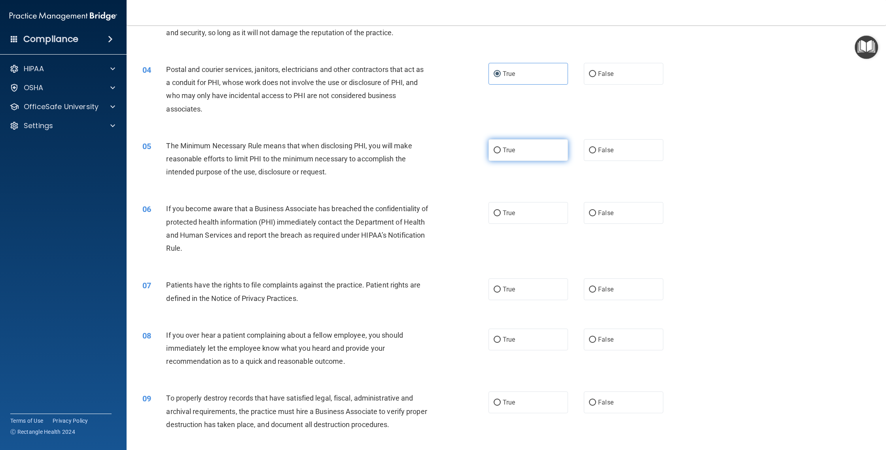
click at [516, 155] on label "True" at bounding box center [527, 150] width 79 height 22
click at [501, 153] on input "True" at bounding box center [497, 151] width 7 height 6
radio input "true"
click at [526, 216] on label "True" at bounding box center [527, 213] width 79 height 22
click at [501, 216] on input "True" at bounding box center [497, 213] width 7 height 6
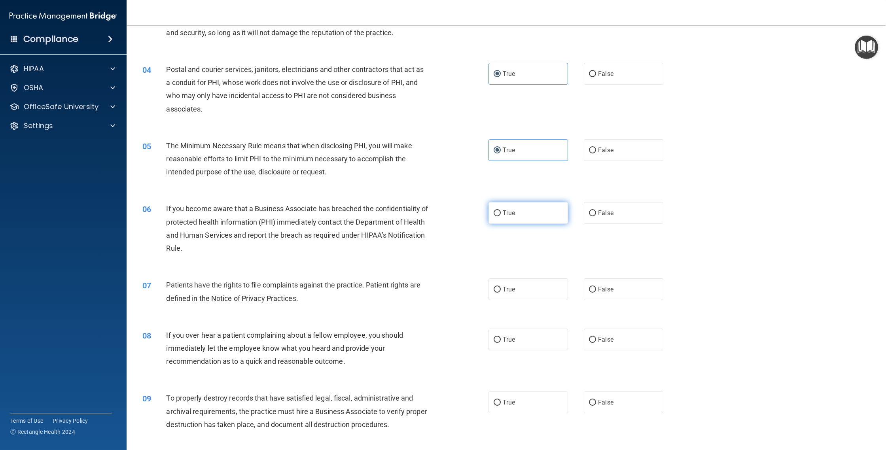
radio input "true"
click at [501, 279] on label "True" at bounding box center [527, 289] width 79 height 22
click at [501, 287] on input "True" at bounding box center [497, 290] width 7 height 6
radio input "true"
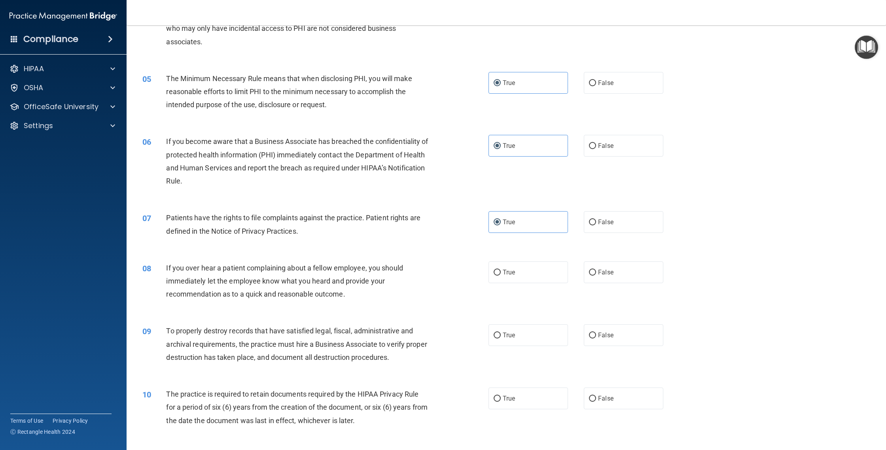
scroll to position [241, 0]
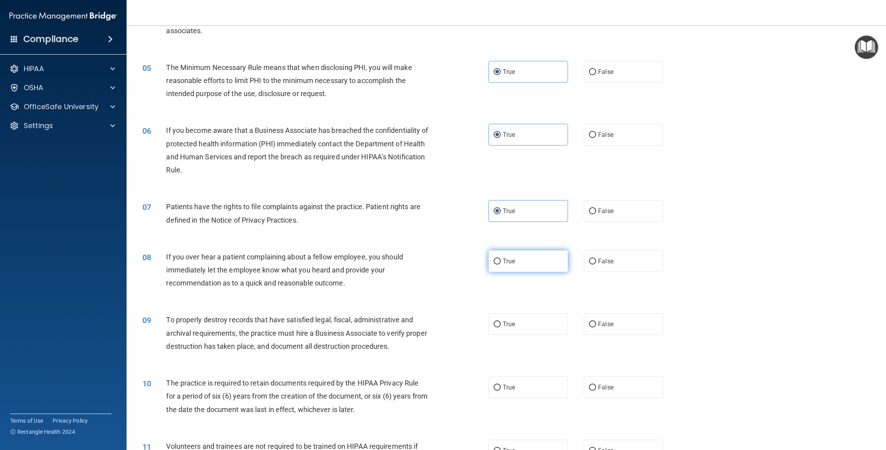
click at [528, 262] on label "True" at bounding box center [527, 261] width 79 height 22
click at [501, 262] on input "True" at bounding box center [497, 262] width 7 height 6
radio input "true"
click at [531, 335] on div "True False" at bounding box center [583, 324] width 191 height 22
click at [506, 328] on label "True" at bounding box center [527, 324] width 79 height 22
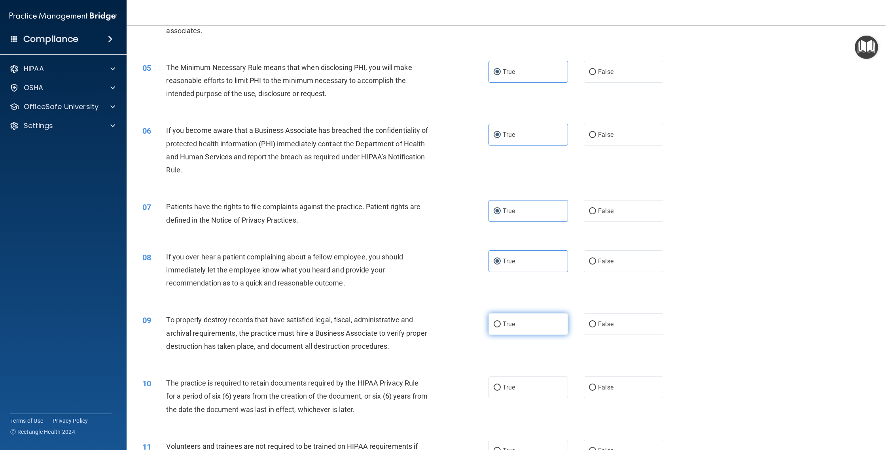
click at [501, 327] on input "True" at bounding box center [497, 325] width 7 height 6
radio input "true"
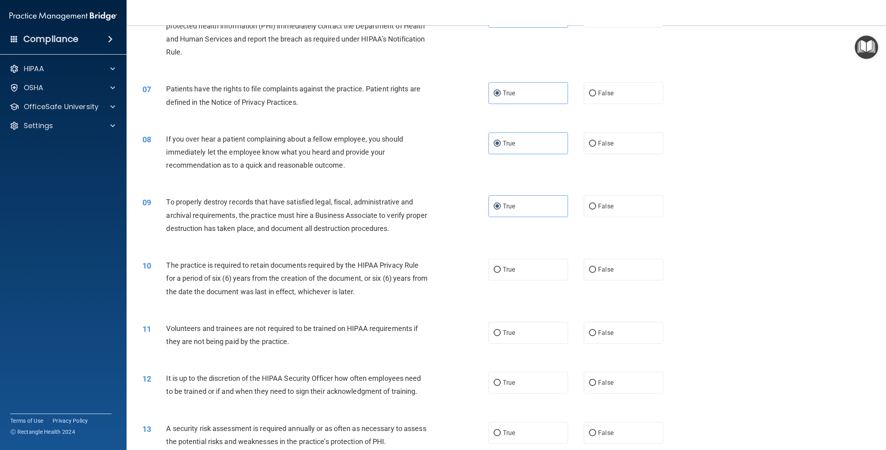
scroll to position [411, 0]
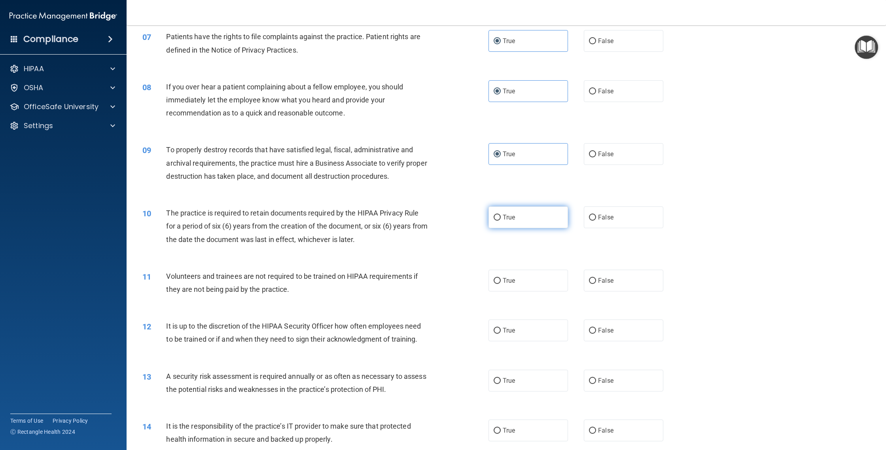
click at [512, 224] on label "True" at bounding box center [527, 217] width 79 height 22
click at [501, 221] on input "True" at bounding box center [497, 218] width 7 height 6
radio input "true"
click at [522, 273] on label "True" at bounding box center [527, 281] width 79 height 22
click at [501, 278] on input "True" at bounding box center [497, 281] width 7 height 6
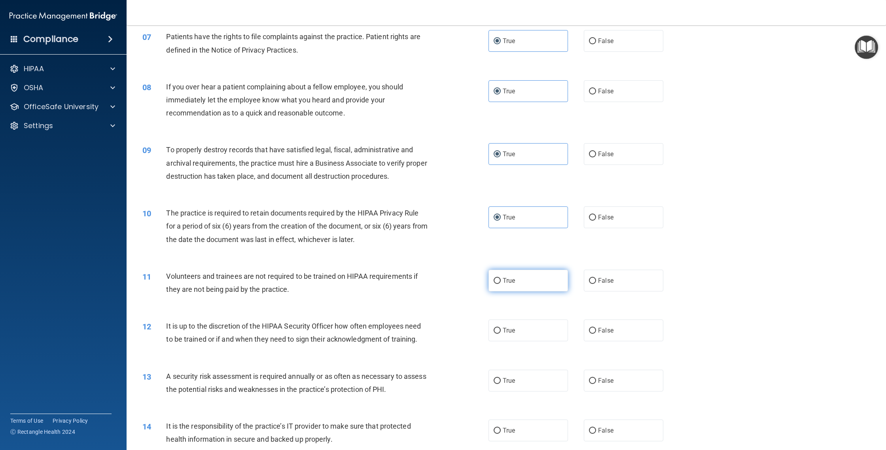
radio input "true"
drag, startPoint x: 508, startPoint y: 330, endPoint x: 506, endPoint y: 322, distance: 8.6
click at [509, 331] on span "True" at bounding box center [509, 331] width 12 height 8
click at [501, 331] on input "True" at bounding box center [497, 331] width 7 height 6
radio input "true"
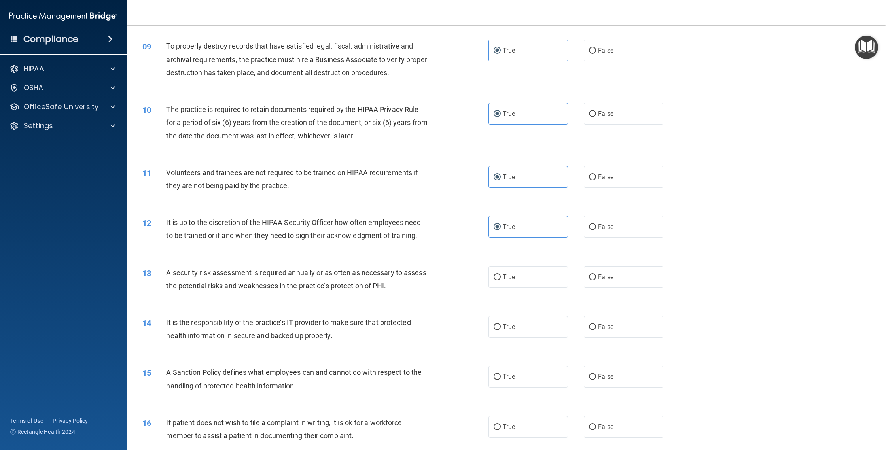
scroll to position [581, 0]
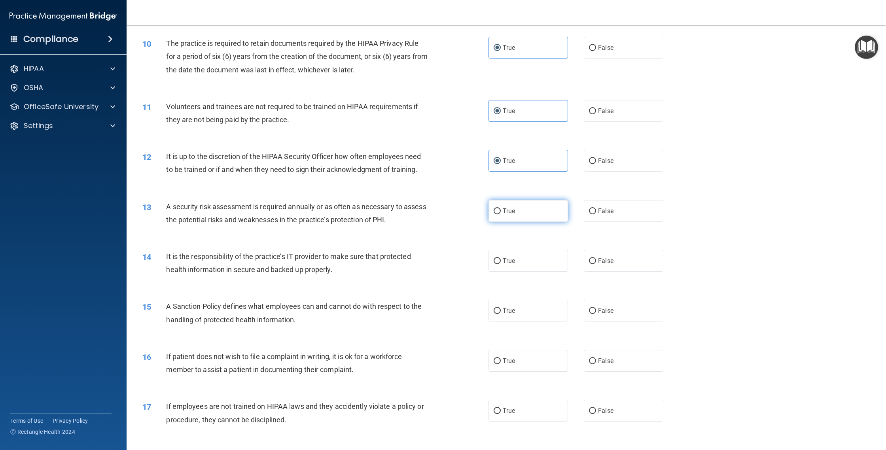
click at [532, 207] on label "True" at bounding box center [527, 211] width 79 height 22
click at [501, 208] on input "True" at bounding box center [497, 211] width 7 height 6
radio input "true"
click at [530, 272] on div "14 It is the responsibility of the practice’s IT provider to make sure that pro…" at bounding box center [506, 265] width 740 height 50
click at [523, 264] on label "True" at bounding box center [527, 261] width 79 height 22
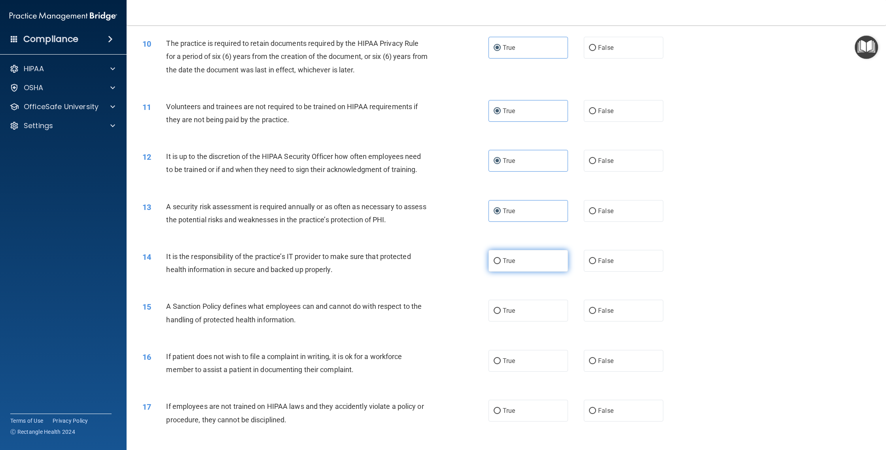
click at [501, 264] on input "True" at bounding box center [497, 261] width 7 height 6
radio input "true"
drag, startPoint x: 537, startPoint y: 315, endPoint x: 540, endPoint y: 350, distance: 35.7
click at [537, 316] on label "True" at bounding box center [527, 311] width 79 height 22
click at [501, 314] on input "True" at bounding box center [497, 311] width 7 height 6
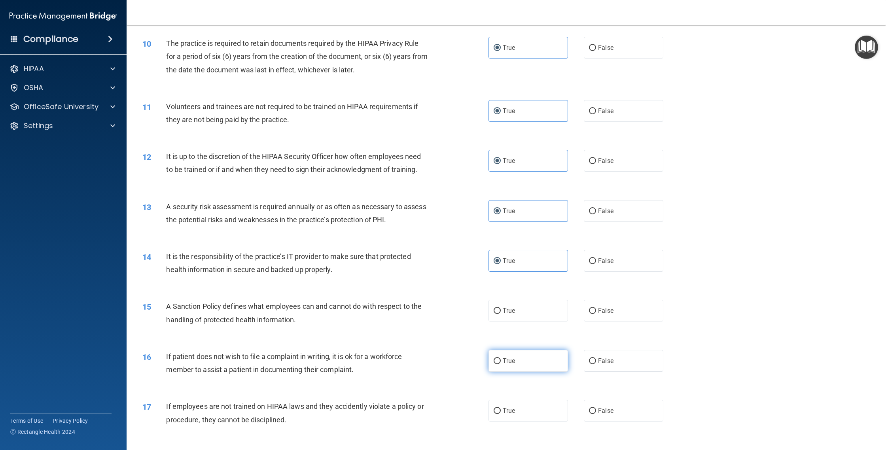
radio input "true"
click at [533, 366] on label "True" at bounding box center [527, 361] width 79 height 22
click at [501, 364] on input "True" at bounding box center [497, 361] width 7 height 6
radio input "true"
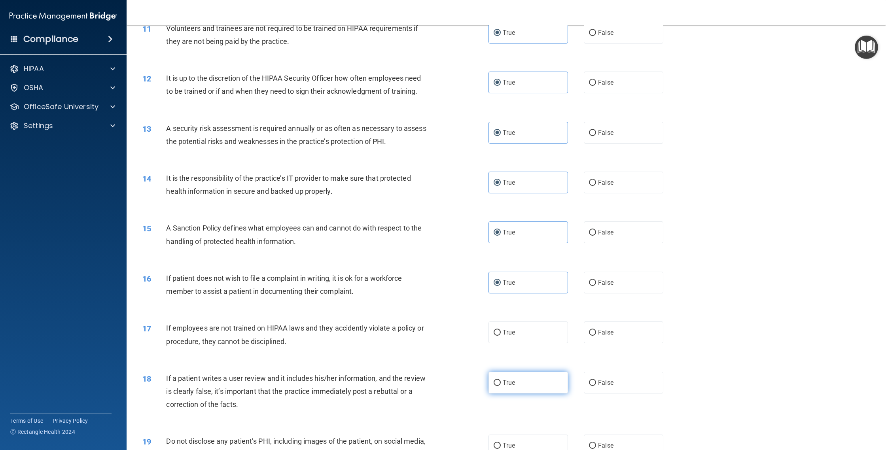
drag, startPoint x: 515, startPoint y: 336, endPoint x: 516, endPoint y: 372, distance: 35.6
click at [515, 336] on label "True" at bounding box center [527, 333] width 79 height 22
click at [501, 336] on input "True" at bounding box center [497, 333] width 7 height 6
radio input "true"
click at [514, 380] on span "True" at bounding box center [509, 383] width 12 height 8
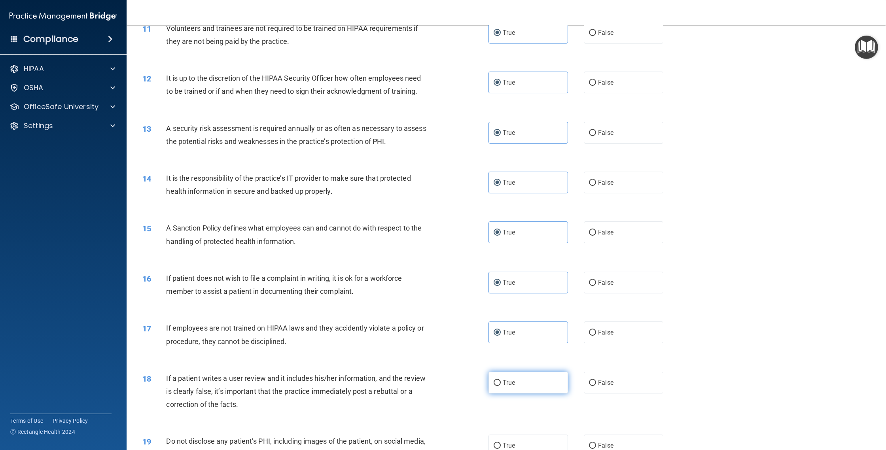
click at [501, 380] on input "True" at bounding box center [497, 383] width 7 height 6
radio input "true"
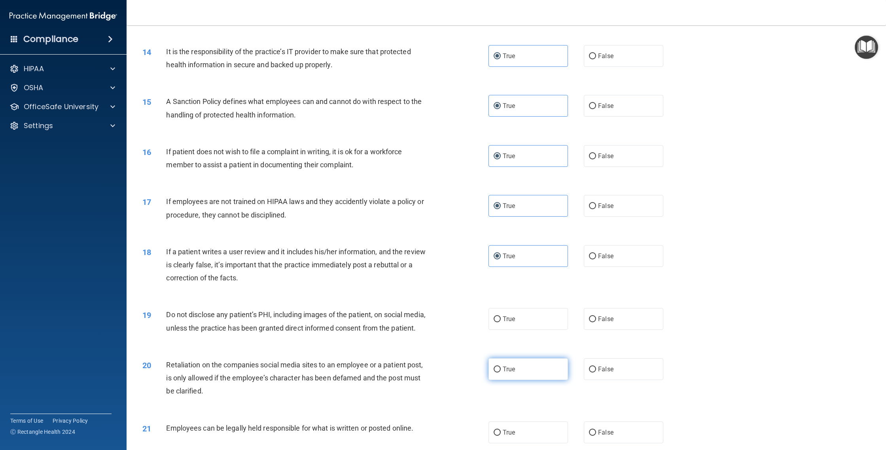
scroll to position [789, 0]
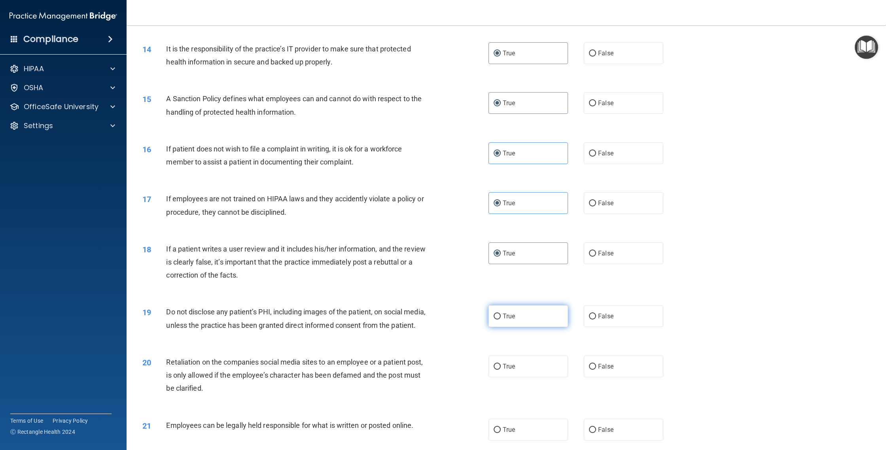
click at [501, 324] on label "True" at bounding box center [527, 316] width 79 height 22
click at [501, 320] on input "True" at bounding box center [497, 317] width 7 height 6
radio input "true"
click at [511, 362] on label "True" at bounding box center [527, 367] width 79 height 22
click at [501, 364] on input "True" at bounding box center [497, 367] width 7 height 6
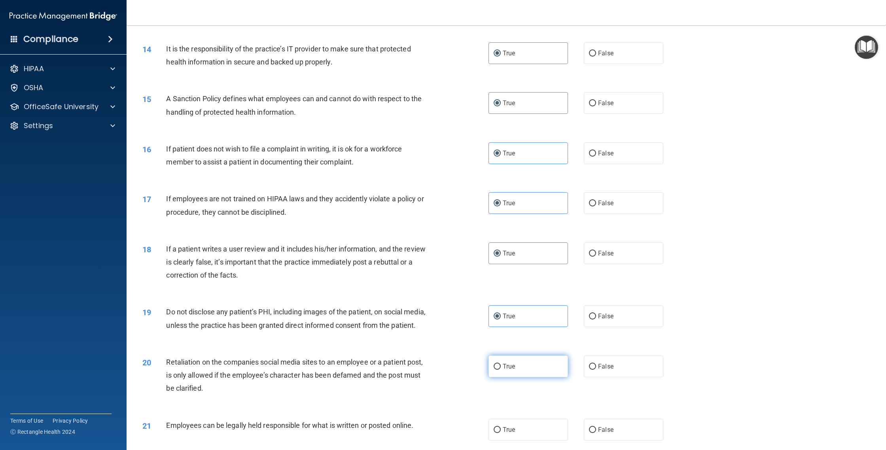
radio input "true"
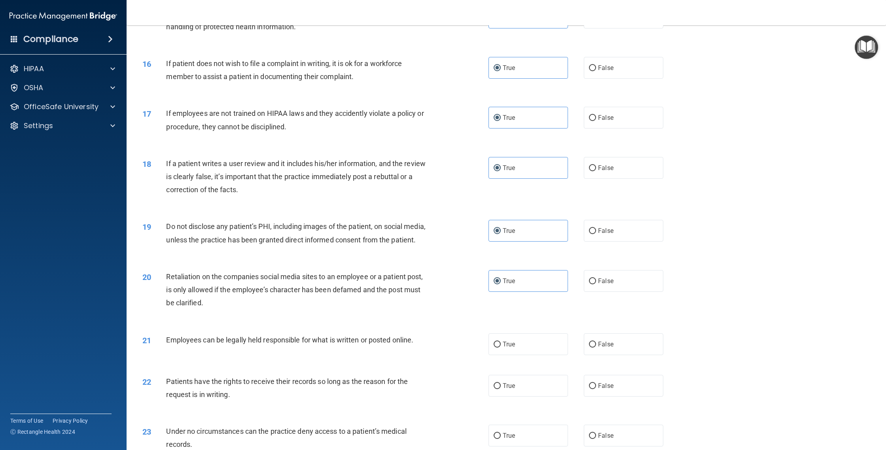
scroll to position [880, 0]
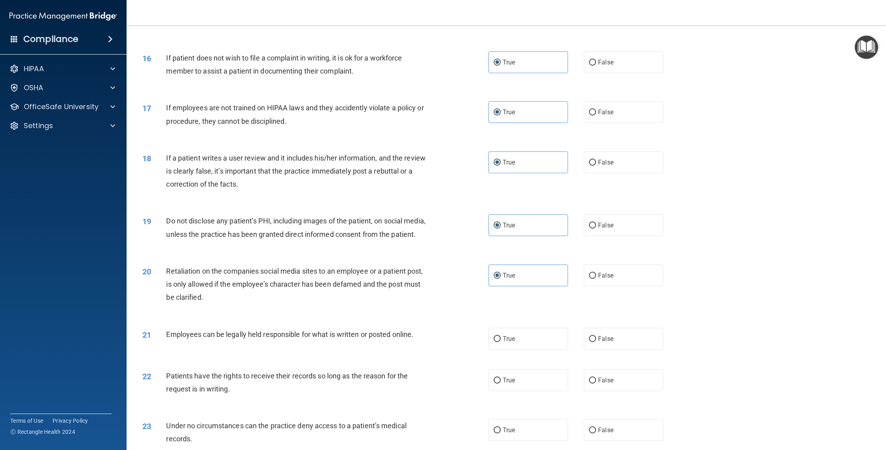
drag, startPoint x: 514, startPoint y: 340, endPoint x: 511, endPoint y: 350, distance: 10.0
click at [513, 341] on span "True" at bounding box center [509, 339] width 12 height 8
click at [501, 341] on input "True" at bounding box center [497, 339] width 7 height 6
radio input "true"
click at [510, 378] on span "True" at bounding box center [509, 380] width 12 height 8
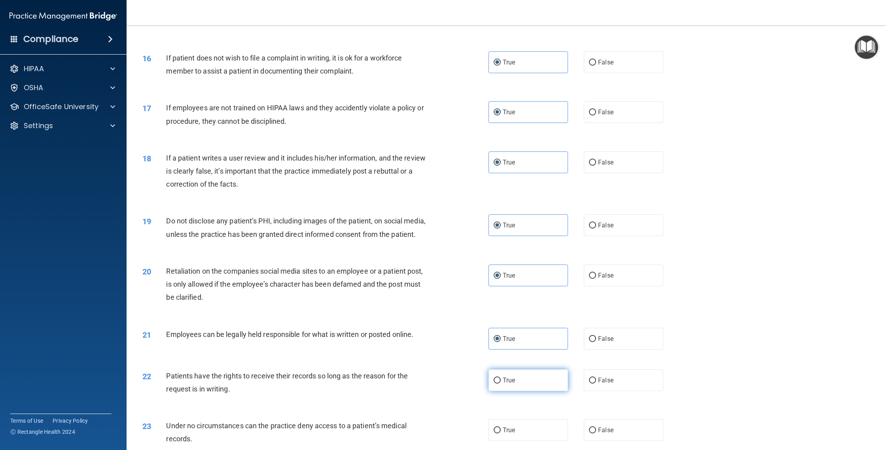
click at [501, 378] on input "True" at bounding box center [497, 381] width 7 height 6
radio input "true"
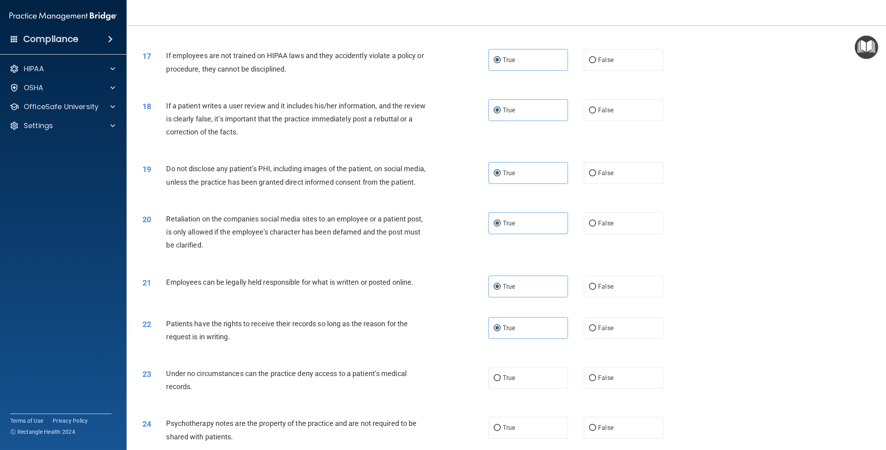
scroll to position [962, 0]
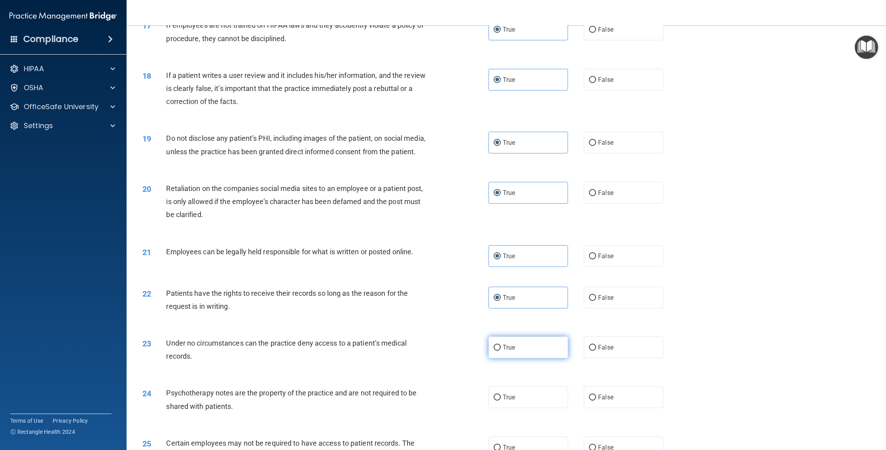
drag, startPoint x: 535, startPoint y: 340, endPoint x: 535, endPoint y: 346, distance: 5.5
click at [535, 340] on label "True" at bounding box center [527, 348] width 79 height 22
click at [501, 345] on input "True" at bounding box center [497, 348] width 7 height 6
radio input "true"
drag, startPoint x: 507, startPoint y: 403, endPoint x: 480, endPoint y: 375, distance: 38.9
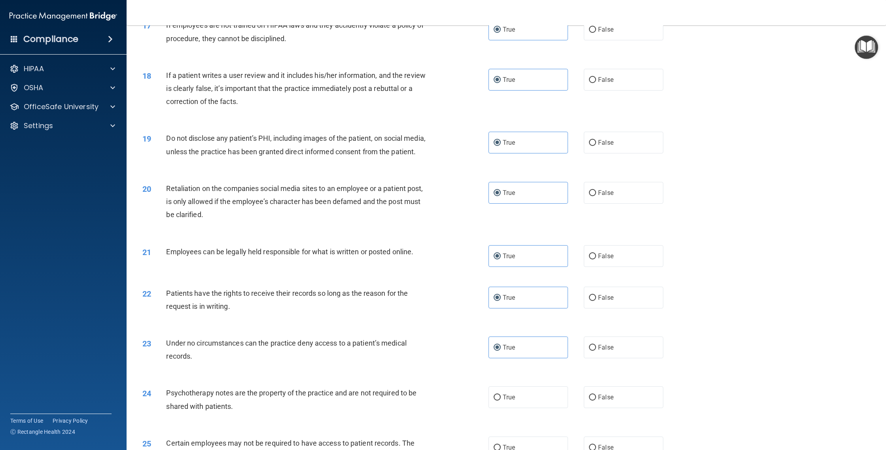
click at [505, 403] on label "True" at bounding box center [527, 397] width 79 height 22
click at [501, 401] on input "True" at bounding box center [497, 398] width 7 height 6
radio input "true"
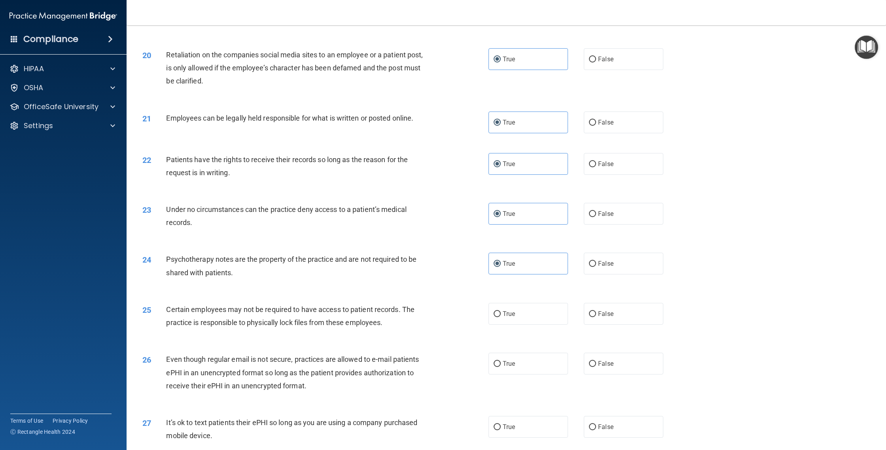
scroll to position [1126, 0]
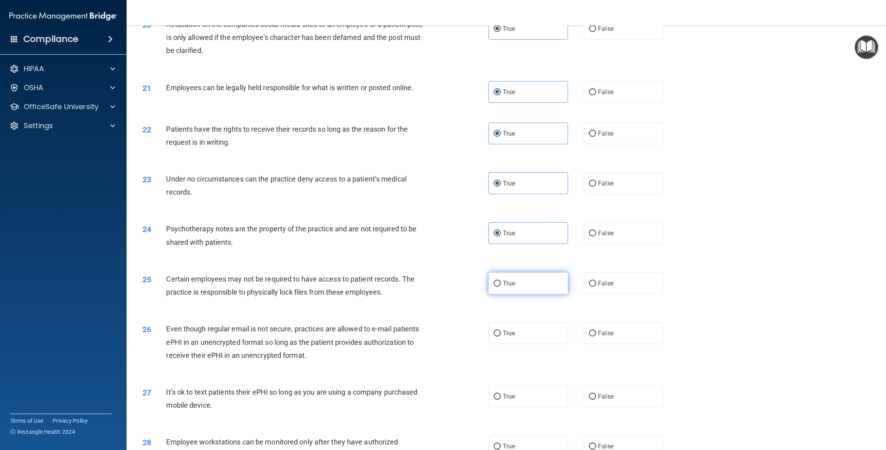
click at [513, 286] on span "True" at bounding box center [509, 284] width 12 height 8
click at [501, 286] on input "True" at bounding box center [497, 284] width 7 height 6
radio input "true"
click at [517, 337] on label "True" at bounding box center [527, 333] width 79 height 22
click at [501, 337] on input "True" at bounding box center [497, 334] width 7 height 6
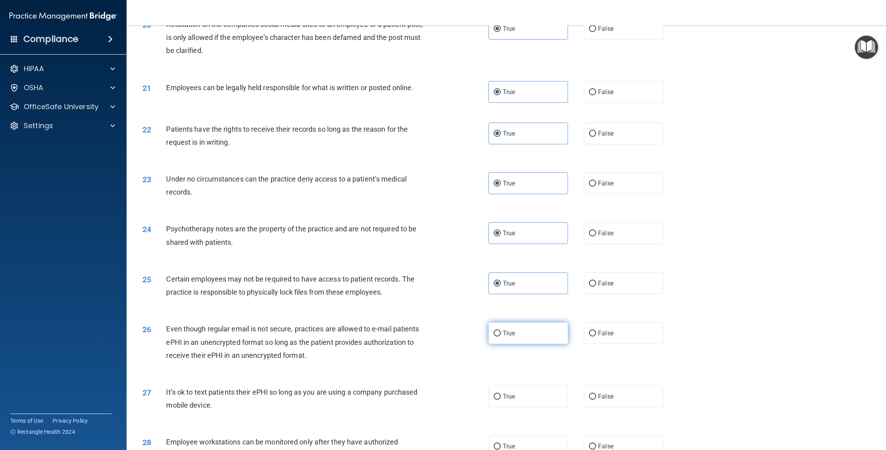
radio input "true"
click at [513, 389] on label "True" at bounding box center [527, 397] width 79 height 22
click at [501, 394] on input "True" at bounding box center [497, 397] width 7 height 6
radio input "true"
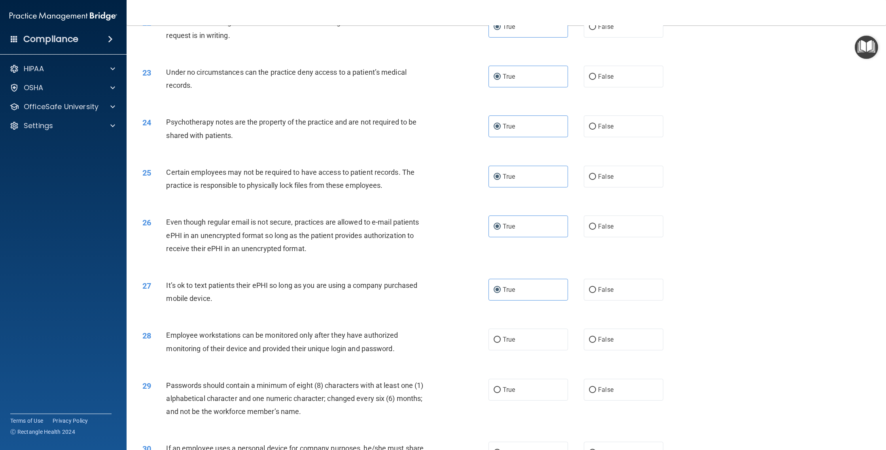
scroll to position [1295, 0]
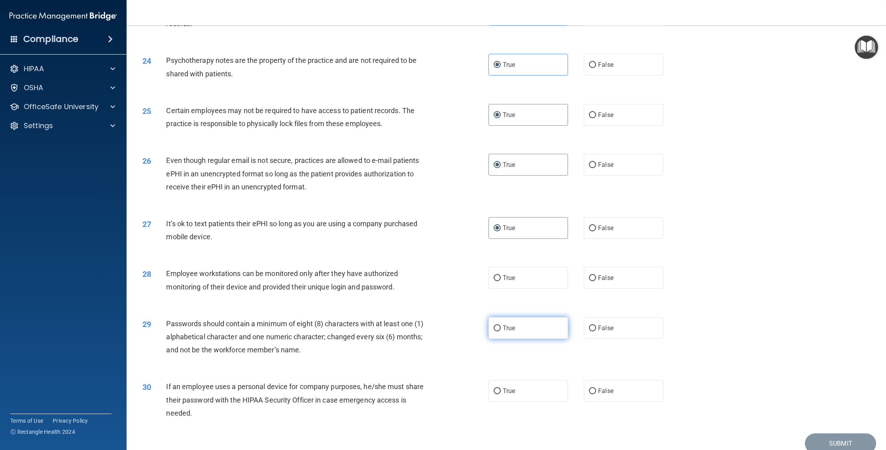
drag, startPoint x: 507, startPoint y: 282, endPoint x: 512, endPoint y: 320, distance: 37.9
click at [507, 284] on label "True" at bounding box center [527, 278] width 79 height 22
click at [501, 281] on input "True" at bounding box center [497, 278] width 7 height 6
radio input "true"
click at [509, 334] on label "True" at bounding box center [527, 328] width 79 height 22
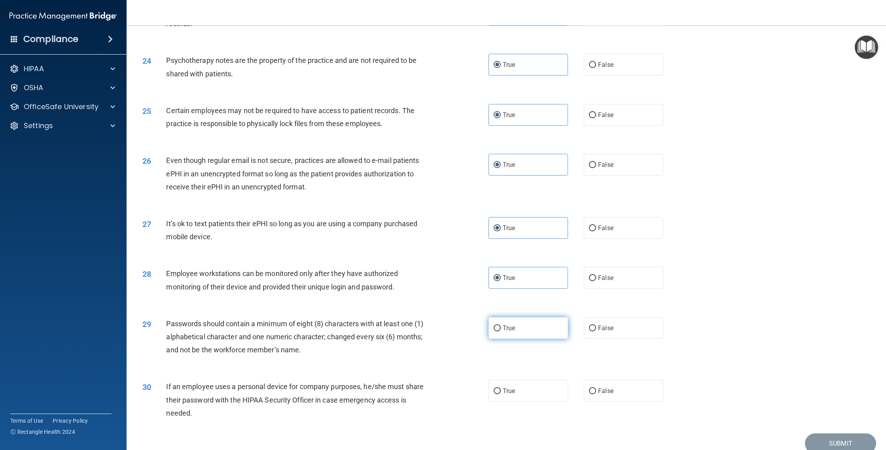
click at [501, 331] on input "True" at bounding box center [497, 328] width 7 height 6
radio input "true"
drag, startPoint x: 508, startPoint y: 384, endPoint x: 502, endPoint y: 375, distance: 10.9
click at [508, 385] on label "True" at bounding box center [527, 391] width 79 height 22
click at [501, 388] on input "True" at bounding box center [497, 391] width 7 height 6
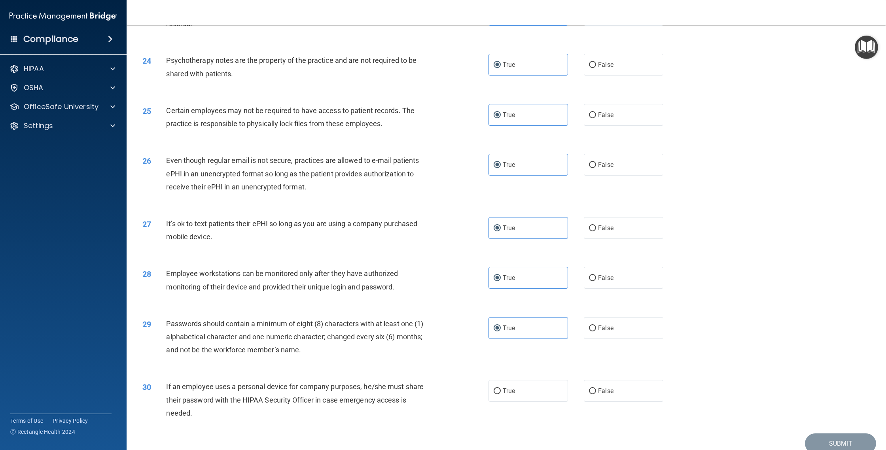
radio input "true"
click at [847, 445] on button "Submit" at bounding box center [840, 443] width 71 height 20
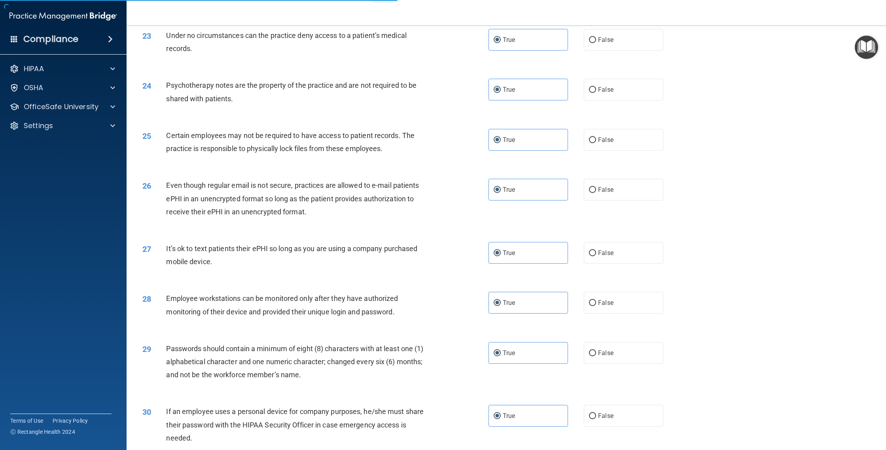
scroll to position [1269, 0]
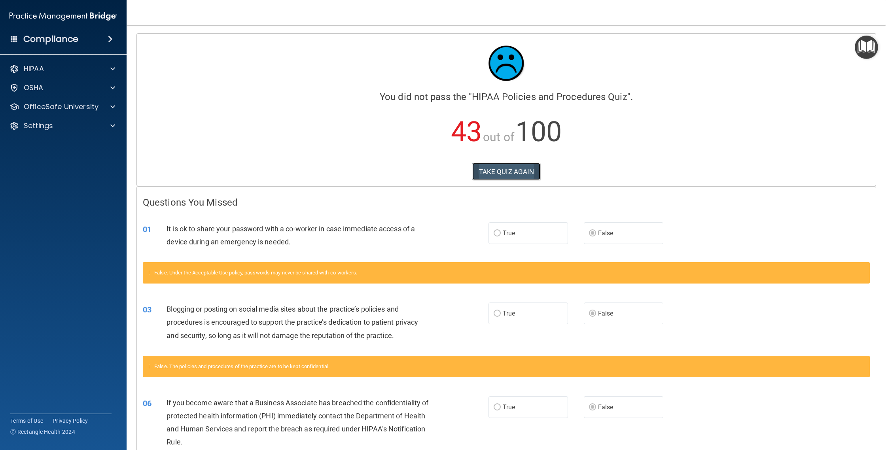
click at [503, 177] on button "TAKE QUIZ AGAIN" at bounding box center [506, 171] width 68 height 17
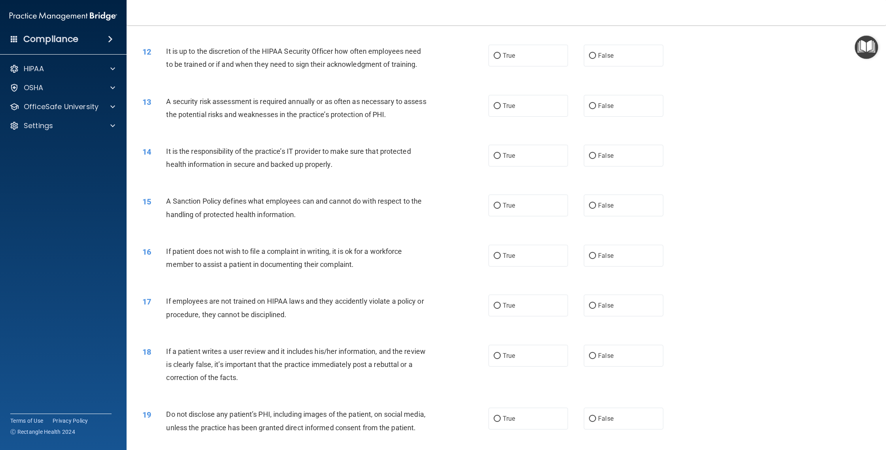
scroll to position [1330, 0]
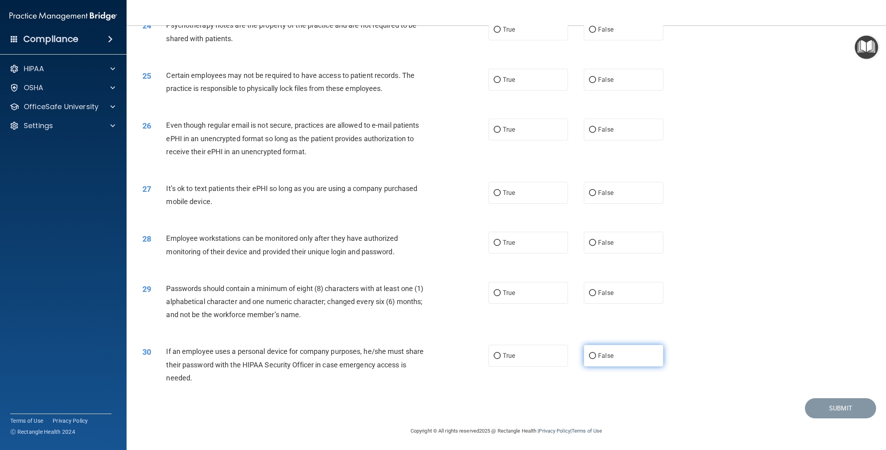
click at [609, 363] on label "False" at bounding box center [623, 356] width 79 height 22
click at [596, 359] on input "False" at bounding box center [592, 356] width 7 height 6
radio input "true"
click at [621, 237] on label "False" at bounding box center [623, 243] width 79 height 22
click at [596, 240] on input "False" at bounding box center [592, 243] width 7 height 6
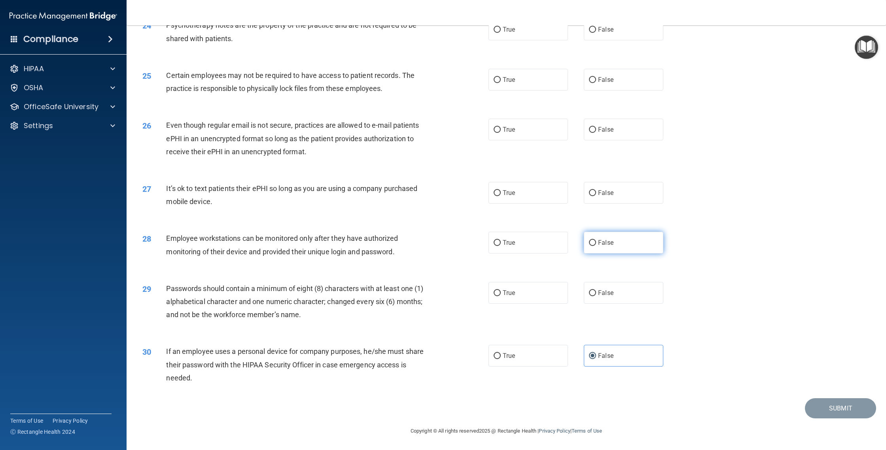
radio input "true"
click at [607, 200] on label "False" at bounding box center [623, 193] width 79 height 22
click at [596, 196] on input "False" at bounding box center [592, 193] width 7 height 6
radio input "true"
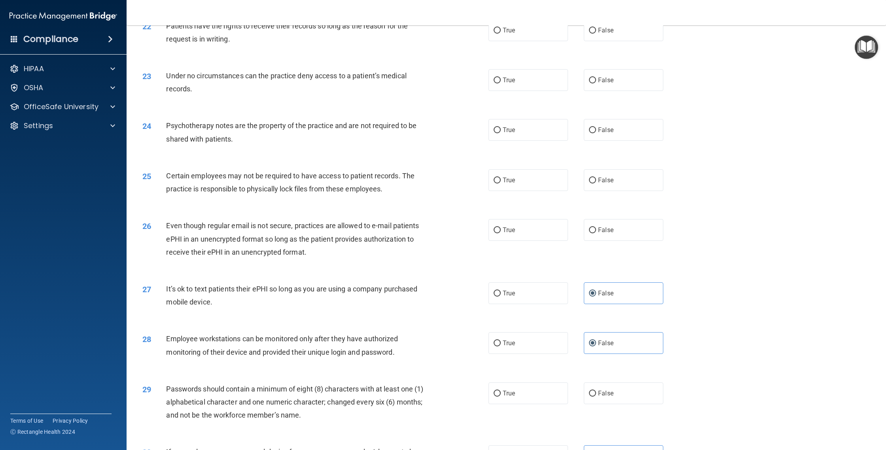
scroll to position [1194, 0]
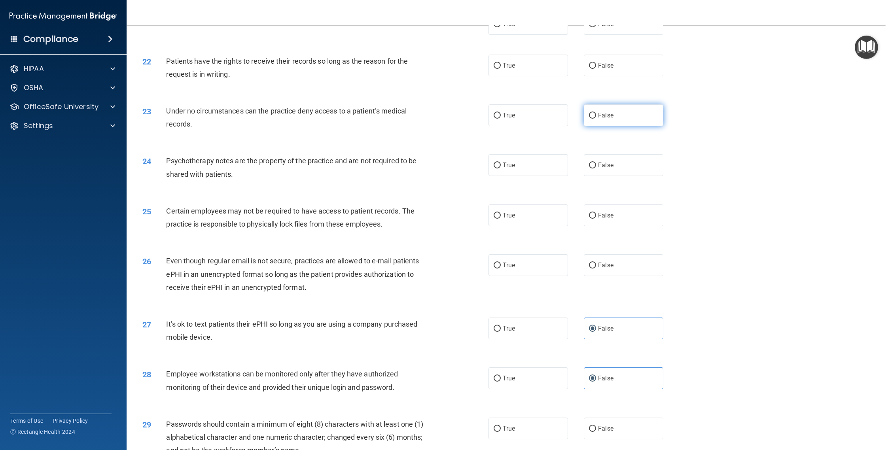
click at [600, 119] on span "False" at bounding box center [605, 116] width 15 height 8
click at [596, 119] on input "False" at bounding box center [592, 116] width 7 height 6
radio input "true"
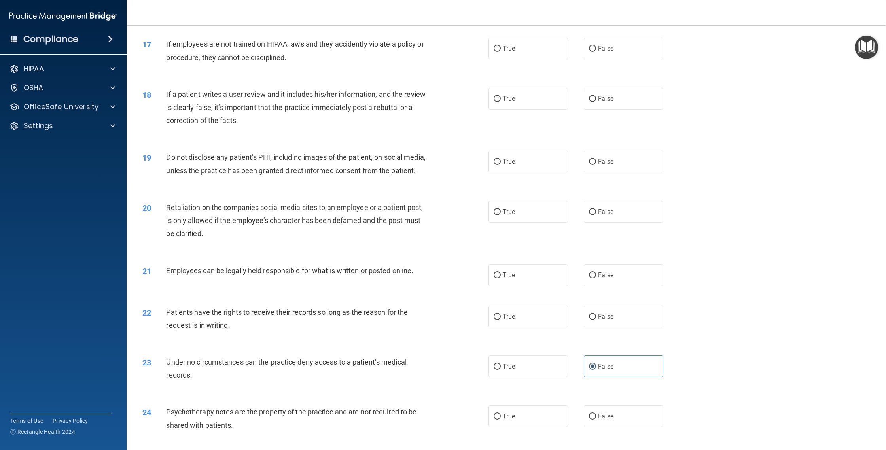
scroll to position [872, 0]
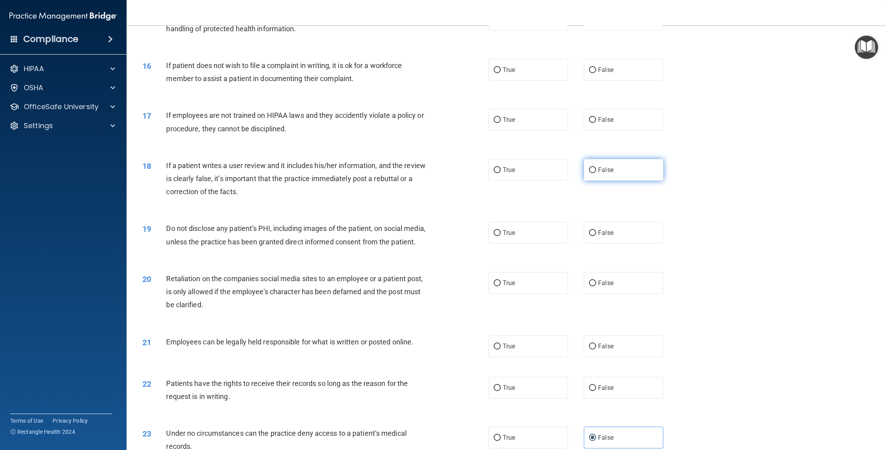
click at [586, 175] on label "False" at bounding box center [623, 170] width 79 height 22
click at [589, 173] on input "False" at bounding box center [592, 170] width 7 height 6
radio input "true"
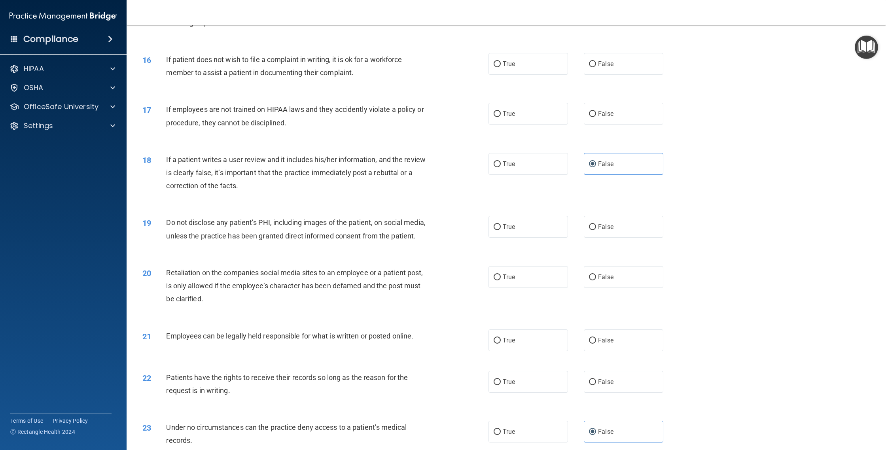
scroll to position [887, 0]
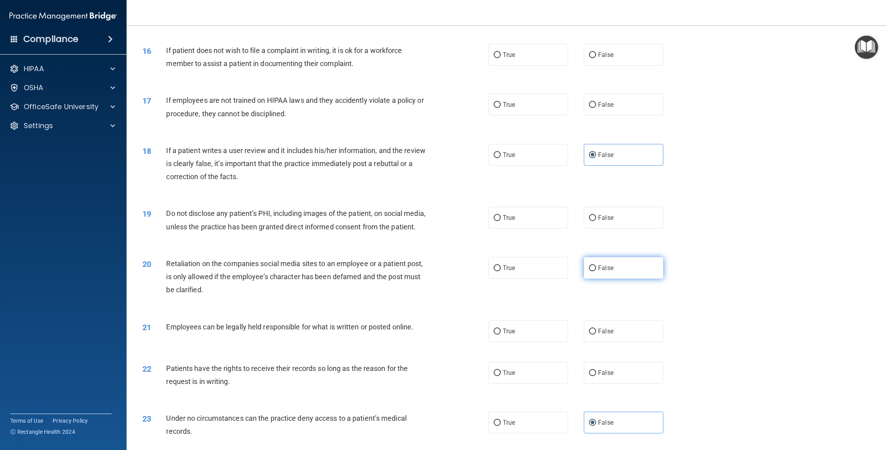
click at [595, 266] on input "False" at bounding box center [592, 268] width 7 height 6
radio input "true"
click at [617, 376] on label "False" at bounding box center [623, 373] width 79 height 22
click at [596, 376] on input "False" at bounding box center [592, 373] width 7 height 6
radio input "true"
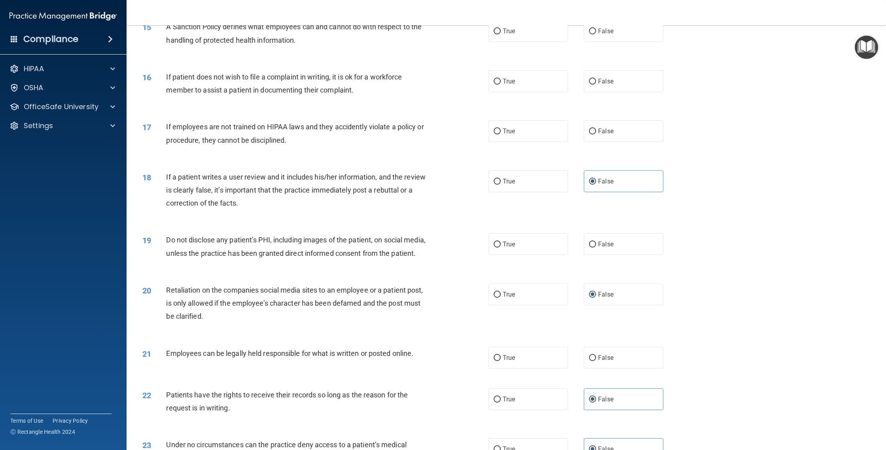
scroll to position [861, 0]
click at [600, 140] on label "False" at bounding box center [623, 131] width 79 height 22
click at [596, 134] on input "False" at bounding box center [592, 132] width 7 height 6
radio input "true"
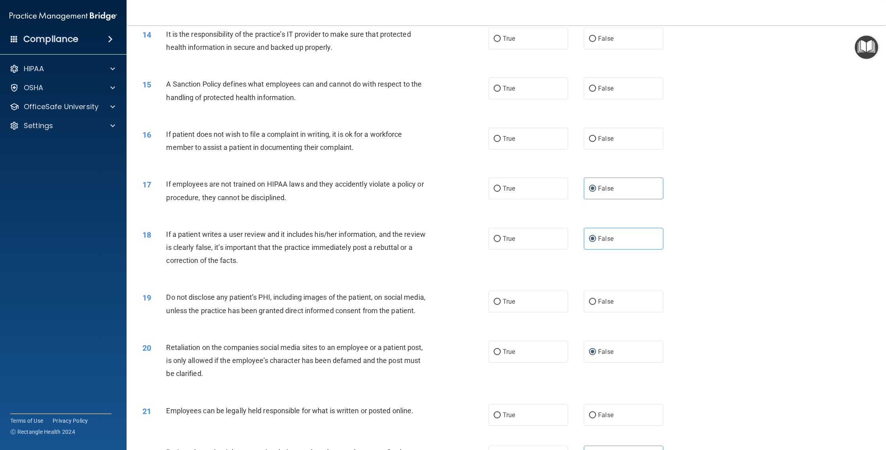
scroll to position [789, 0]
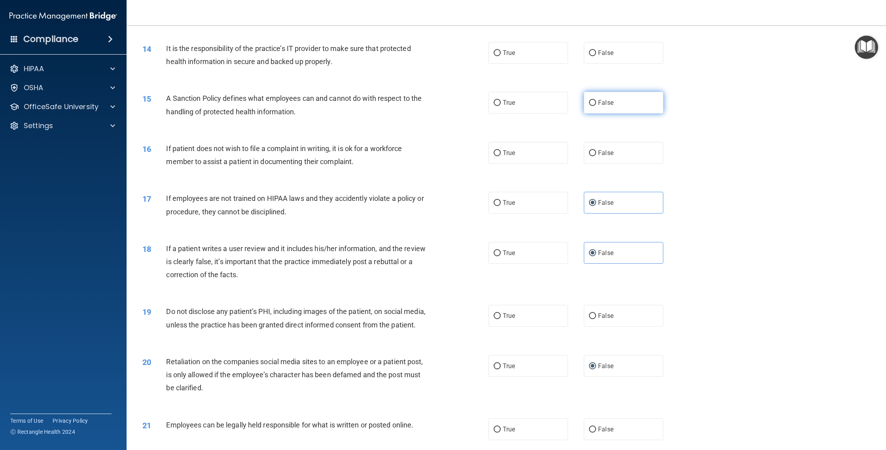
click at [604, 107] on label "False" at bounding box center [623, 103] width 79 height 22
click at [596, 106] on input "False" at bounding box center [592, 103] width 7 height 6
radio input "true"
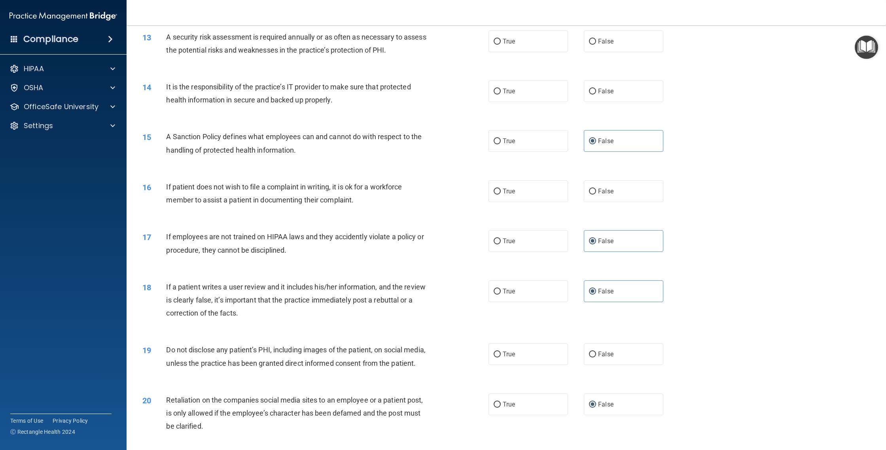
scroll to position [746, 0]
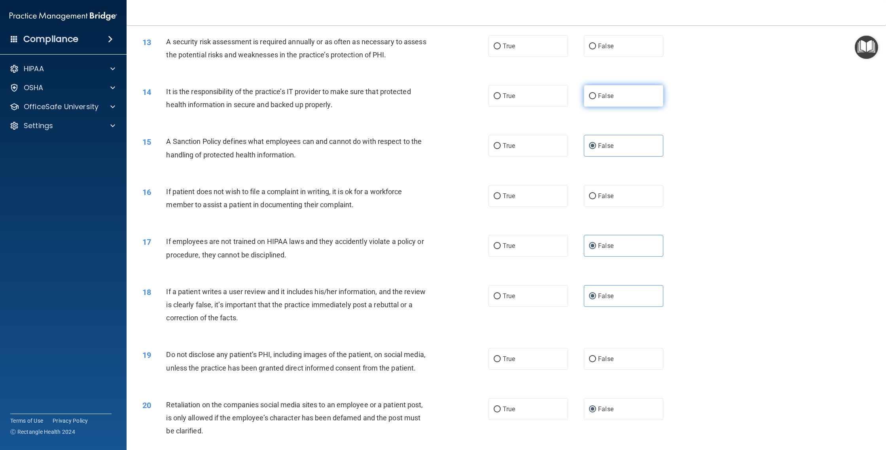
click at [602, 101] on label "False" at bounding box center [623, 96] width 79 height 22
click at [596, 99] on input "False" at bounding box center [592, 96] width 7 height 6
radio input "true"
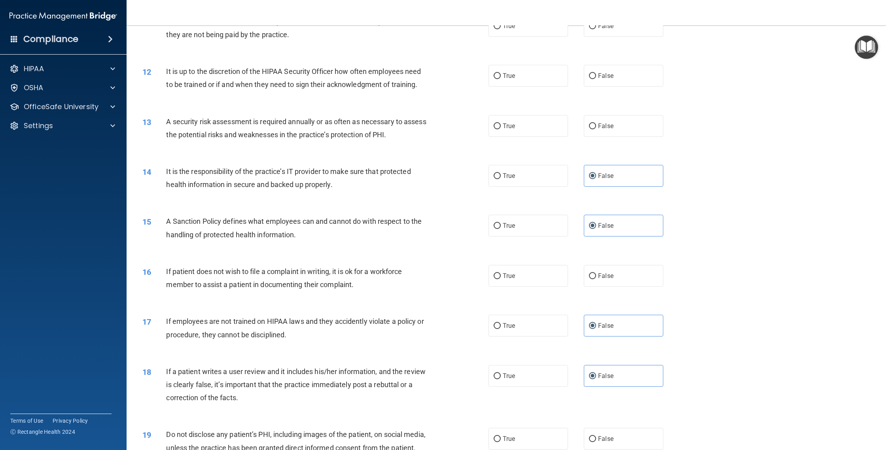
scroll to position [651, 0]
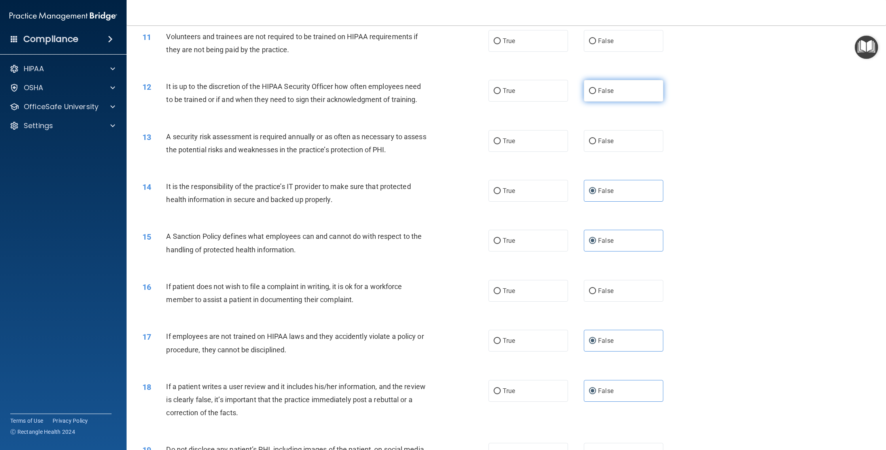
click at [593, 96] on label "False" at bounding box center [623, 91] width 79 height 22
click at [593, 94] on input "False" at bounding box center [592, 91] width 7 height 6
radio input "true"
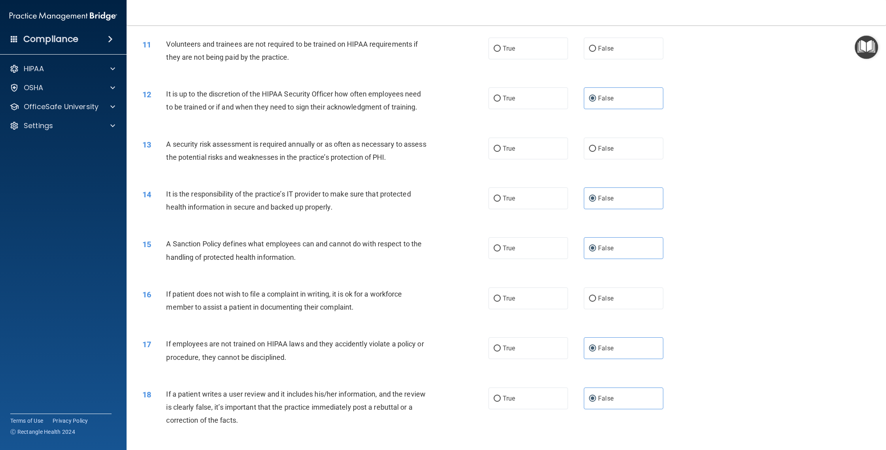
scroll to position [642, 0]
click at [627, 49] on label "False" at bounding box center [623, 50] width 79 height 22
click at [596, 49] on input "False" at bounding box center [592, 50] width 7 height 6
radio input "true"
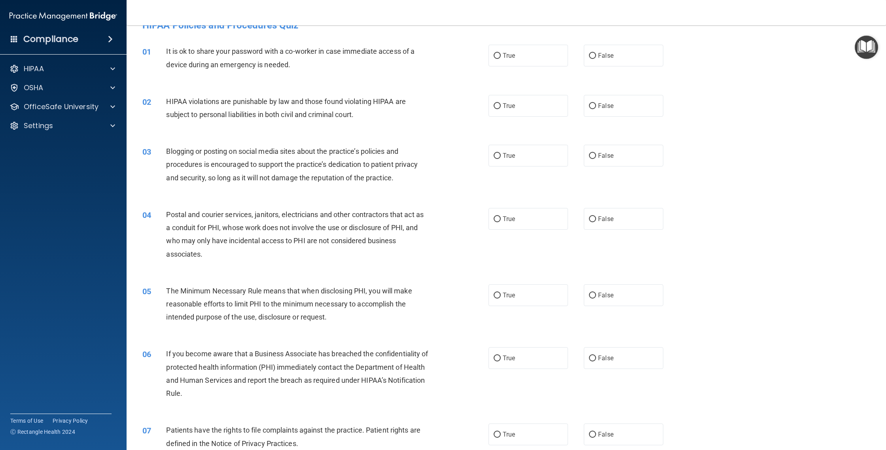
scroll to position [0, 0]
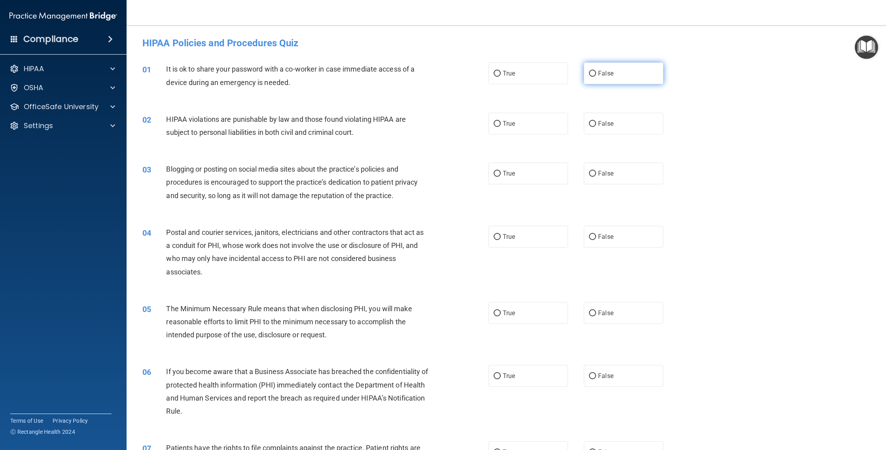
click at [616, 70] on label "False" at bounding box center [623, 73] width 79 height 22
click at [596, 71] on input "False" at bounding box center [592, 74] width 7 height 6
radio input "true"
click at [606, 182] on label "False" at bounding box center [623, 174] width 79 height 22
click at [596, 177] on input "False" at bounding box center [592, 174] width 7 height 6
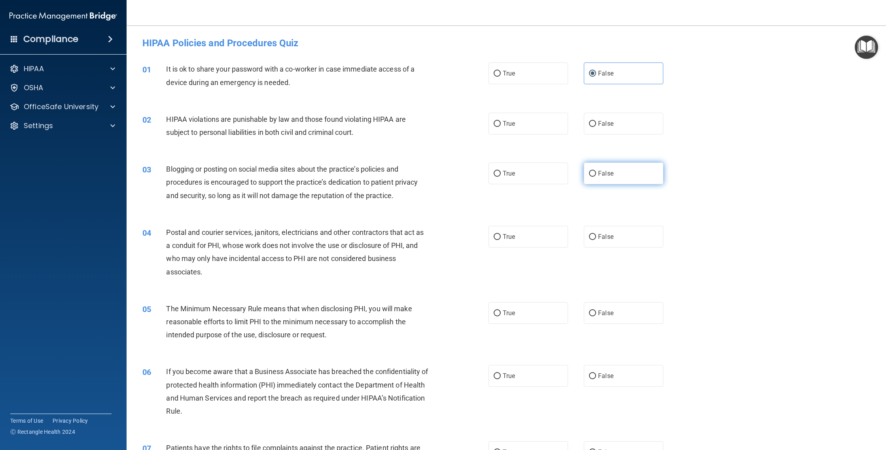
radio input "true"
click at [611, 376] on span "False" at bounding box center [605, 376] width 15 height 8
click at [596, 376] on input "False" at bounding box center [592, 376] width 7 height 6
radio input "true"
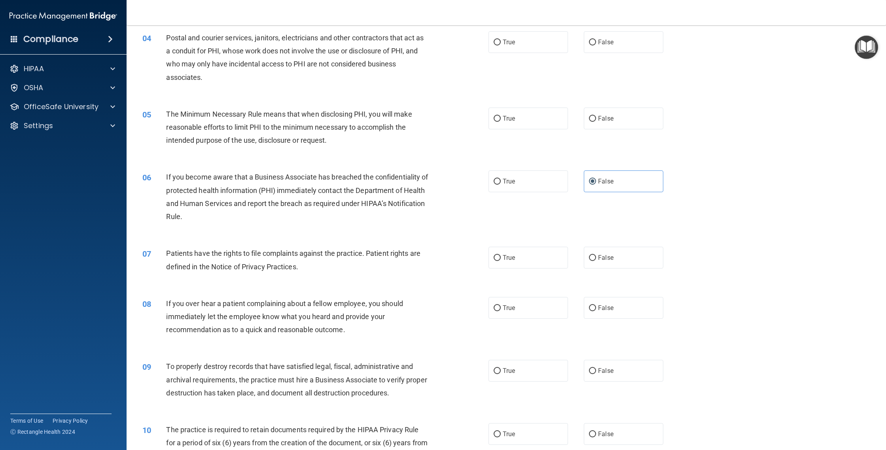
scroll to position [234, 0]
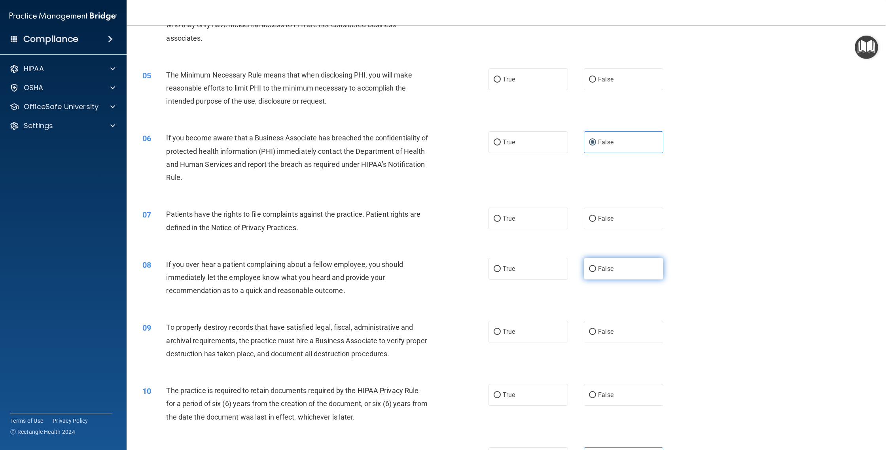
click at [596, 271] on label "False" at bounding box center [623, 269] width 79 height 22
click at [596, 271] on input "False" at bounding box center [592, 269] width 7 height 6
radio input "true"
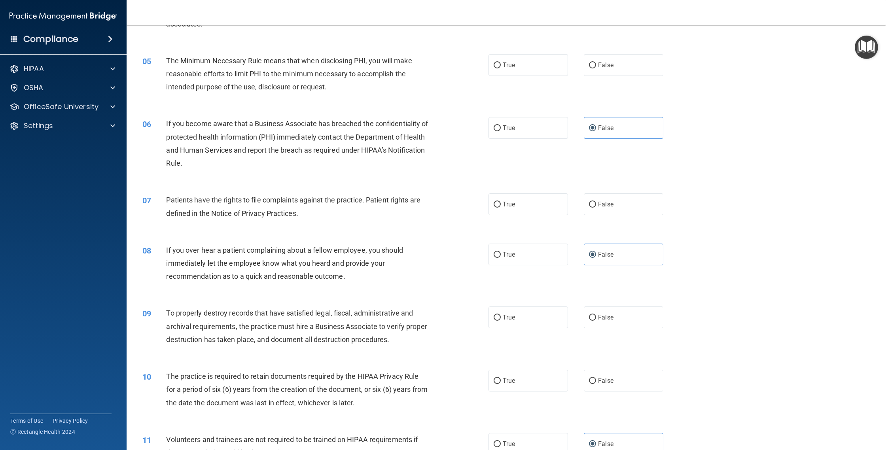
scroll to position [316, 0]
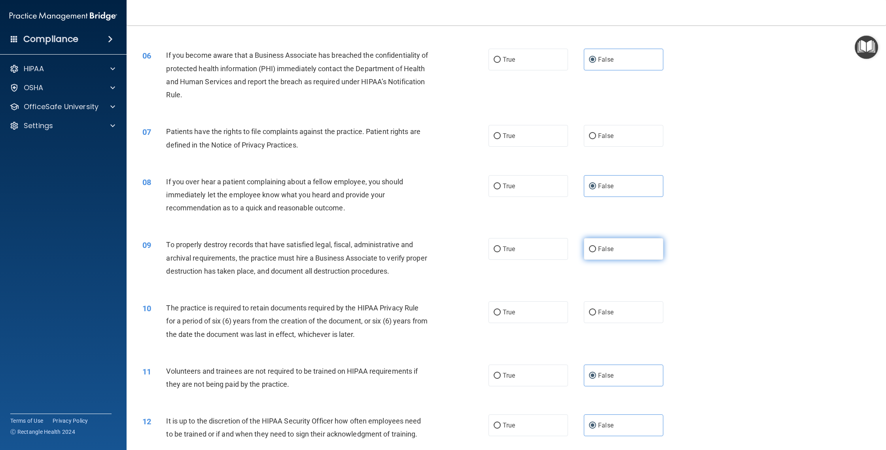
click at [594, 253] on label "False" at bounding box center [623, 249] width 79 height 22
click at [594, 252] on input "False" at bounding box center [592, 249] width 7 height 6
radio input "true"
click at [503, 316] on span "True" at bounding box center [509, 312] width 12 height 8
click at [501, 316] on input "True" at bounding box center [497, 313] width 7 height 6
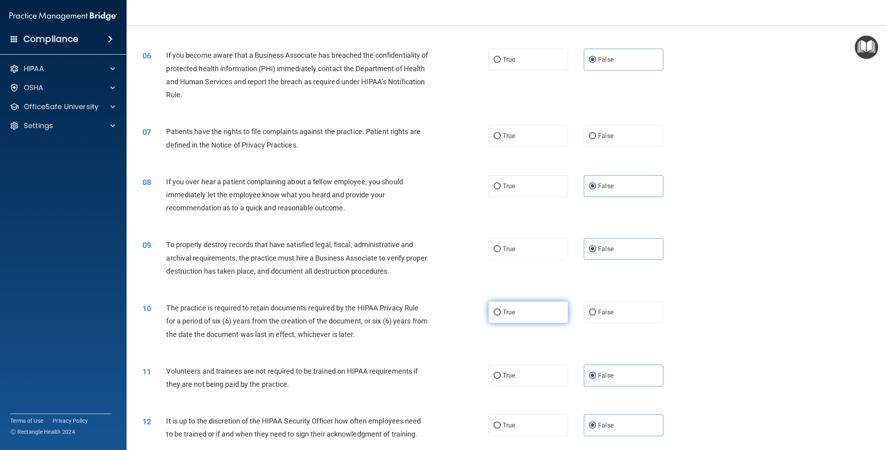
radio input "true"
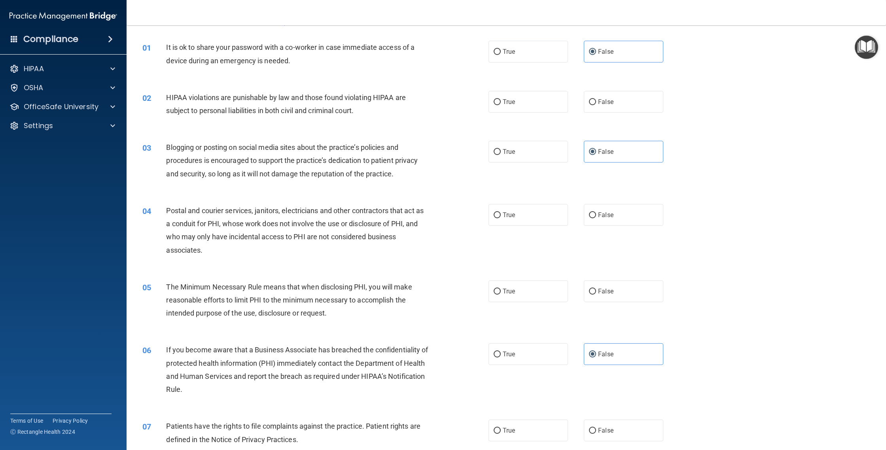
scroll to position [0, 0]
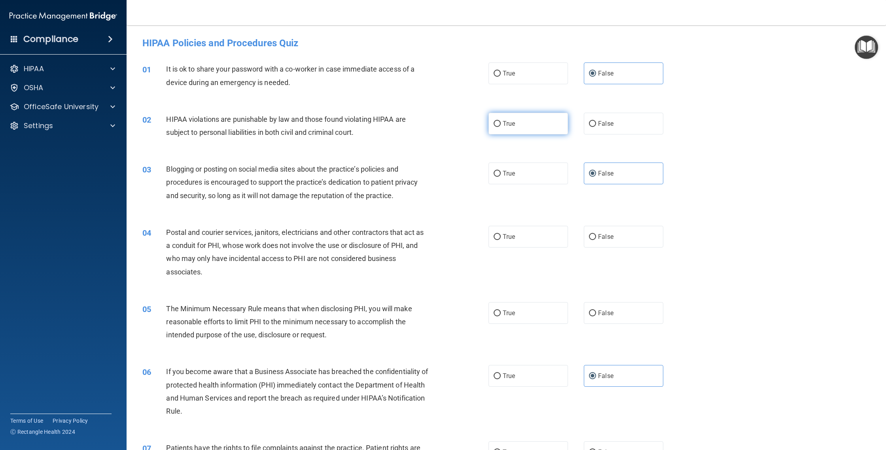
click at [516, 125] on label "True" at bounding box center [527, 124] width 79 height 22
click at [501, 125] on input "True" at bounding box center [497, 124] width 7 height 6
radio input "true"
click at [528, 242] on label "True" at bounding box center [527, 237] width 79 height 22
click at [501, 240] on input "True" at bounding box center [497, 237] width 7 height 6
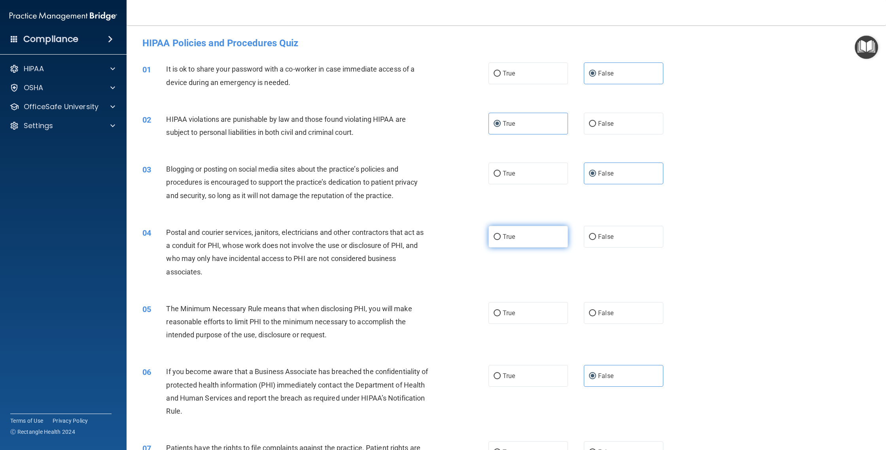
radio input "true"
drag, startPoint x: 520, startPoint y: 317, endPoint x: 508, endPoint y: 306, distance: 16.8
click at [521, 316] on label "True" at bounding box center [527, 313] width 79 height 22
click at [501, 316] on input "True" at bounding box center [497, 313] width 7 height 6
radio input "true"
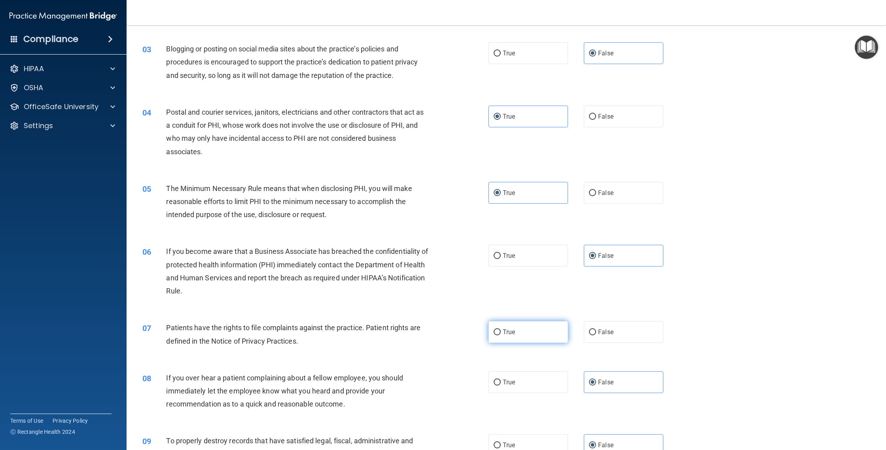
click at [528, 323] on label "True" at bounding box center [527, 332] width 79 height 22
click at [501, 329] on input "True" at bounding box center [497, 332] width 7 height 6
radio input "true"
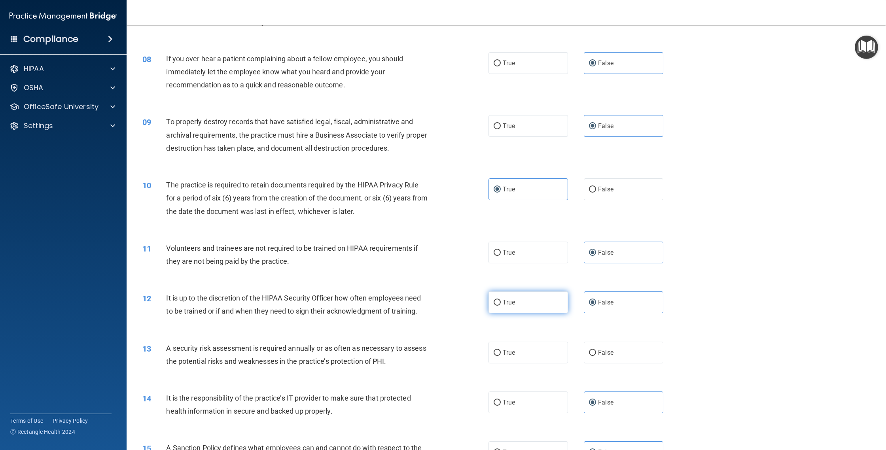
scroll to position [511, 0]
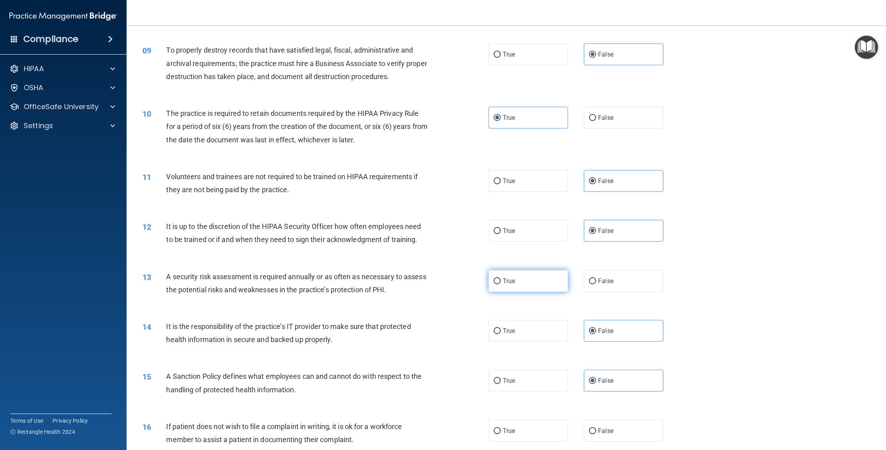
click at [518, 286] on label "True" at bounding box center [527, 281] width 79 height 22
click at [501, 284] on input "True" at bounding box center [497, 281] width 7 height 6
radio input "true"
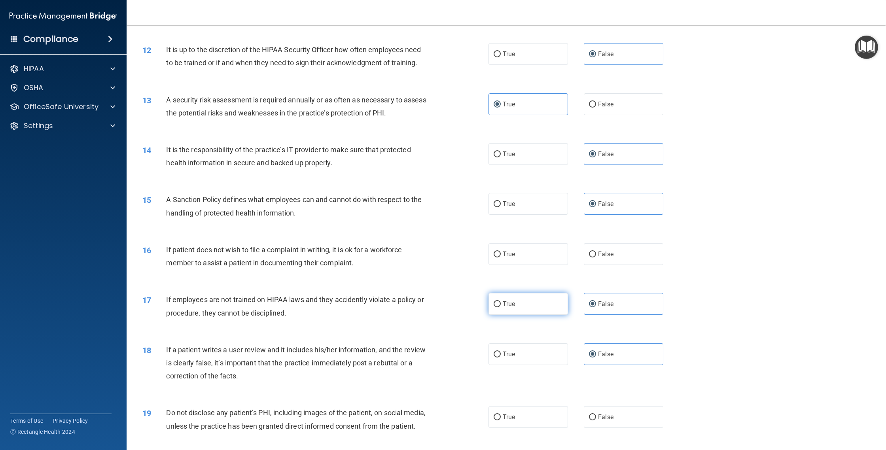
scroll to position [703, 0]
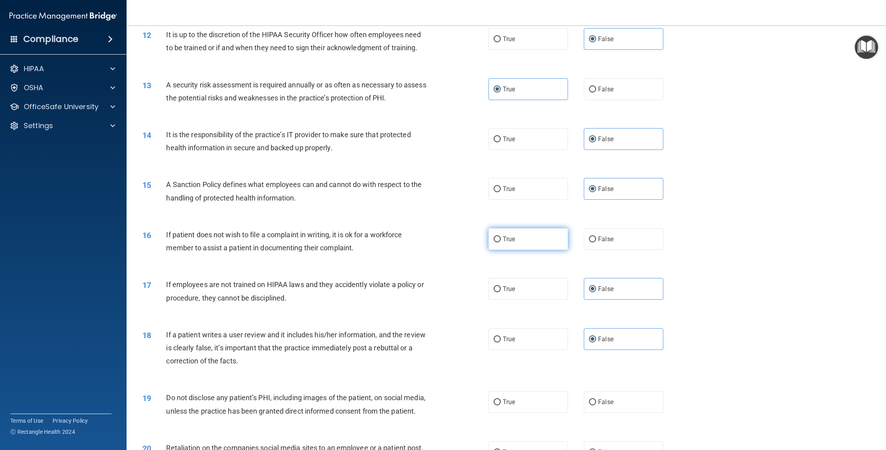
click at [539, 242] on label "True" at bounding box center [527, 239] width 79 height 22
click at [501, 242] on input "True" at bounding box center [497, 239] width 7 height 6
radio input "true"
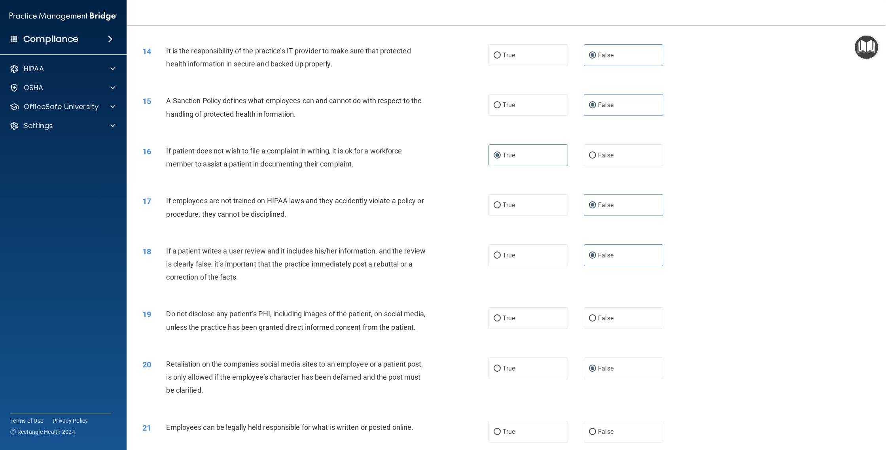
scroll to position [832, 0]
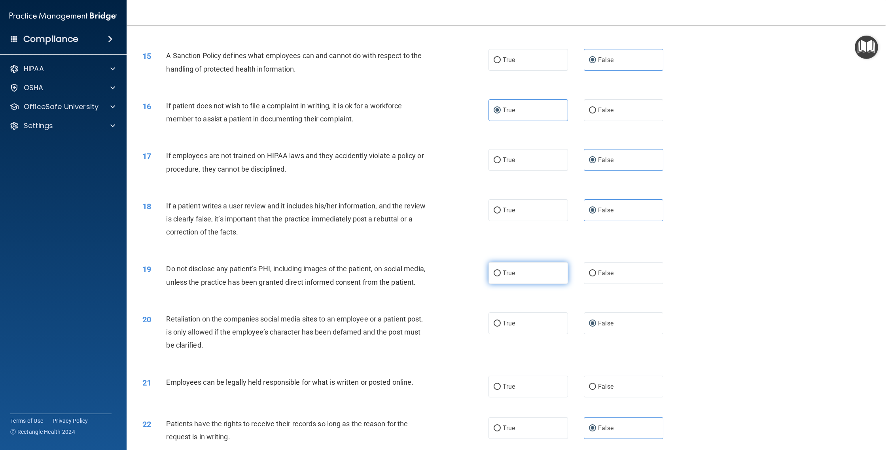
click at [533, 273] on label "True" at bounding box center [527, 273] width 79 height 22
click at [501, 273] on input "True" at bounding box center [497, 273] width 7 height 6
radio input "true"
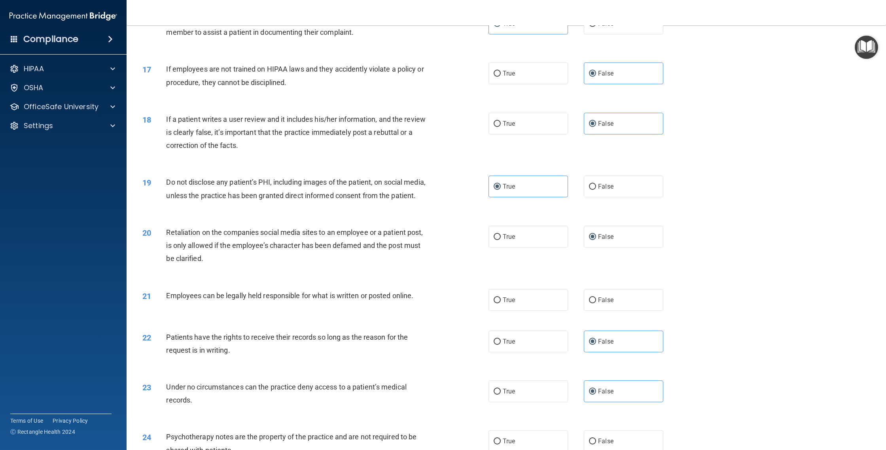
scroll to position [919, 0]
click at [528, 297] on label "True" at bounding box center [527, 299] width 79 height 22
click at [501, 297] on input "True" at bounding box center [497, 300] width 7 height 6
radio input "true"
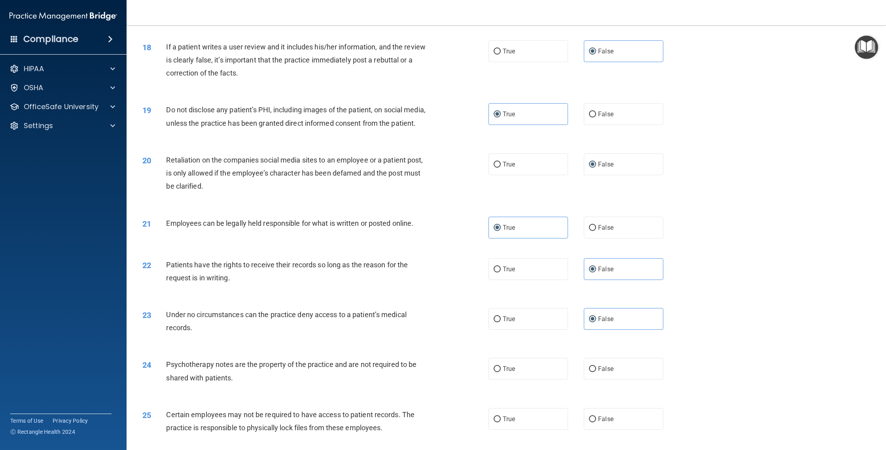
scroll to position [1055, 0]
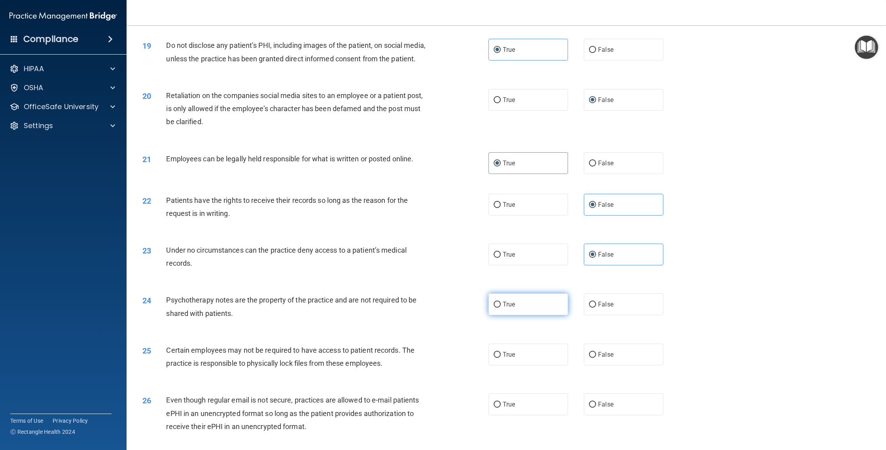
click at [524, 309] on label "True" at bounding box center [527, 304] width 79 height 22
click at [501, 308] on input "True" at bounding box center [497, 305] width 7 height 6
radio input "true"
drag, startPoint x: 524, startPoint y: 355, endPoint x: 520, endPoint y: 352, distance: 5.1
click at [524, 355] on label "True" at bounding box center [527, 355] width 79 height 22
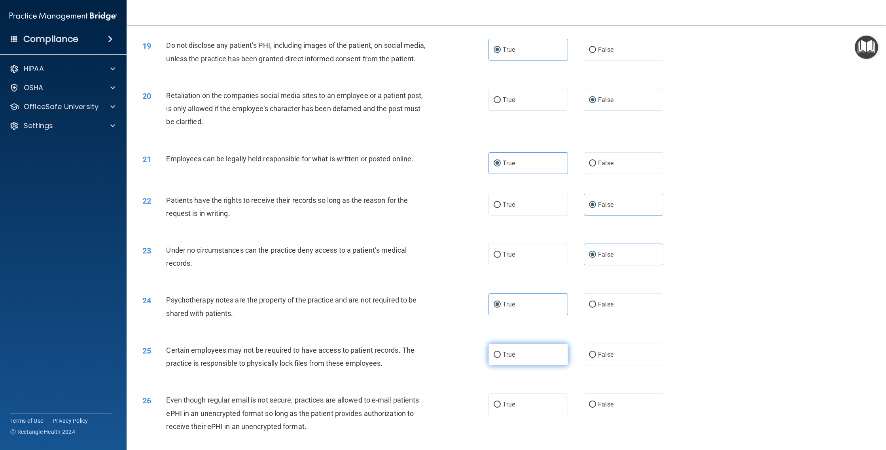
click at [501, 355] on input "True" at bounding box center [497, 355] width 7 height 6
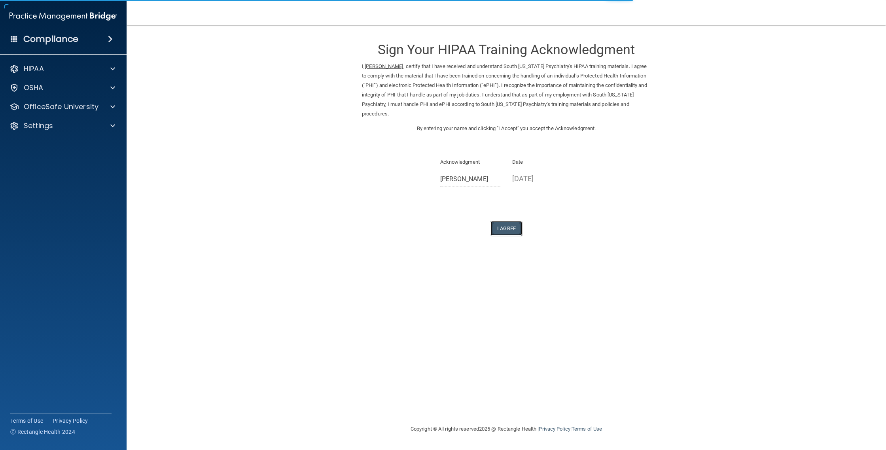
click at [512, 231] on button "I Agree" at bounding box center [506, 228] width 32 height 15
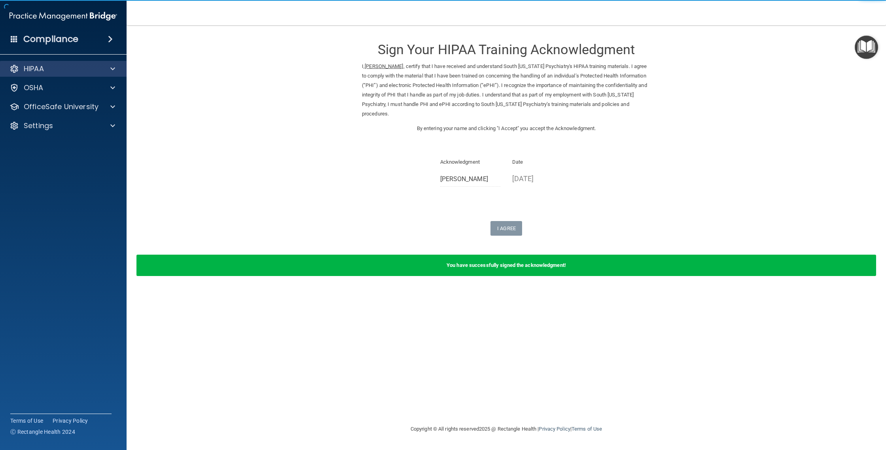
click at [64, 74] on div "HIPAA" at bounding box center [63, 69] width 127 height 16
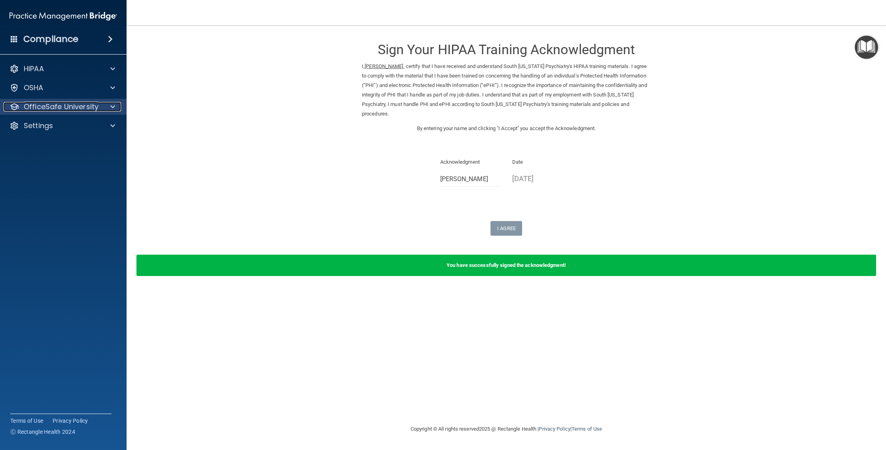
click at [76, 109] on p "OfficeSafe University" at bounding box center [61, 106] width 75 height 9
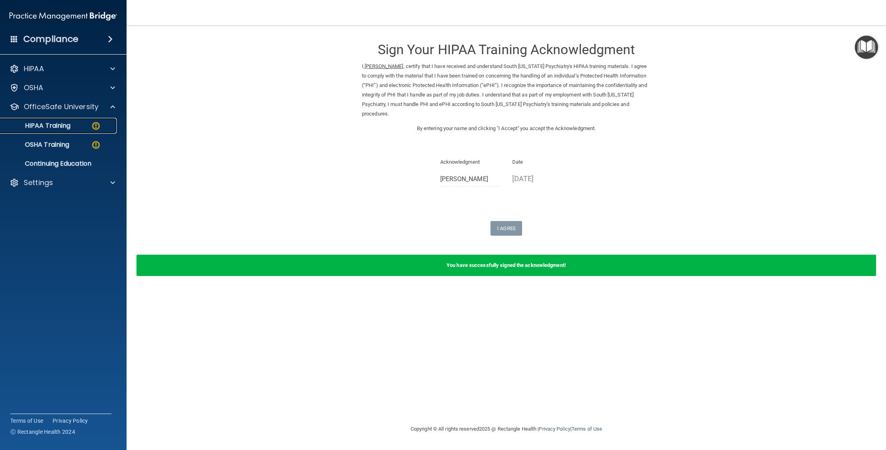
click at [59, 131] on link "HIPAA Training" at bounding box center [54, 126] width 125 height 16
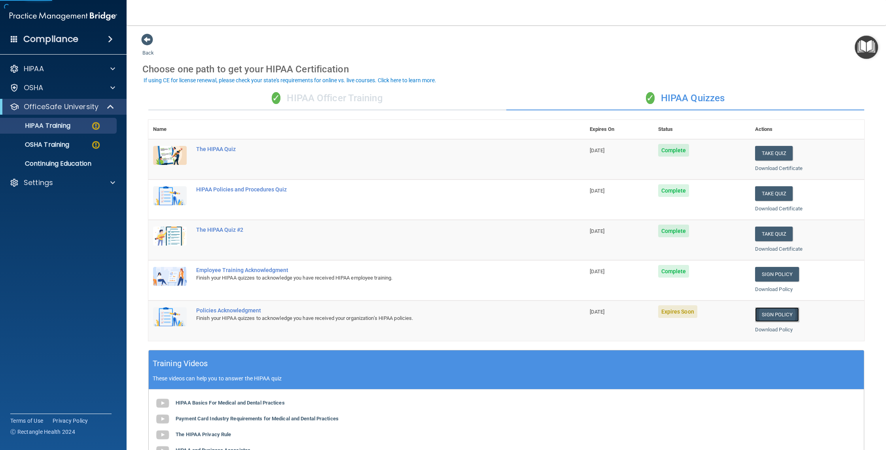
click at [786, 318] on link "Sign Policy" at bounding box center [777, 314] width 44 height 15
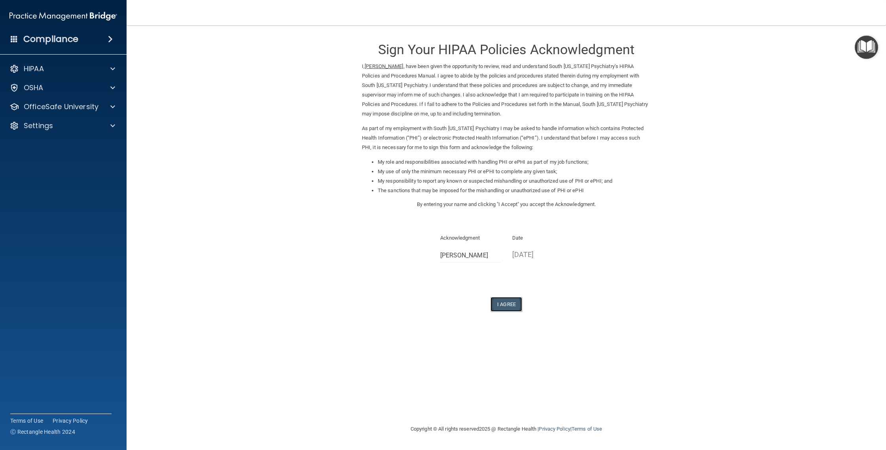
click at [515, 306] on button "I Agree" at bounding box center [506, 304] width 32 height 15
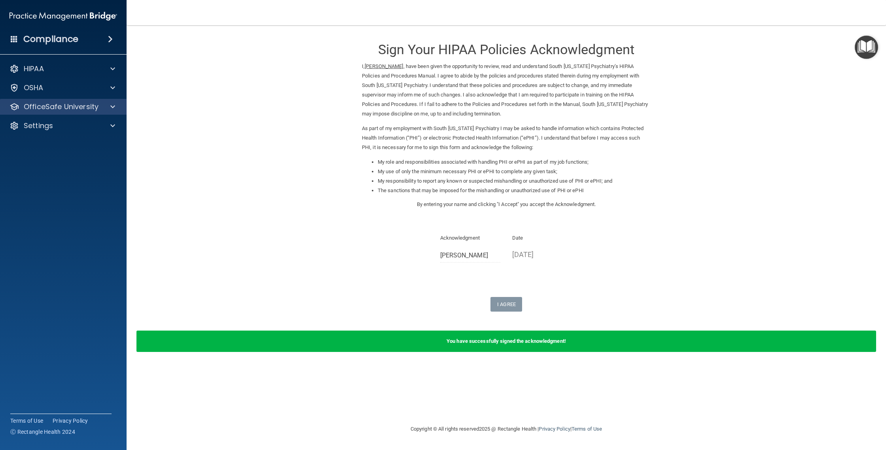
click at [76, 114] on div "OfficeSafe University" at bounding box center [63, 107] width 127 height 16
click at [78, 106] on p "OfficeSafe University" at bounding box center [61, 106] width 75 height 9
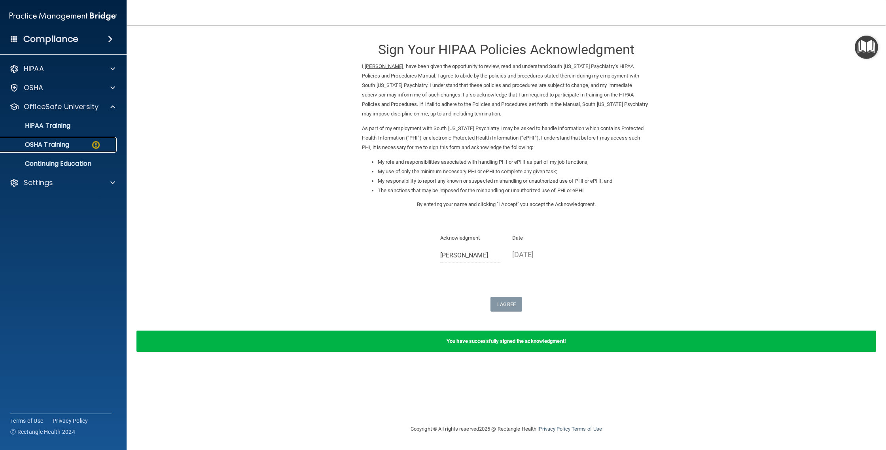
click at [74, 143] on div "OSHA Training" at bounding box center [59, 145] width 108 height 8
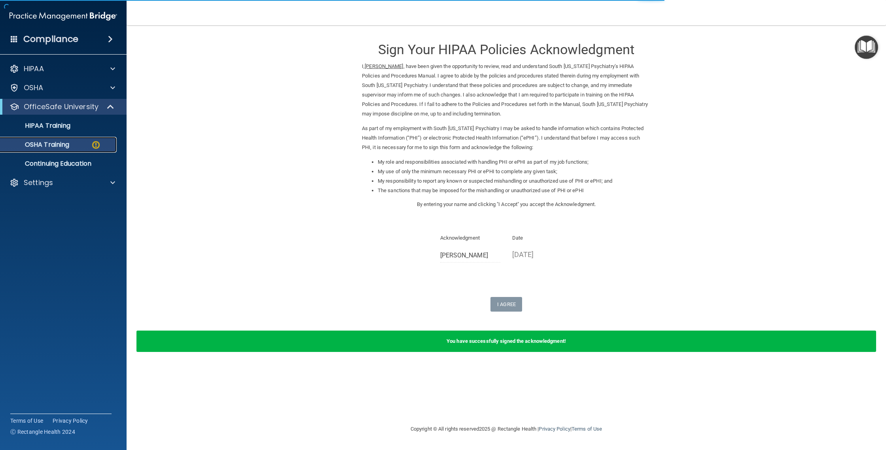
click at [68, 151] on link "OSHA Training" at bounding box center [54, 145] width 125 height 16
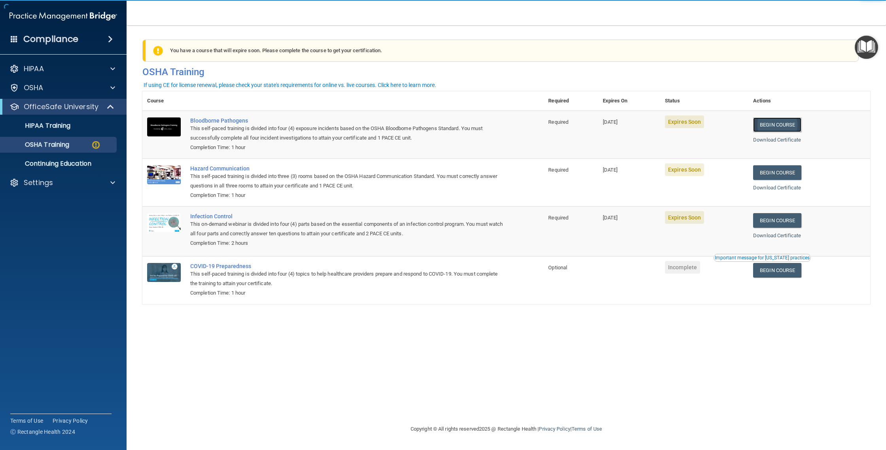
click at [792, 128] on link "Begin Course" at bounding box center [777, 124] width 48 height 15
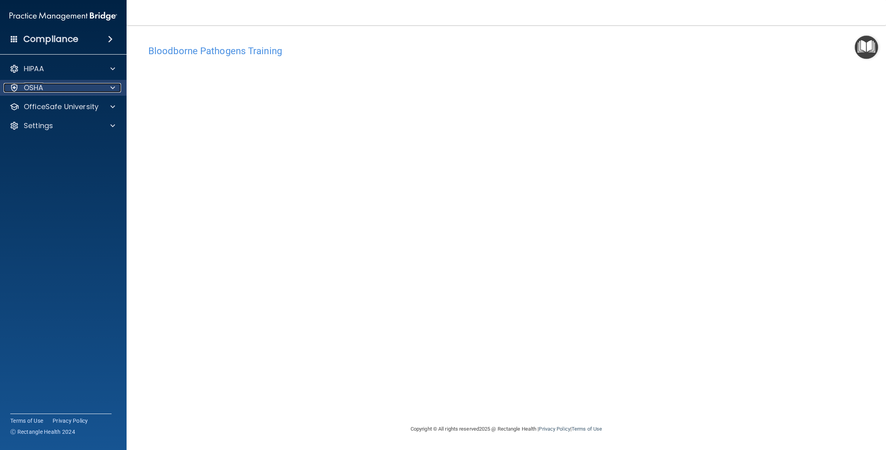
click at [69, 88] on div "OSHA" at bounding box center [53, 87] width 98 height 9
click at [82, 90] on div "OSHA" at bounding box center [53, 87] width 98 height 9
click at [111, 104] on span at bounding box center [112, 106] width 5 height 9
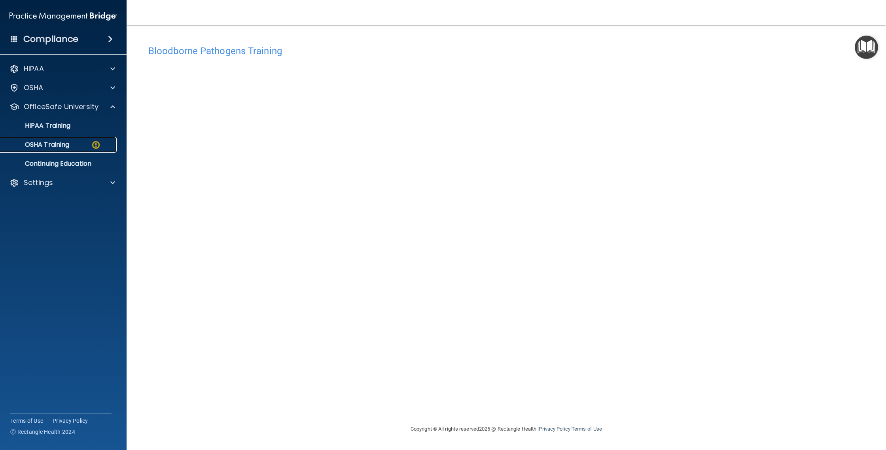
click at [95, 146] on img at bounding box center [96, 145] width 10 height 10
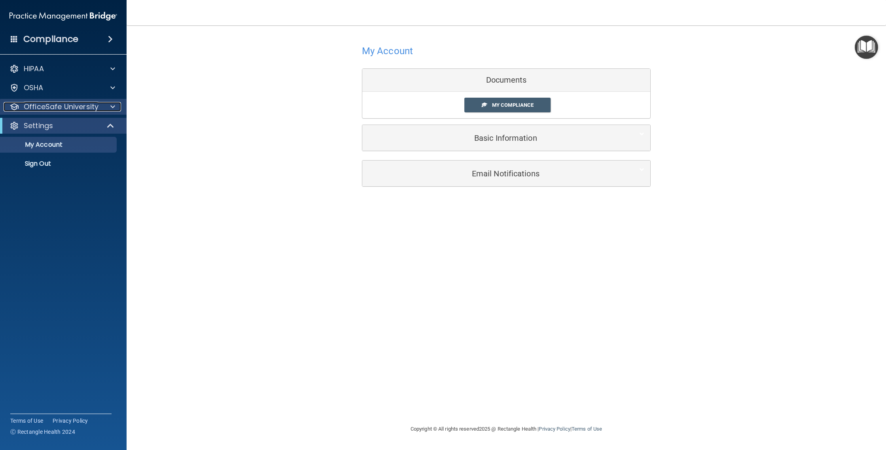
click at [69, 104] on p "OfficeSafe University" at bounding box center [61, 106] width 75 height 9
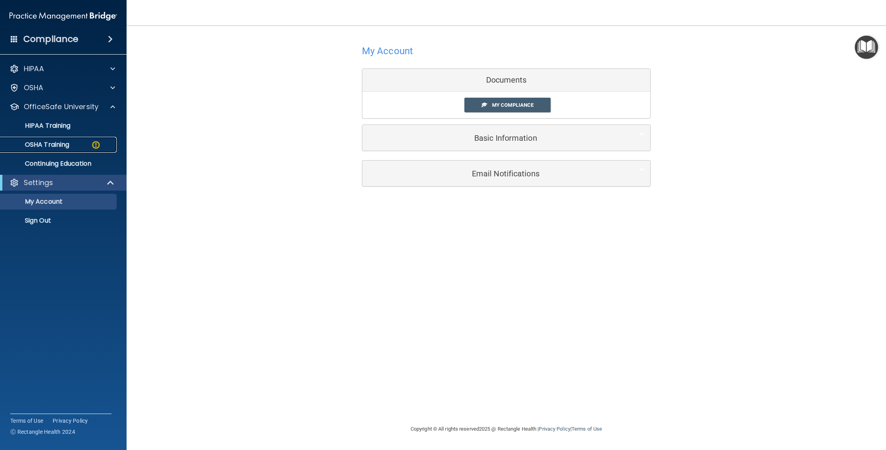
click at [73, 142] on div "OSHA Training" at bounding box center [59, 145] width 108 height 8
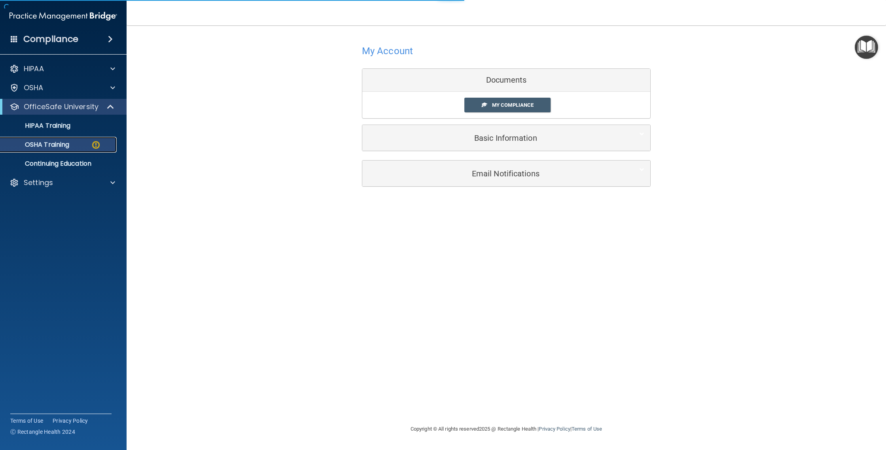
click at [56, 146] on p "OSHA Training" at bounding box center [37, 145] width 64 height 8
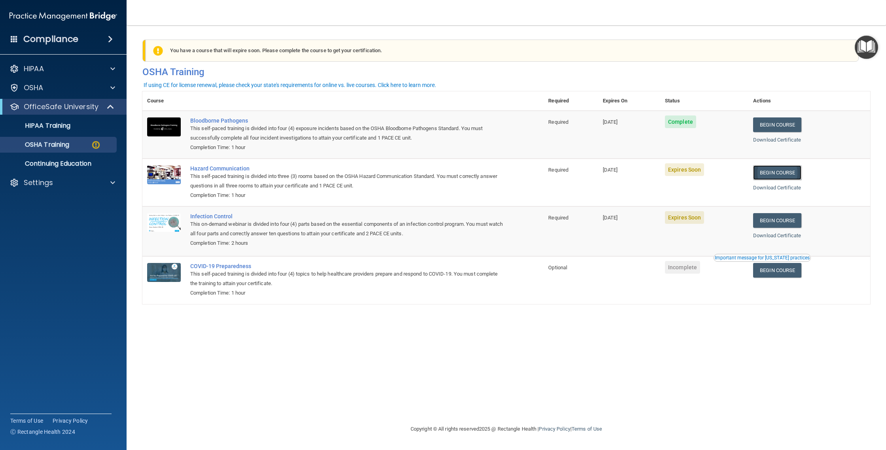
click at [778, 172] on link "Begin Course" at bounding box center [777, 172] width 48 height 15
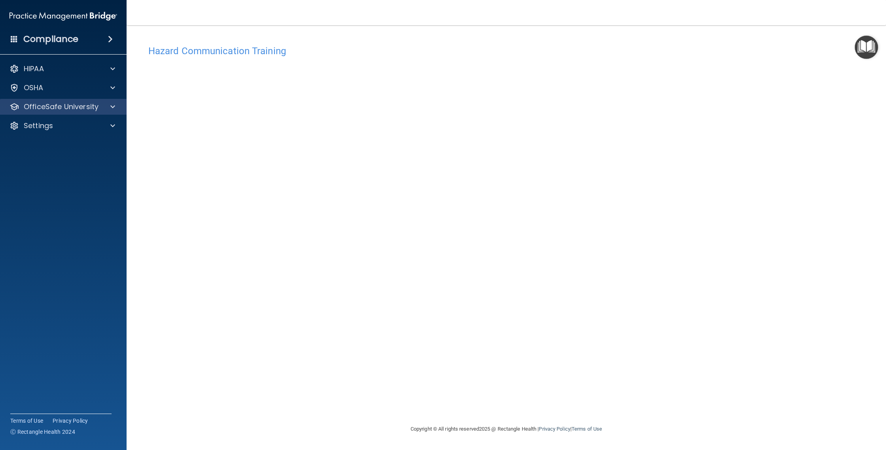
click at [100, 113] on div "OfficeSafe University" at bounding box center [63, 107] width 127 height 16
click at [85, 113] on div "OfficeSafe University" at bounding box center [63, 107] width 127 height 16
click at [119, 108] on div at bounding box center [112, 106] width 20 height 9
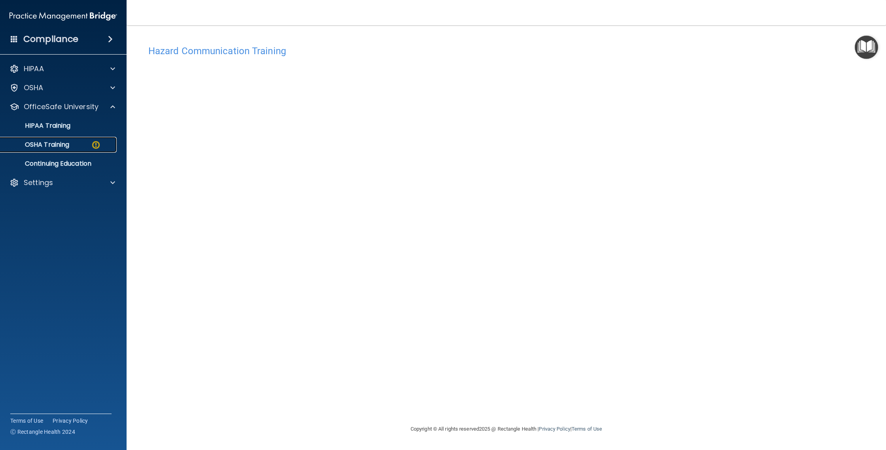
click at [83, 145] on div "OSHA Training" at bounding box center [59, 145] width 108 height 8
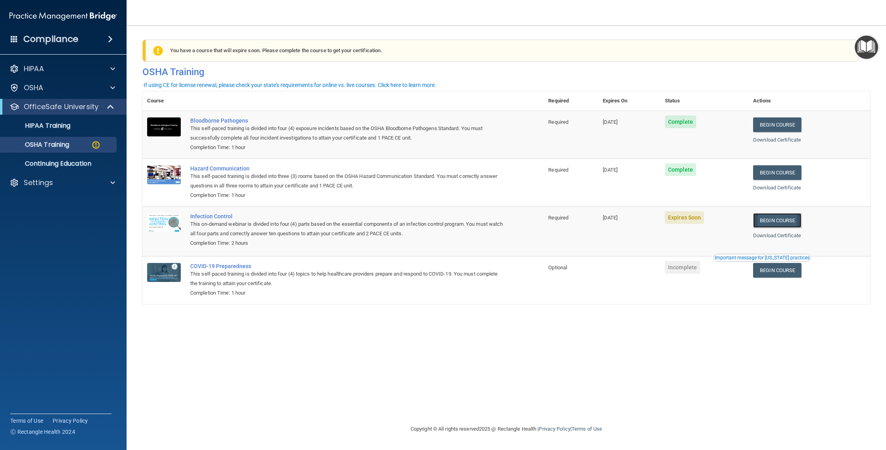
click at [787, 224] on link "Begin Course" at bounding box center [777, 220] width 48 height 15
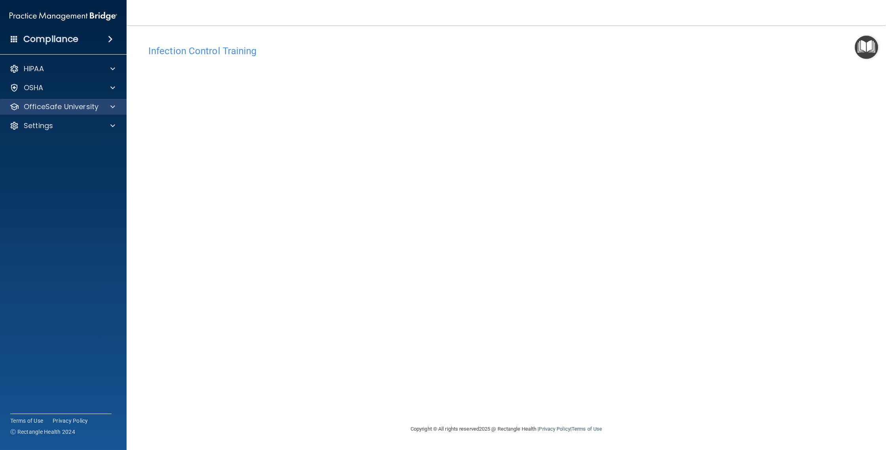
click at [121, 107] on div "OfficeSafe University" at bounding box center [63, 107] width 127 height 16
click at [111, 106] on span at bounding box center [112, 106] width 5 height 9
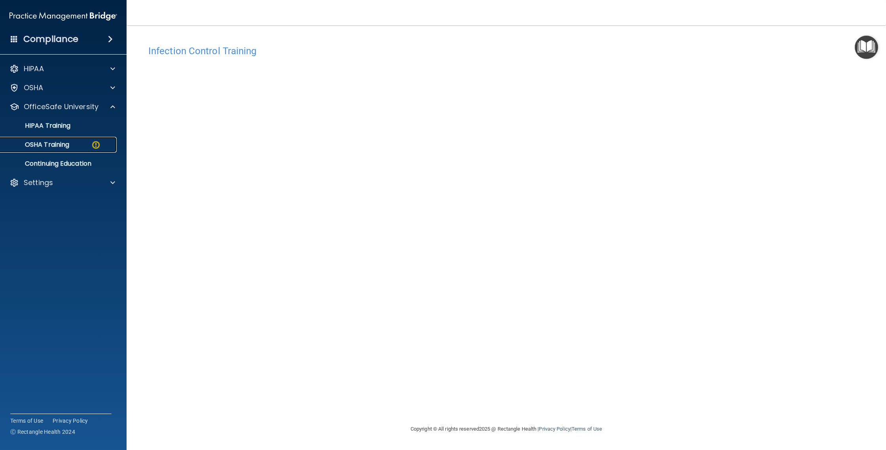
click at [49, 151] on link "OSHA Training" at bounding box center [54, 145] width 125 height 16
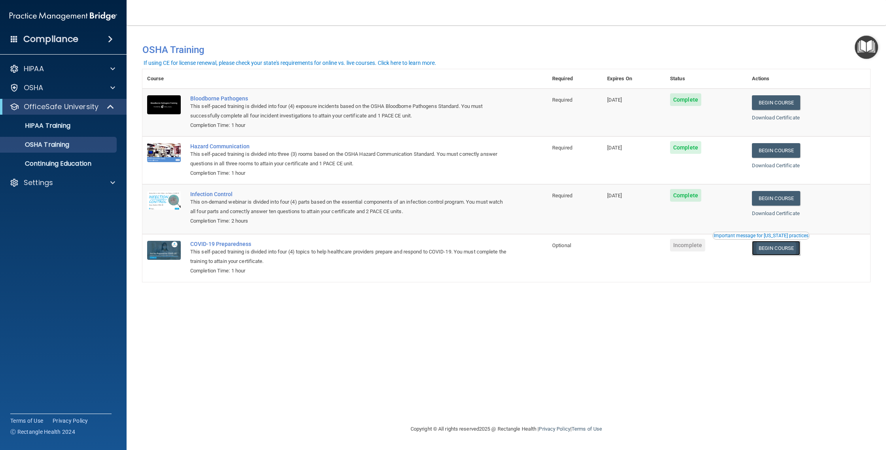
click at [800, 252] on link "Begin Course" at bounding box center [776, 248] width 48 height 15
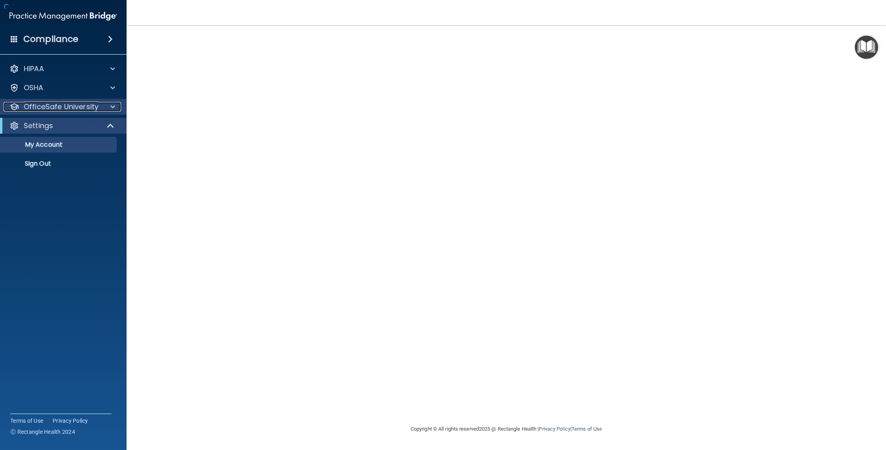
click at [86, 109] on p "OfficeSafe University" at bounding box center [61, 106] width 75 height 9
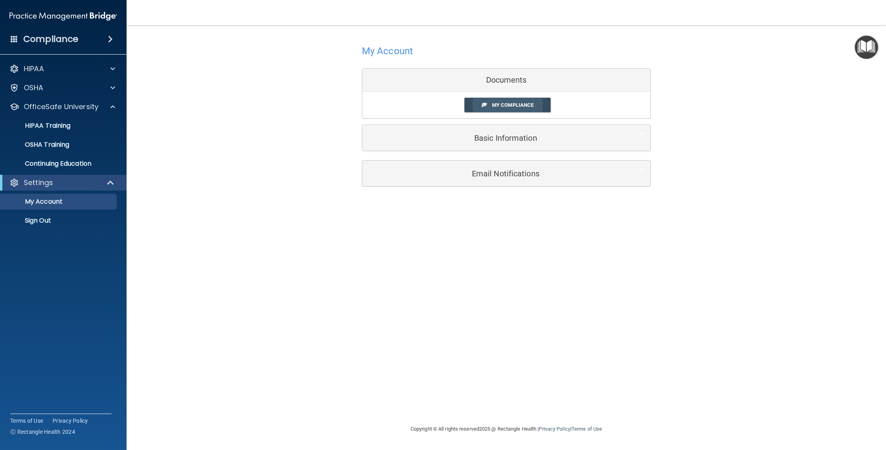
click at [535, 107] on link "My Compliance" at bounding box center [507, 105] width 87 height 15
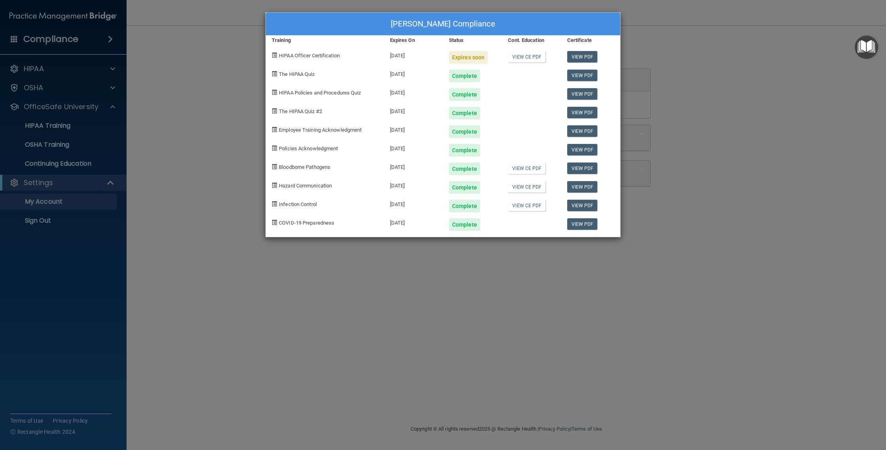
click at [478, 58] on div "Expires soon" at bounding box center [468, 57] width 39 height 13
click at [518, 57] on link "View CE PDF" at bounding box center [527, 56] width 38 height 11
click at [319, 55] on span "HIPAA Officer Certification" at bounding box center [309, 56] width 61 height 6
click at [298, 57] on span "HIPAA Officer Certification" at bounding box center [309, 56] width 61 height 6
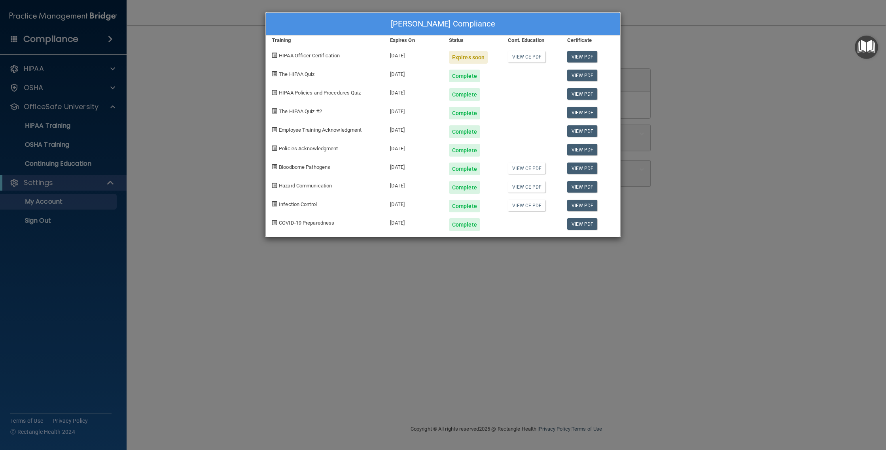
click at [379, 86] on div "HIPAA Policies and Procedures Quiz" at bounding box center [325, 91] width 118 height 19
click at [688, 57] on div "Patricia Cabezas's Compliance Training Expires On Status Cont. Education Certif…" at bounding box center [443, 225] width 886 height 450
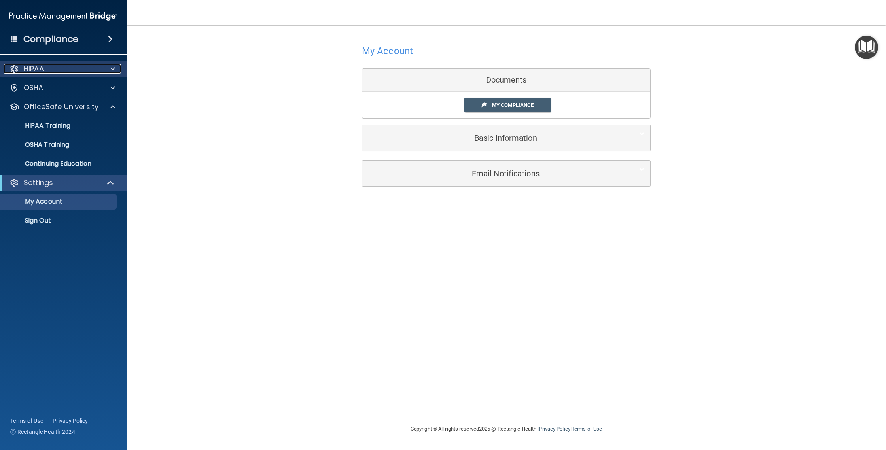
click at [68, 69] on div "HIPAA" at bounding box center [53, 68] width 98 height 9
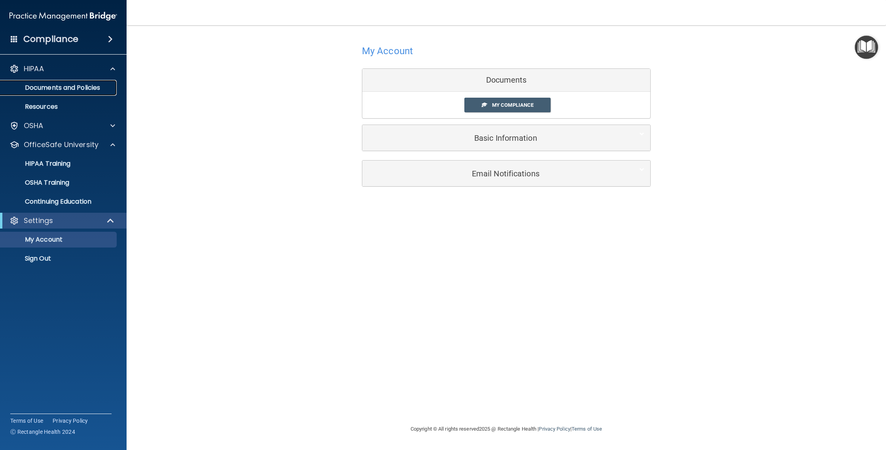
click at [87, 89] on p "Documents and Policies" at bounding box center [59, 88] width 108 height 8
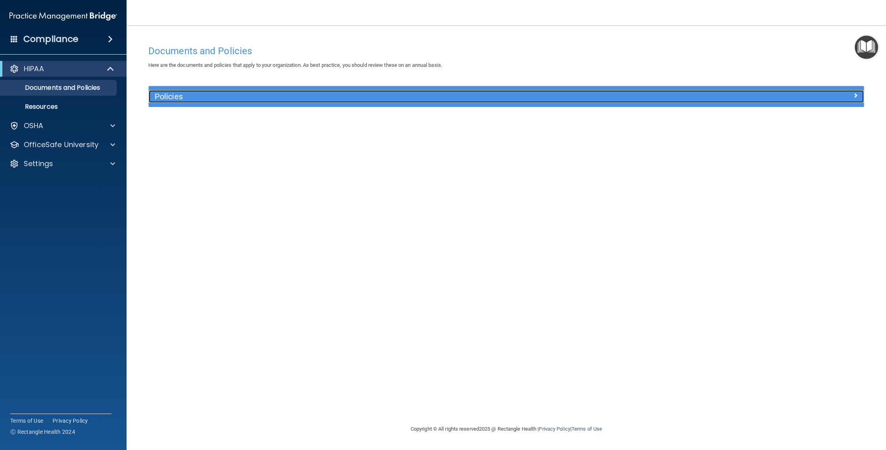
click at [264, 101] on div "Policies" at bounding box center [417, 96] width 536 height 13
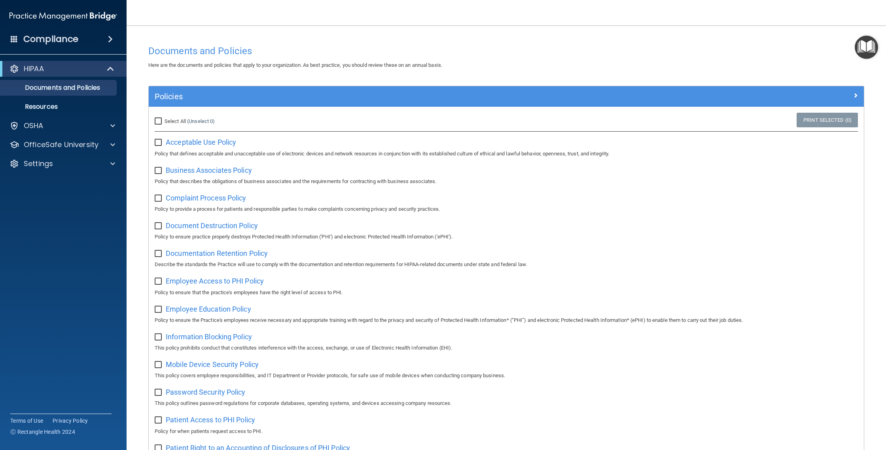
click at [152, 123] on div "Select All (Unselect 0) Unselect All" at bounding box center [268, 121] width 238 height 17
click at [157, 122] on input "Select All (Unselect 0) Unselect All" at bounding box center [159, 121] width 9 height 6
checkbox input "true"
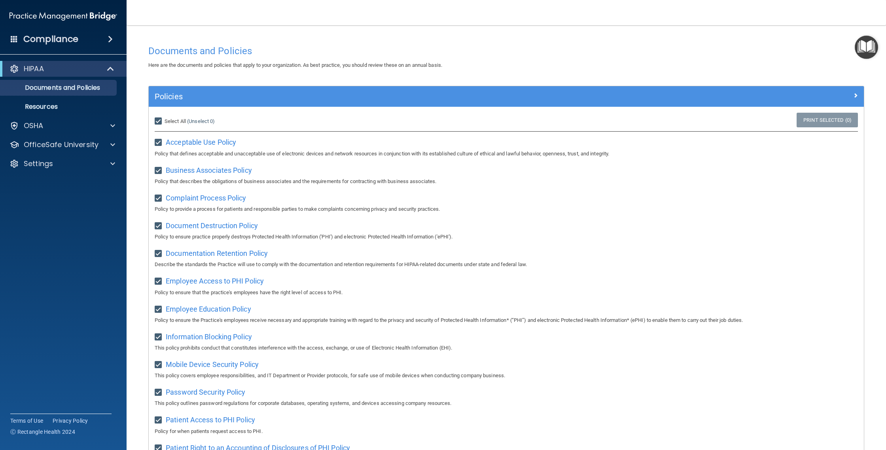
checkbox input "true"
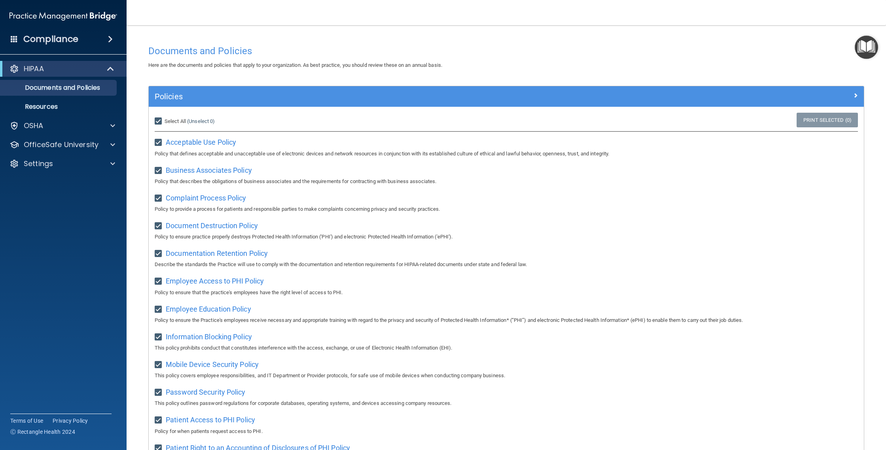
checkbox input "true"
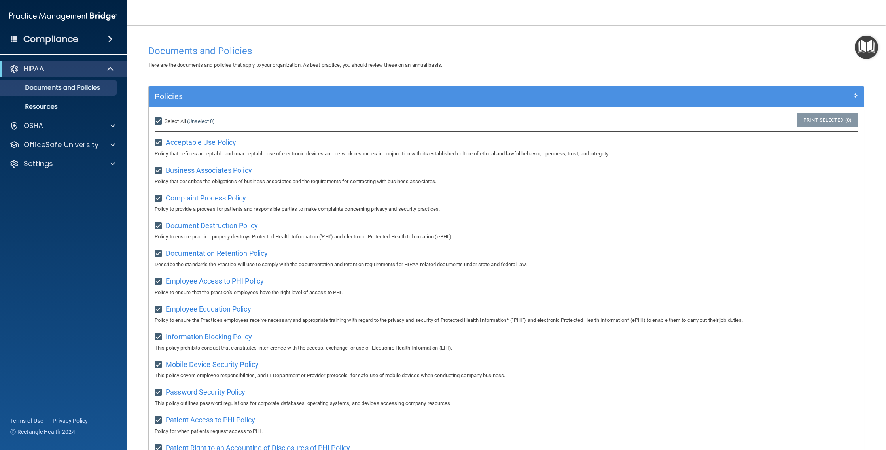
checkbox input "true"
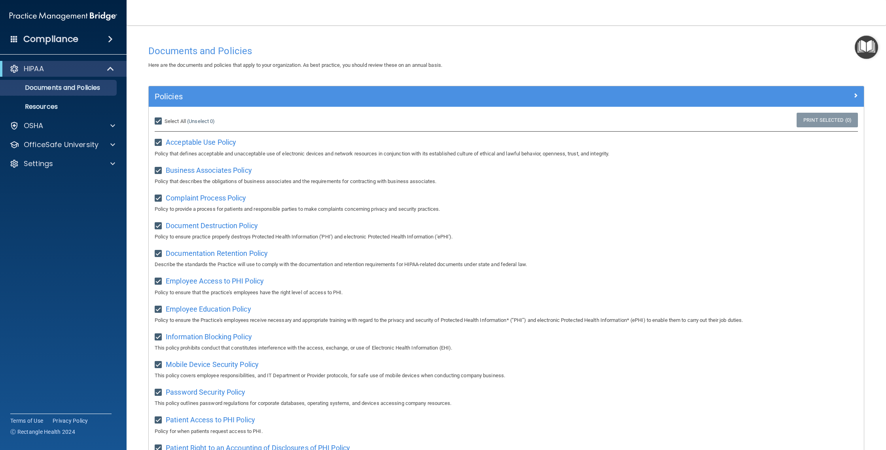
checkbox input "true"
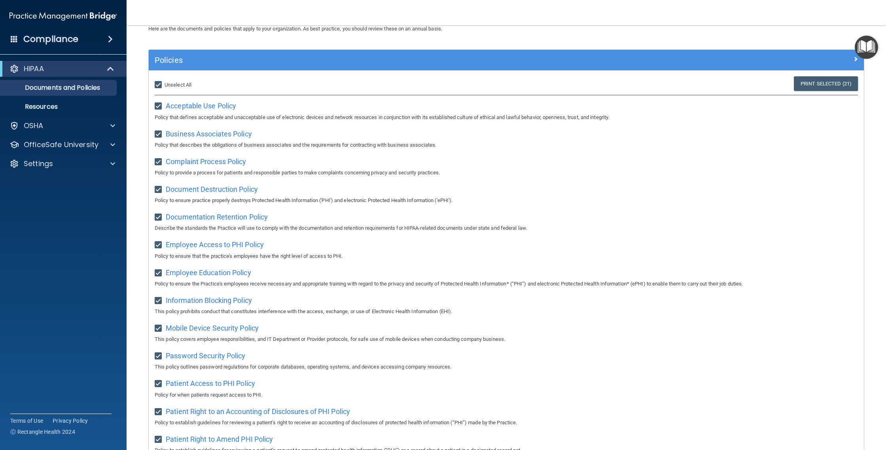
scroll to position [44, 0]
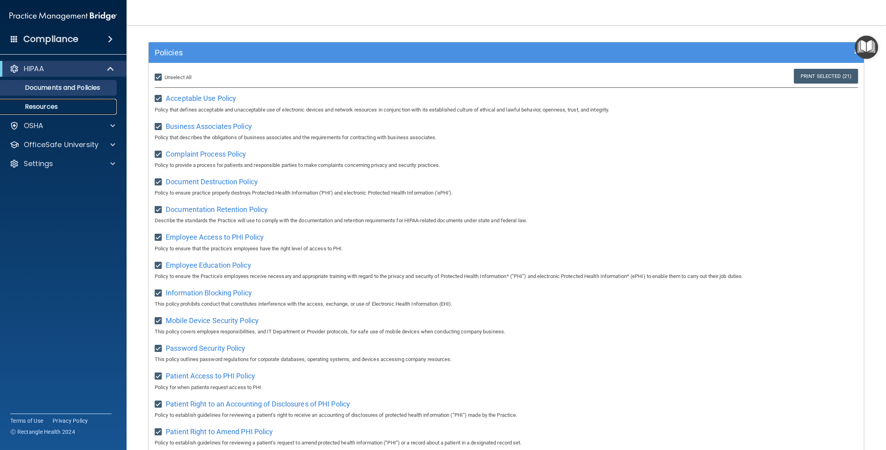
click at [86, 107] on p "Resources" at bounding box center [59, 107] width 108 height 8
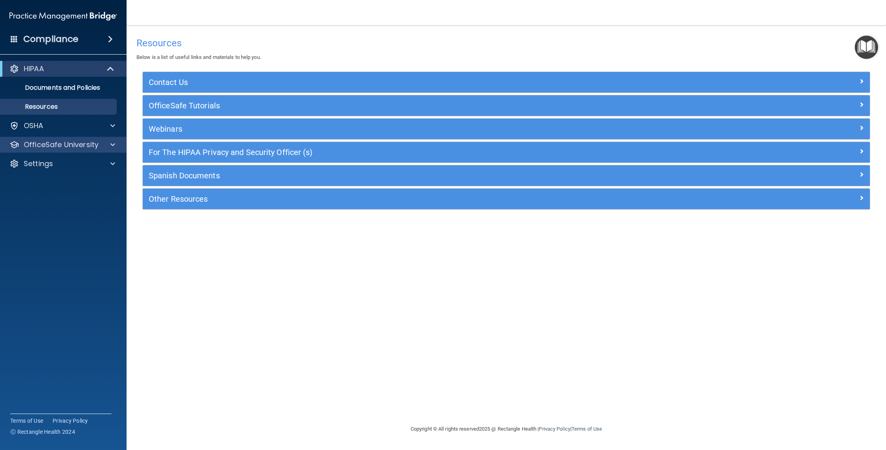
click at [45, 137] on div "OfficeSafe University" at bounding box center [63, 145] width 127 height 16
click at [73, 148] on p "OfficeSafe University" at bounding box center [61, 144] width 75 height 9
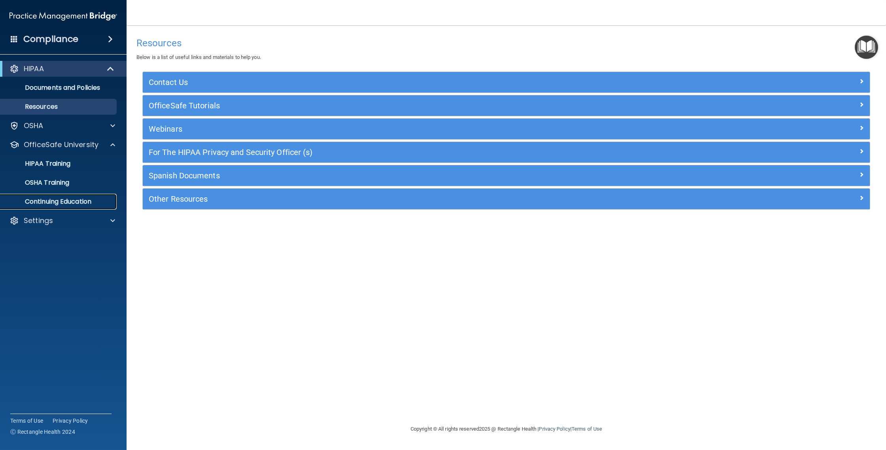
click at [79, 208] on link "Continuing Education" at bounding box center [54, 202] width 125 height 16
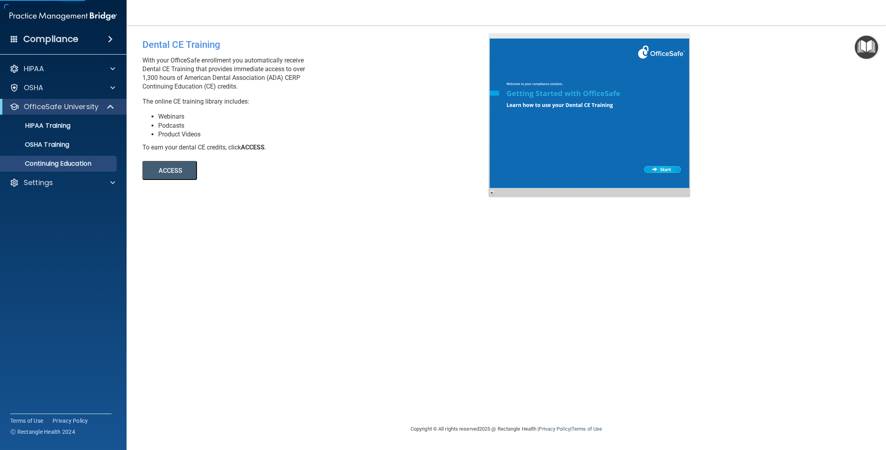
click at [167, 178] on button "ACCESS" at bounding box center [169, 170] width 55 height 19
click at [85, 176] on div "Settings" at bounding box center [63, 183] width 127 height 16
click at [40, 187] on div "Settings" at bounding box center [63, 183] width 127 height 16
click at [113, 183] on span at bounding box center [112, 182] width 5 height 9
click at [62, 202] on p "My Account" at bounding box center [59, 202] width 108 height 8
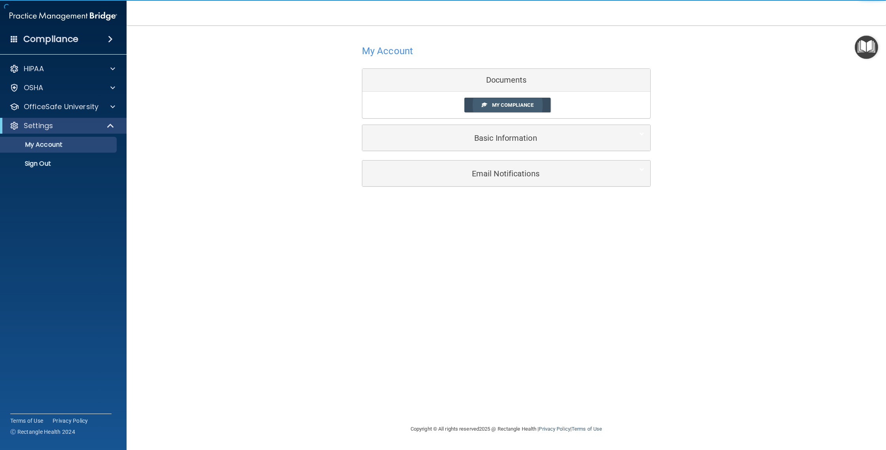
click at [501, 105] on span "My Compliance" at bounding box center [513, 105] width 42 height 6
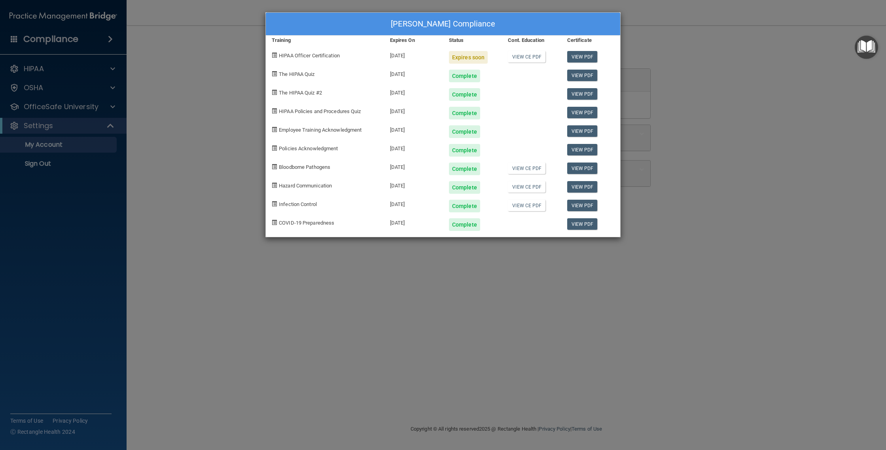
click at [321, 57] on span "HIPAA Officer Certification" at bounding box center [309, 56] width 61 height 6
click at [640, 50] on div "Patricia Cabezas's Compliance Training Expires On Status Cont. Education Certif…" at bounding box center [443, 225] width 886 height 450
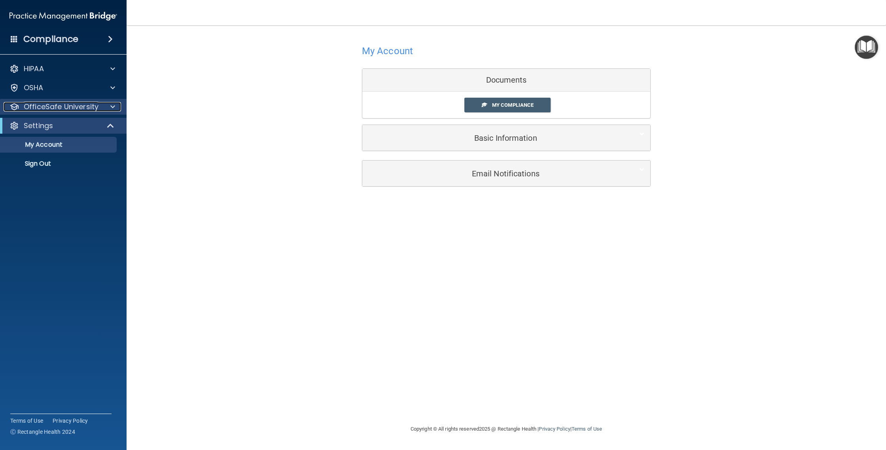
click at [77, 104] on p "OfficeSafe University" at bounding box center [61, 106] width 75 height 9
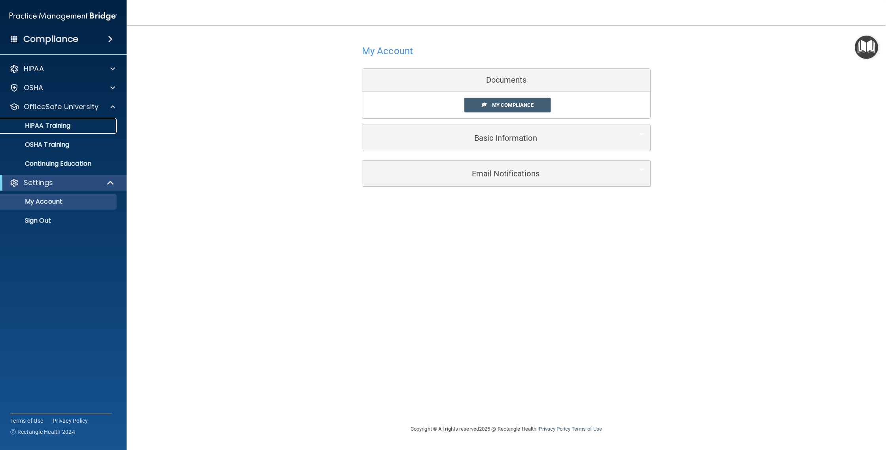
click at [78, 129] on div "HIPAA Training" at bounding box center [59, 126] width 108 height 8
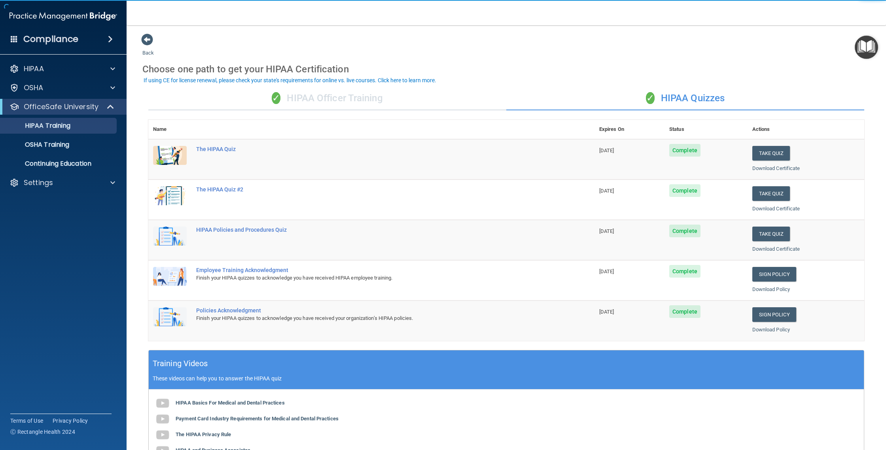
click at [369, 102] on div "✓ HIPAA Officer Training" at bounding box center [327, 99] width 358 height 24
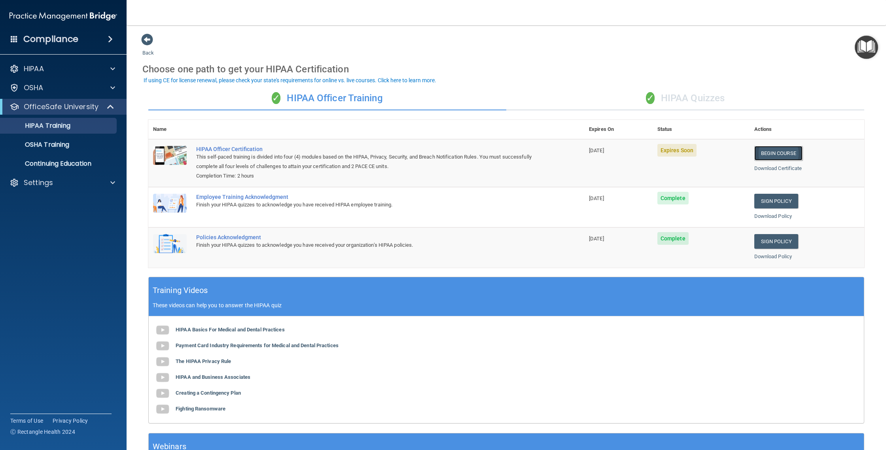
click at [779, 154] on link "Begin Course" at bounding box center [778, 153] width 48 height 15
